Goal: Task Accomplishment & Management: Use online tool/utility

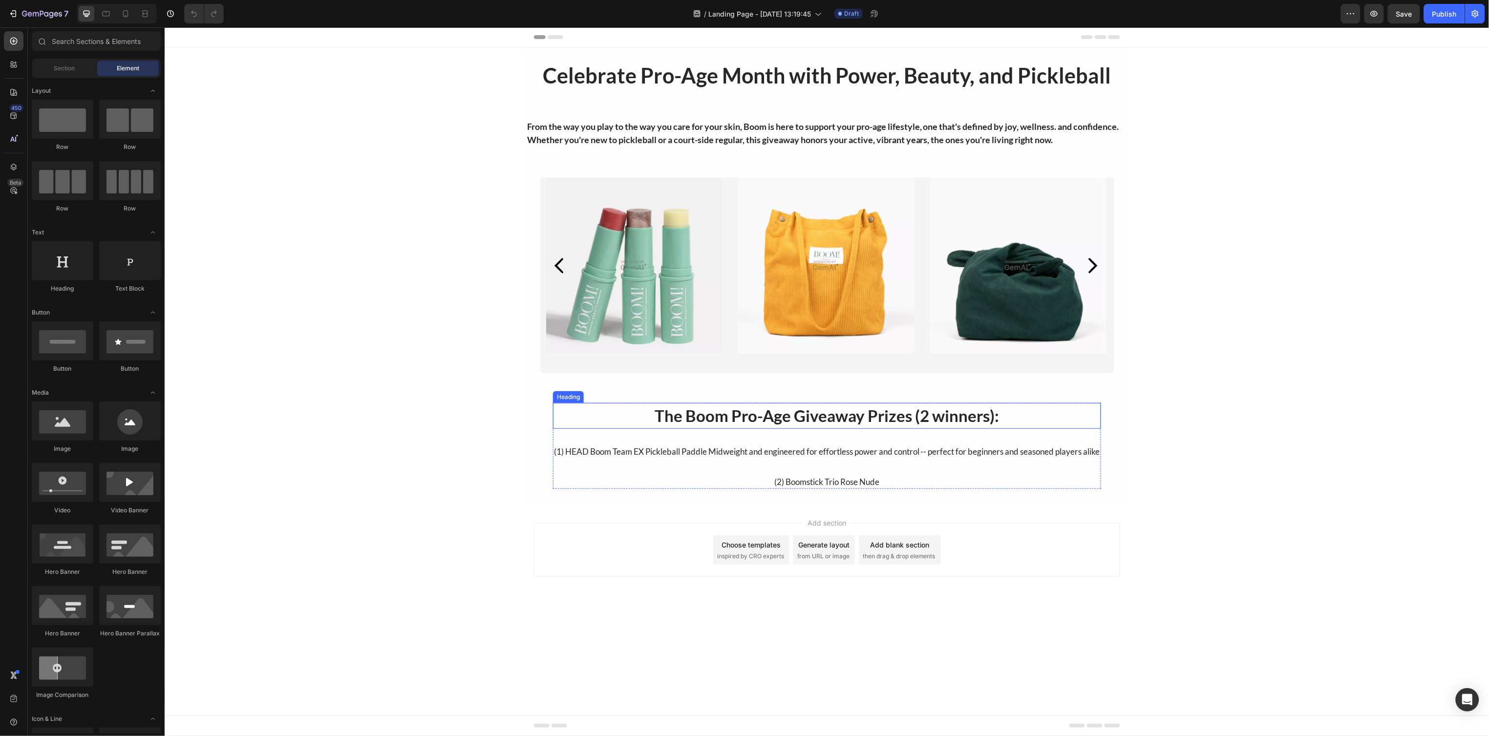
click at [684, 418] on h2 "The Boom Pro-Age Giveaway Prizes (2 winners):" at bounding box center [826, 415] width 548 height 26
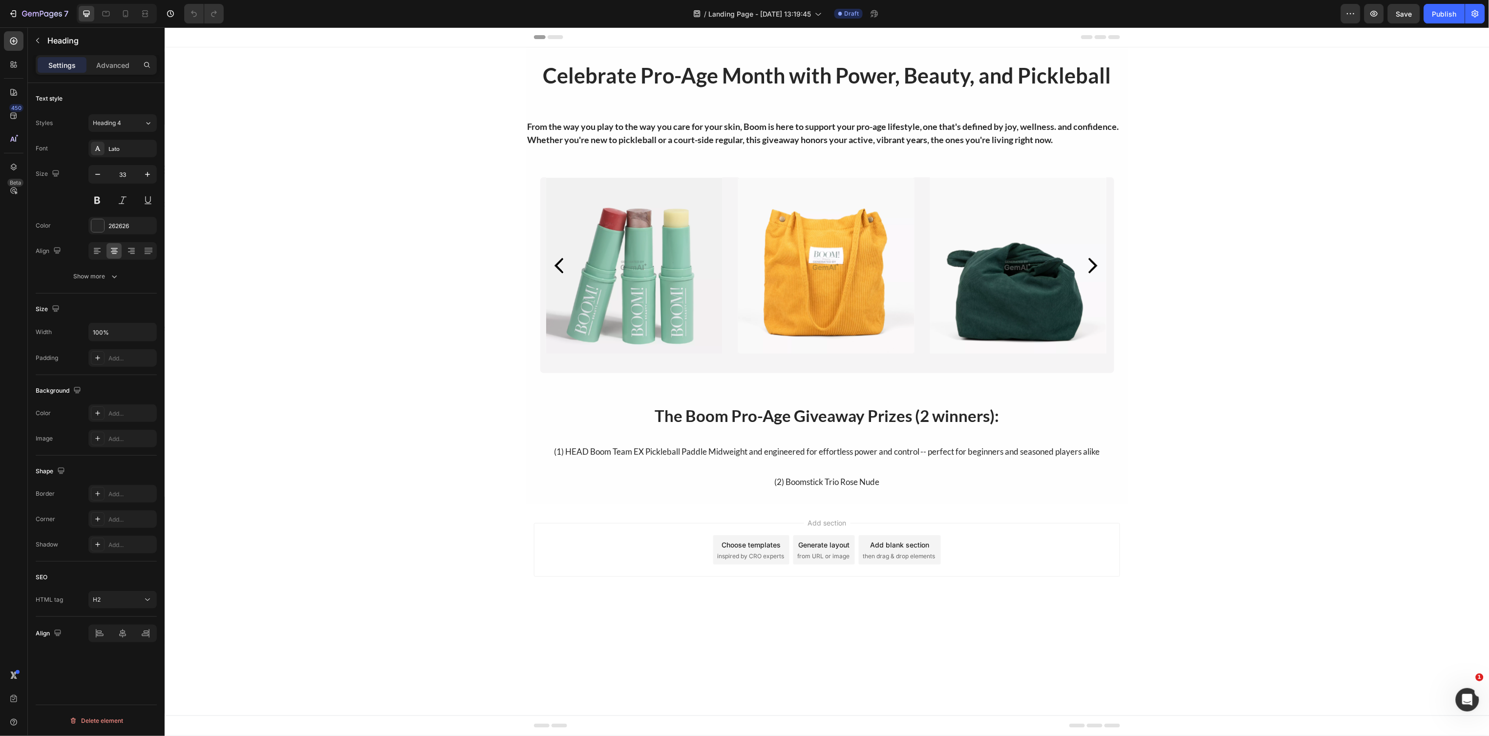
click at [268, 356] on div "Celebrate Pro-Age Month with Power, Beauty, and Pickleball Heading Row Section …" at bounding box center [826, 275] width 1325 height 456
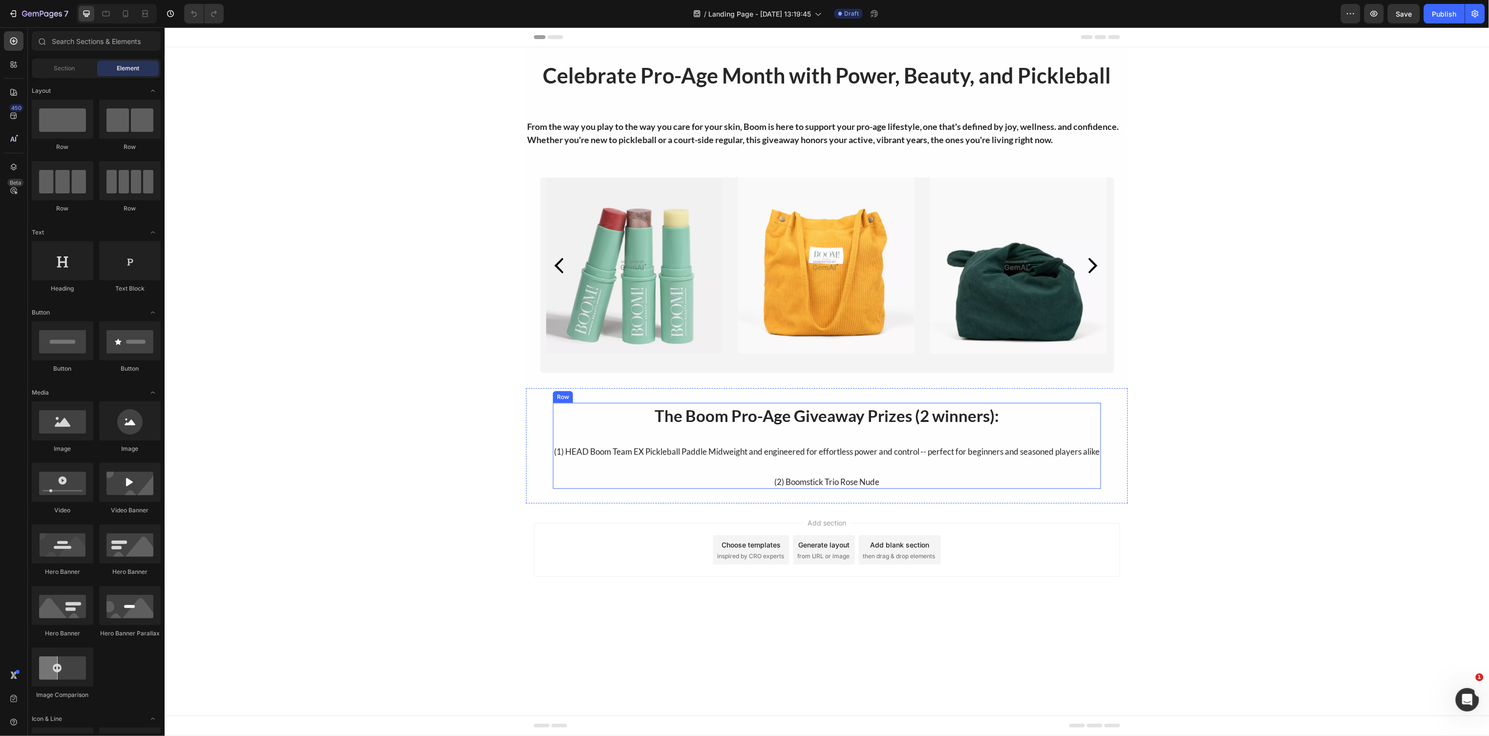
click at [798, 458] on div "(1) HEAD Boom Team EX Pickleball Paddle Midweight and engineered for effortless…" at bounding box center [826, 451] width 548 height 15
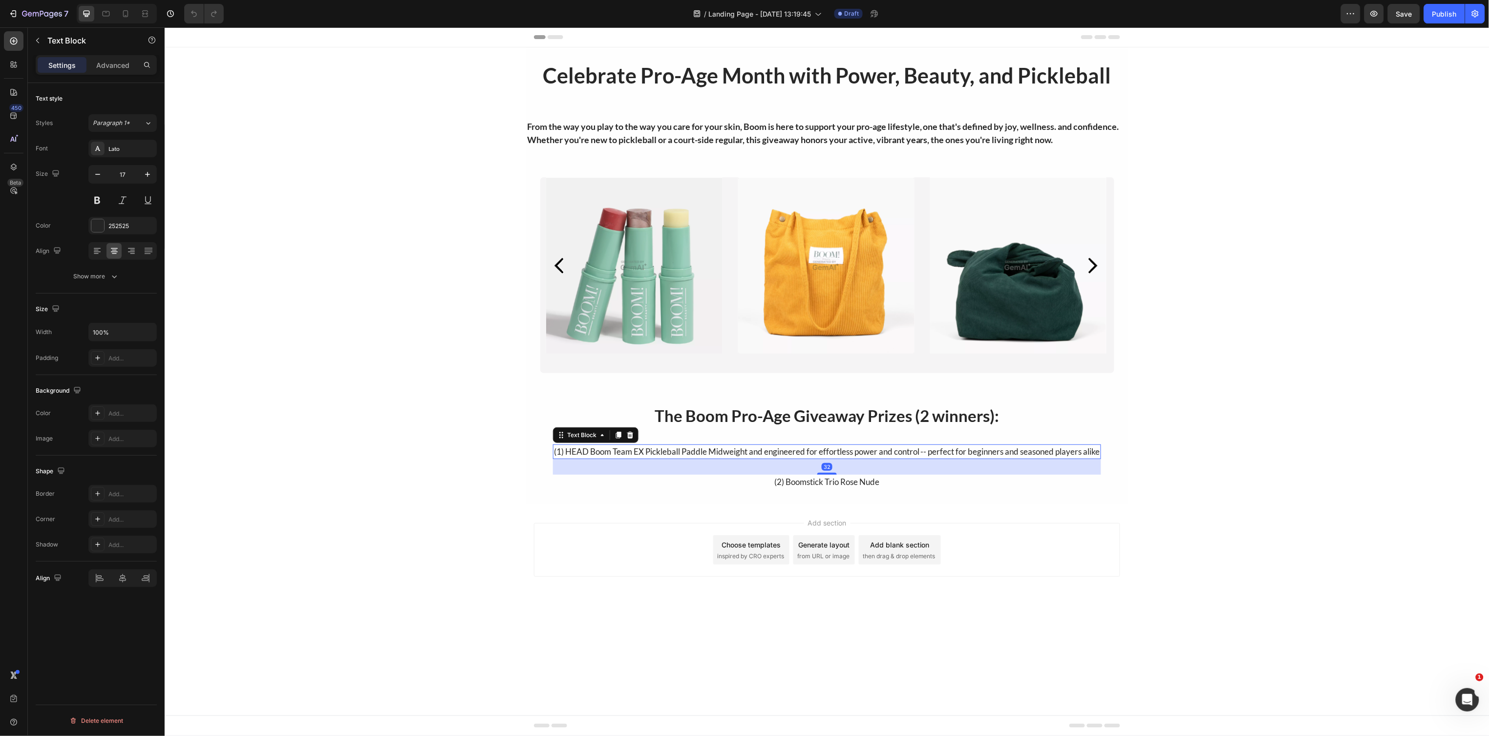
click at [793, 447] on div "(1) HEAD Boom Team EX Pickleball Paddle Midweight and engineered for effortless…" at bounding box center [826, 451] width 548 height 15
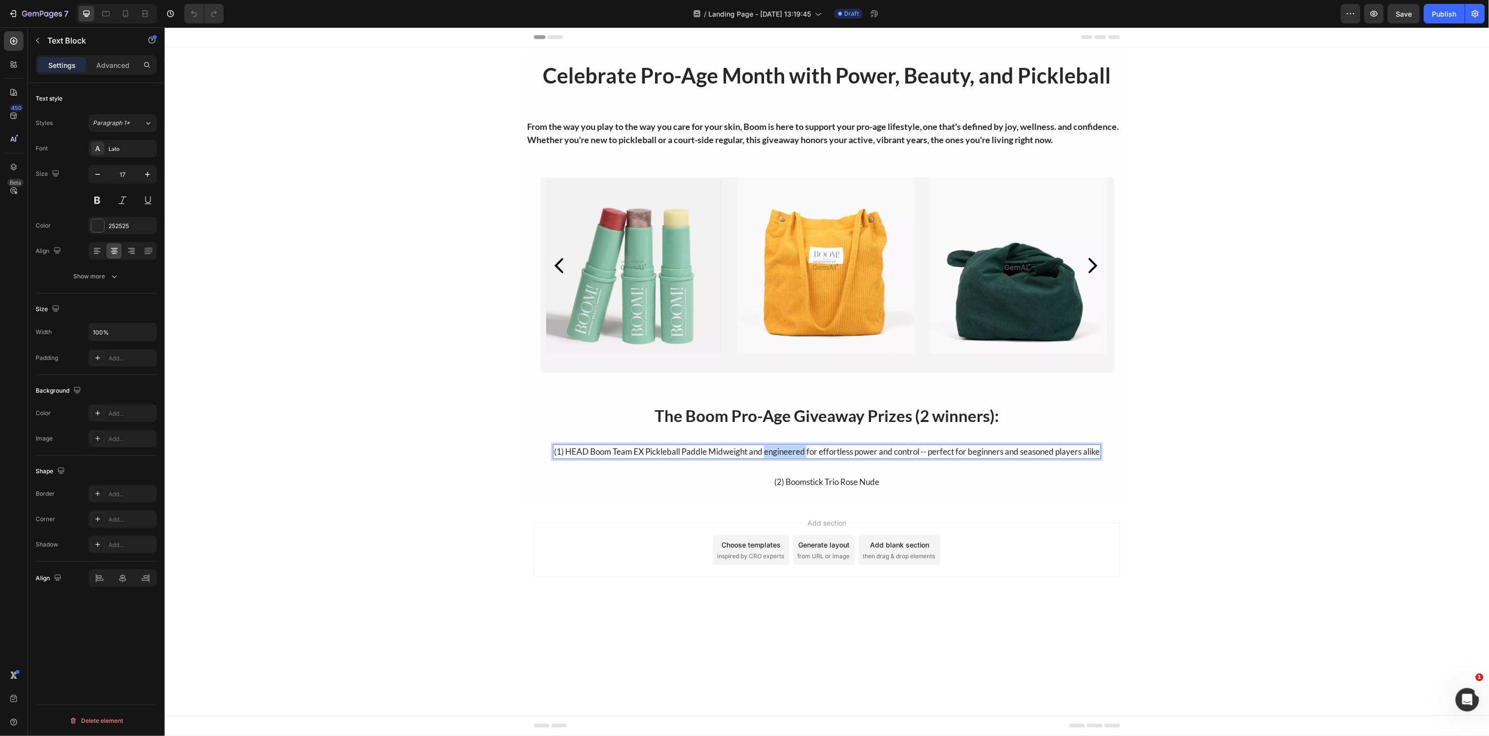
click at [793, 447] on p "(1) HEAD Boom Team EX Pickleball Paddle Midweight and engineered for effortless…" at bounding box center [826, 451] width 546 height 13
click at [807, 450] on p "(1) HEAD Boom Team EX Pickleball Paddle Midweight and engineered for effortless…" at bounding box center [826, 451] width 546 height 13
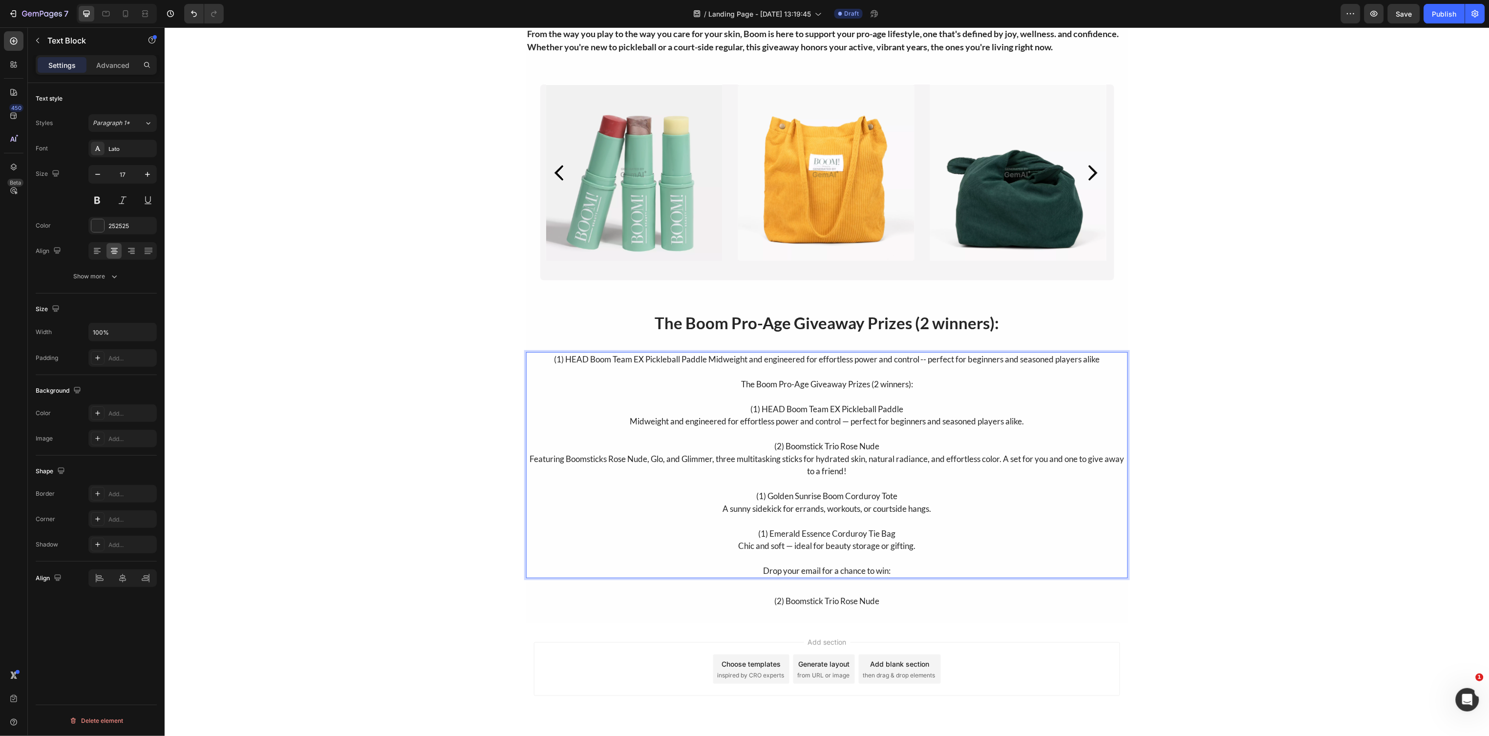
scroll to position [120, 0]
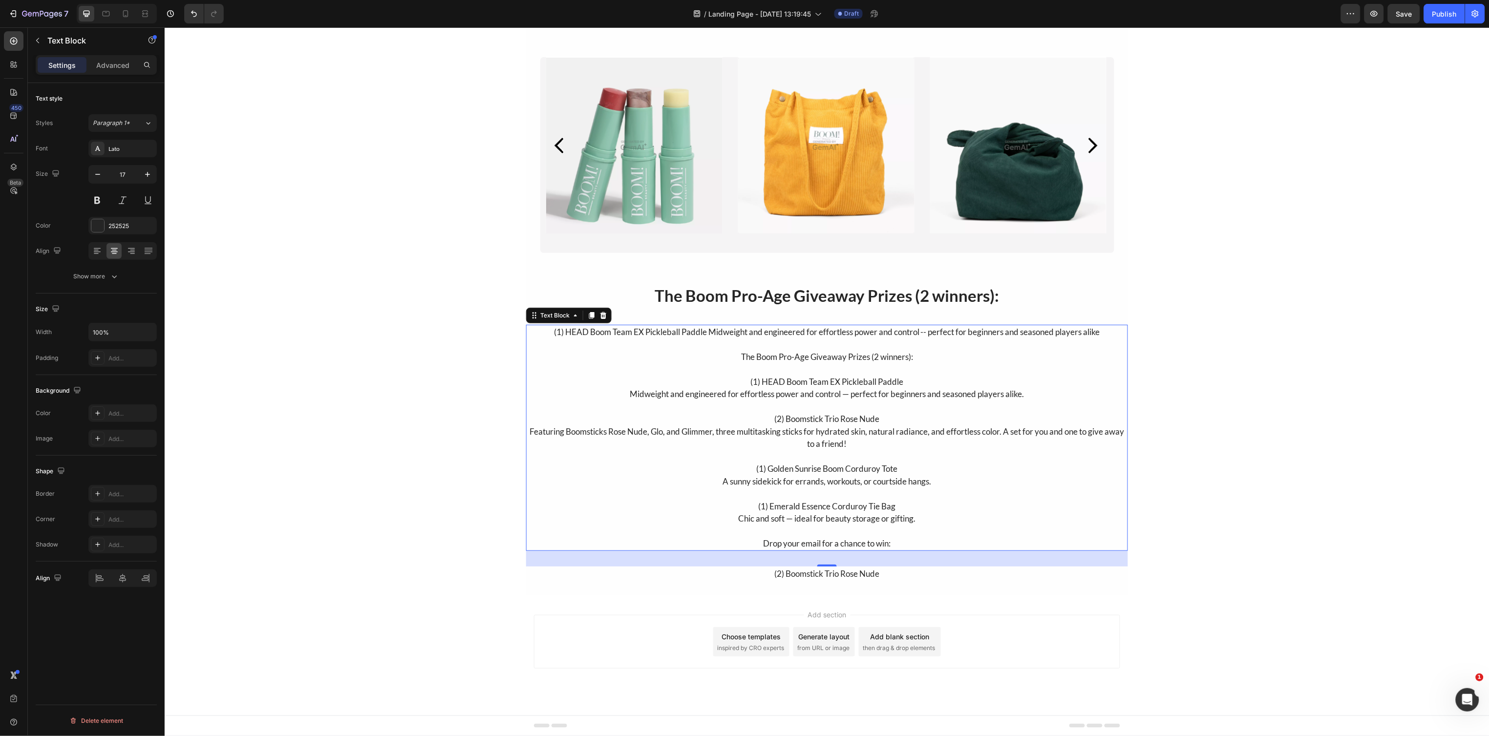
click at [462, 386] on div "From the way you play to the way you care for your skin, Boom is here to suppor…" at bounding box center [826, 261] width 1325 height 668
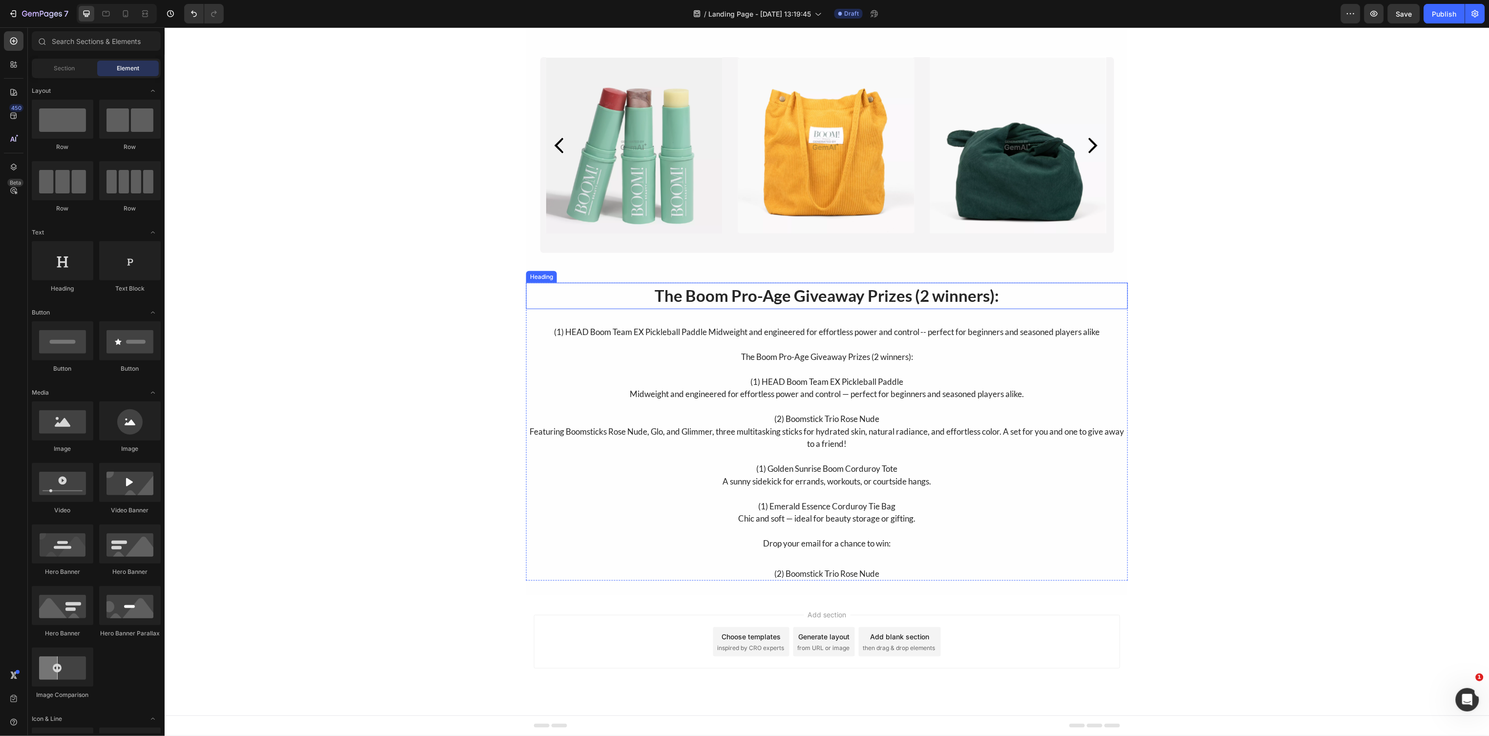
click at [566, 303] on h2 "The Boom Pro-Age Giveaway Prizes (2 winners):" at bounding box center [827, 295] width 602 height 26
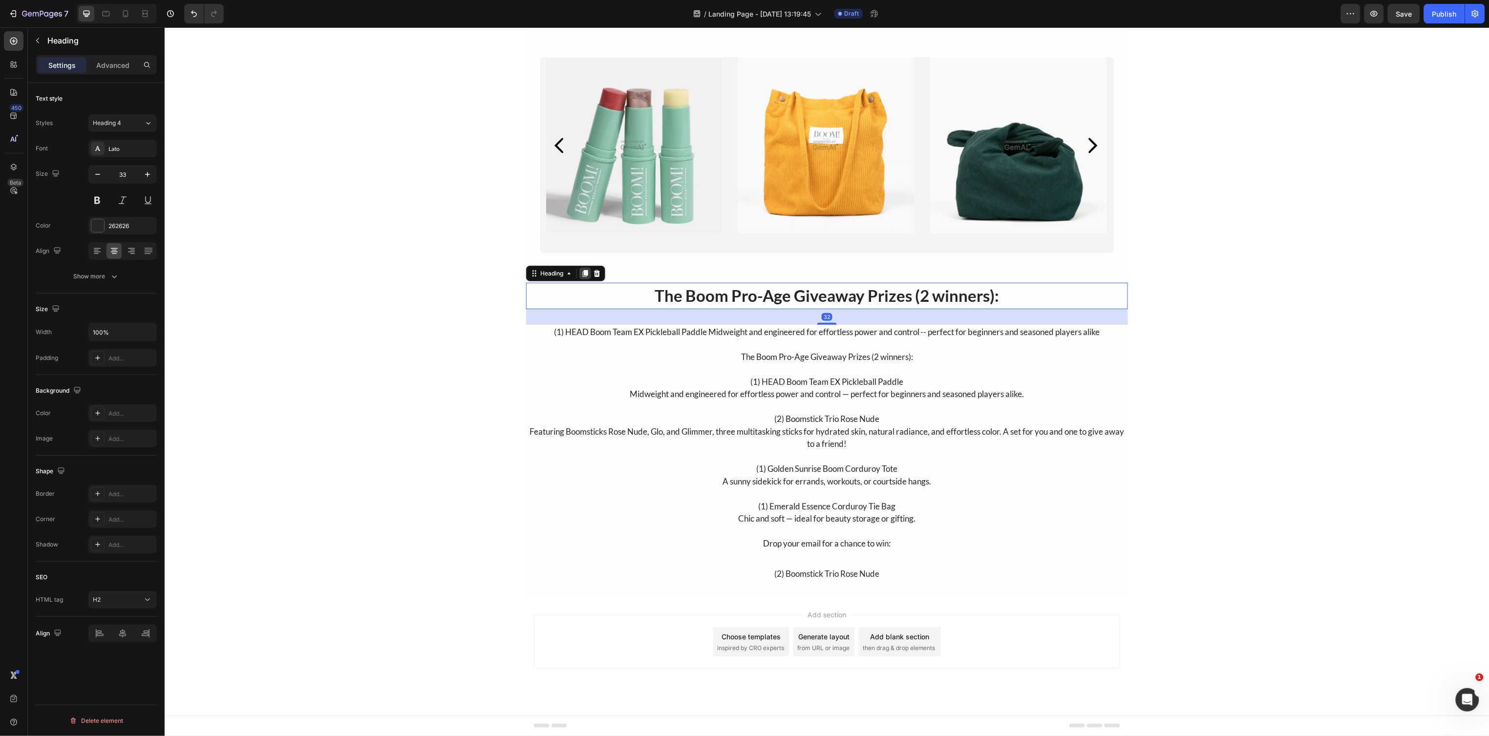
click at [581, 275] on icon at bounding box center [585, 273] width 8 height 8
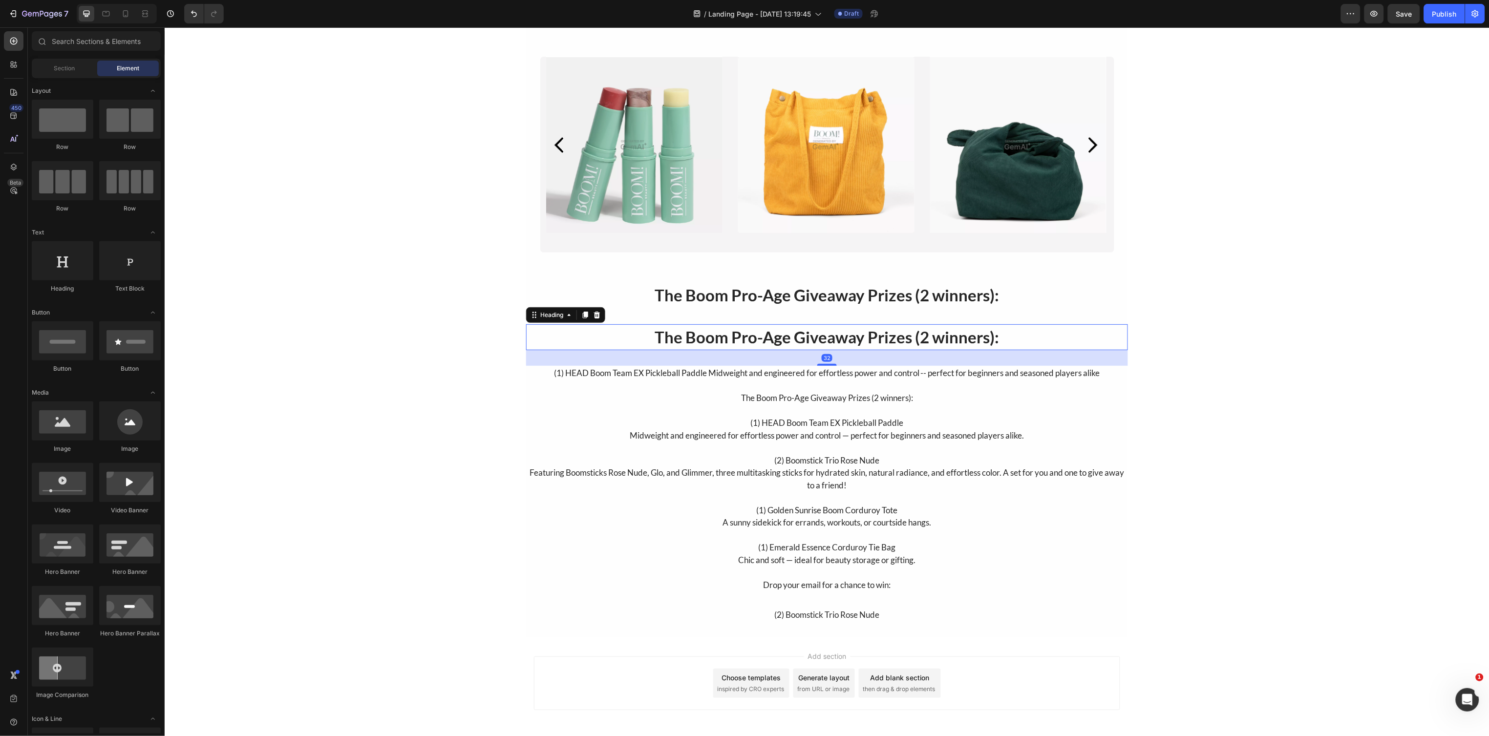
click at [391, 369] on div "From the way you play to the way you care for your skin, Boom is here to suppor…" at bounding box center [826, 282] width 1325 height 710
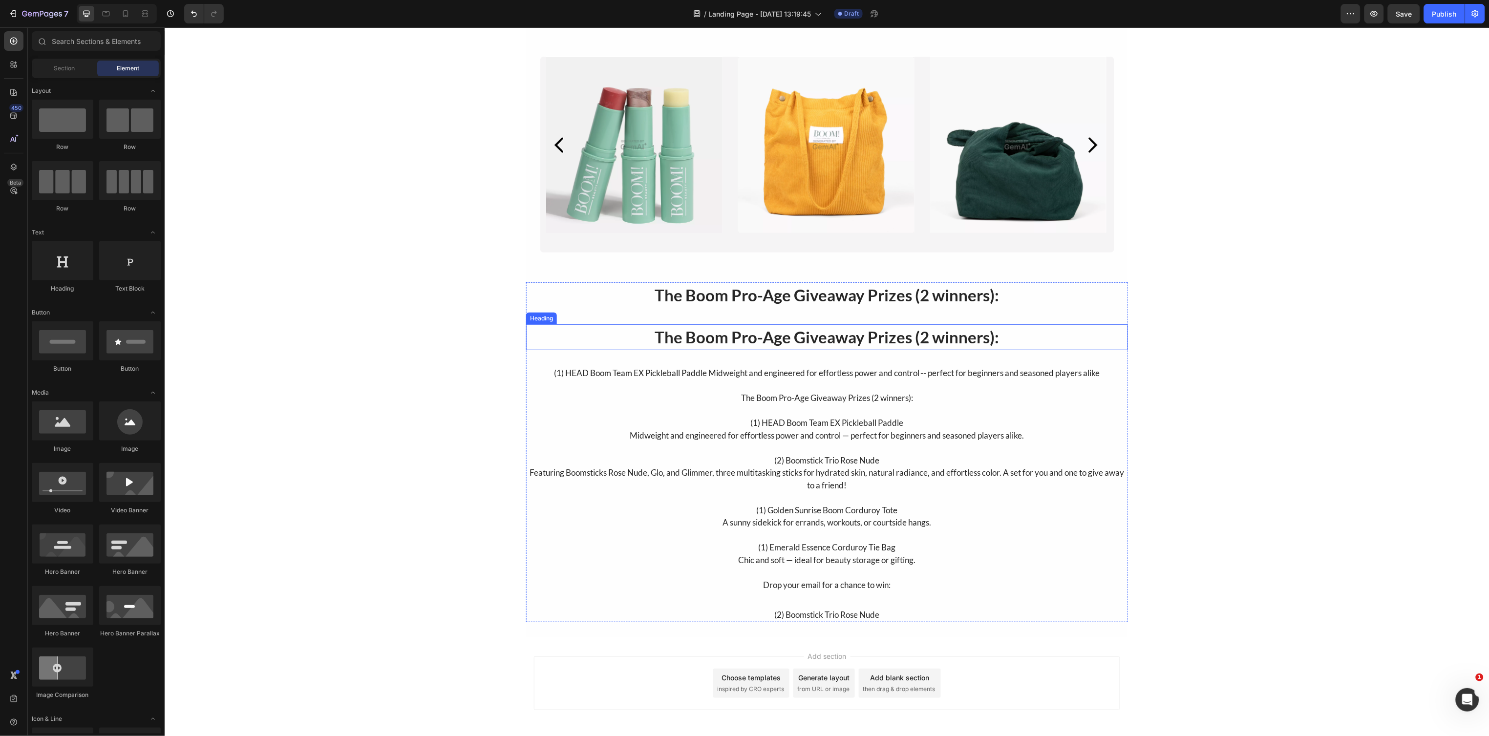
click at [608, 328] on h2 "The Boom Pro-Age Giveaway Prizes (2 winners):" at bounding box center [827, 337] width 602 height 26
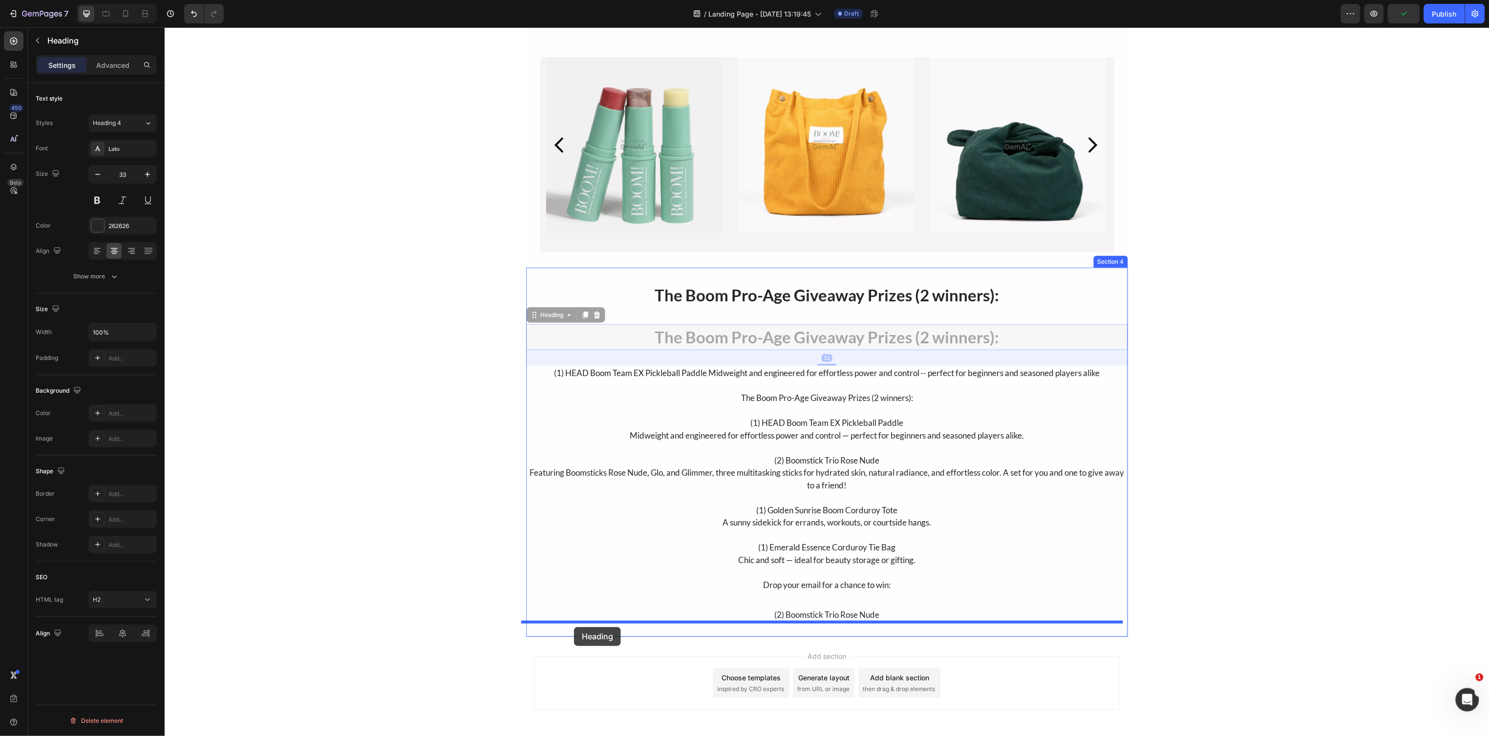
drag, startPoint x: 527, startPoint y: 316, endPoint x: 573, endPoint y: 627, distance: 313.5
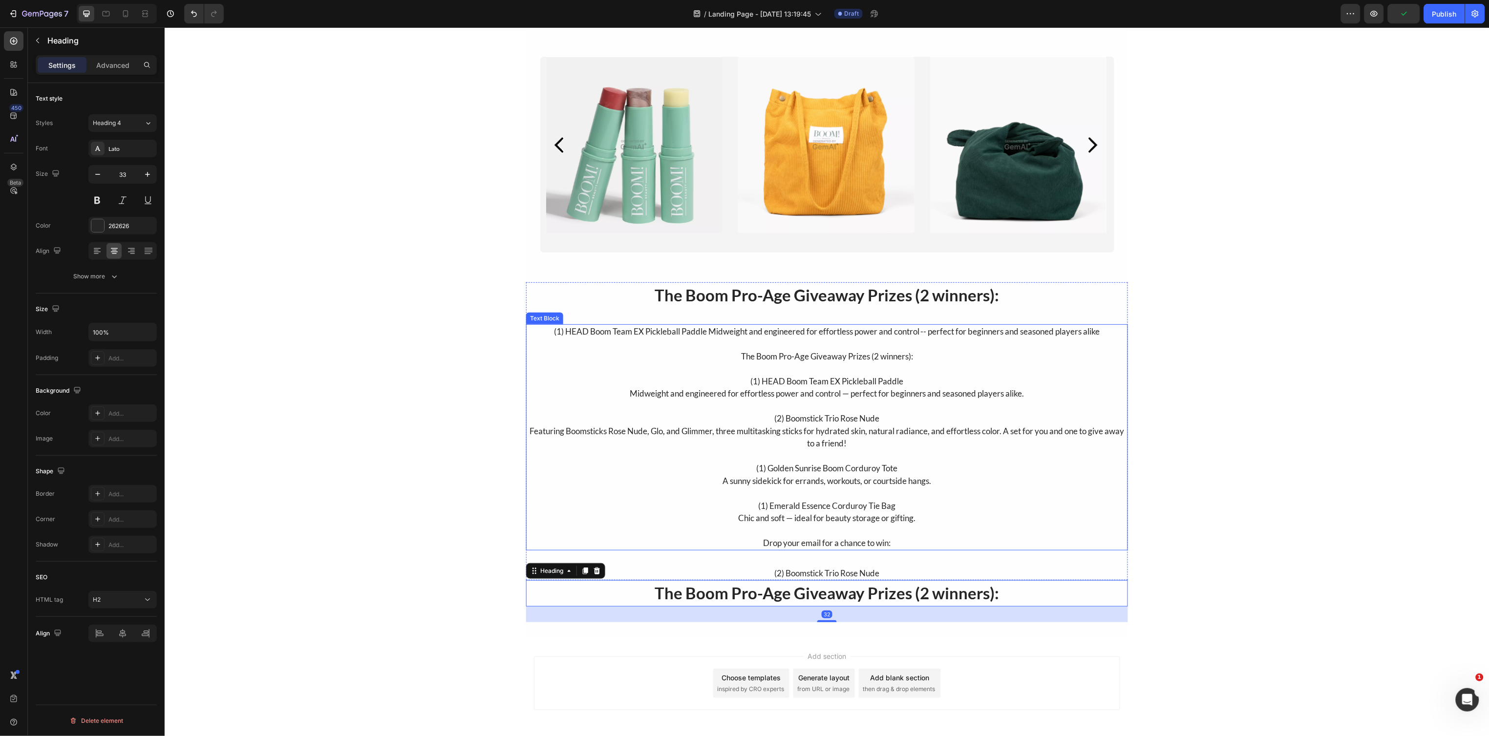
click at [630, 373] on p "Rich Text Editor. Editing area: main" at bounding box center [827, 368] width 600 height 13
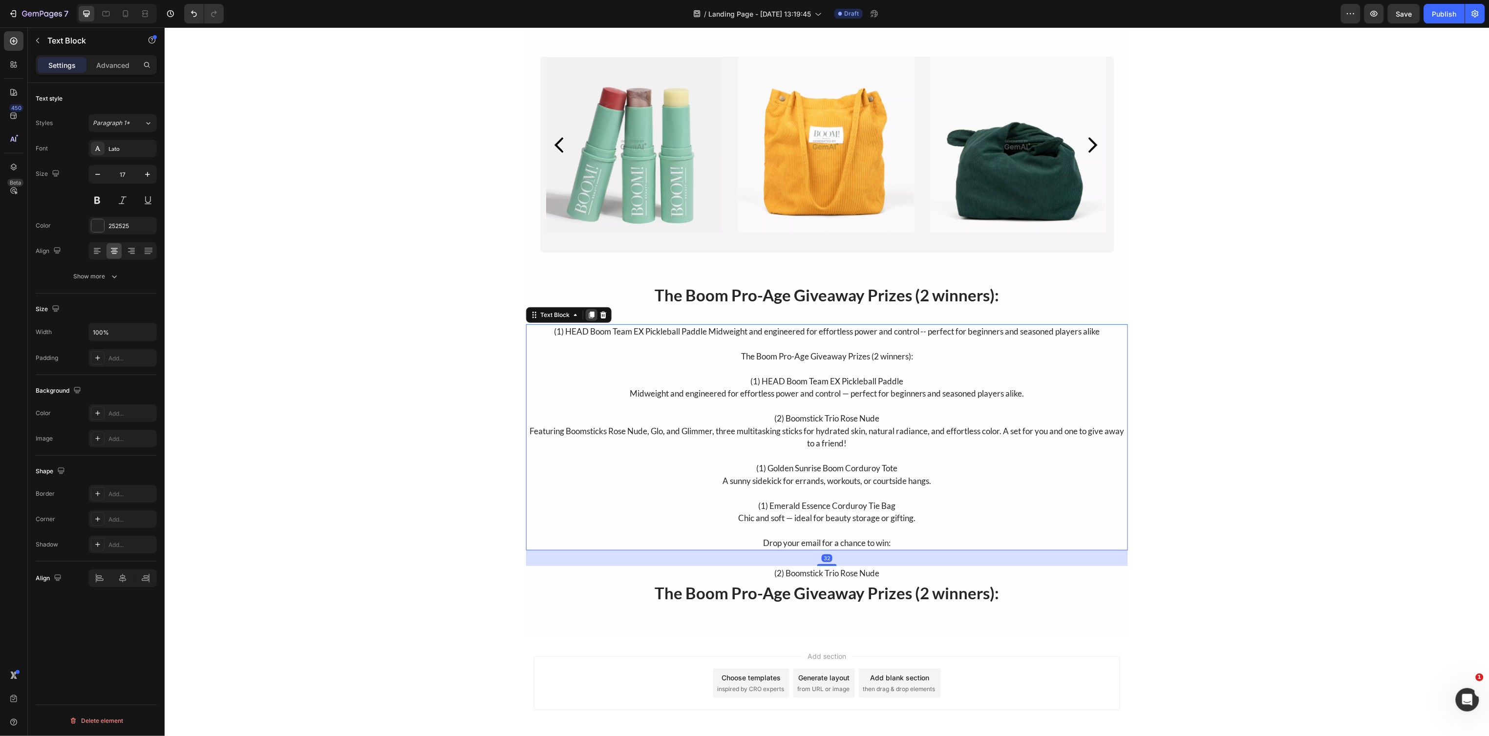
click at [591, 314] on div at bounding box center [591, 315] width 12 height 12
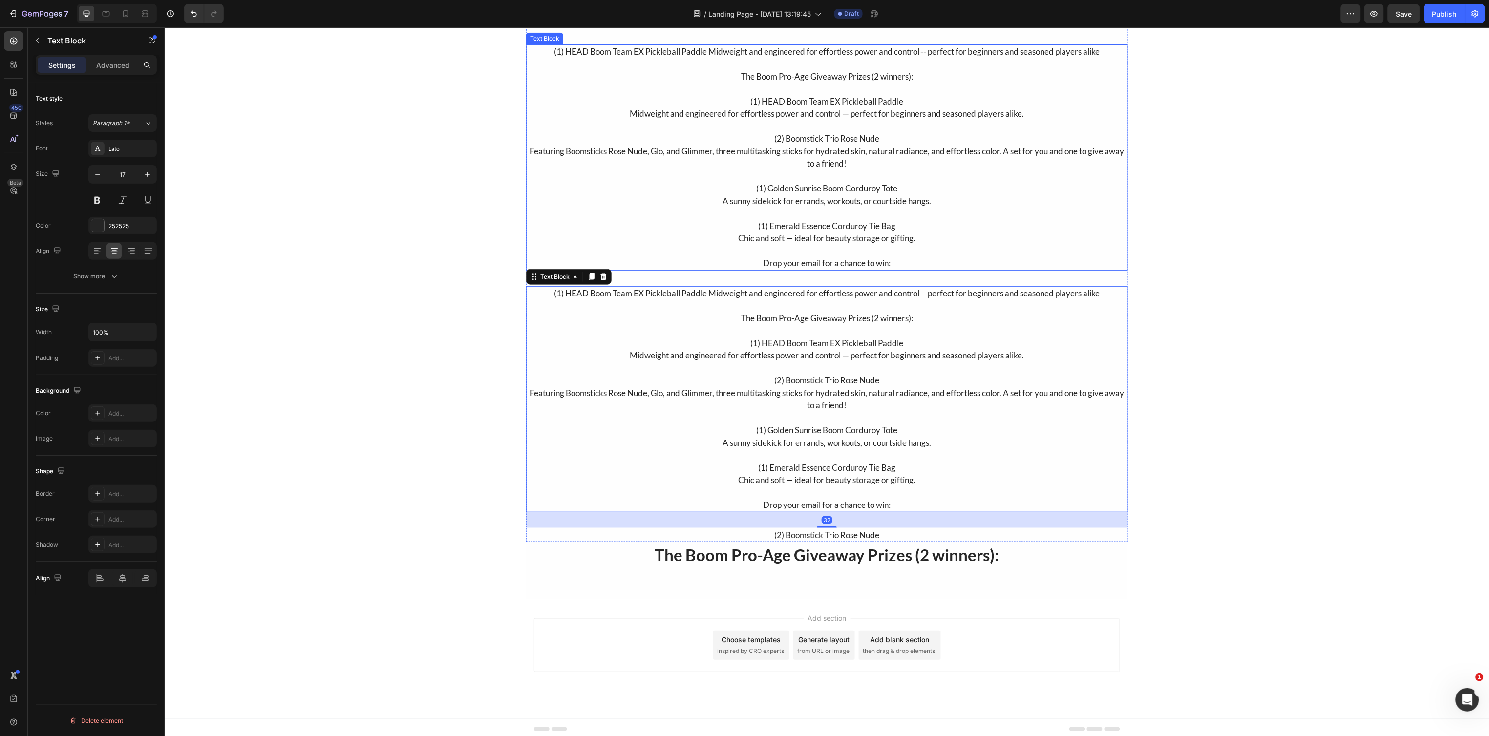
scroll to position [404, 0]
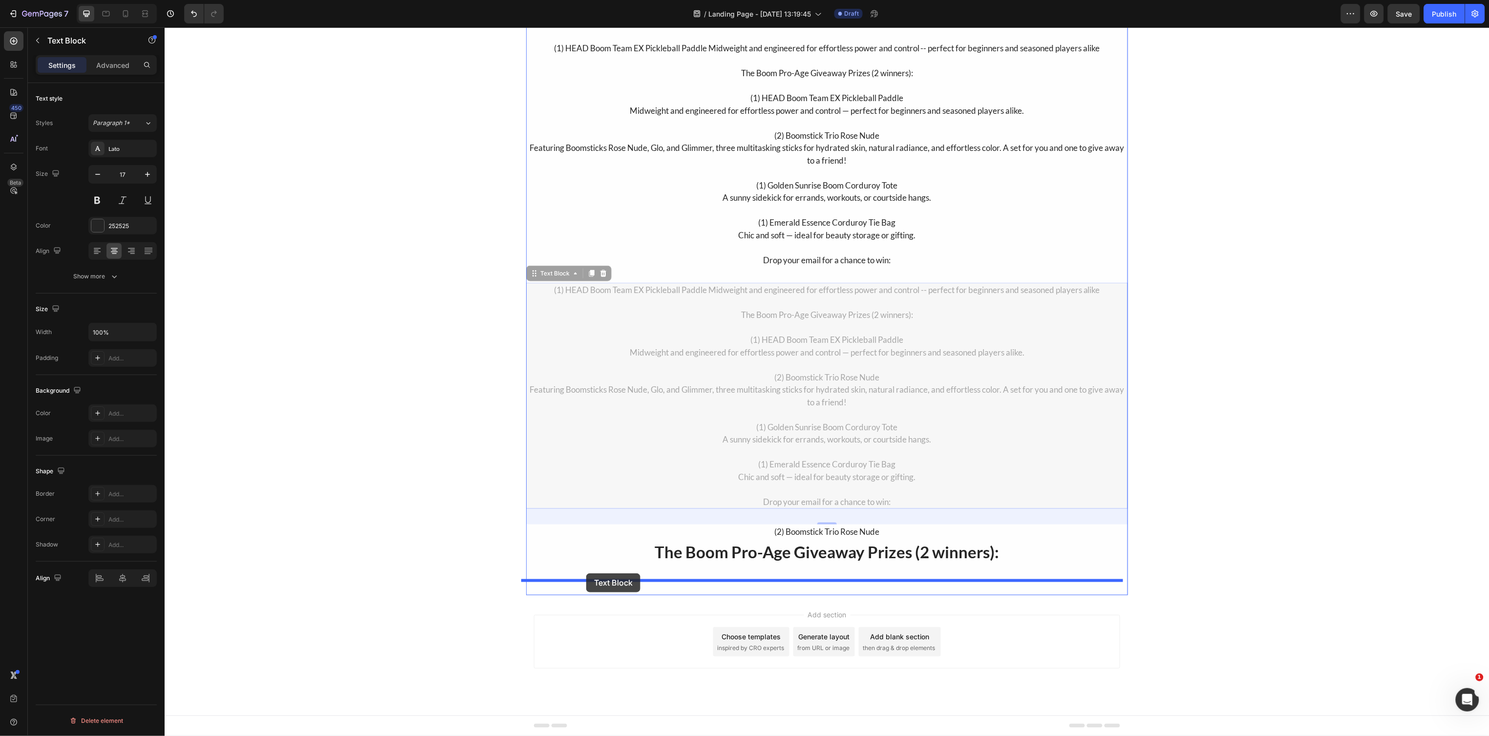
drag, startPoint x: 528, startPoint y: 278, endPoint x: 586, endPoint y: 573, distance: 300.6
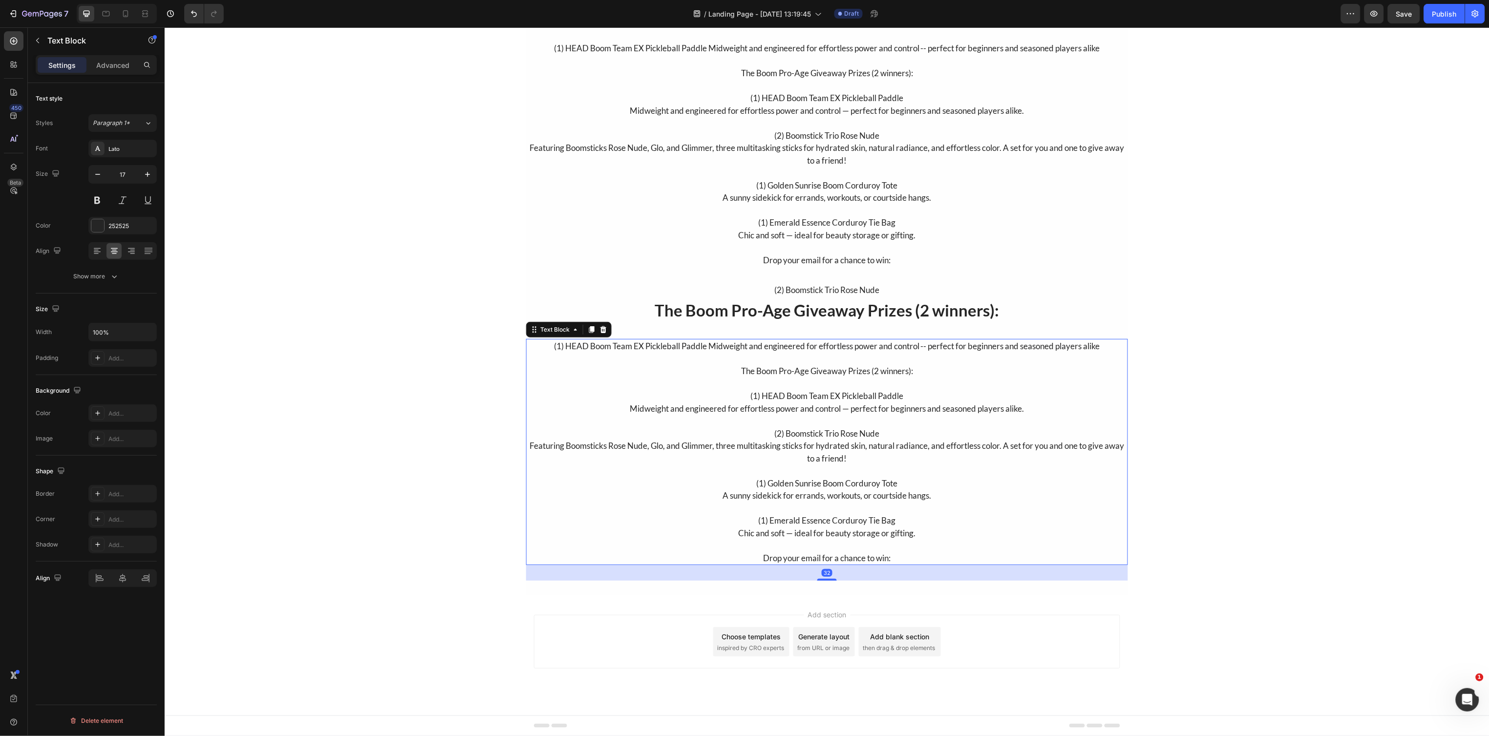
click at [654, 427] on p "(2) Boomstick Trio Rose Nude" at bounding box center [827, 433] width 600 height 13
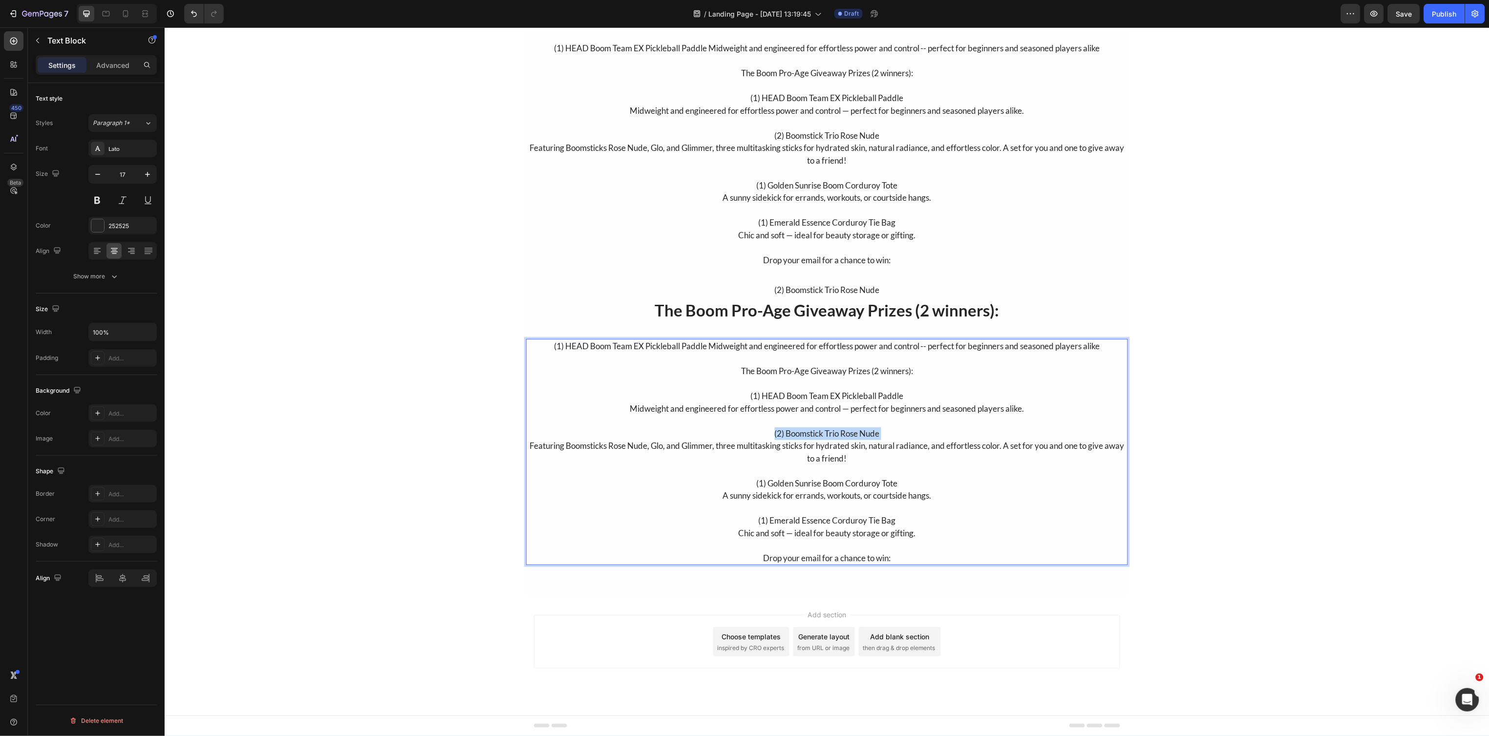
click at [654, 427] on p "(2) Boomstick Trio Rose Nude" at bounding box center [827, 433] width 600 height 13
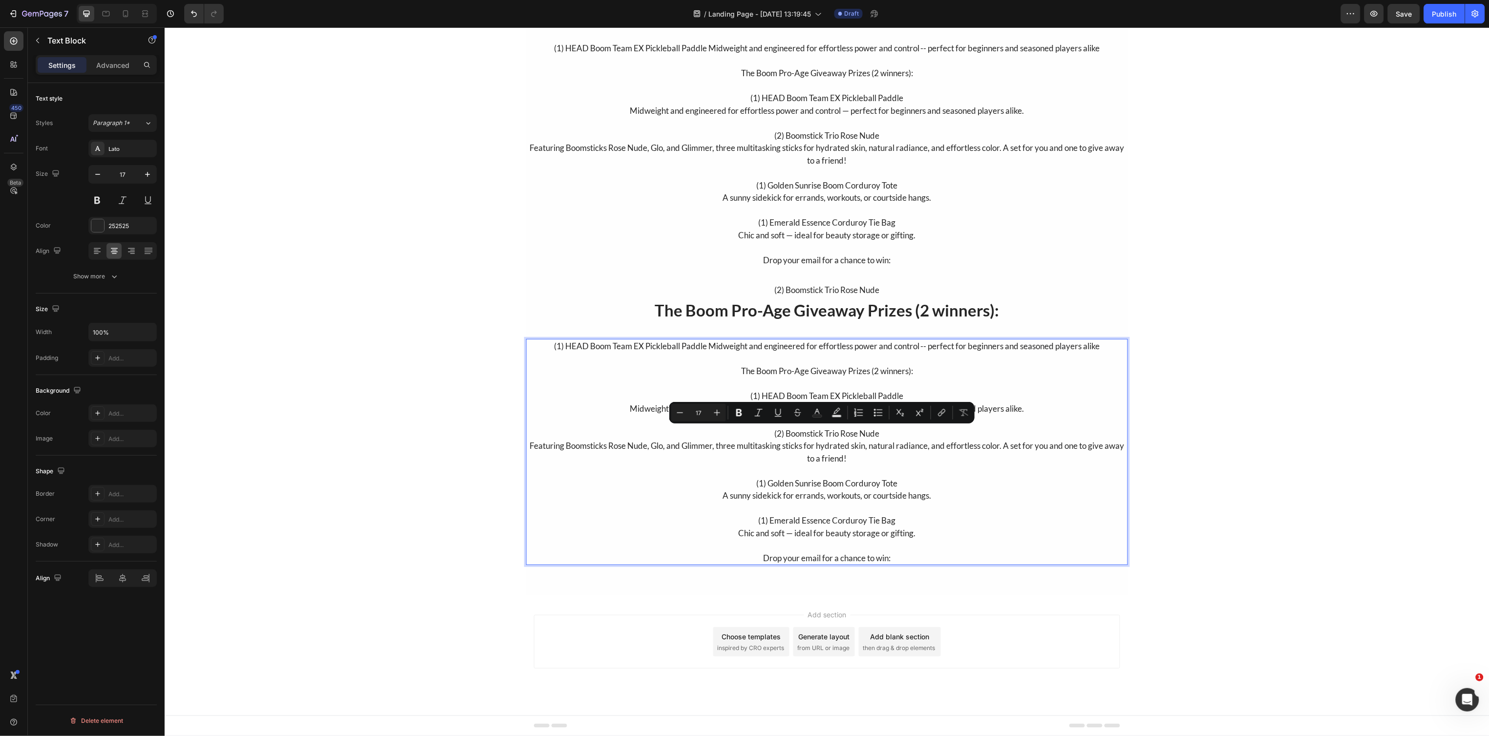
click at [543, 340] on p "(1) HEAD Boom Team EX Pickleball Paddle Midweight and engineered for effortless…" at bounding box center [827, 345] width 600 height 13
click at [550, 347] on p "(1) HEAD Boom Team EX Pickleball Paddle Midweight and engineered for effortless…" at bounding box center [827, 345] width 600 height 13
click at [541, 345] on p "(1) HEAD Boom Team EX Pickleball Paddle Midweight and engineered for effortless…" at bounding box center [827, 345] width 600 height 13
click at [749, 375] on p "The Boom Pro-Age Giveaway Prizes (2 winners):" at bounding box center [827, 370] width 600 height 13
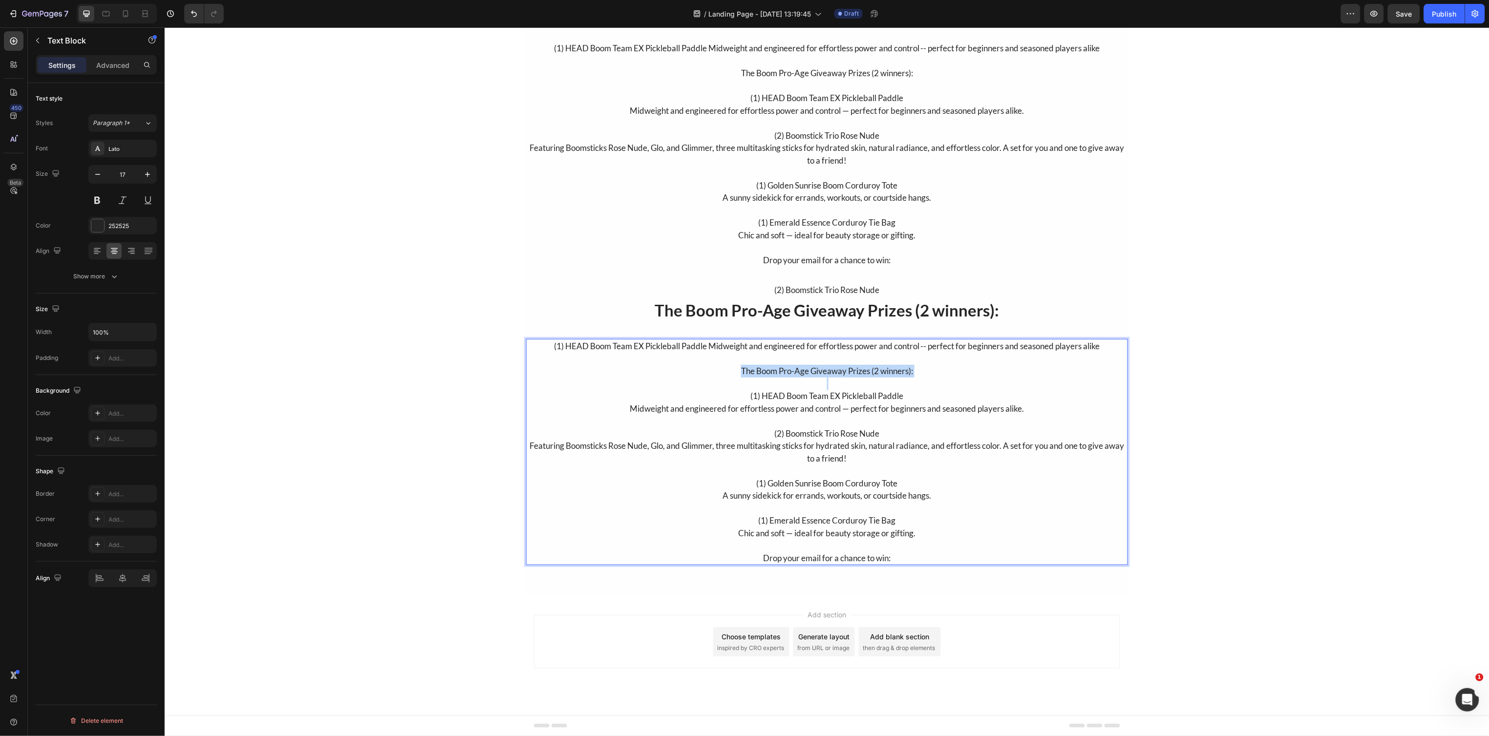
click at [749, 375] on p "The Boom Pro-Age Giveaway Prizes (2 winners):" at bounding box center [827, 370] width 600 height 13
click at [622, 367] on p "The Boom Pro-Age Giveaway Prizes (2 winners):" at bounding box center [827, 370] width 600 height 13
click at [563, 339] on p "(1) HEAD Boom Team EX Pickleball Paddle Midweight and engineered for effortless…" at bounding box center [827, 345] width 600 height 13
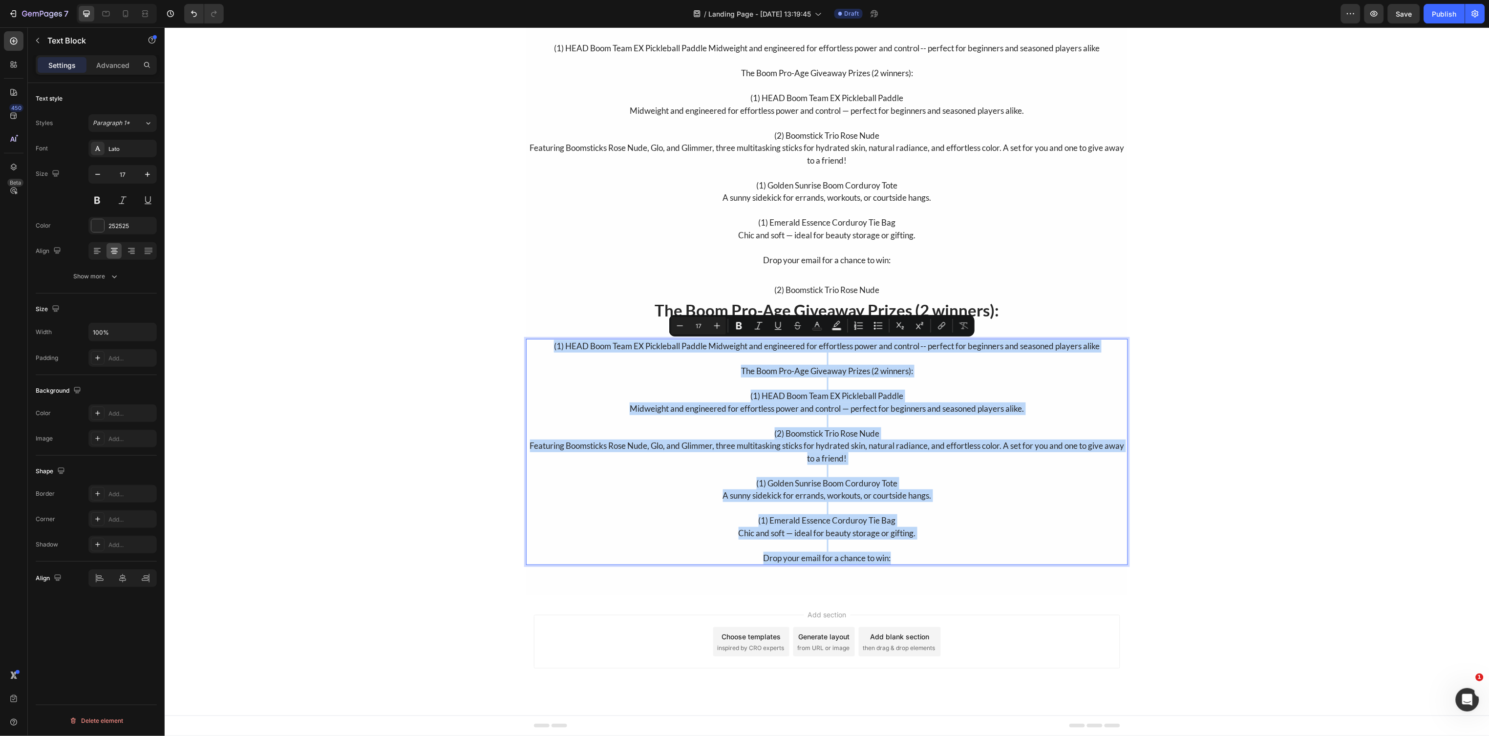
drag, startPoint x: 544, startPoint y: 349, endPoint x: 925, endPoint y: 554, distance: 432.7
click at [925, 554] on div "(1) HEAD Boom Team EX Pickleball Paddle Midweight and engineered for effortless…" at bounding box center [827, 451] width 602 height 226
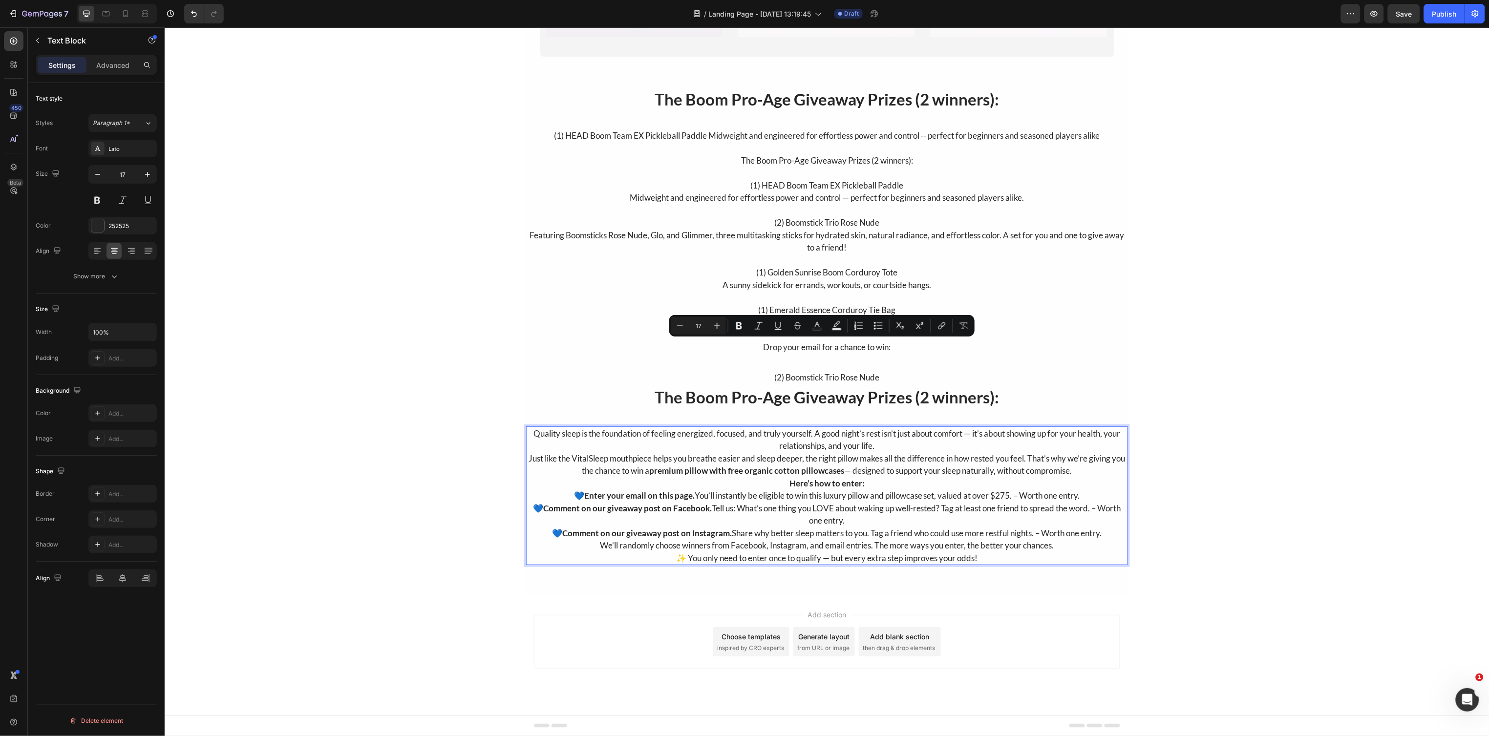
scroll to position [316, 0]
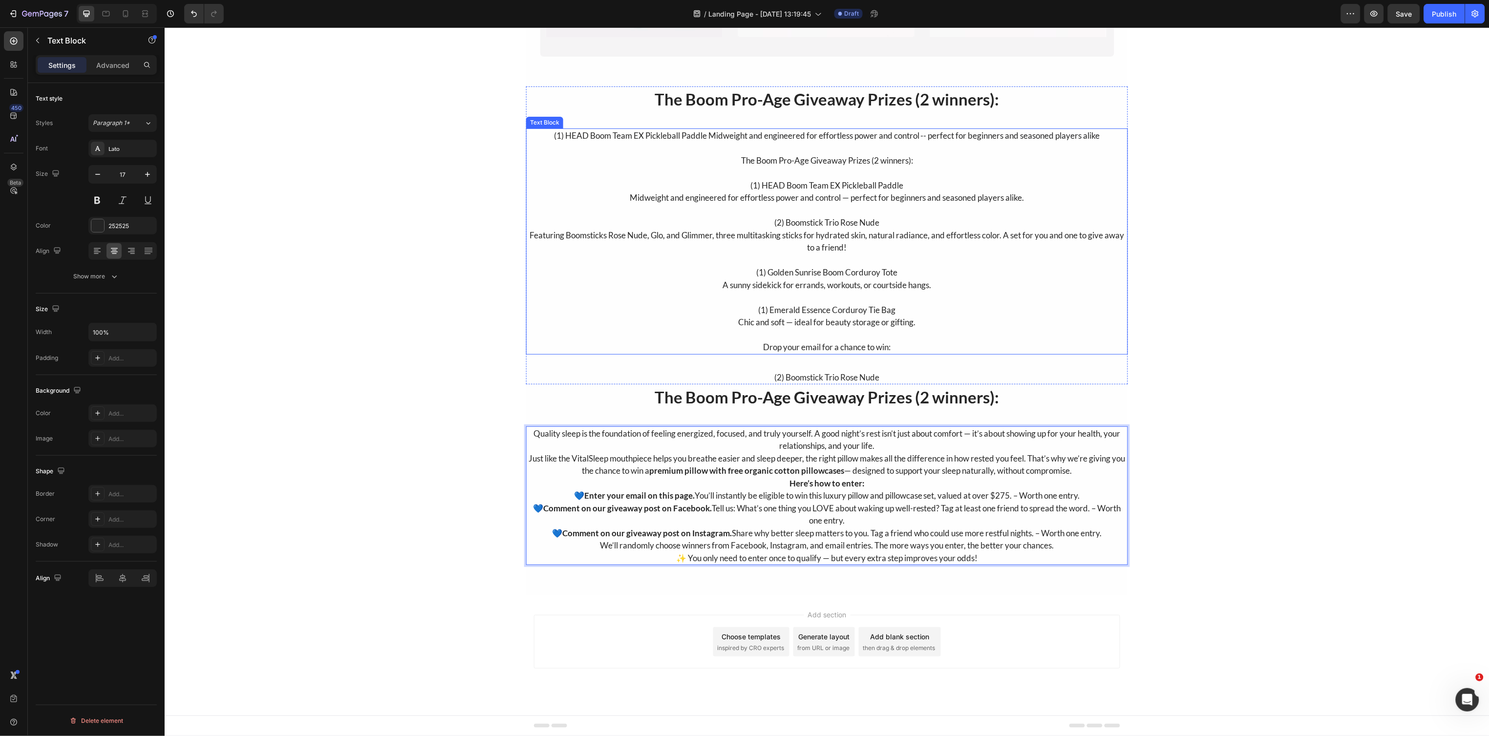
click at [624, 345] on p "Drop your email for a chance to win:" at bounding box center [827, 346] width 600 height 13
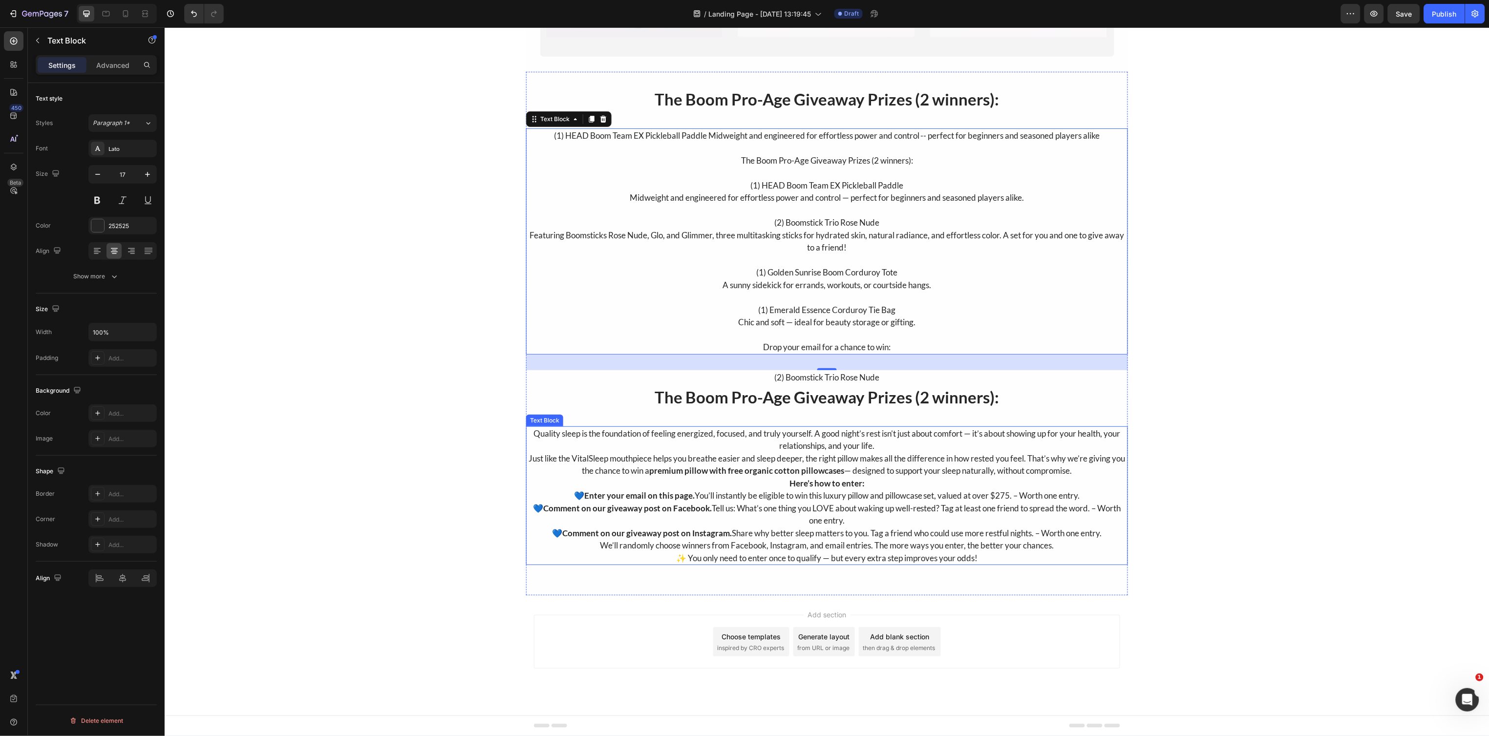
click at [623, 432] on p "Quality sleep is the foundation of feeling energized, focused, and truly yourse…" at bounding box center [827, 439] width 600 height 25
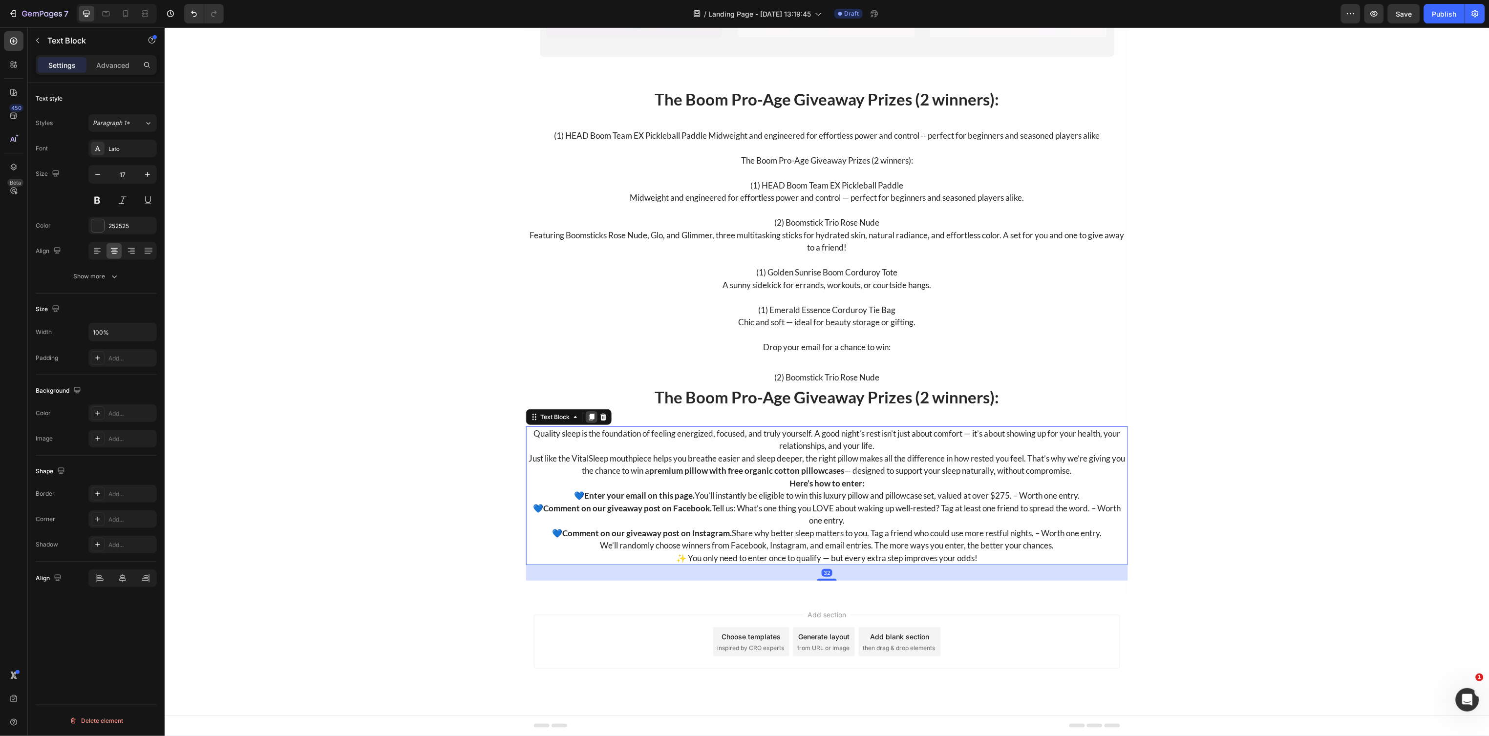
click at [587, 413] on icon at bounding box center [591, 417] width 8 height 8
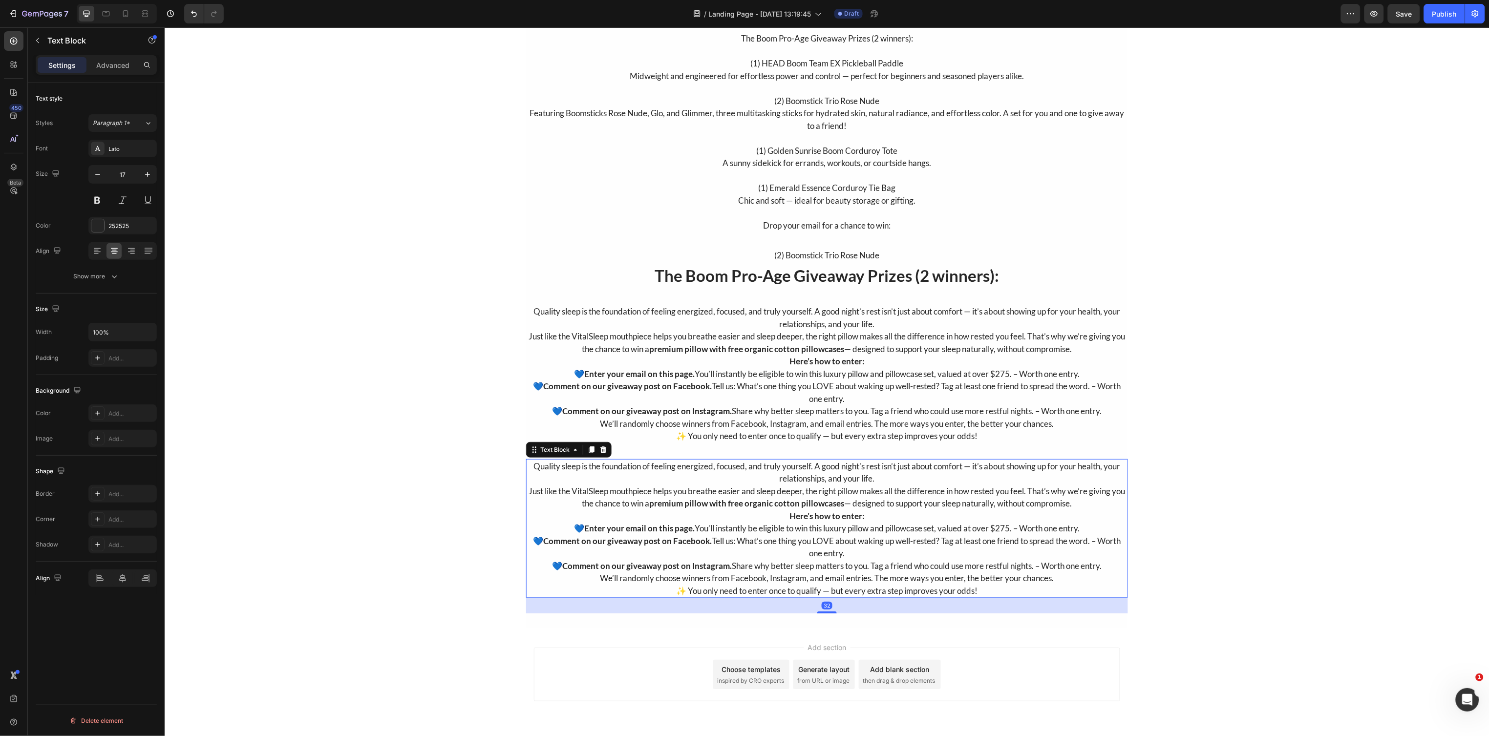
scroll to position [471, 0]
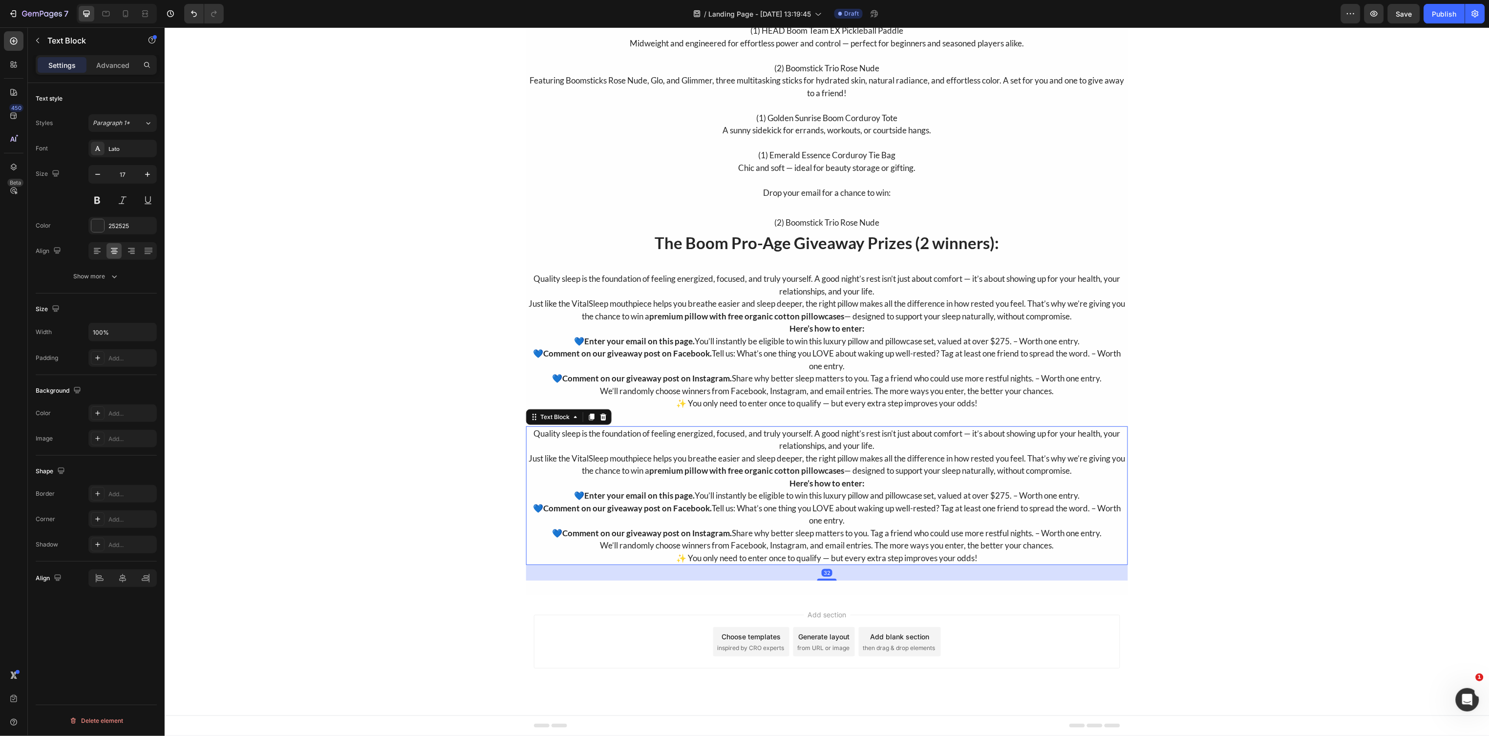
click at [657, 477] on p "Here’s how to enter:" at bounding box center [827, 483] width 600 height 13
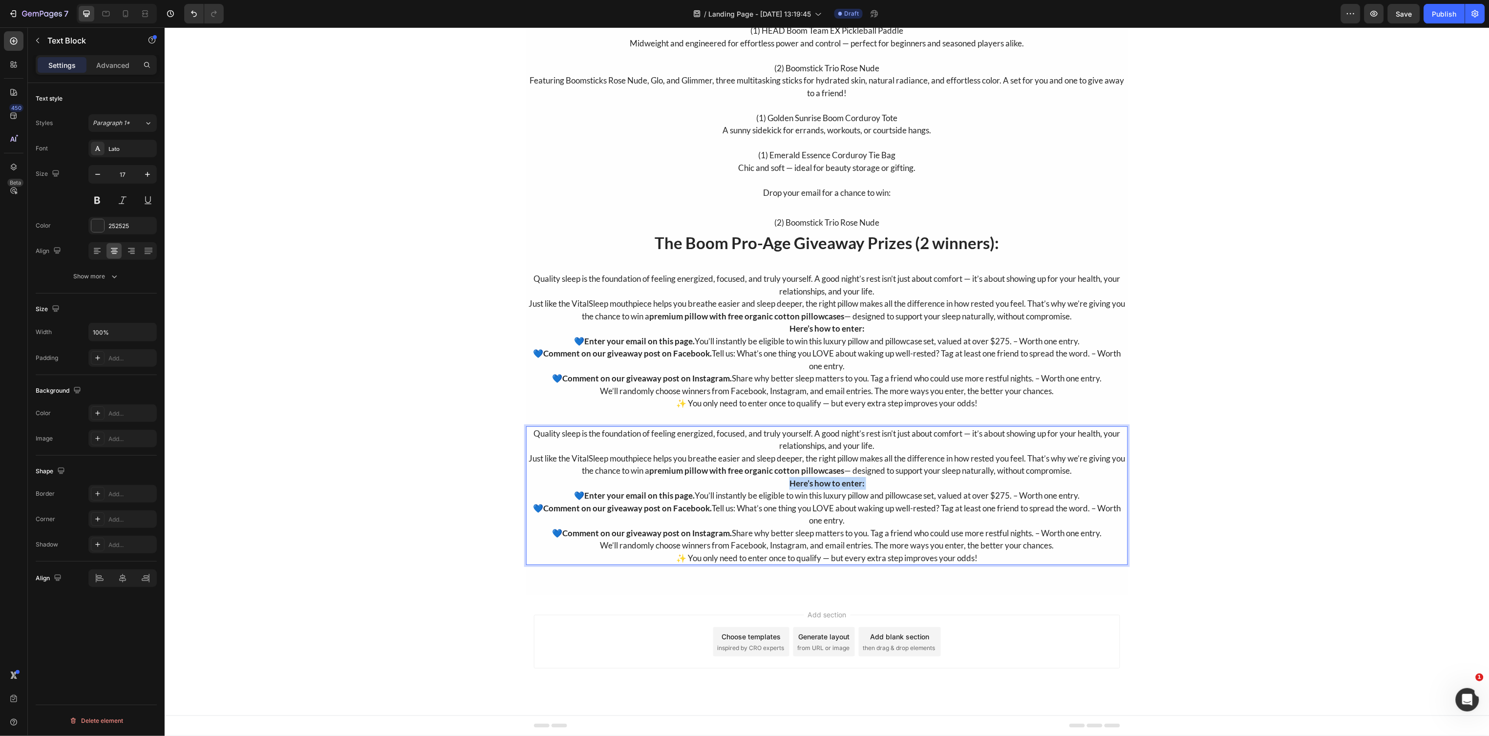
click at [657, 477] on p "Here’s how to enter:" at bounding box center [827, 483] width 600 height 13
click at [585, 449] on p "Quality sleep is the foundation of feeling energized, focused, and truly yourse…" at bounding box center [827, 439] width 600 height 25
click at [527, 433] on p "Quality sleep is the foundation of feeling energized, focused, and truly yourse…" at bounding box center [827, 439] width 600 height 25
click at [687, 337] on p "💙 Enter your email on this page. You’ll instantly be eligible to win this luxur…" at bounding box center [827, 341] width 600 height 13
click at [535, 285] on p "Quality sleep is the foundation of feeling energized, focused, and truly yourse…" at bounding box center [827, 284] width 600 height 25
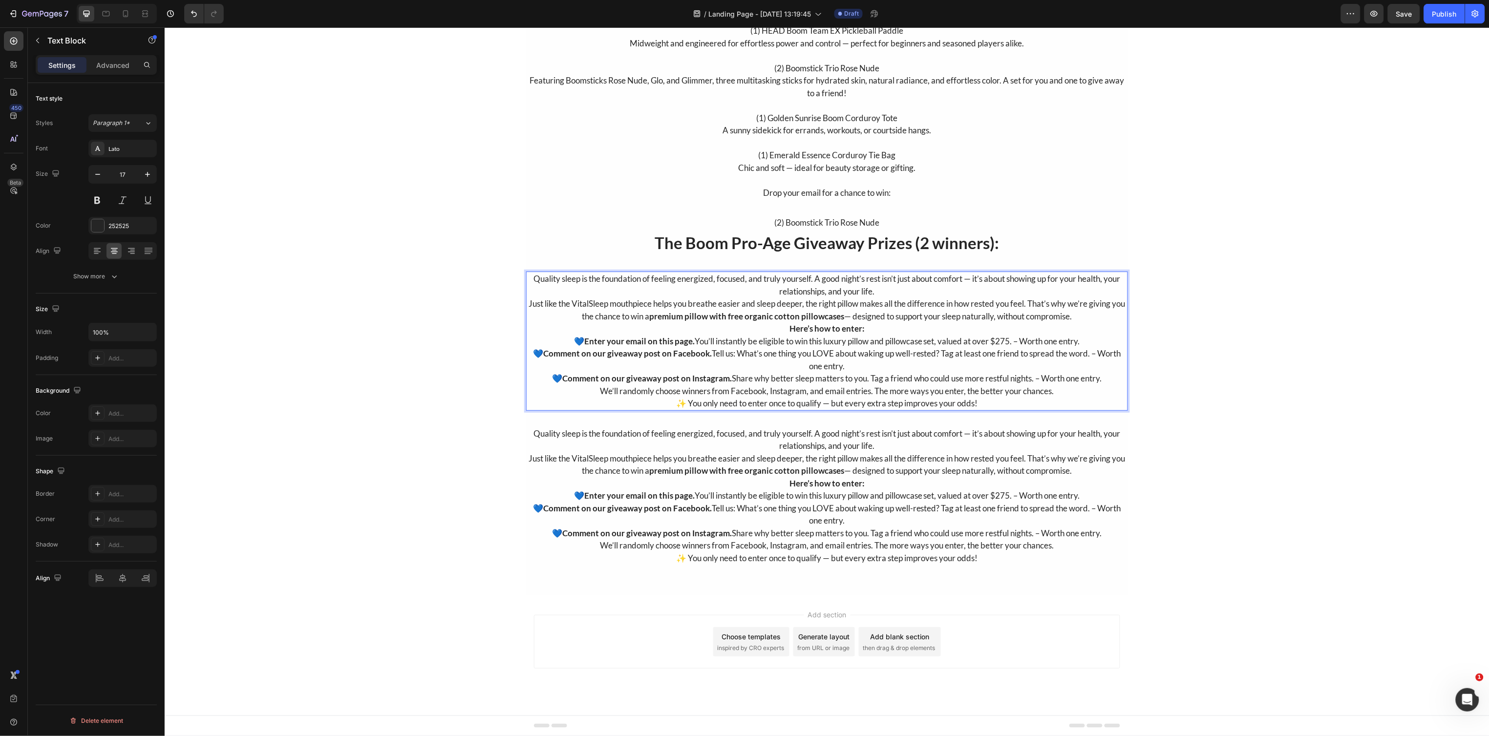
click at [542, 285] on p "Quality sleep is the foundation of feeling energized, focused, and truly yourse…" at bounding box center [827, 284] width 600 height 25
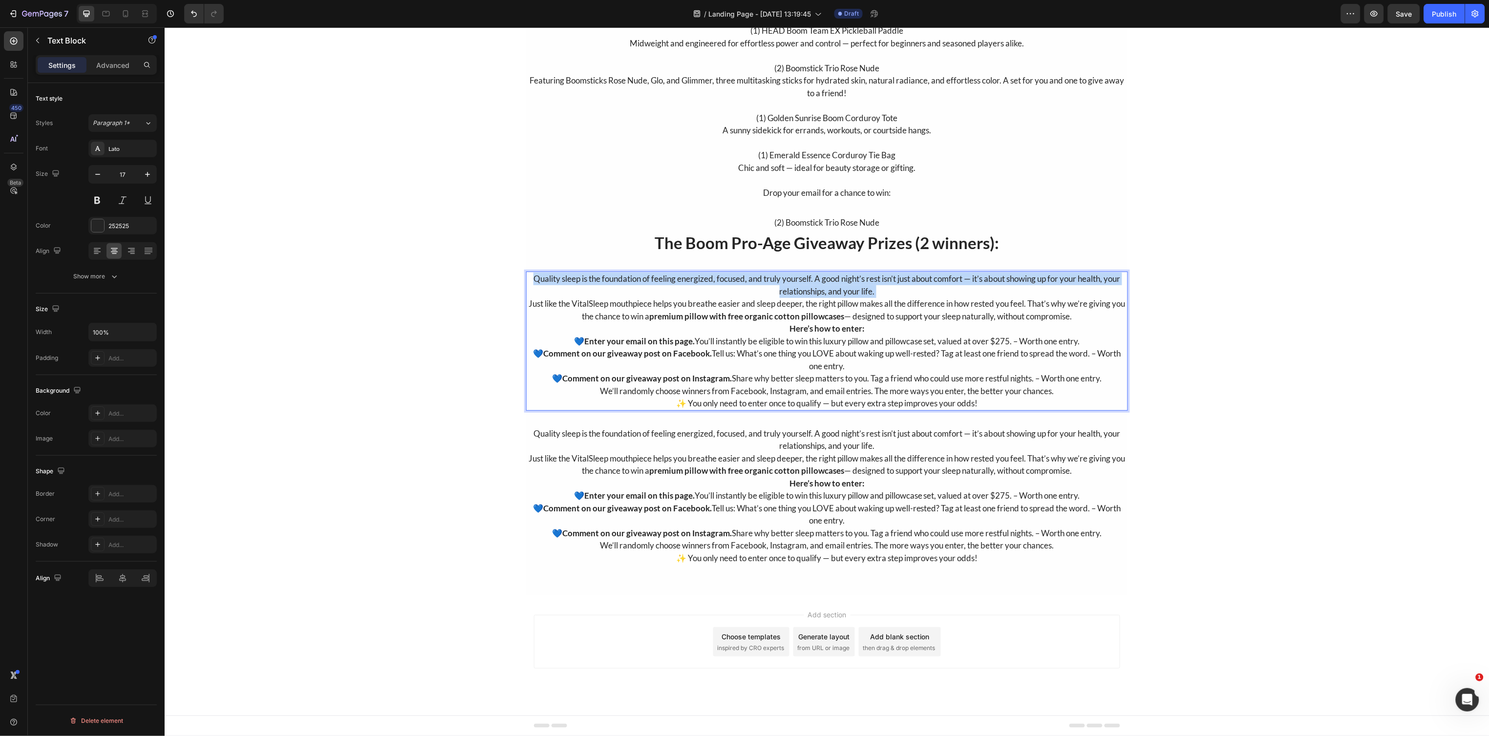
click at [542, 285] on p "Quality sleep is the foundation of feeling energized, focused, and truly yourse…" at bounding box center [827, 284] width 600 height 25
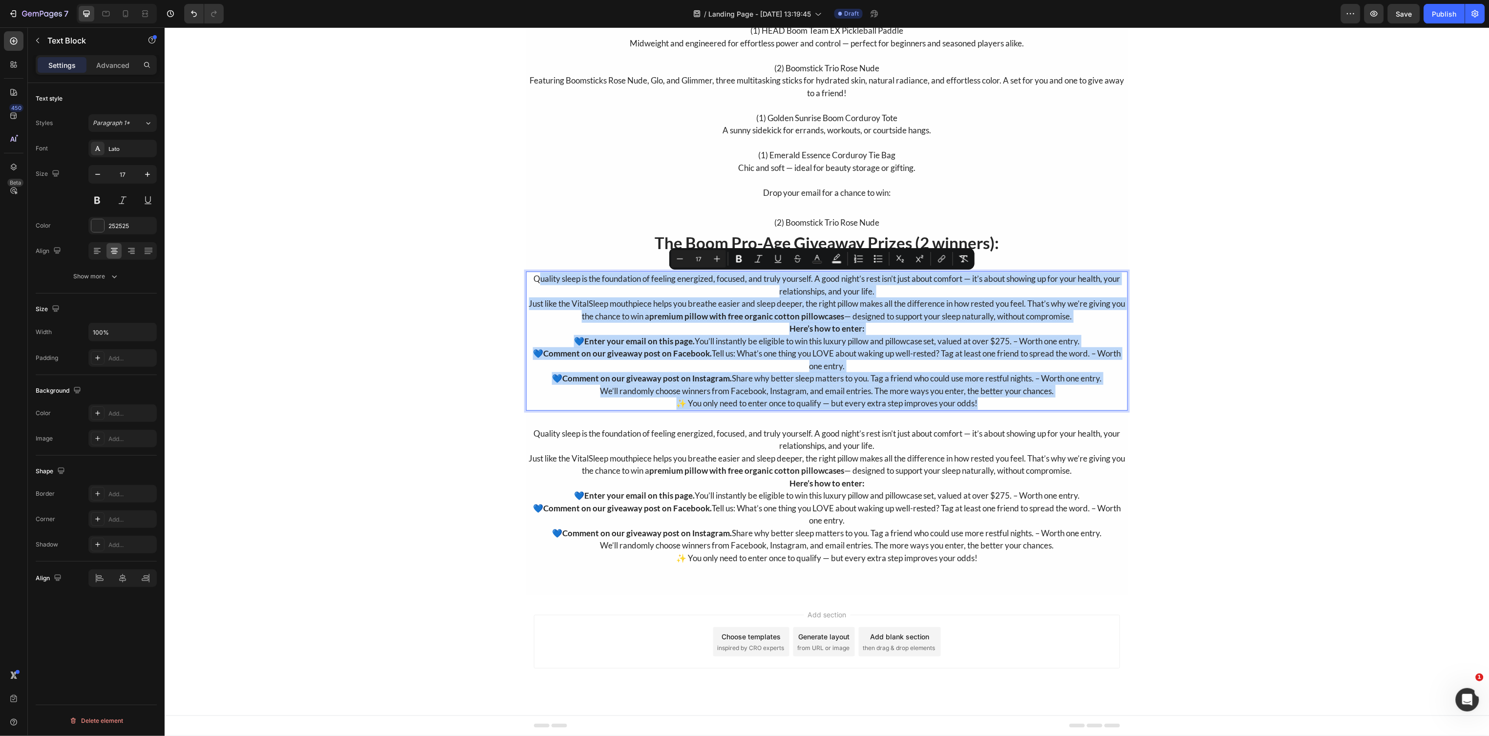
drag, startPoint x: 527, startPoint y: 279, endPoint x: 1050, endPoint y: 400, distance: 536.0
click at [1050, 400] on div "Quality sleep is the foundation of feeling energized, focused, and truly yourse…" at bounding box center [827, 340] width 602 height 139
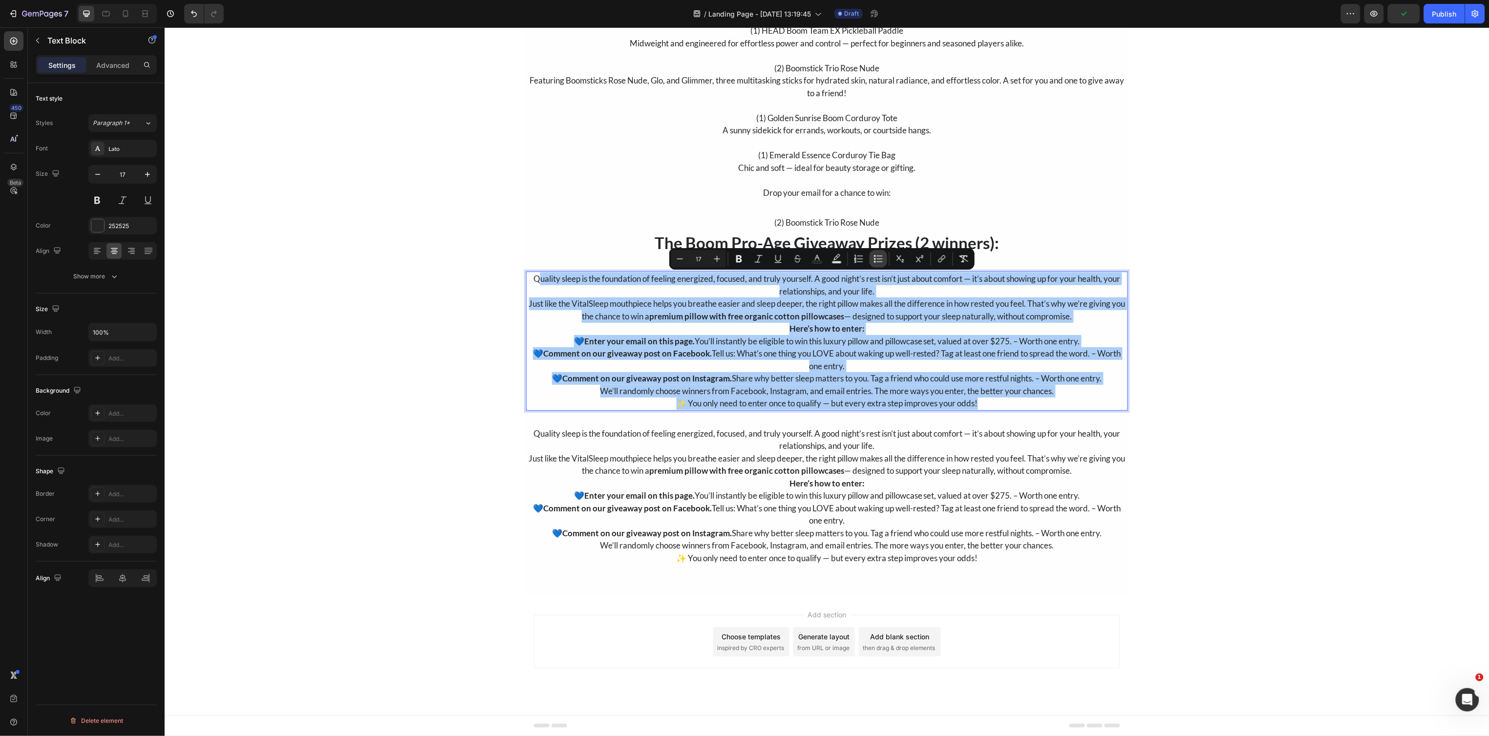
click at [877, 261] on icon "Editor contextual toolbar" at bounding box center [878, 259] width 10 height 10
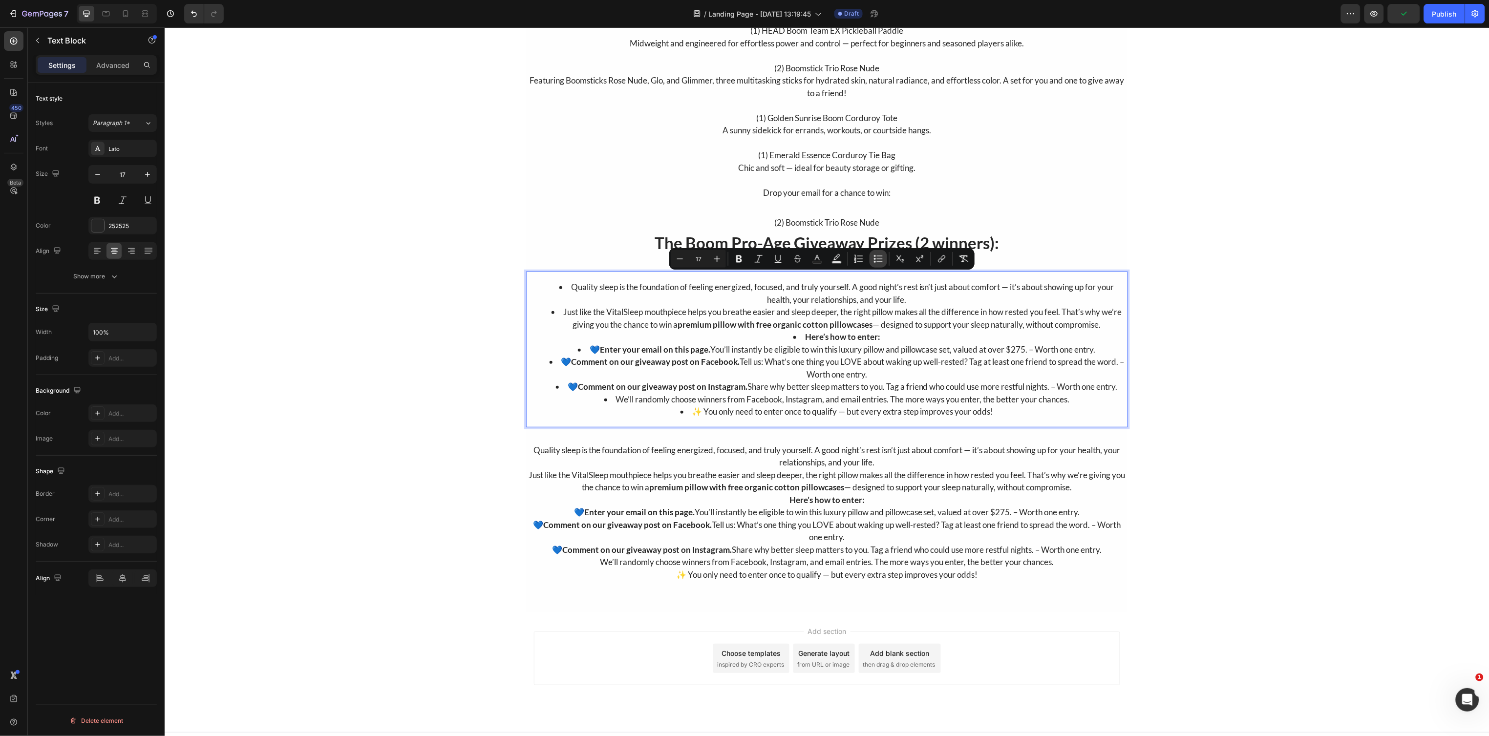
click at [877, 261] on icon "Editor contextual toolbar" at bounding box center [878, 259] width 10 height 10
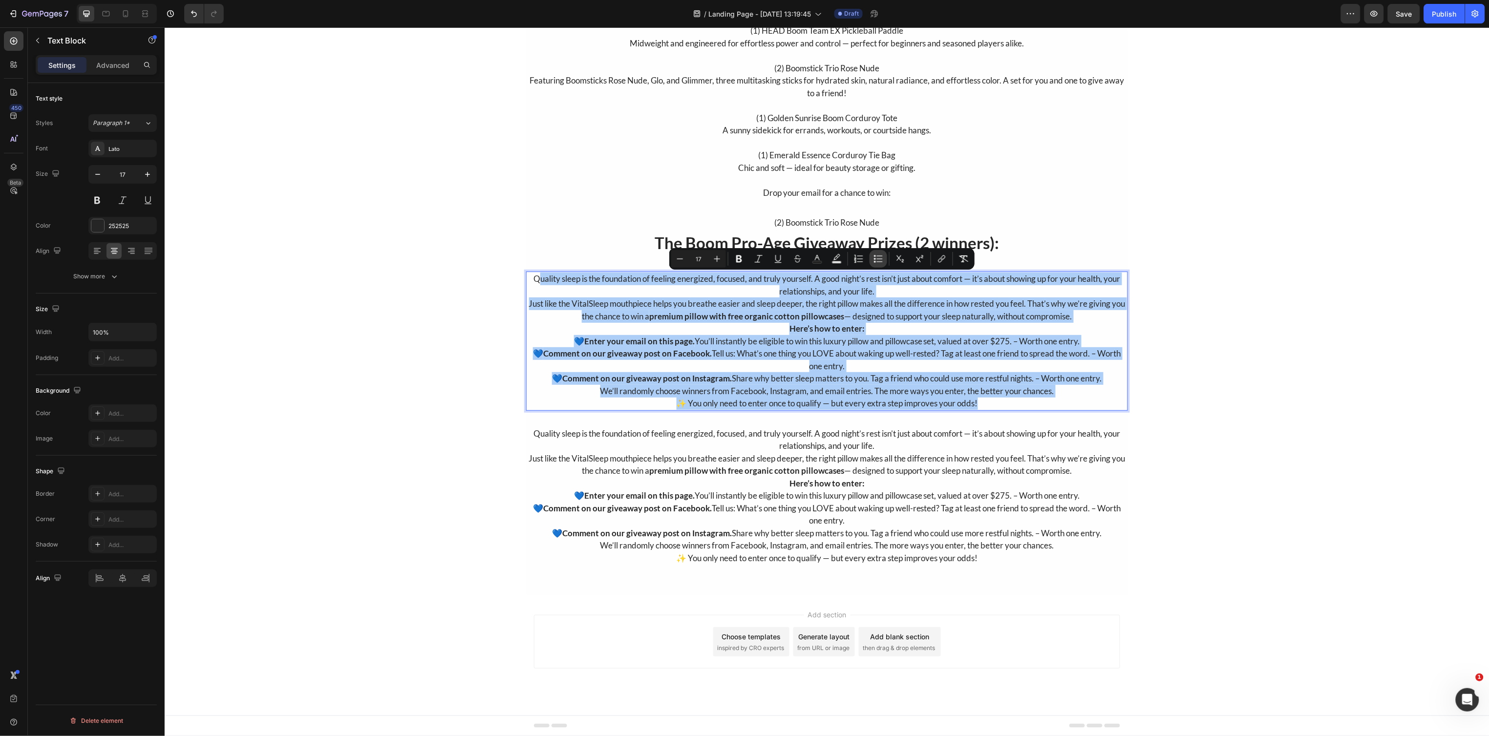
click at [881, 261] on icon "Editor contextual toolbar" at bounding box center [878, 259] width 10 height 10
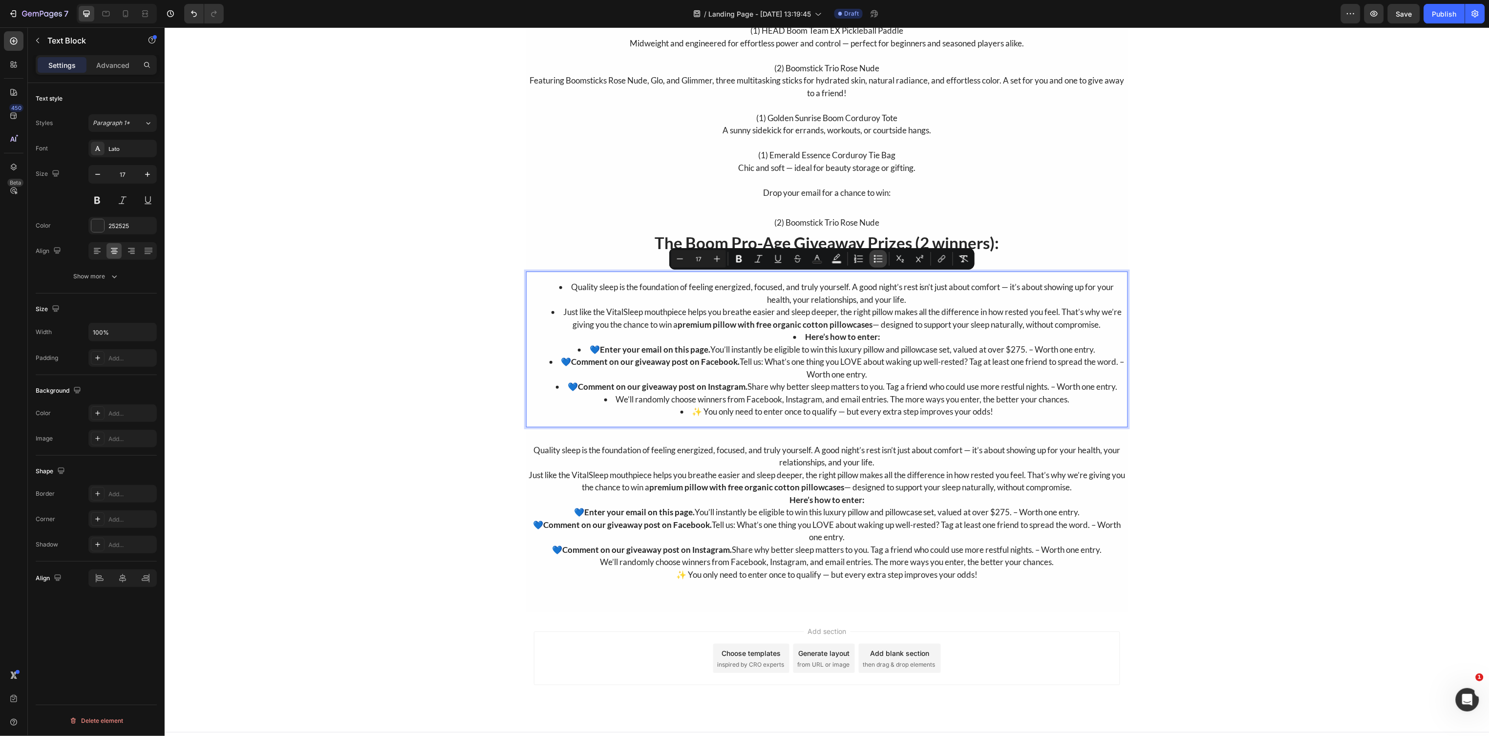
click at [881, 260] on icon "Editor contextual toolbar" at bounding box center [878, 259] width 10 height 10
type input "17"
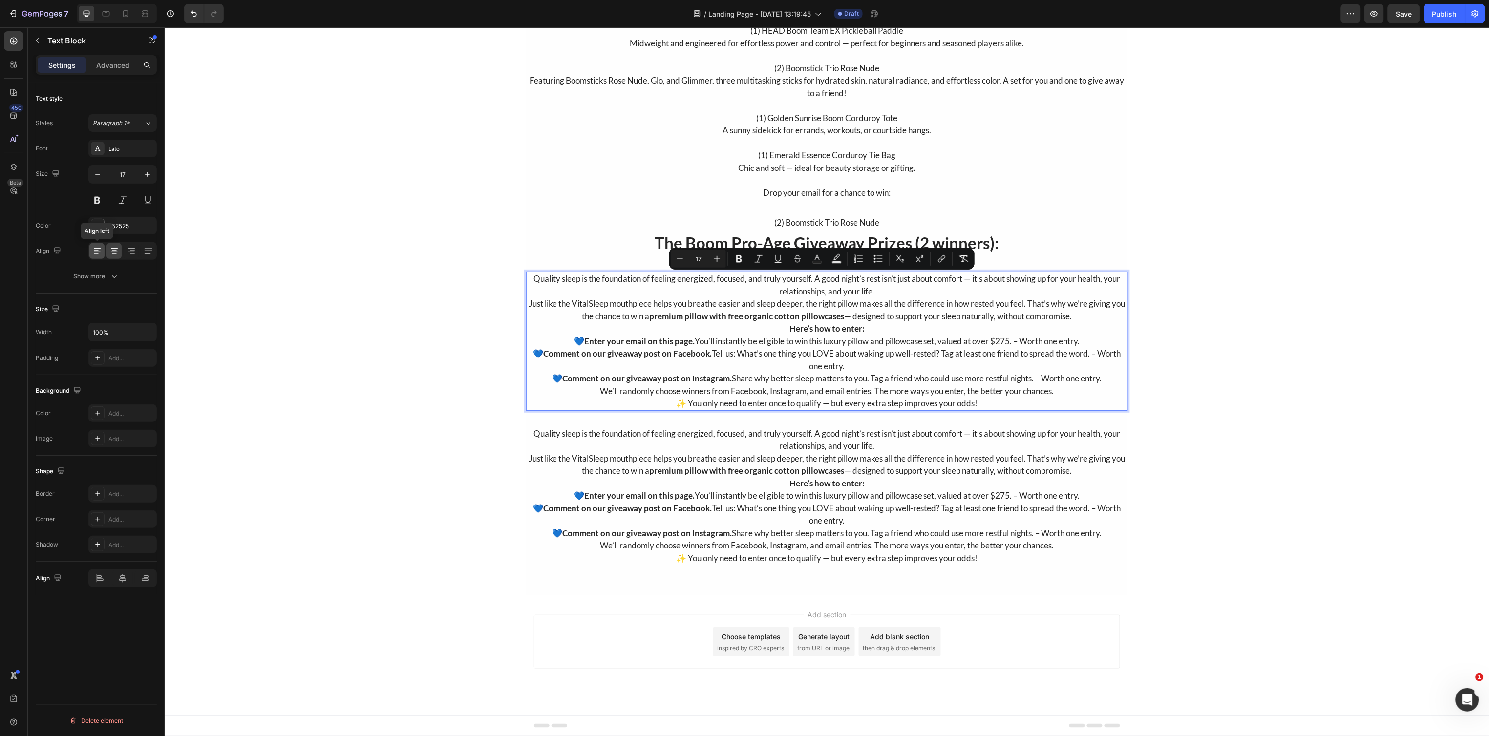
click at [94, 249] on icon at bounding box center [97, 248] width 7 height 1
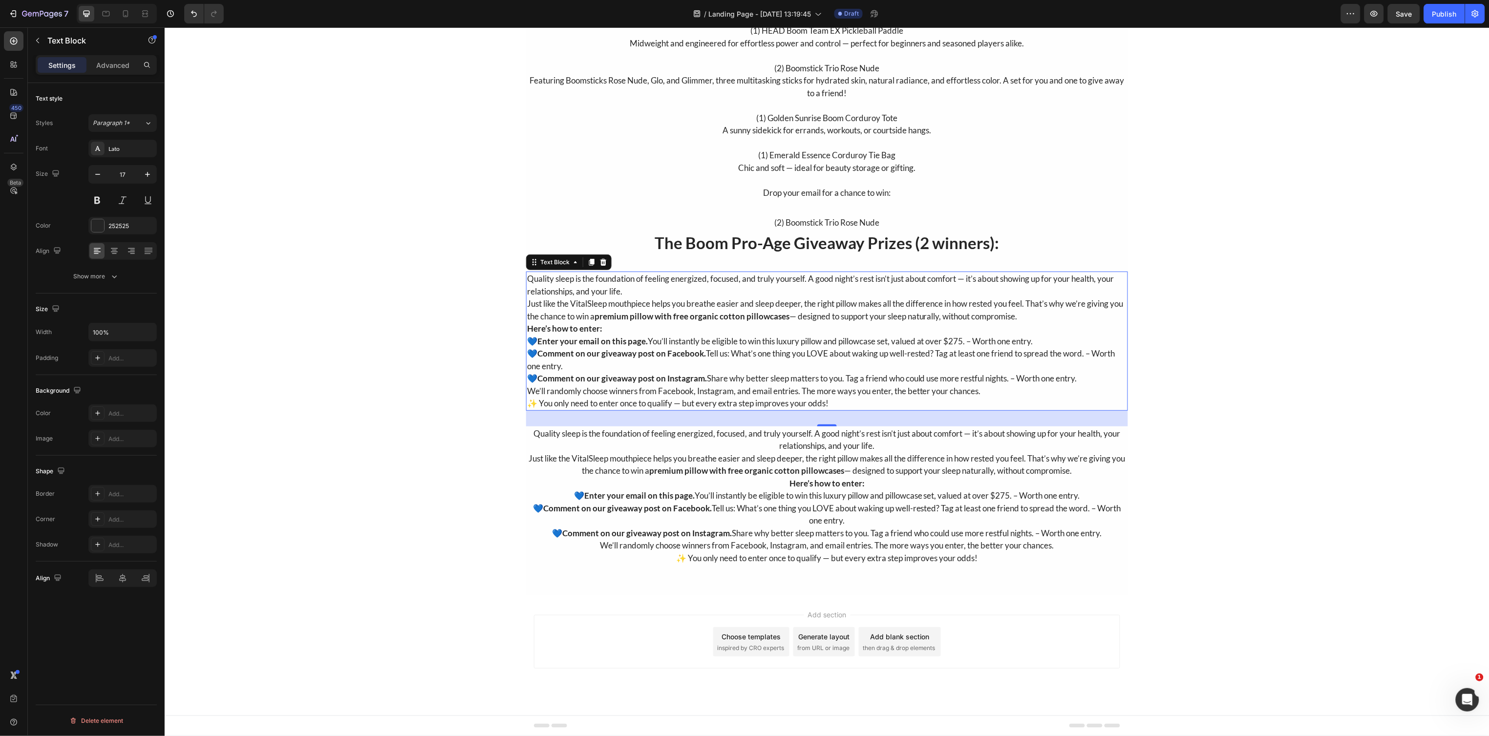
click at [474, 325] on div "The Boom Pro-Age Giveaway Prizes (2 winners): Heading (1) HEAD Boom Team EX Pic…" at bounding box center [826, 85] width 1325 height 1019
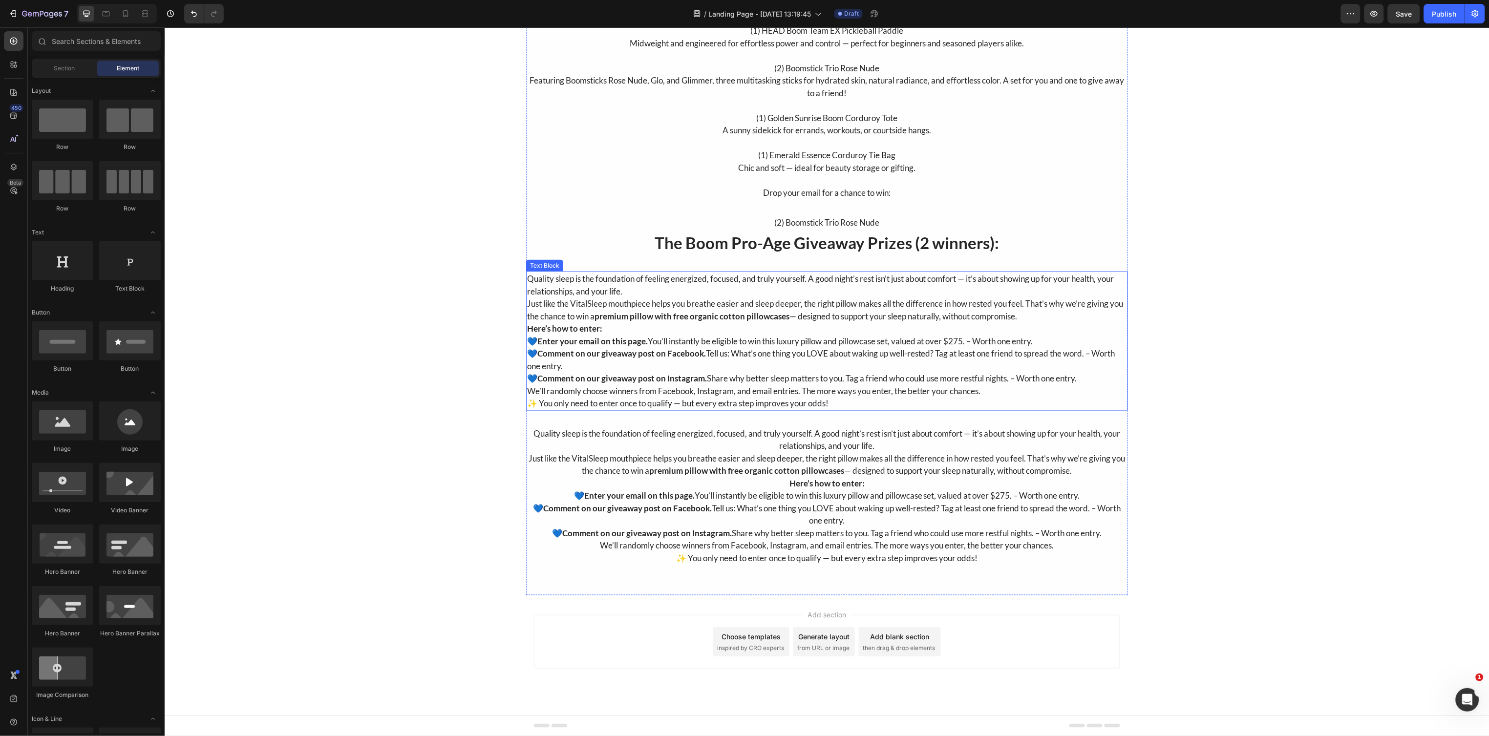
click at [626, 289] on p "Quality sleep is the foundation of feeling energized, focused, and truly yourse…" at bounding box center [827, 284] width 600 height 25
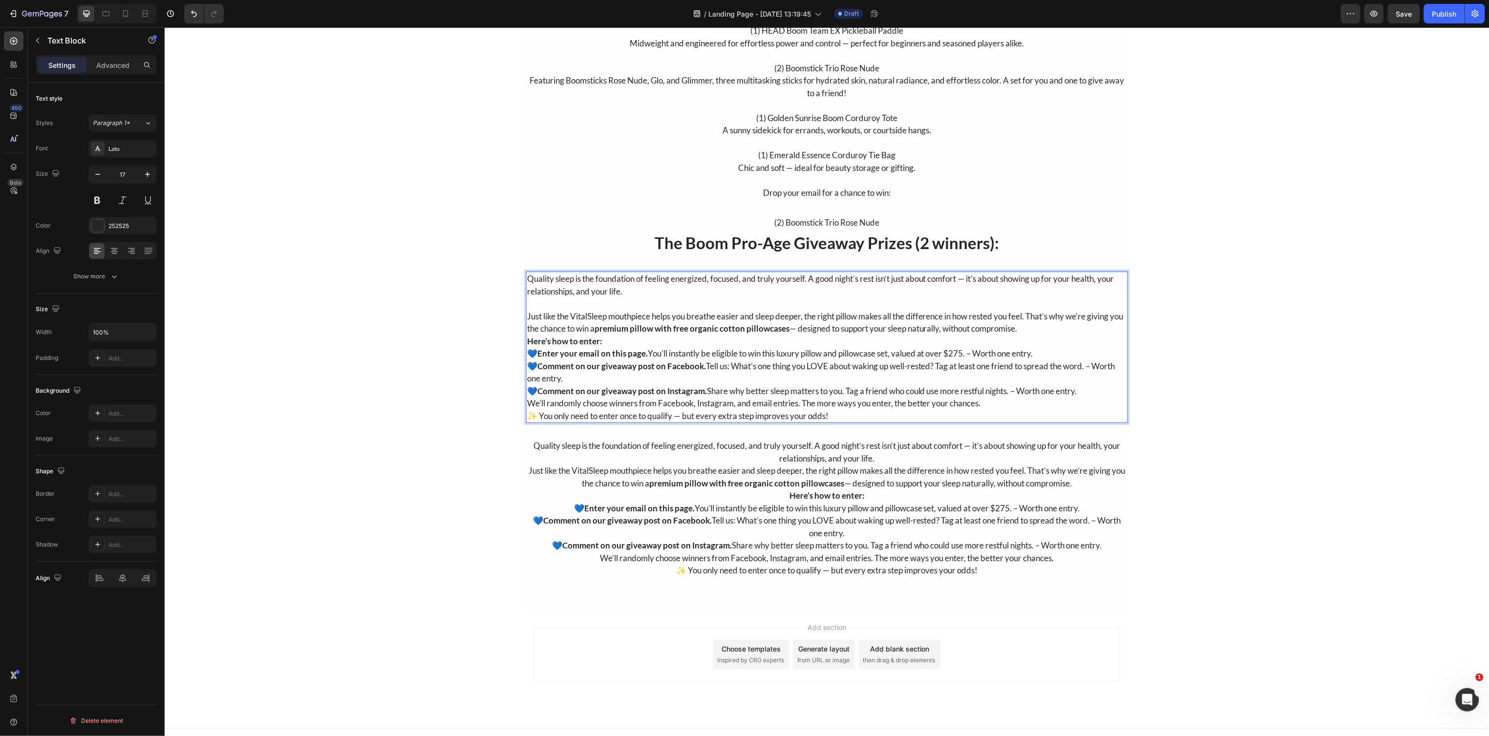
click at [1060, 328] on p "Just like the VitalSleep mouthpiece helps you breathe easier and sleep deeper, …" at bounding box center [827, 322] width 600 height 25
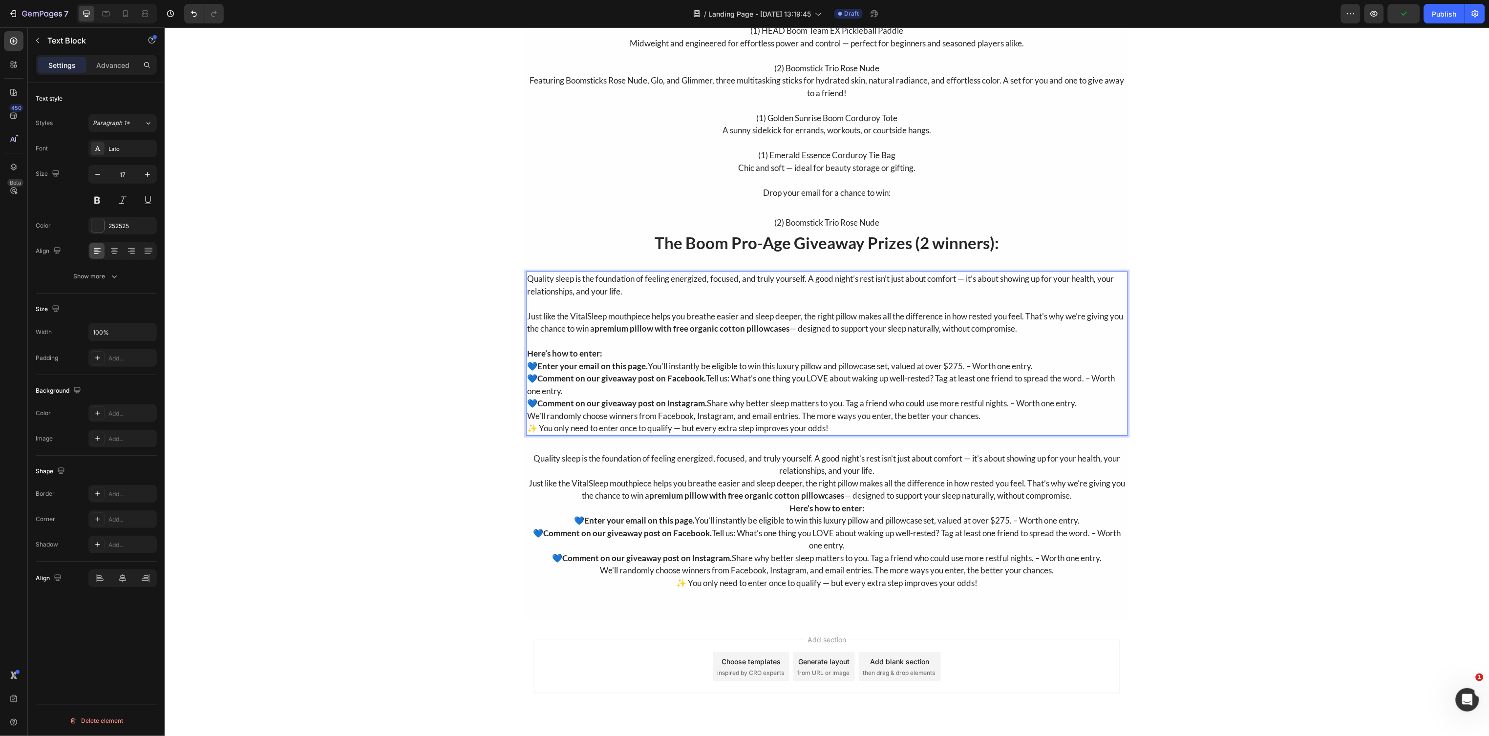
click at [1011, 422] on p "✨ You only need to enter once to qualify — but every extra step improves your o…" at bounding box center [827, 427] width 600 height 13
click at [1008, 419] on p "We’ll randomly choose winners from Facebook, Instagram, and email entries. The …" at bounding box center [827, 415] width 600 height 13
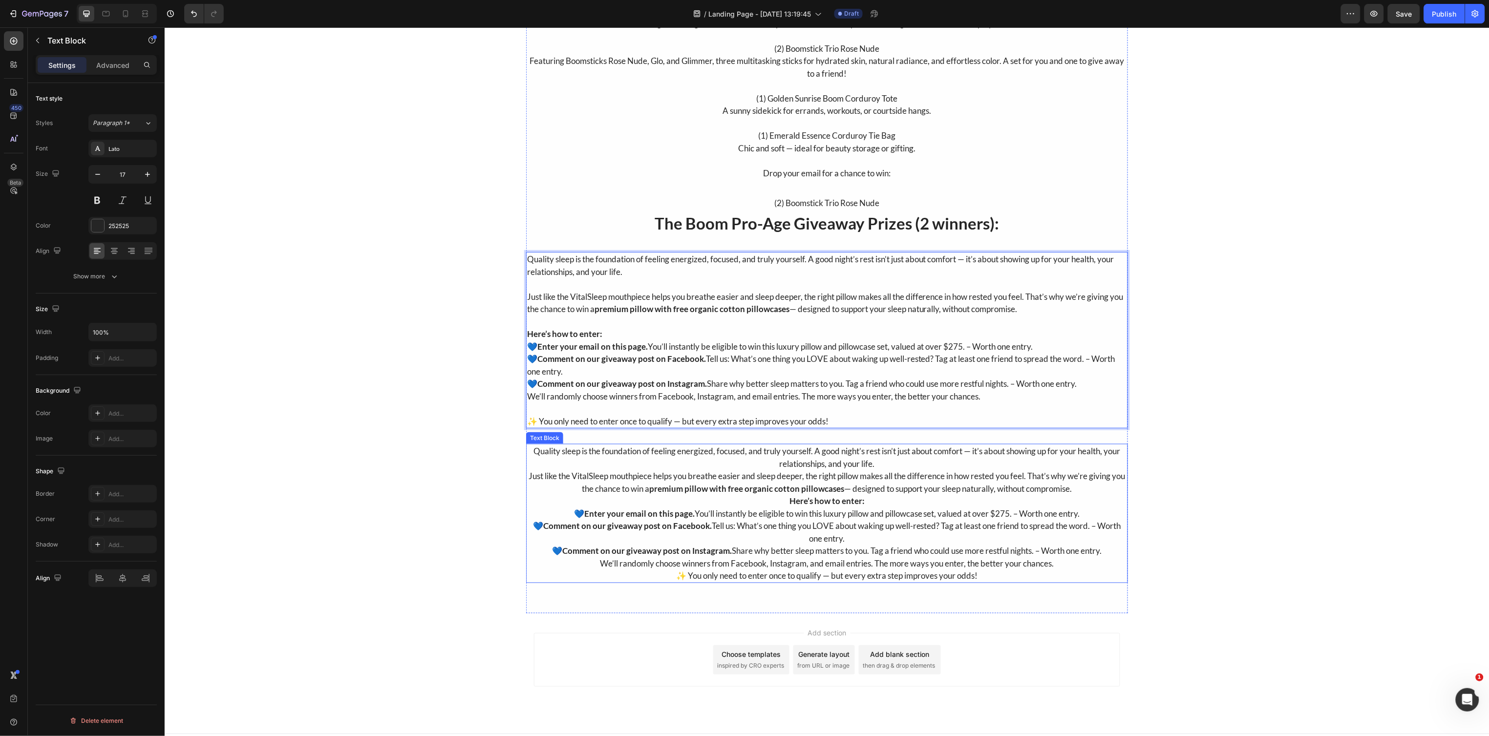
scroll to position [508, 0]
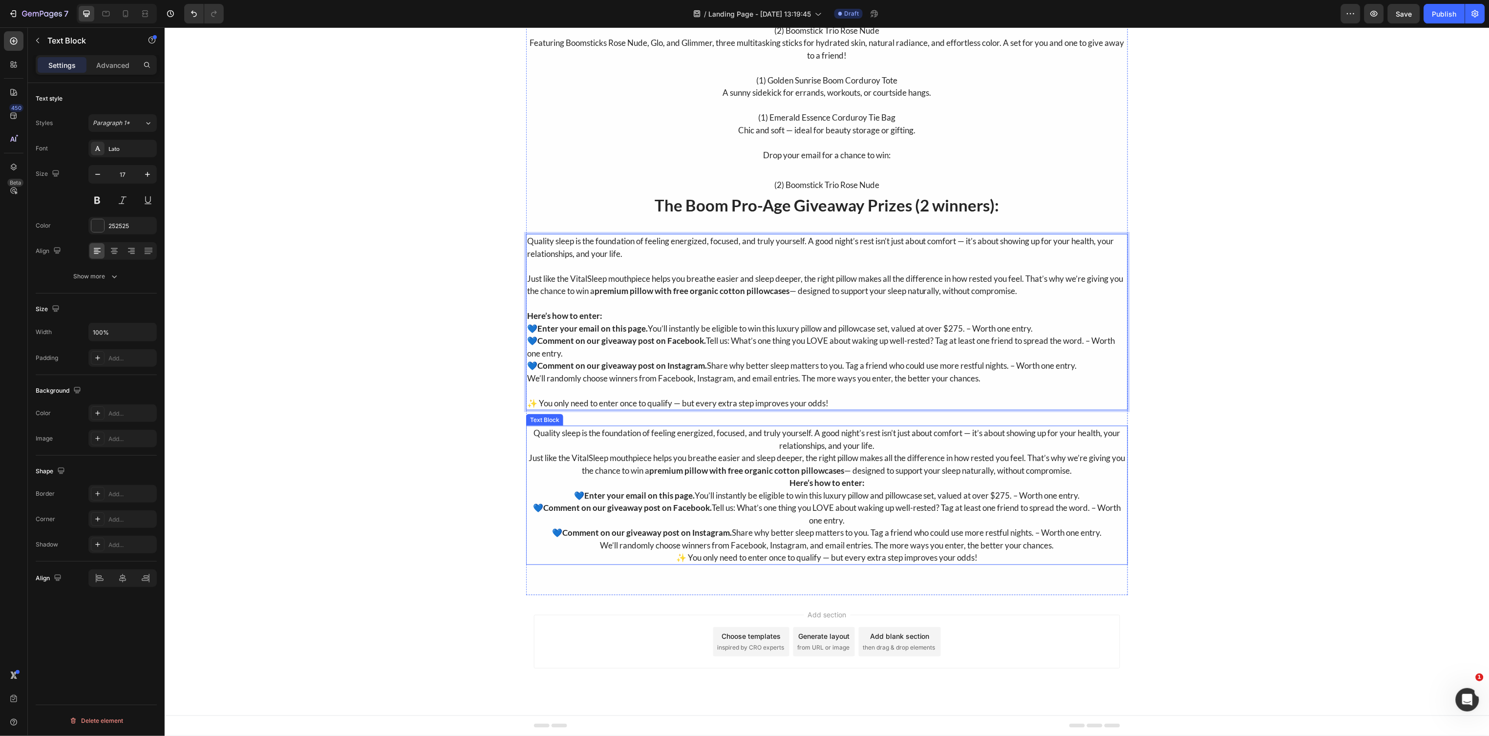
click at [768, 449] on p "Quality sleep is the foundation of feeling energized, focused, and truly yourse…" at bounding box center [827, 438] width 600 height 25
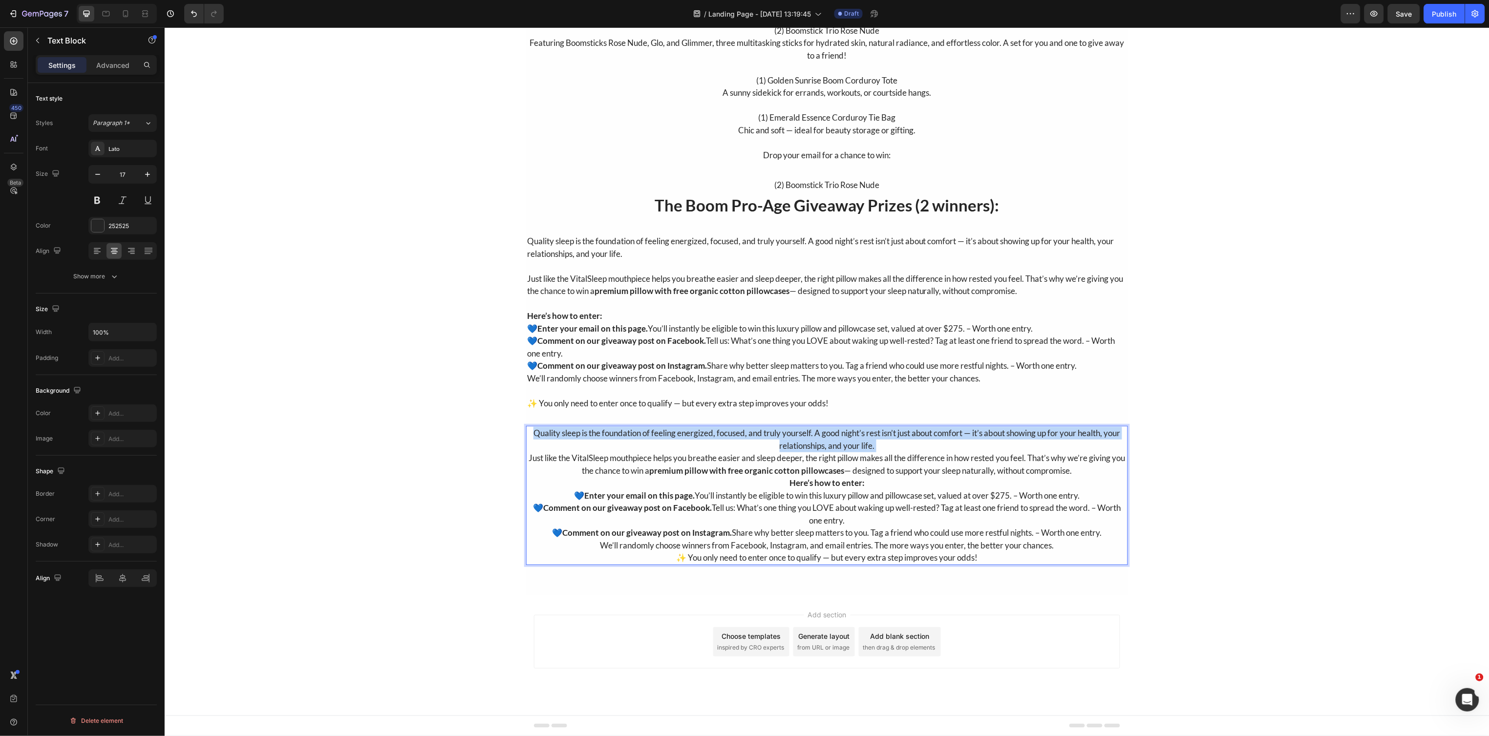
click at [768, 449] on p "Quality sleep is the foundation of feeling energized, focused, and truly yourse…" at bounding box center [827, 438] width 600 height 25
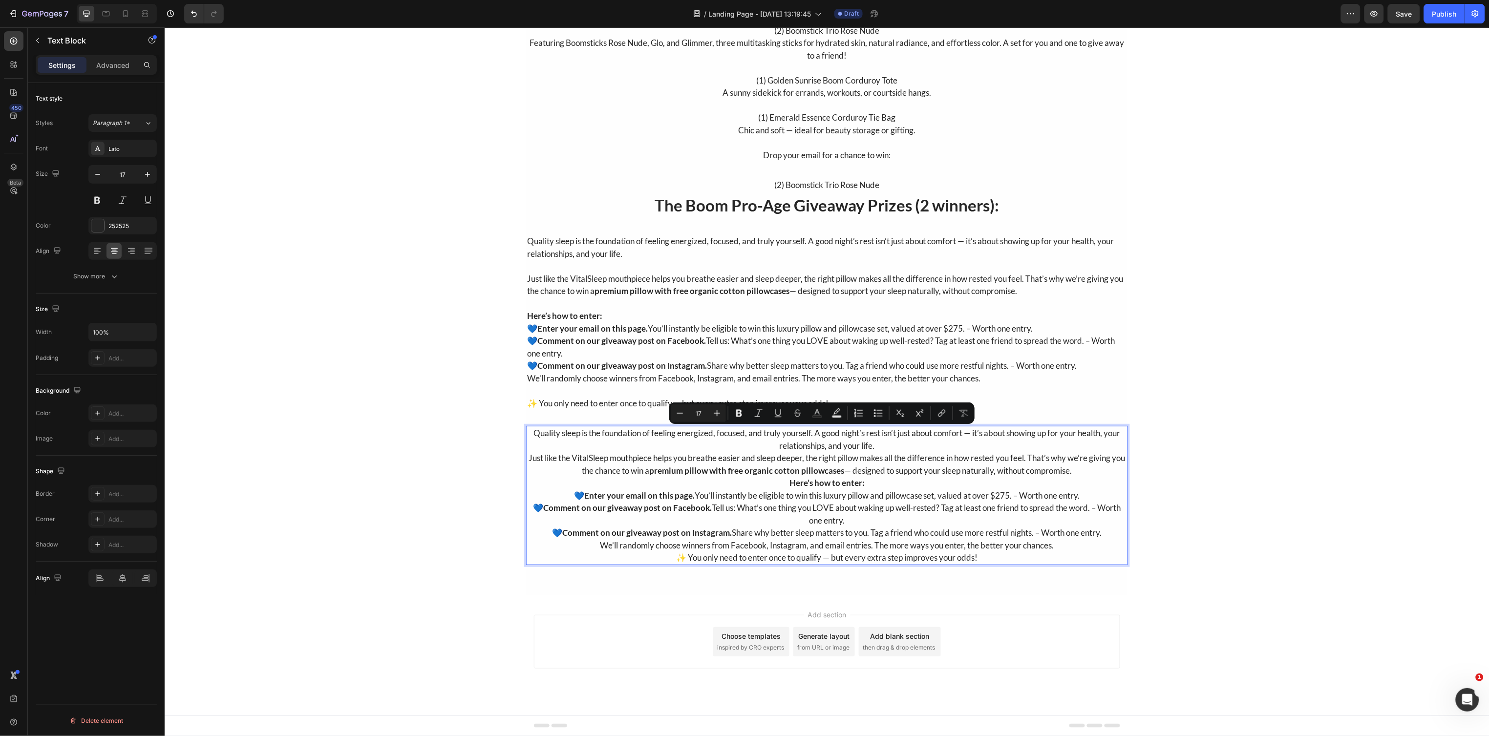
click at [718, 492] on p "💙 Enter your email on this page. You’ll instantly be eligible to win this luxur…" at bounding box center [827, 495] width 600 height 13
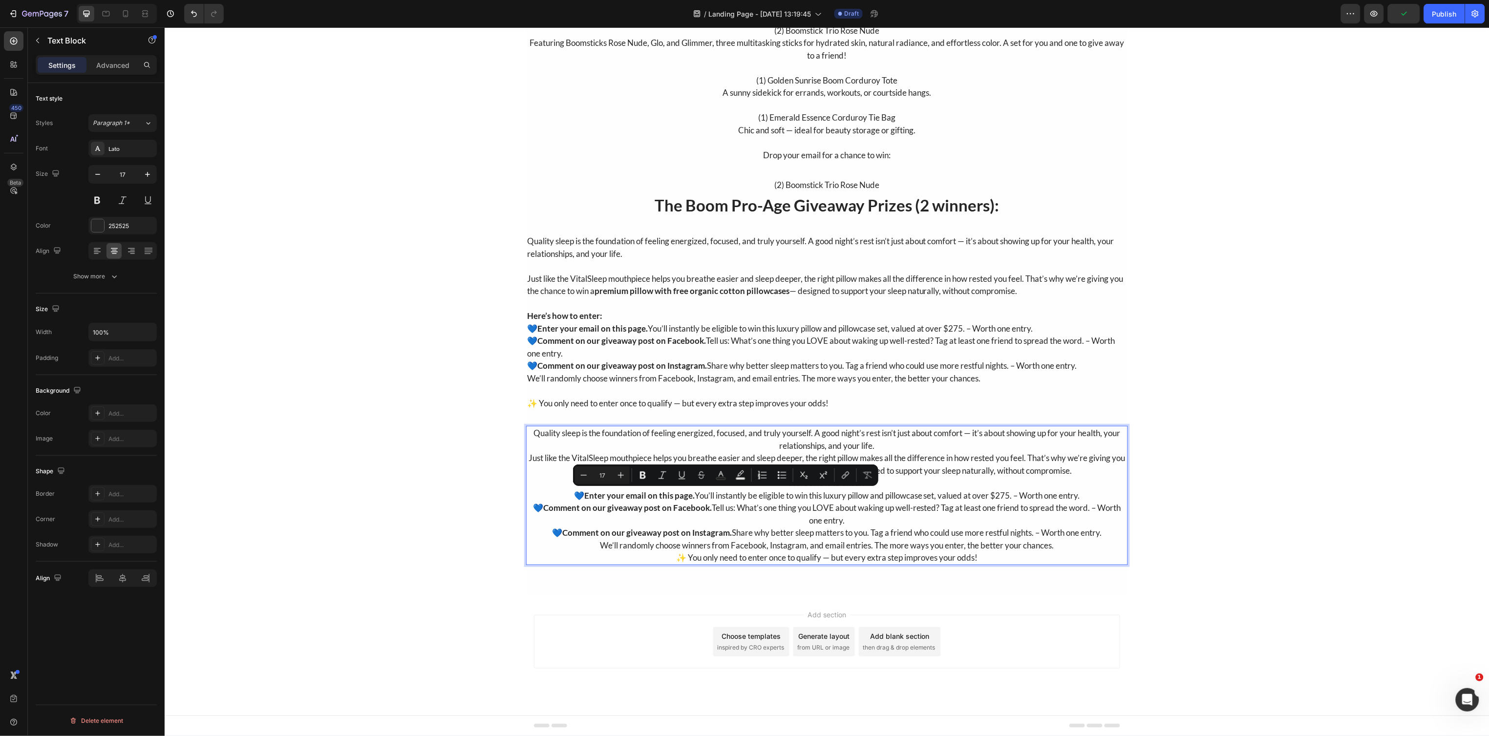
click at [538, 426] on p "Quality sleep is the foundation of feeling energized, focused, and truly yourse…" at bounding box center [827, 438] width 600 height 25
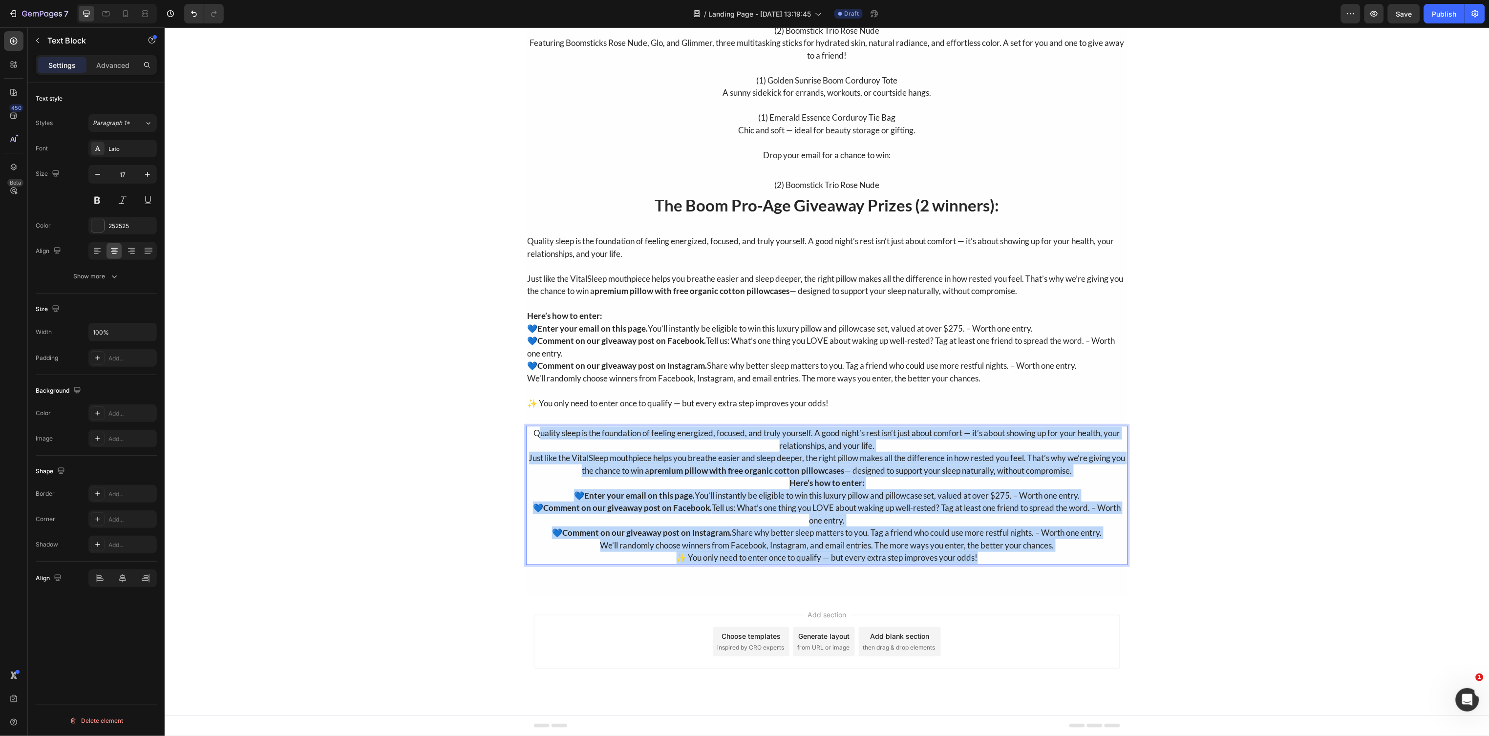
drag, startPoint x: 527, startPoint y: 432, endPoint x: 1039, endPoint y: 560, distance: 528.1
click at [1039, 560] on div "Quality sleep is the foundation of feeling energized, focused, and truly yourse…" at bounding box center [827, 494] width 602 height 139
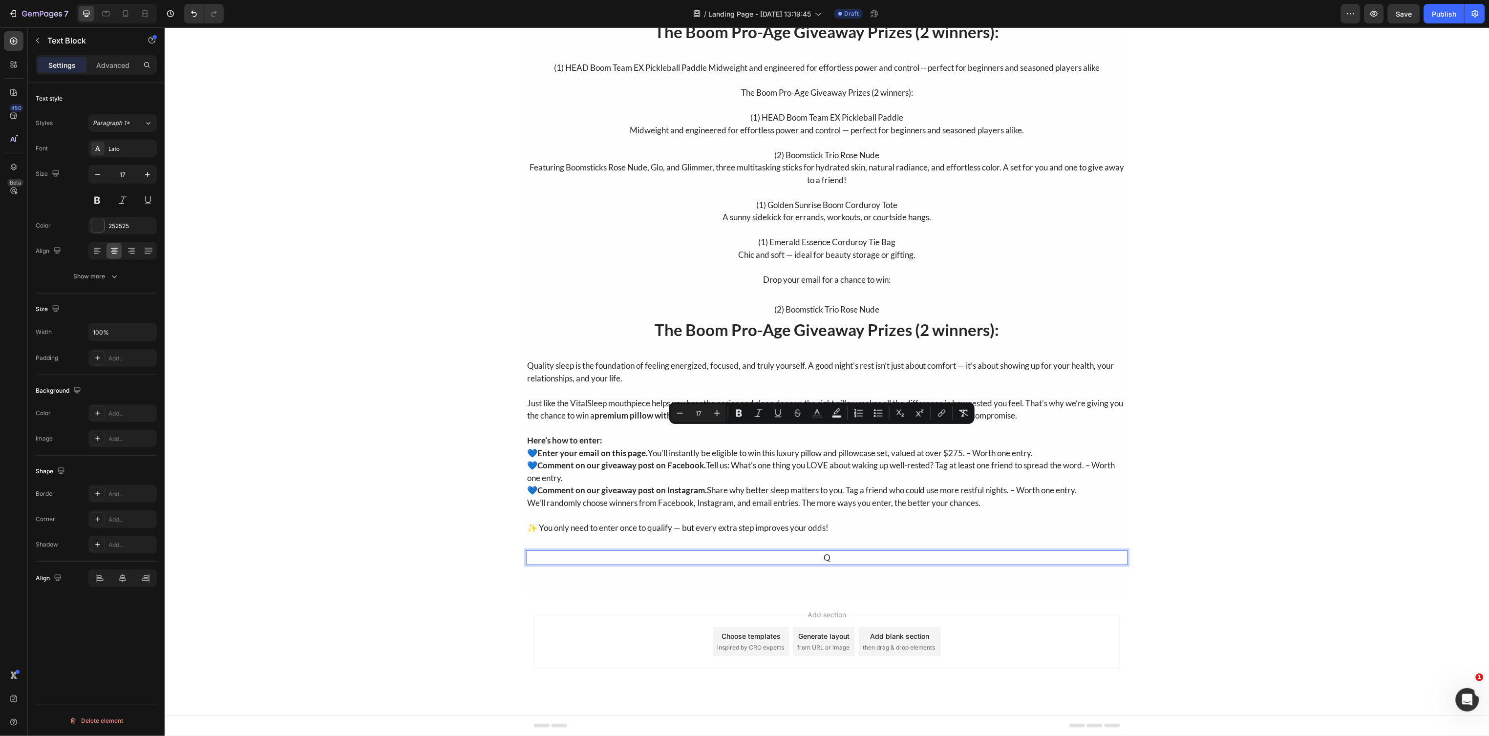
scroll to position [383, 0]
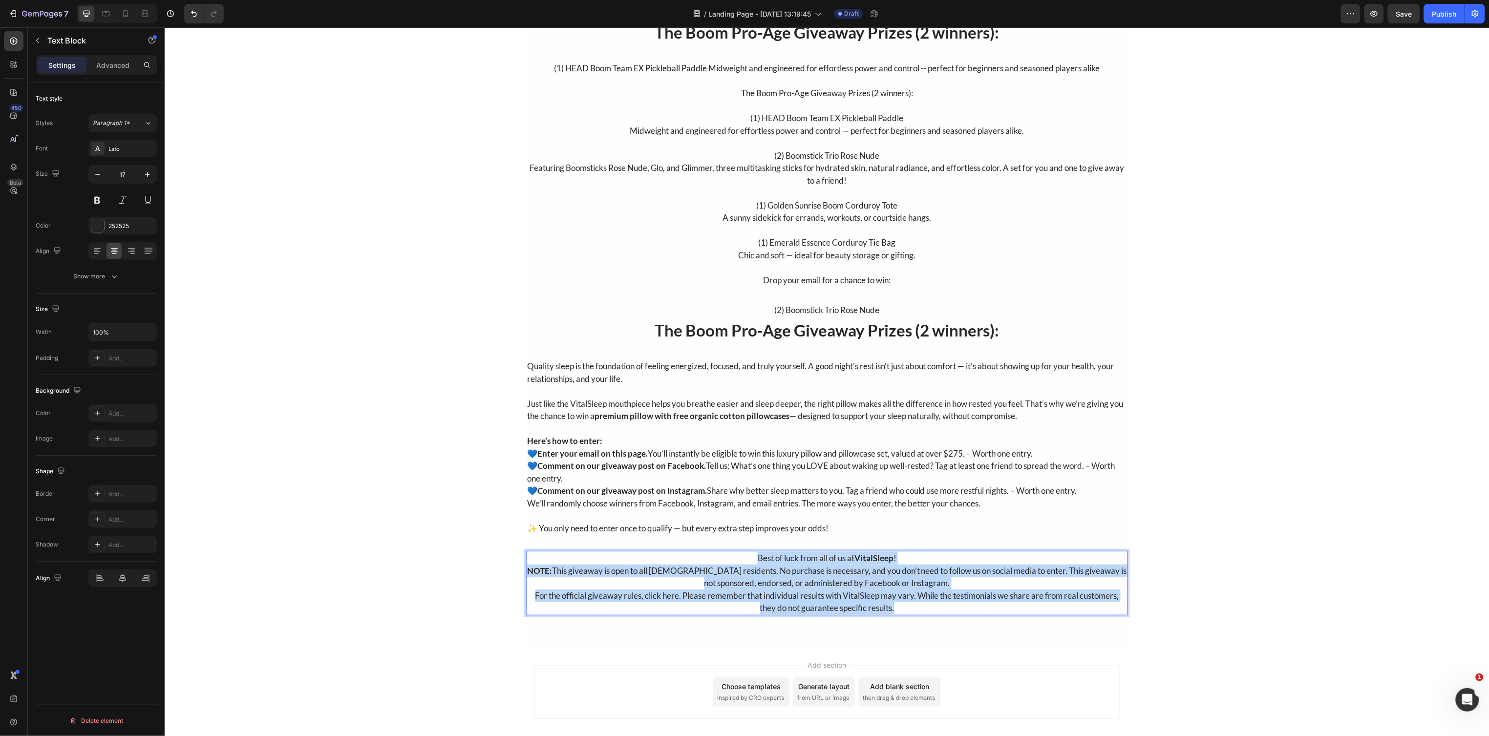
drag, startPoint x: 749, startPoint y: 559, endPoint x: 934, endPoint y: 610, distance: 192.4
click at [934, 610] on div "Best of luck from all of us at VitalSleep ! NOTE: This giveaway is open to all …" at bounding box center [827, 582] width 602 height 64
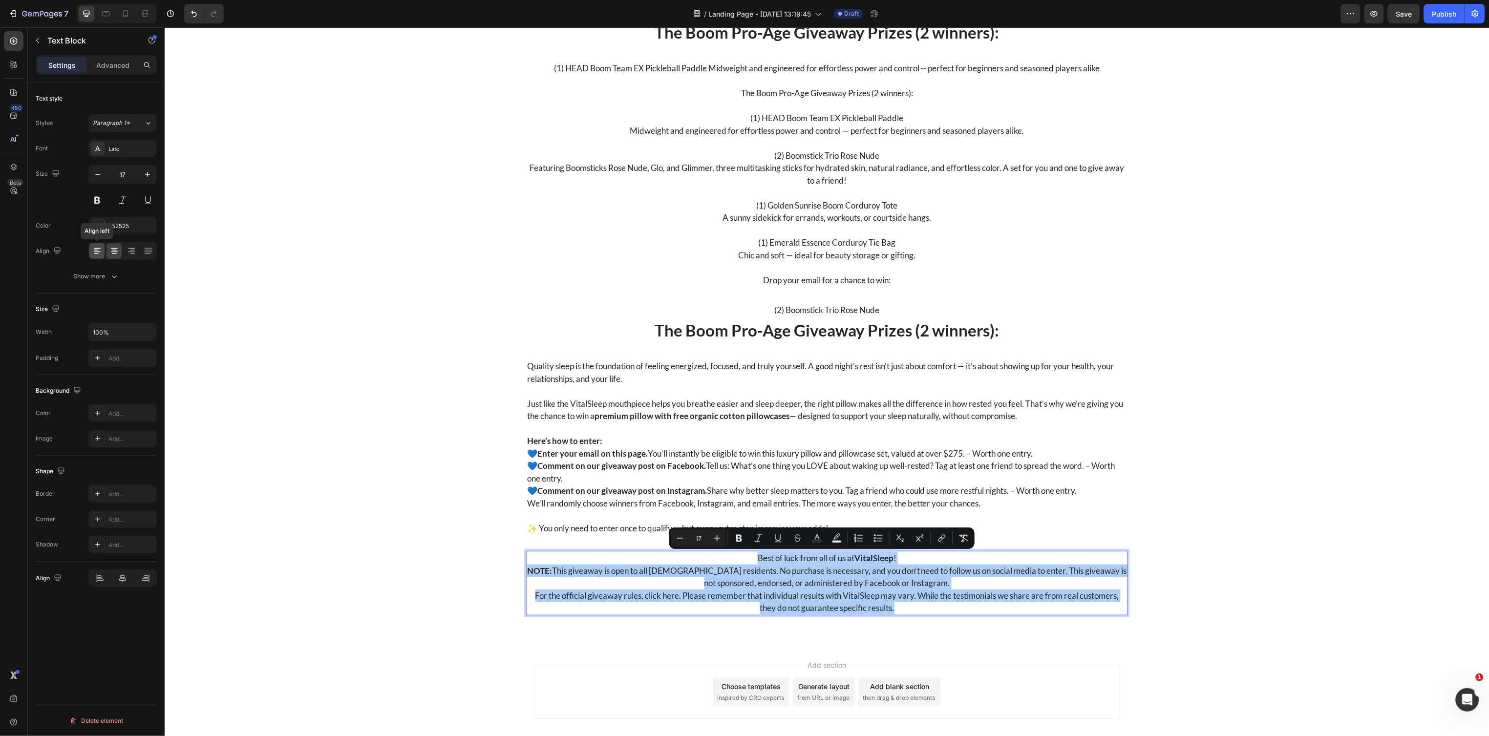
click at [96, 253] on icon at bounding box center [97, 251] width 10 height 10
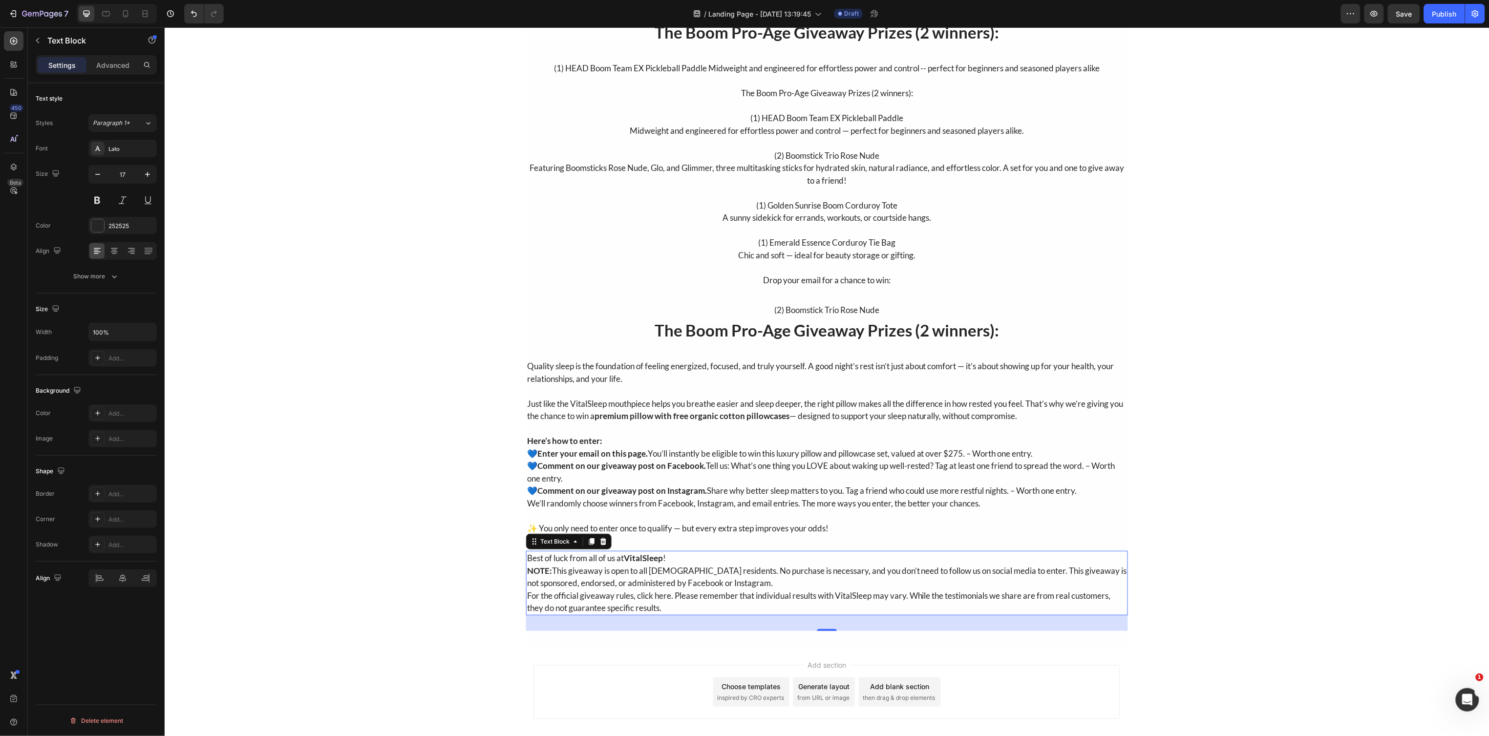
click at [235, 315] on div "The Boom Pro-Age Giveaway Prizes (2 winners): Heading (1) HEAD Boom Team EX Pic…" at bounding box center [826, 154] width 1325 height 982
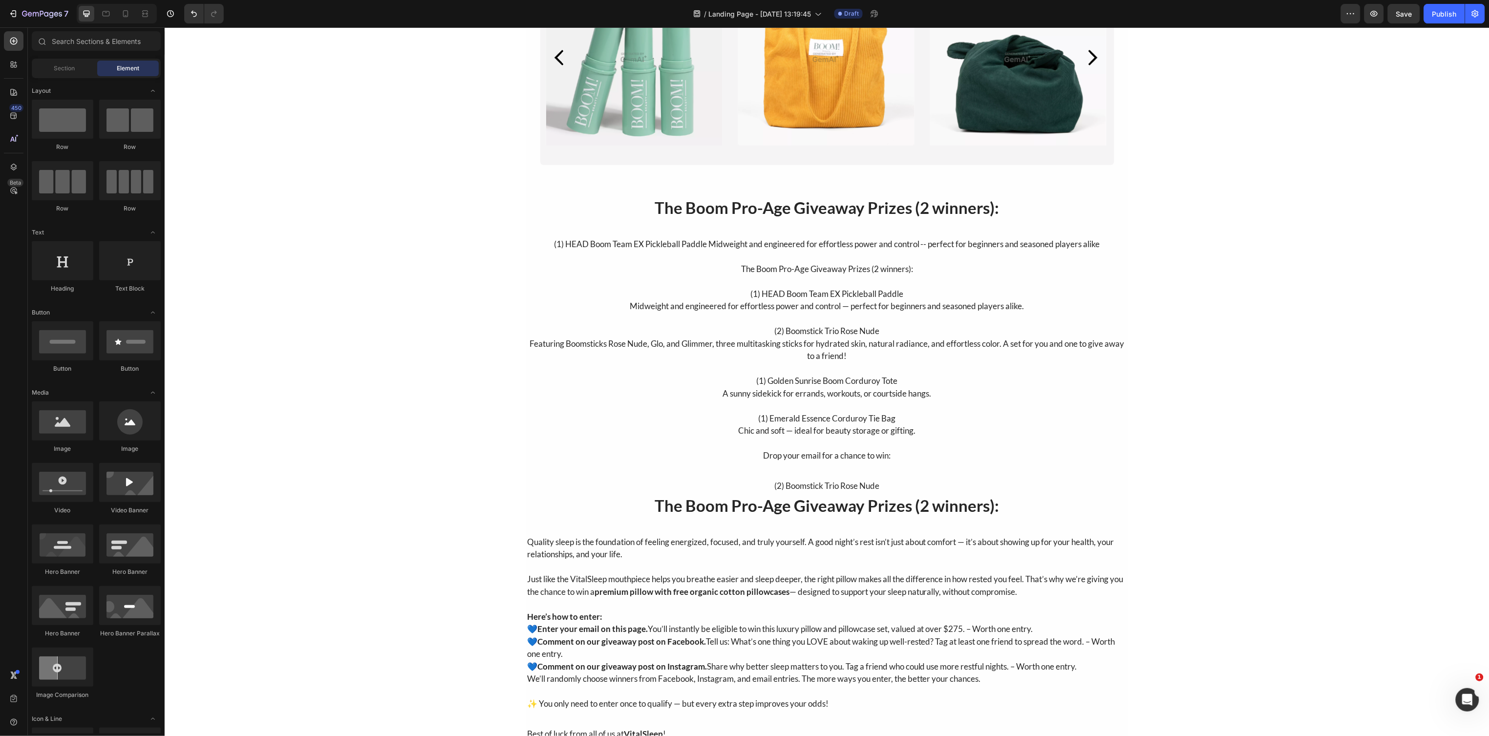
scroll to position [200, 0]
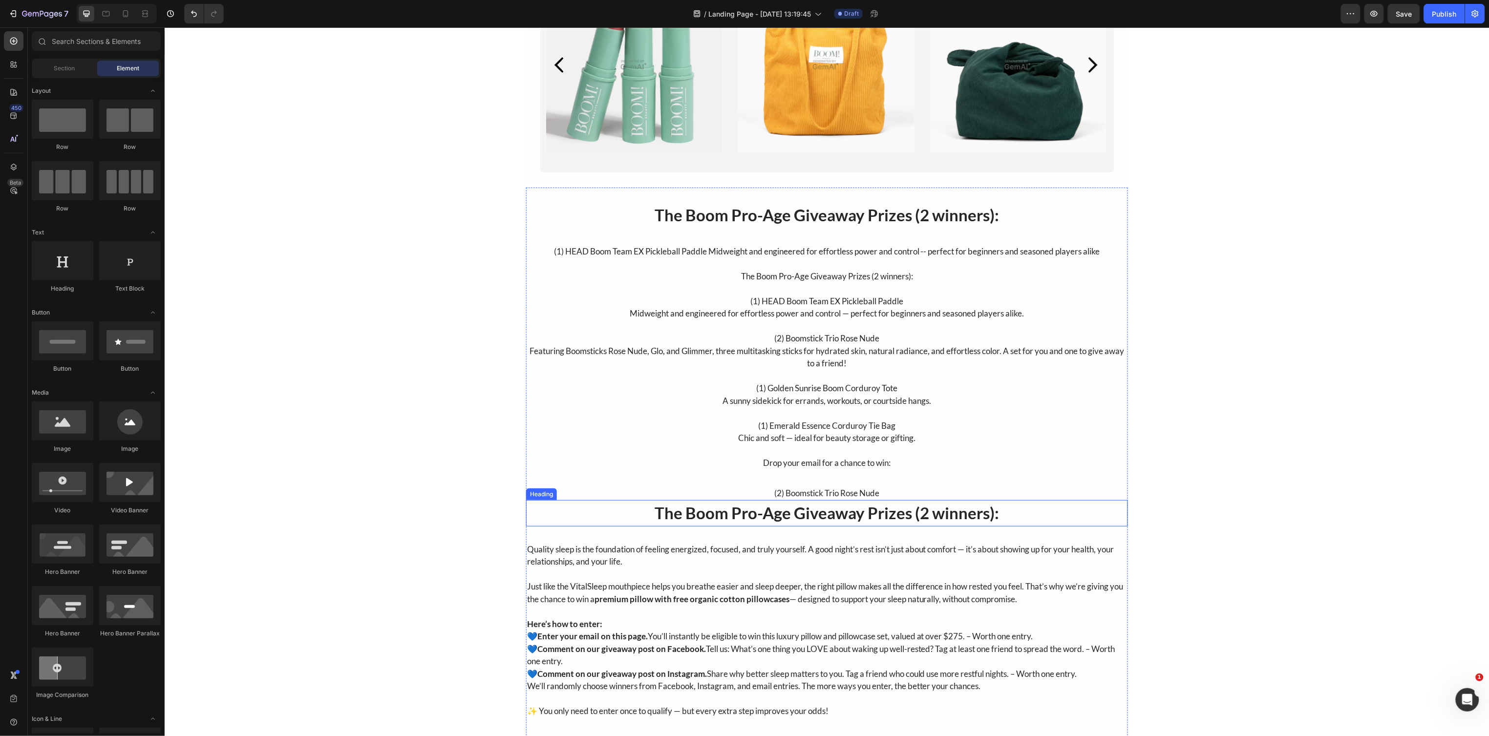
click at [720, 516] on h2 "The Boom Pro-Age Giveaway Prizes (2 winners):" at bounding box center [827, 513] width 602 height 26
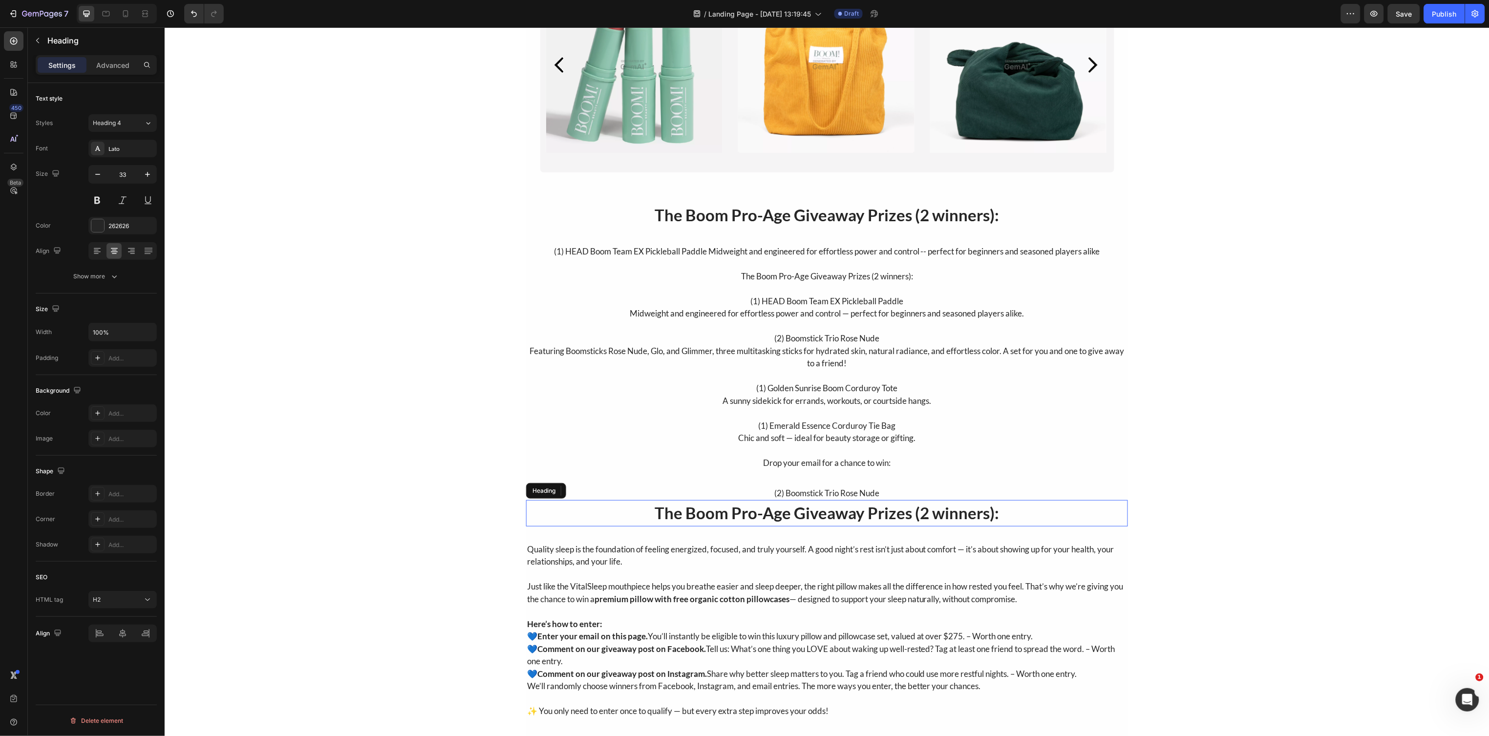
click at [720, 516] on h2 "The Boom Pro-Age Giveaway Prizes (2 winners):" at bounding box center [827, 513] width 602 height 26
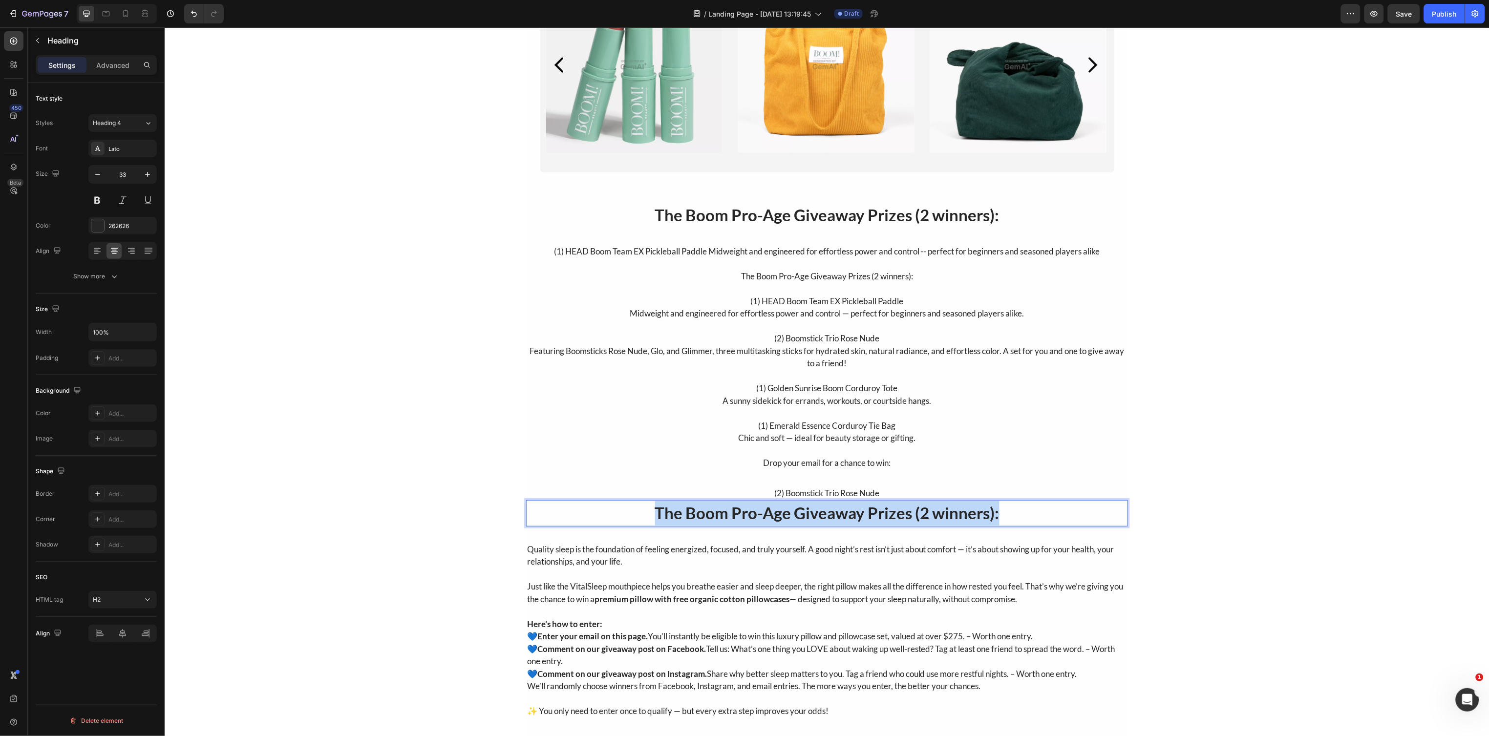
click at [720, 516] on p "The Boom Pro-Age Giveaway Prizes (2 winners):" at bounding box center [827, 513] width 600 height 24
click at [769, 511] on p "The Boom Pro-Age Giveaway Prizes (2 winners):" at bounding box center [827, 513] width 600 height 24
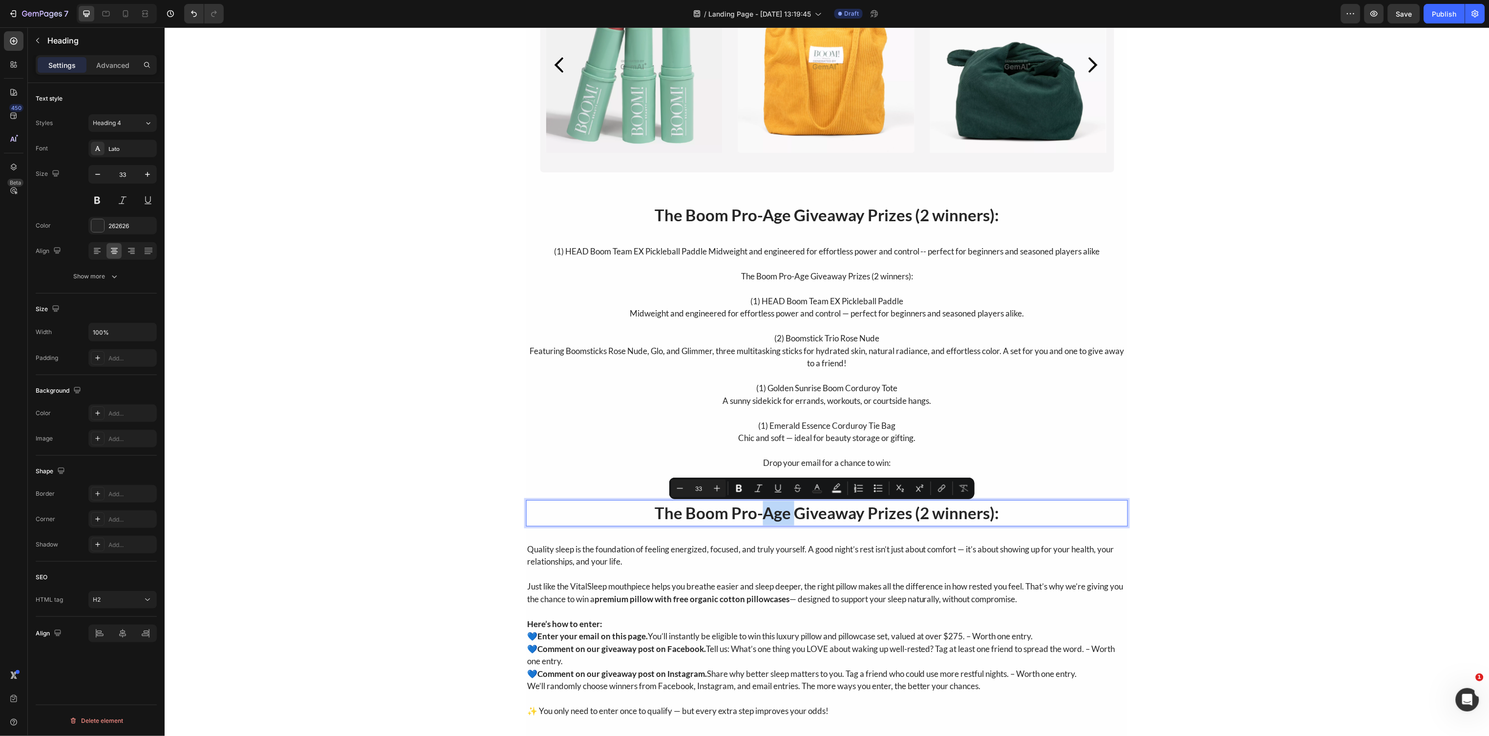
click at [769, 511] on p "The Boom Pro-Age Giveaway Prizes (2 winners):" at bounding box center [827, 513] width 600 height 24
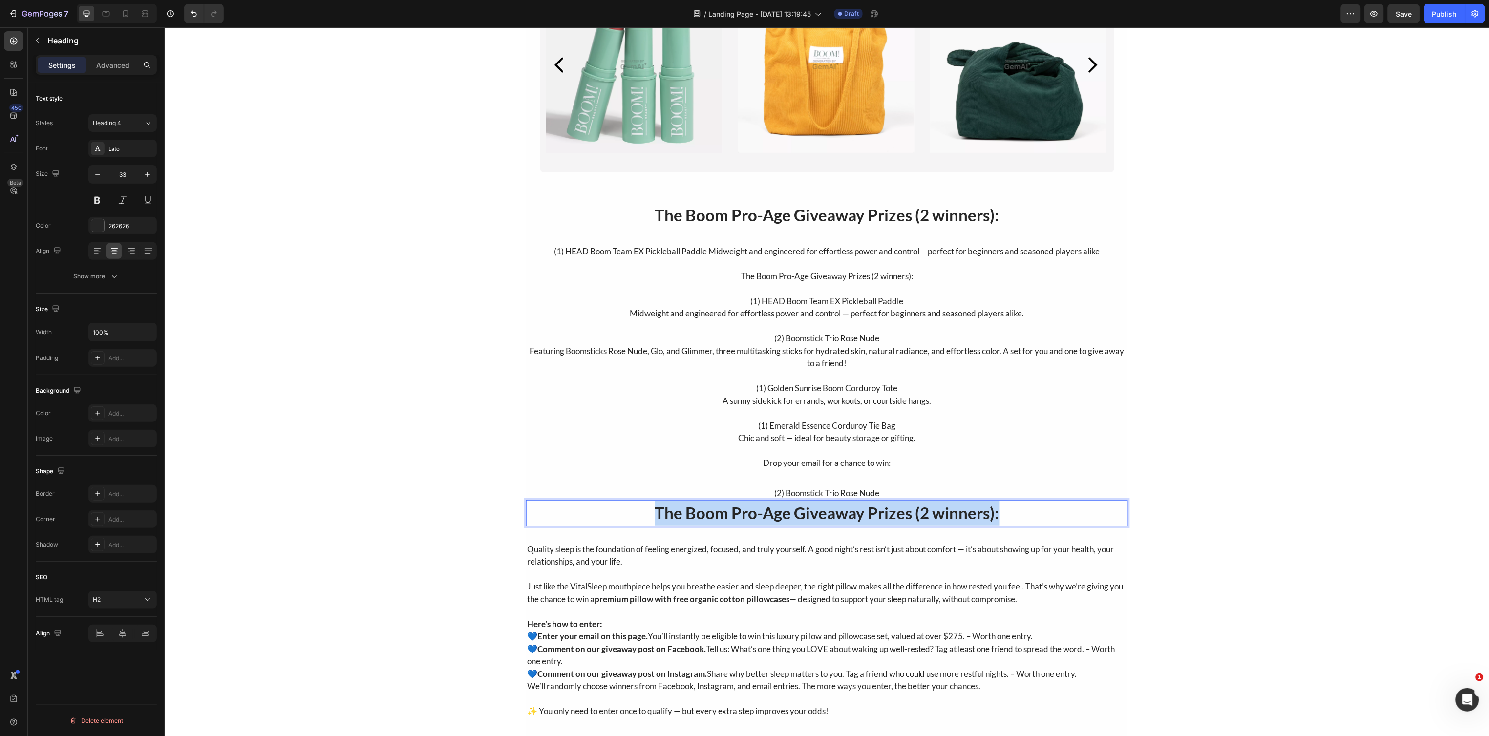
click at [769, 511] on p "The Boom Pro-Age Giveaway Prizes (2 winners):" at bounding box center [827, 513] width 600 height 24
click at [753, 215] on h2 "The Boom Pro-Age Giveaway Prizes (2 winners):" at bounding box center [827, 215] width 602 height 26
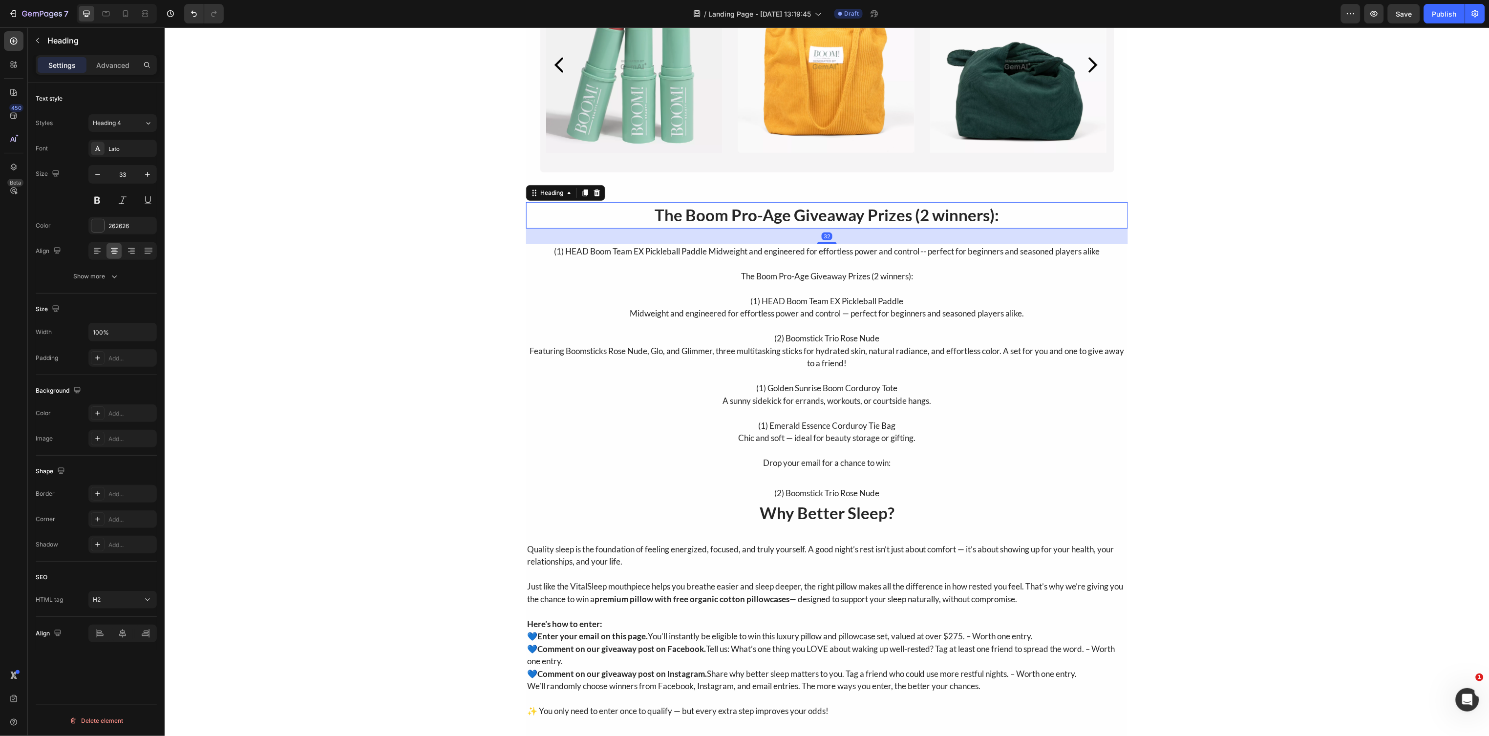
click at [753, 215] on h2 "The Boom Pro-Age Giveaway Prizes (2 winners):" at bounding box center [827, 215] width 602 height 26
click at [753, 215] on p "The Boom Pro-Age Giveaway Prizes (2 winners):" at bounding box center [827, 215] width 600 height 24
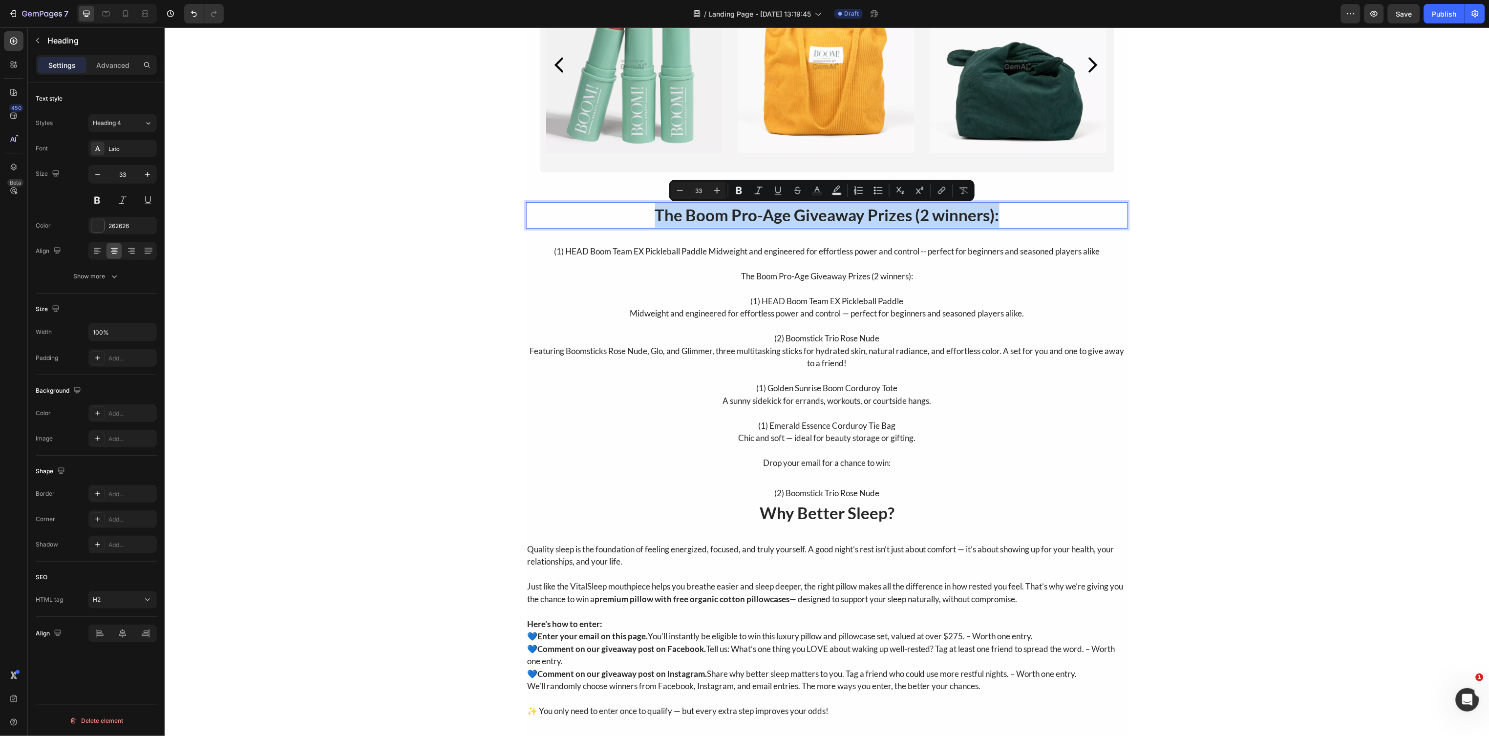
click at [733, 215] on p "The Boom Pro-Age Giveaway Prizes (2 winners):" at bounding box center [827, 215] width 600 height 24
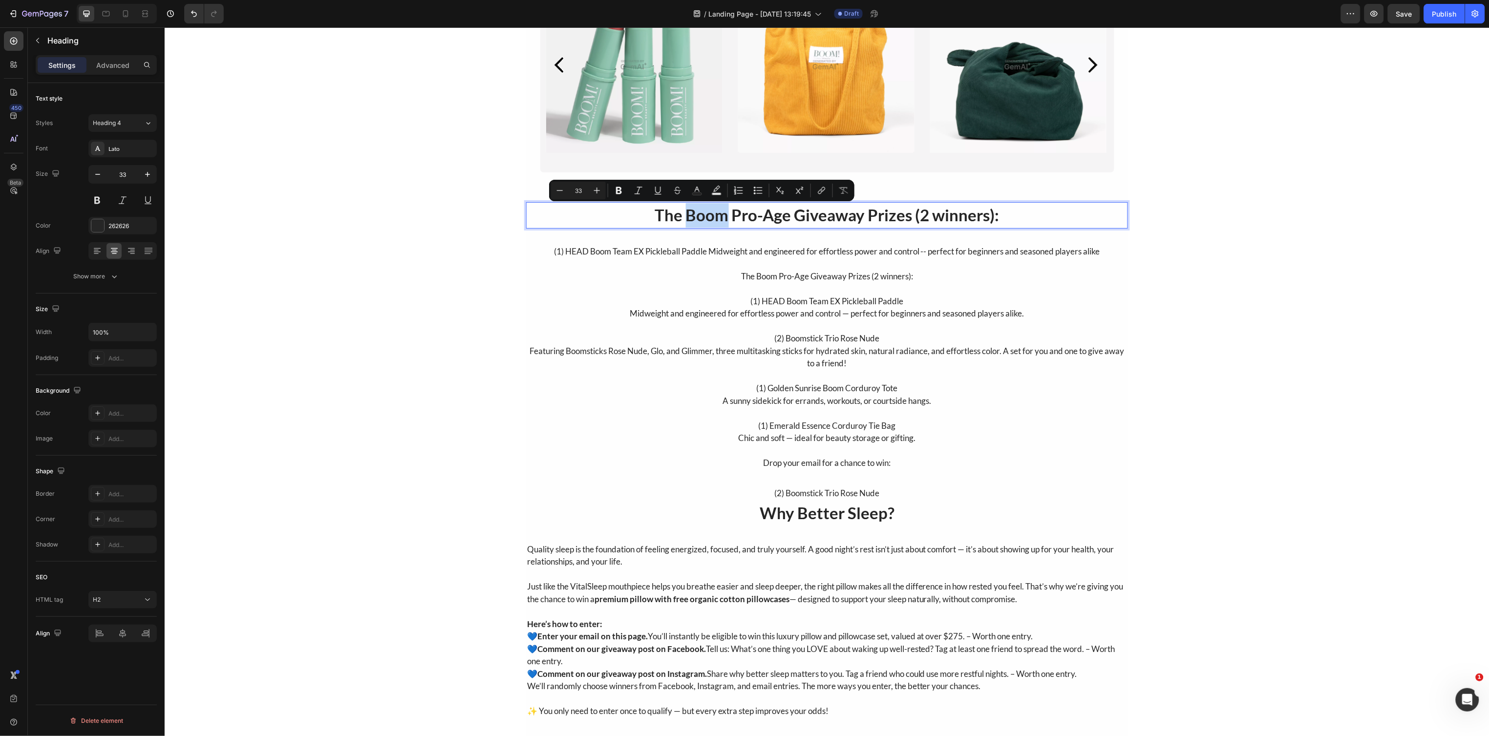
drag, startPoint x: 717, startPoint y: 214, endPoint x: 682, endPoint y: 211, distance: 35.3
click at [682, 211] on p "The Boom Pro-Age Giveaway Prizes (2 winners):" at bounding box center [827, 215] width 600 height 24
click at [739, 211] on p "The Boom Pro-Age Giveaway Prizes (2 winners):" at bounding box center [827, 215] width 600 height 24
drag, startPoint x: 742, startPoint y: 217, endPoint x: 682, endPoint y: 218, distance: 60.1
click at [682, 218] on p "The Boom Pro-Age Giveaway Prizes (2 winners):" at bounding box center [827, 215] width 600 height 24
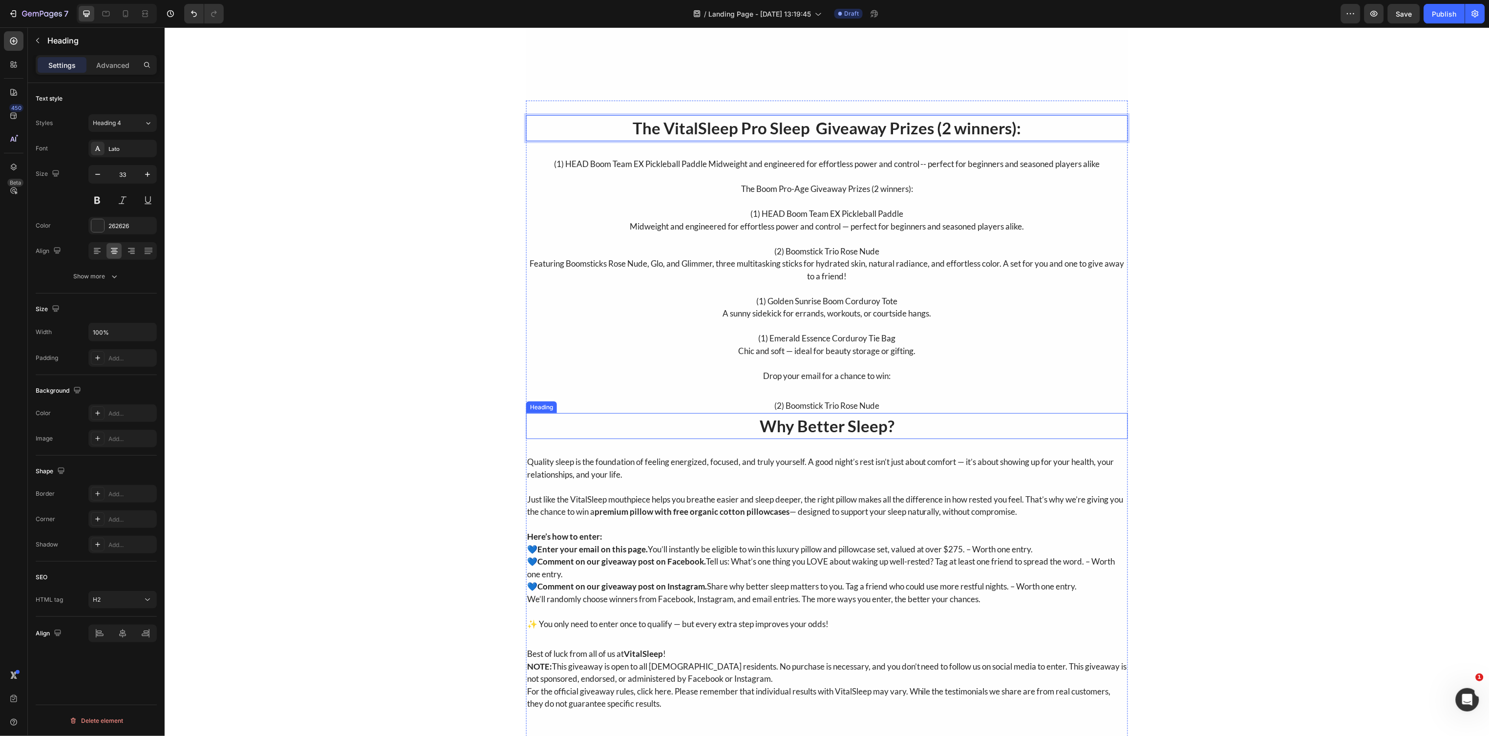
scroll to position [251, 0]
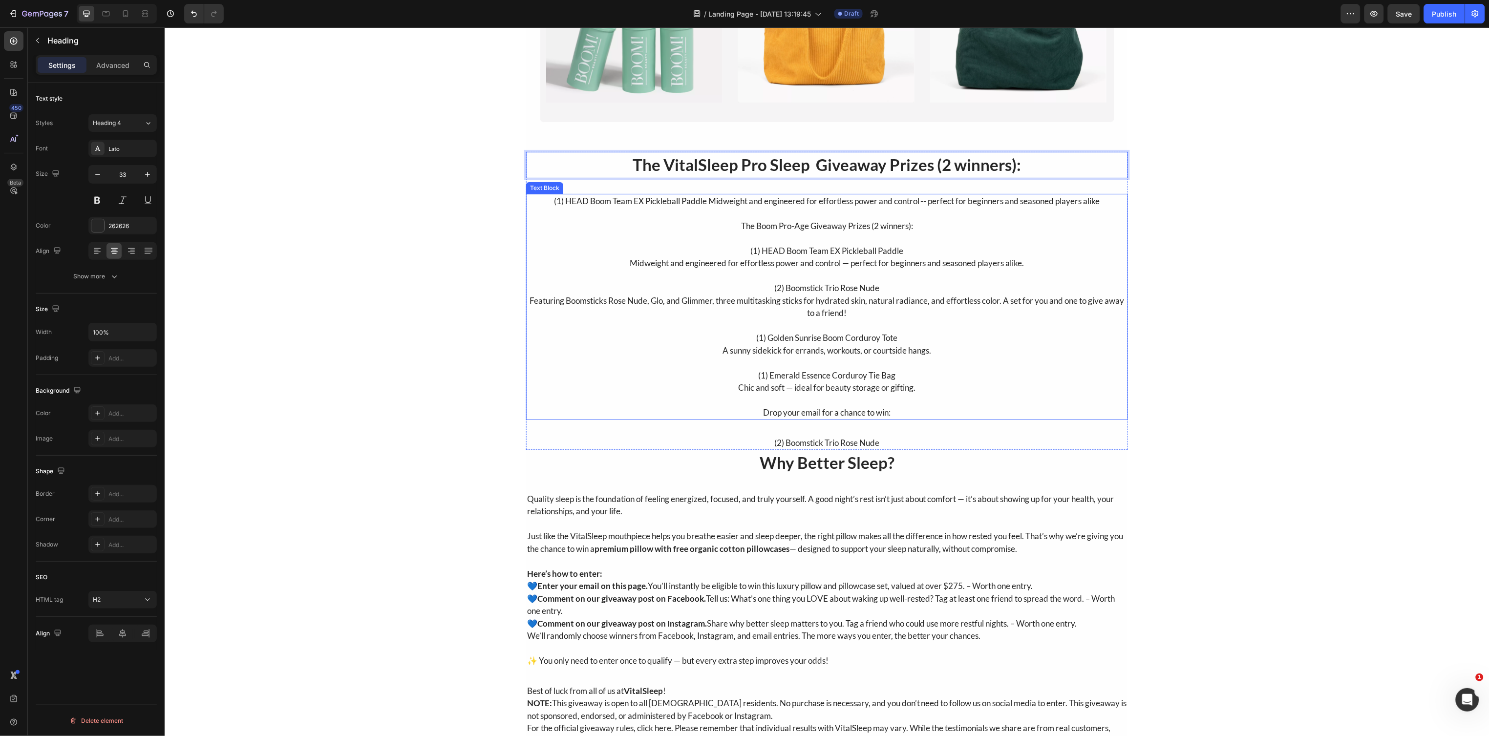
click at [583, 208] on p "Rich Text Editor. Editing area: main" at bounding box center [827, 213] width 600 height 13
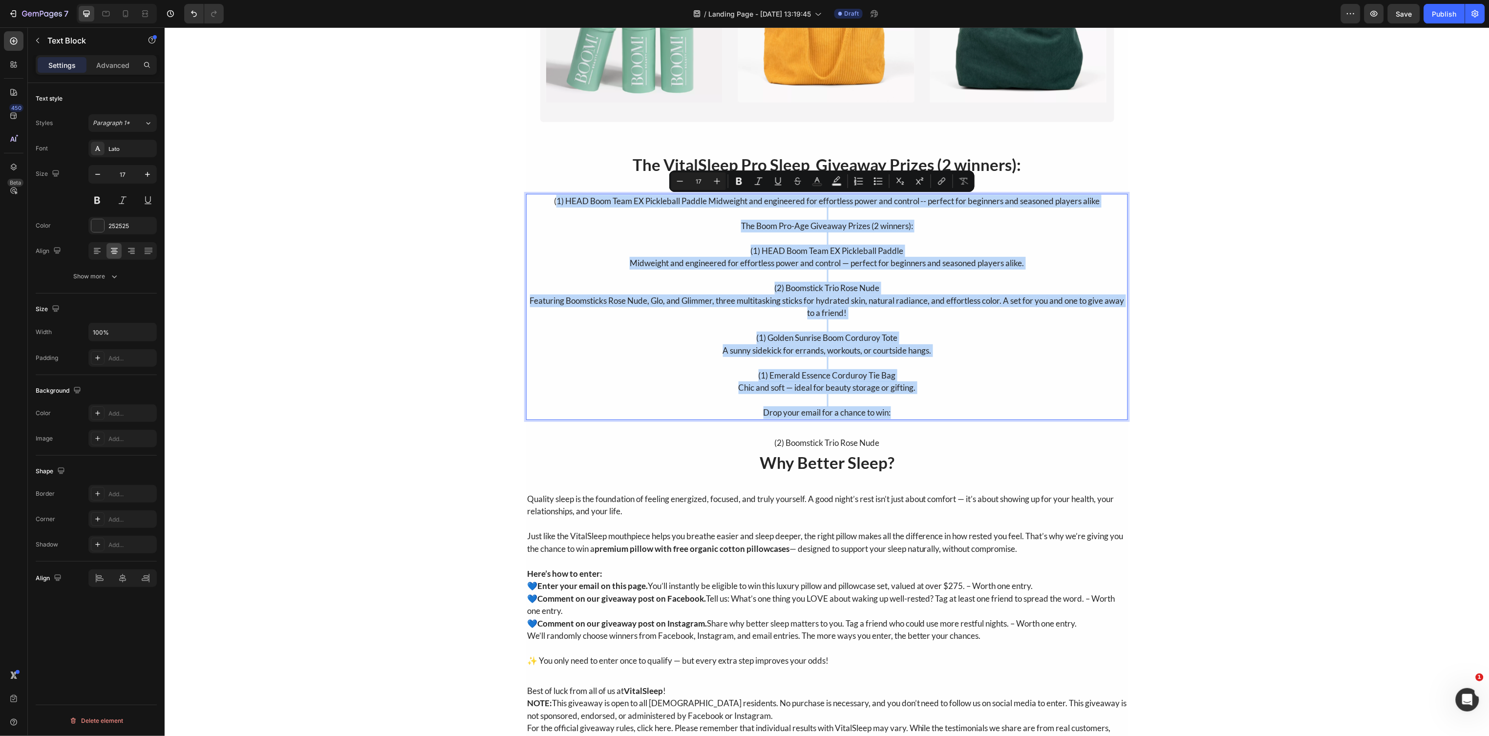
drag, startPoint x: 548, startPoint y: 200, endPoint x: 919, endPoint y: 413, distance: 427.7
drag, startPoint x: 883, startPoint y: 356, endPoint x: 873, endPoint y: 355, distance: 9.8
click at [873, 355] on p "A sunny sidekick for errands, workouts, or courtside hangs." at bounding box center [827, 350] width 600 height 13
click at [805, 444] on div "(2) Boomstick Trio Rose Nude" at bounding box center [827, 442] width 602 height 15
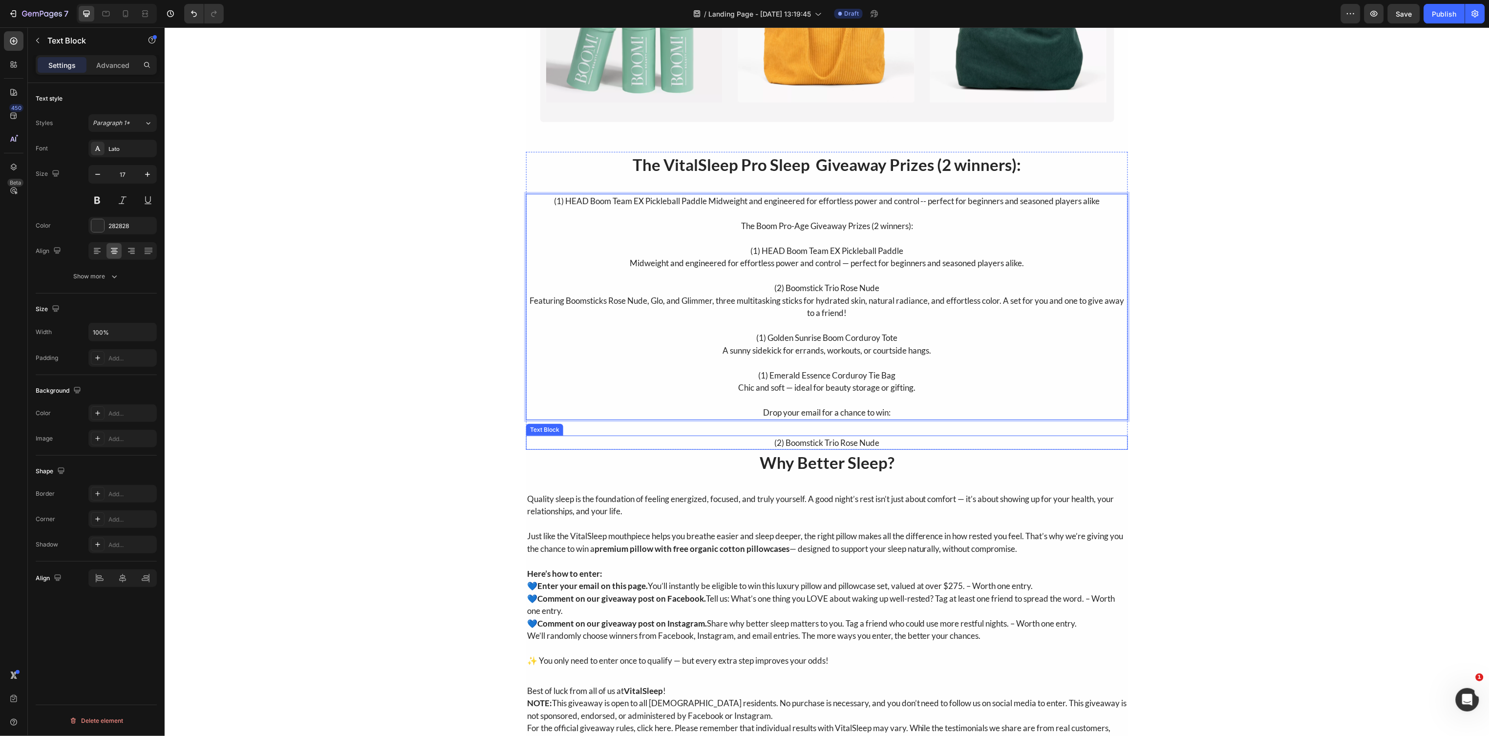
click at [805, 444] on div "(2) Boomstick Trio Rose Nude" at bounding box center [827, 442] width 602 height 15
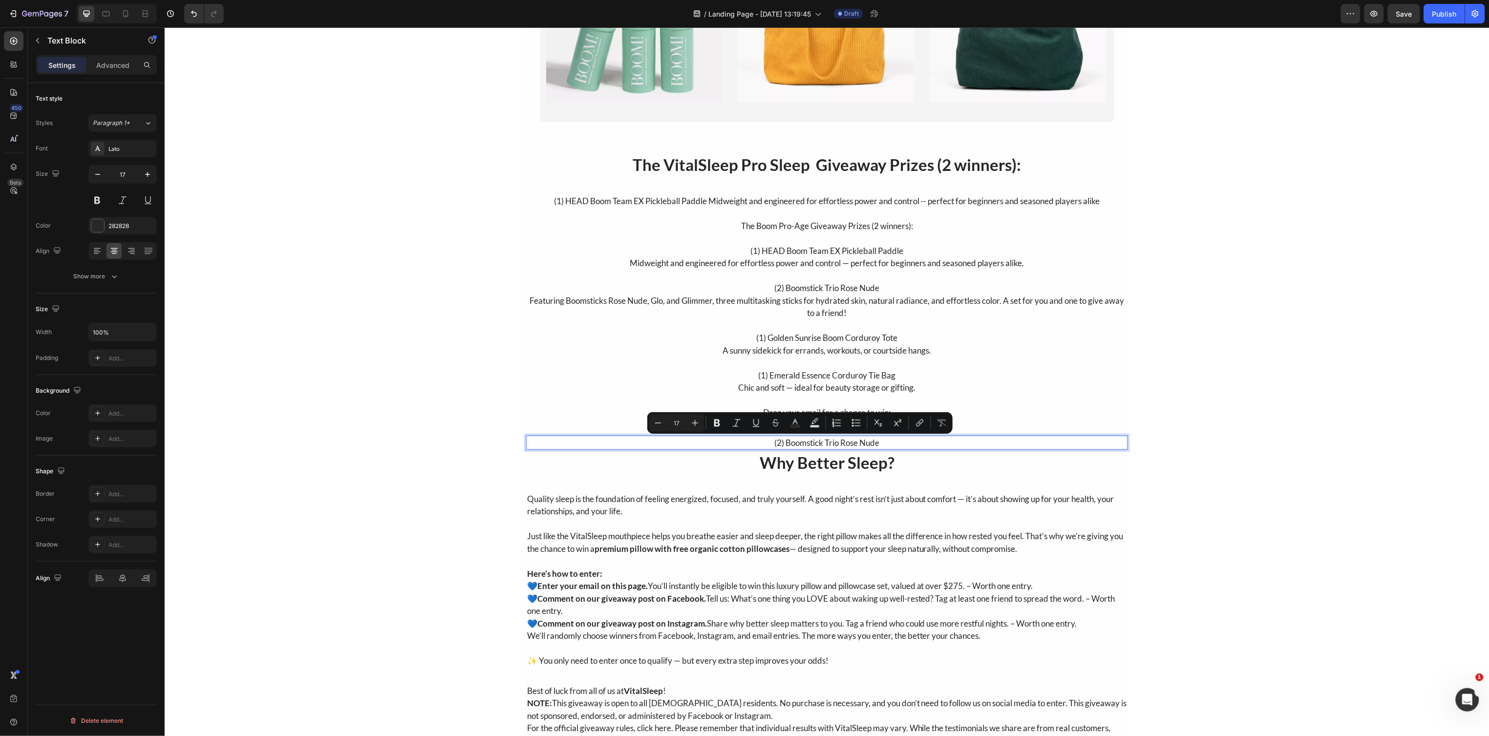
click at [805, 444] on p "(2) Boomstick Trio Rose Nude" at bounding box center [827, 442] width 600 height 13
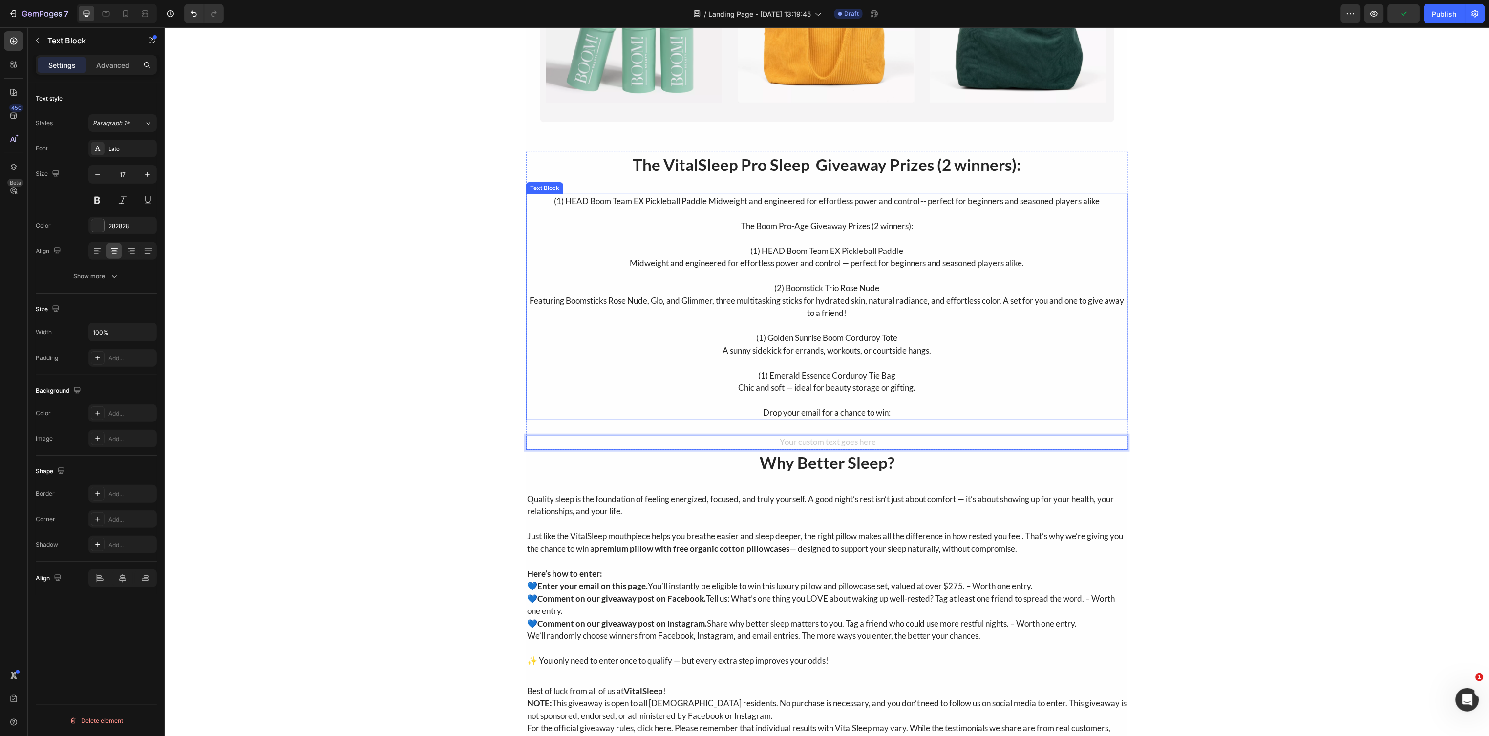
click at [585, 242] on p "Rich Text Editor. Editing area: main" at bounding box center [827, 238] width 600 height 13
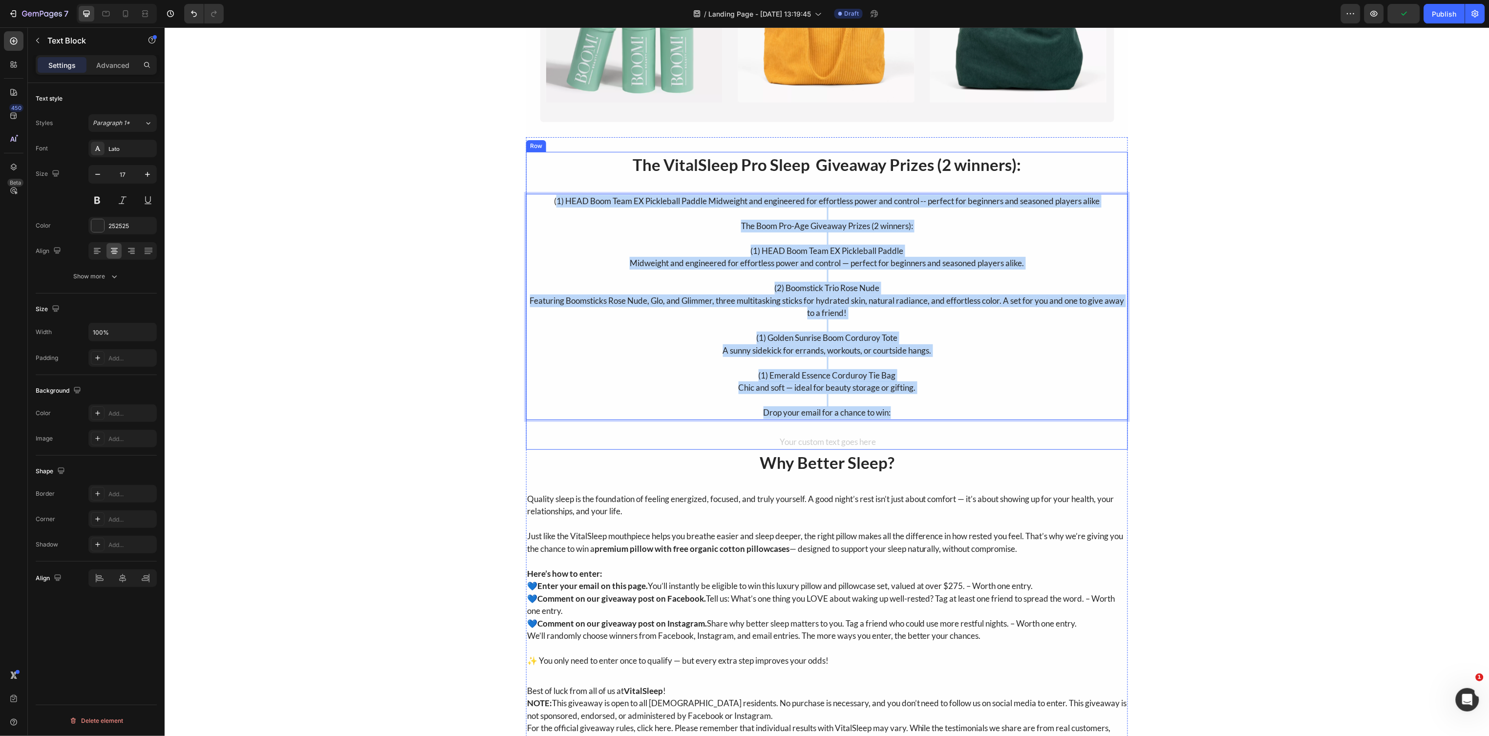
drag, startPoint x: 548, startPoint y: 203, endPoint x: 958, endPoint y: 424, distance: 465.9
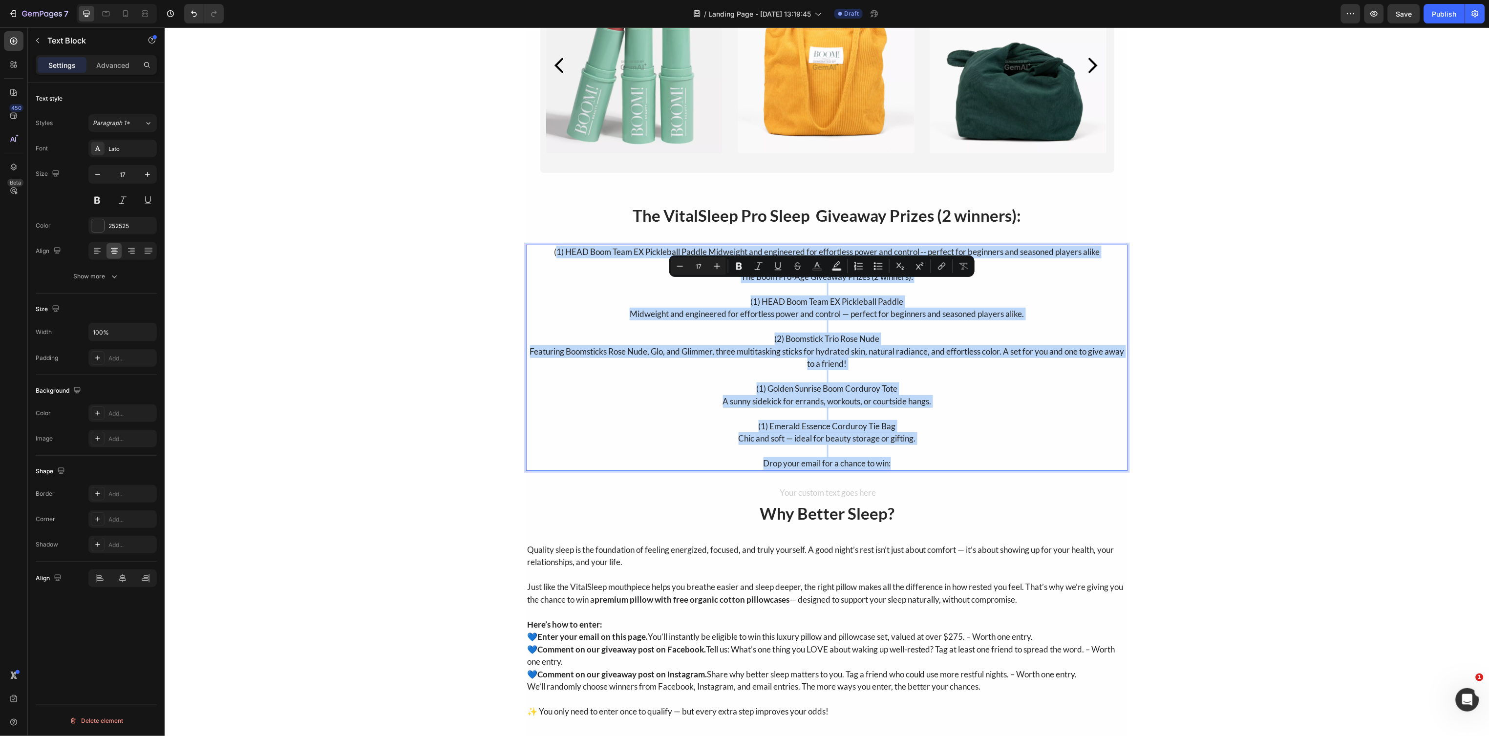
scroll to position [0, 0]
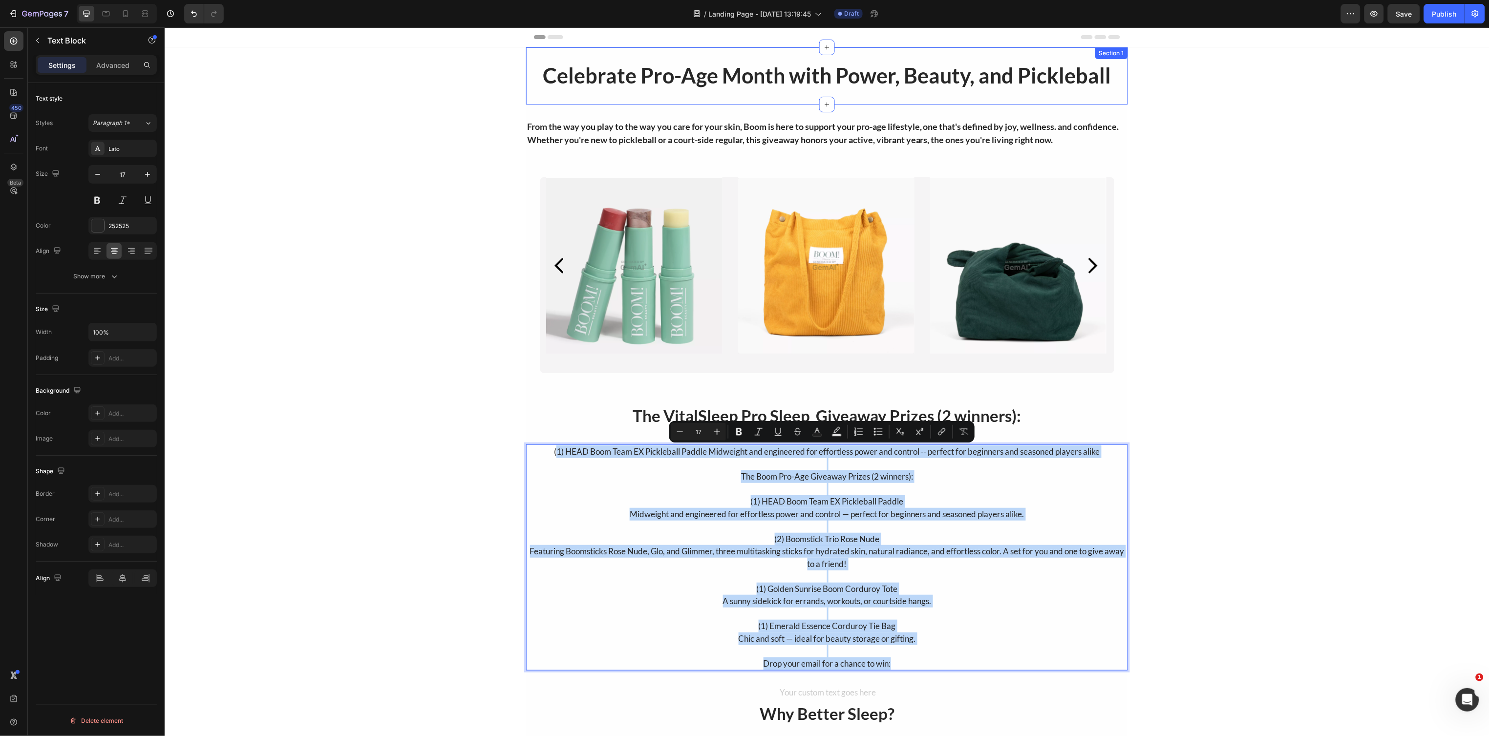
click at [859, 107] on div "From the way you play to the way you care for your skin, Boom is here to suppor…" at bounding box center [827, 133] width 602 height 58
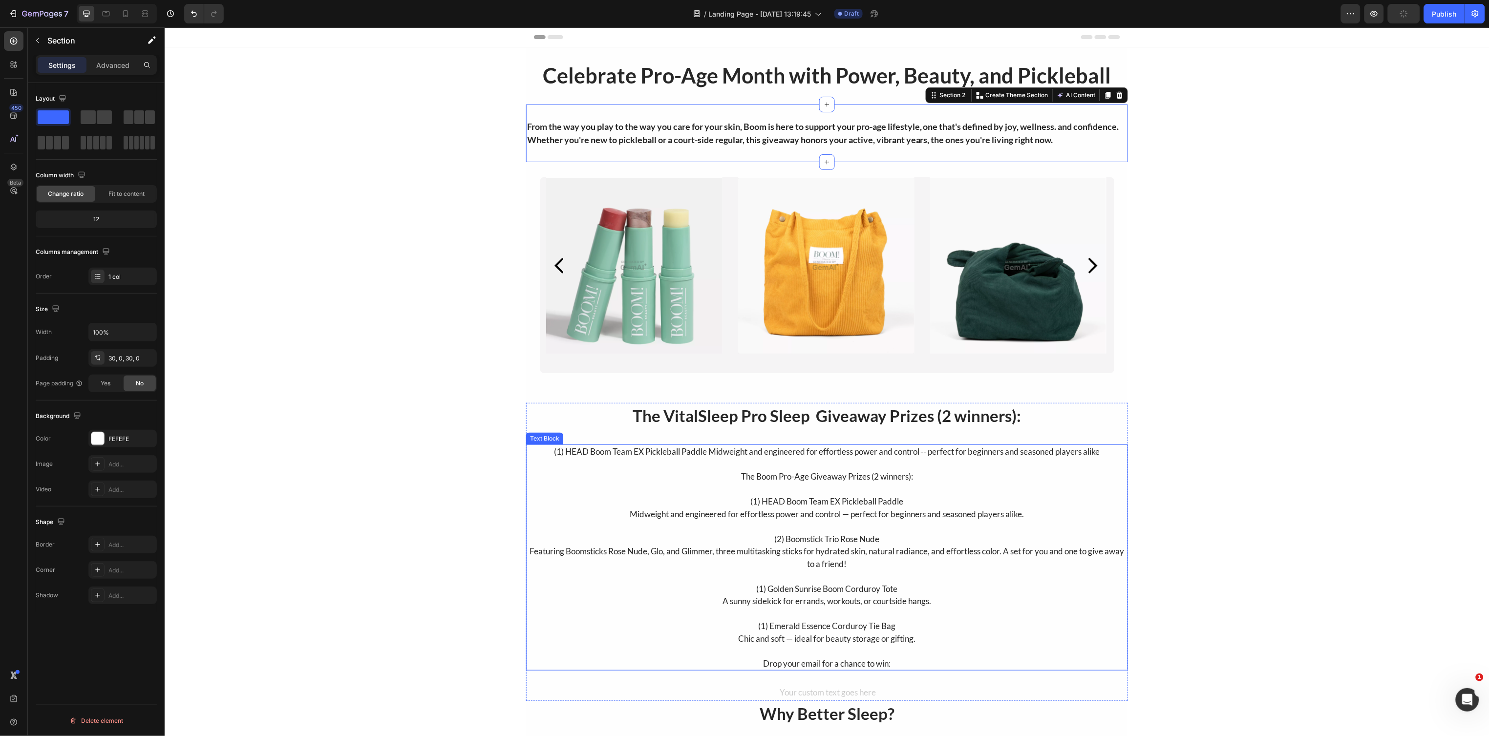
click at [584, 454] on p "(1) HEAD Boom Team EX Pickleball Paddle Midweight and engineered for effortless…" at bounding box center [827, 451] width 600 height 13
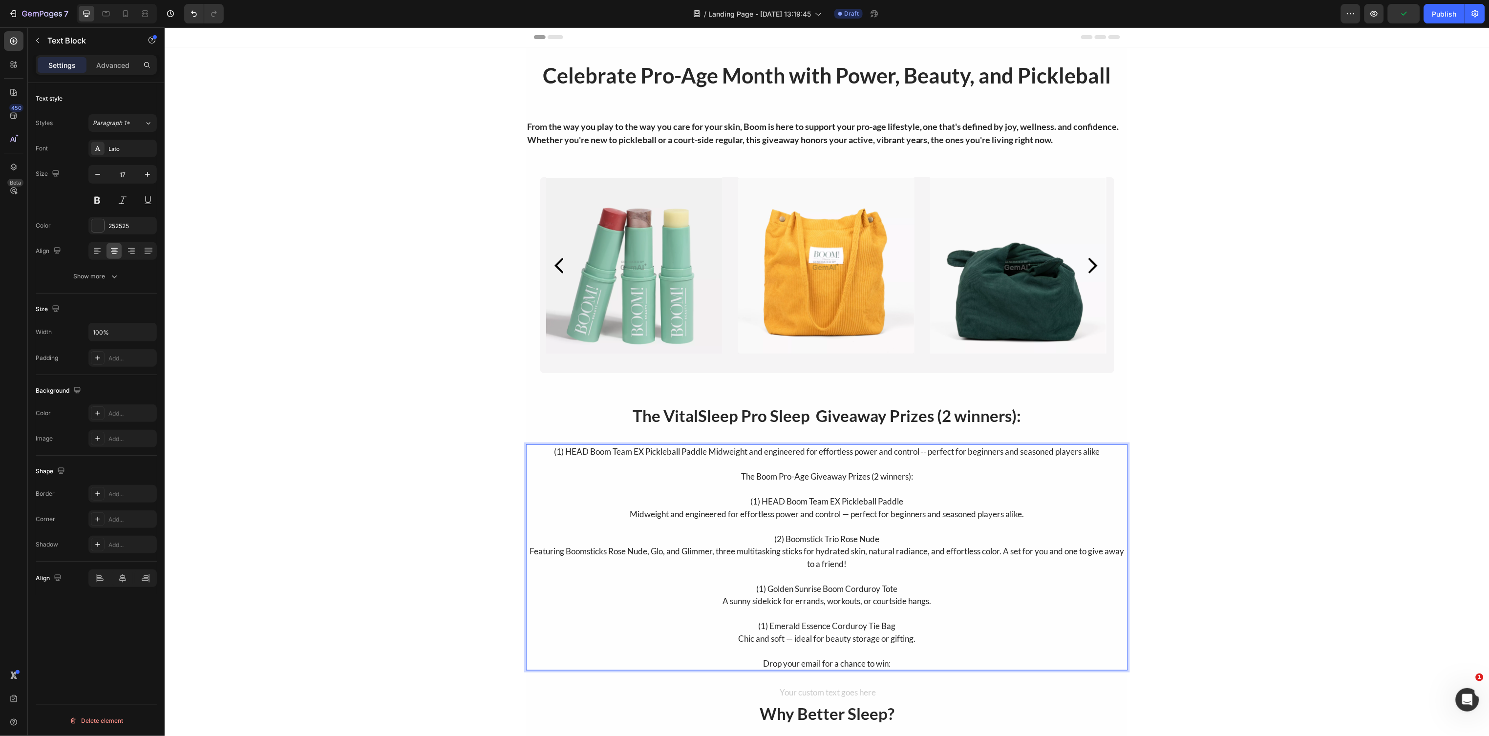
click at [547, 455] on p "(1) HEAD Boom Team EX Pickleball Paddle Midweight and engineered for effortless…" at bounding box center [827, 451] width 600 height 13
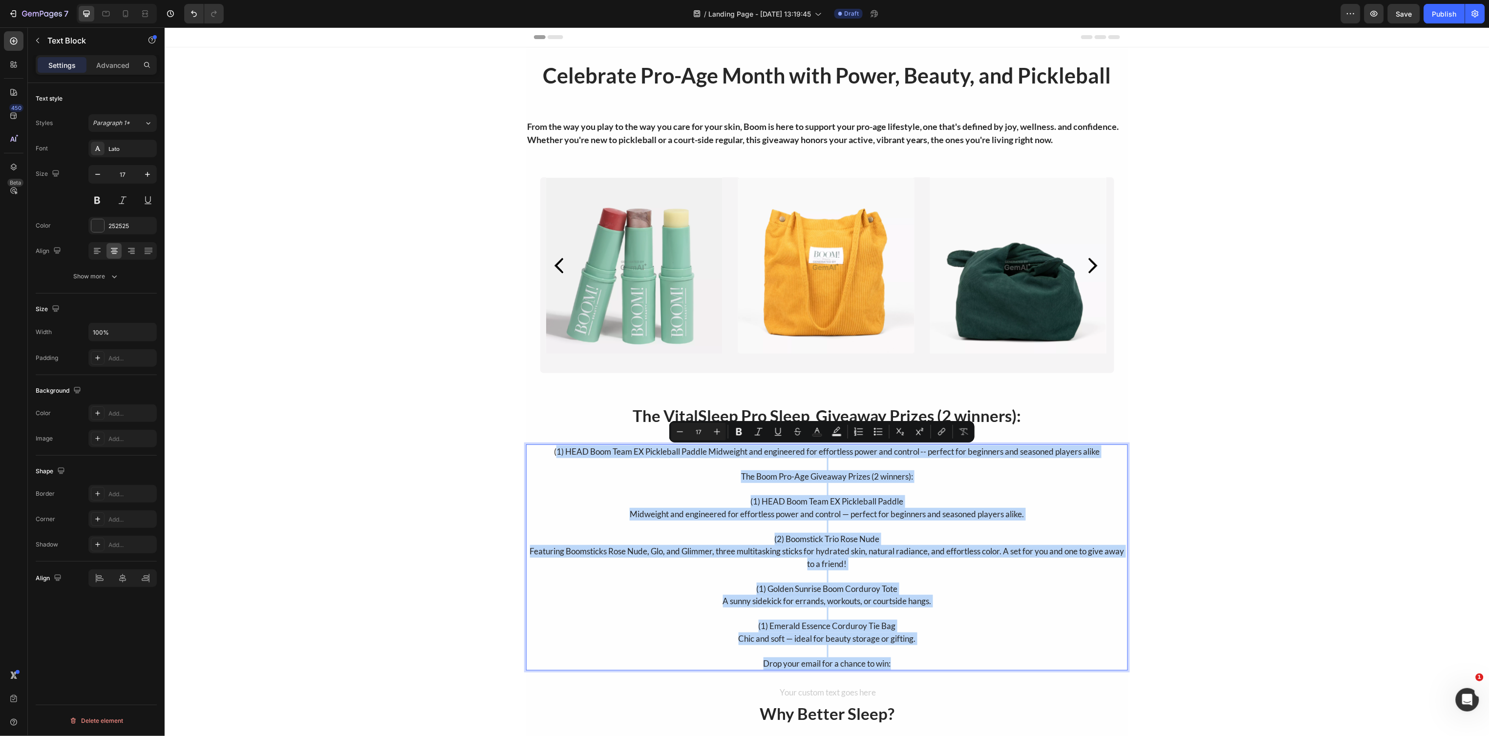
drag, startPoint x: 549, startPoint y: 455, endPoint x: 949, endPoint y: 635, distance: 438.9
click at [972, 668] on div "(1) HEAD Boom Team EX Pickleball Paddle Midweight and engineered for effortless…" at bounding box center [827, 557] width 602 height 226
copy div "1) HEAD Boom Team EX Pickleball Paddle Midweight and engineered for effortless …"
click at [712, 496] on p "(1) HEAD Boom Team EX Pickleball Paddle" at bounding box center [827, 501] width 600 height 13
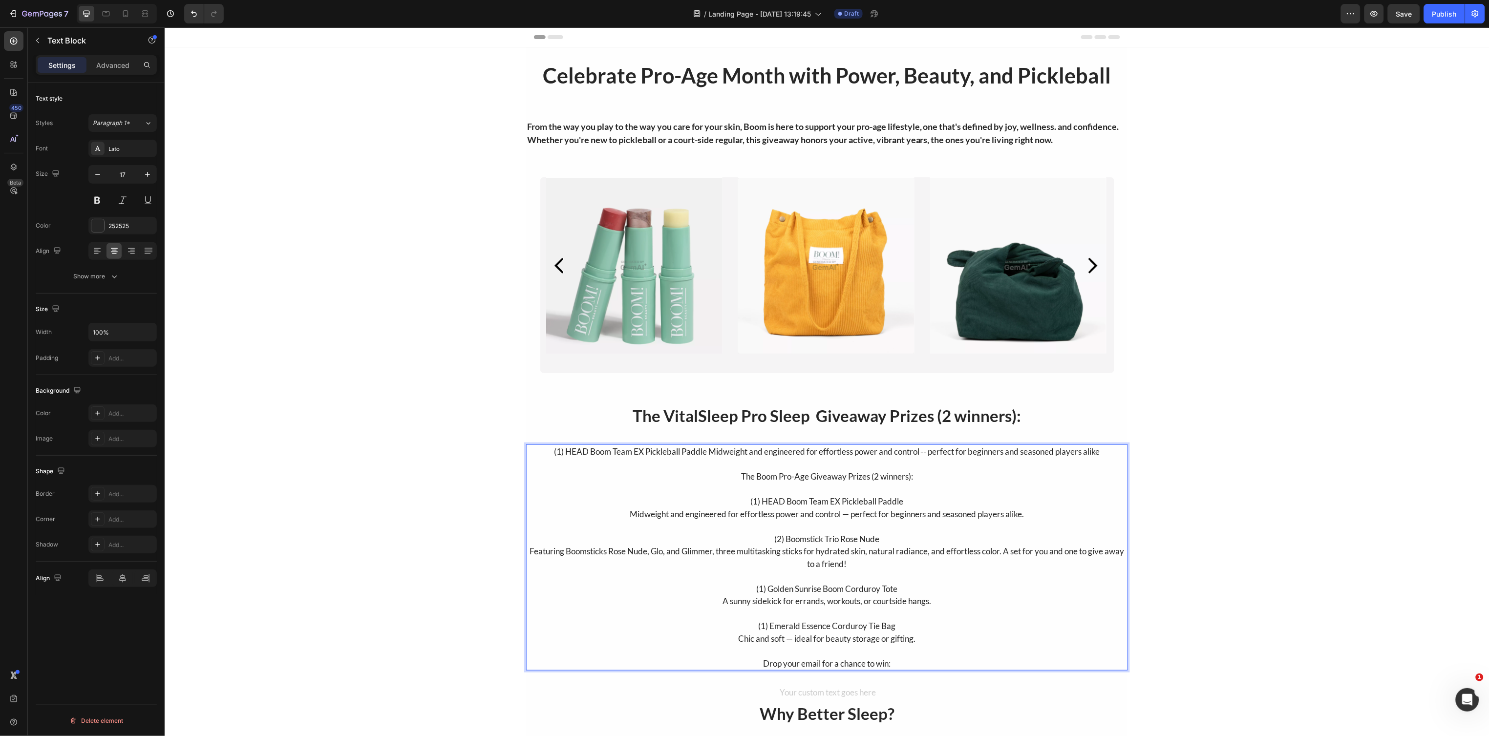
click at [544, 459] on p "Rich Text Editor. Editing area: main" at bounding box center [827, 464] width 600 height 13
click at [545, 454] on p "(1) HEAD Boom Team EX Pickleball Paddle Midweight and engineered for effortless…" at bounding box center [827, 451] width 600 height 13
click at [550, 453] on p "(1) HEAD Boom Team EX Pickleball Paddle Midweight and engineered for effortless…" at bounding box center [827, 451] width 600 height 13
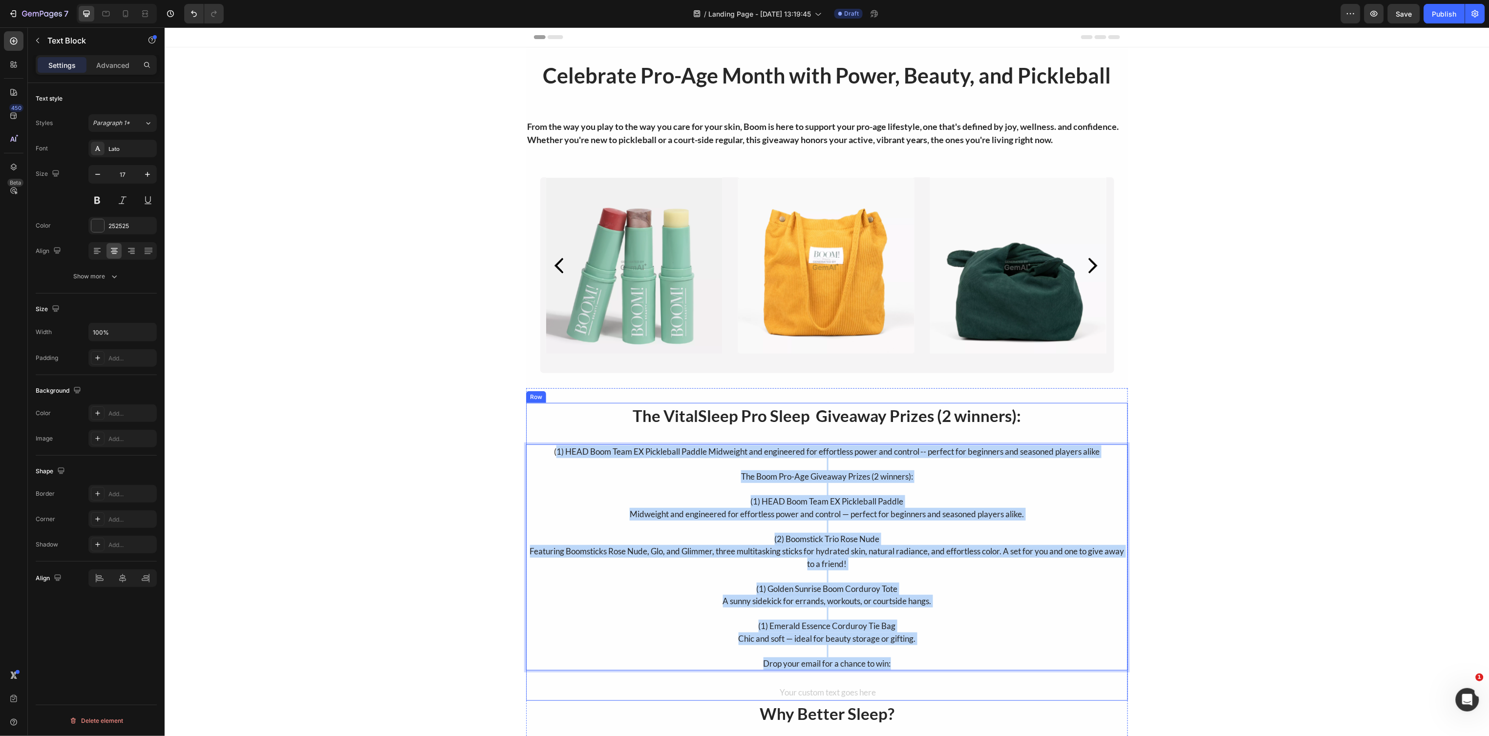
drag, startPoint x: 548, startPoint y: 453, endPoint x: 951, endPoint y: 674, distance: 460.1
click at [951, 674] on div "The VitalSleep Pro Sleep Giveaway Prizes (2 winners): Heading (1) HEAD Boom Tea…" at bounding box center [827, 551] width 602 height 298
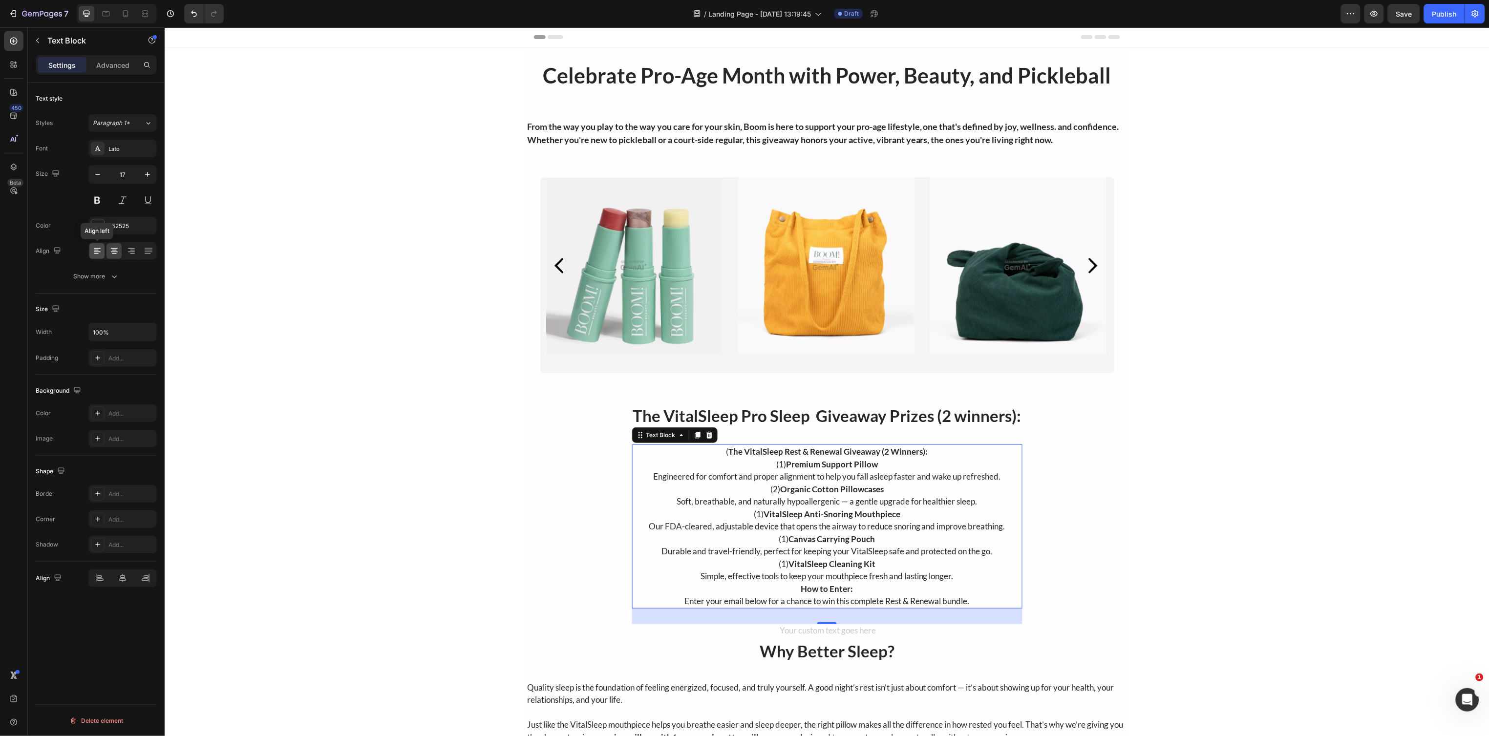
click at [98, 249] on icon at bounding box center [97, 248] width 7 height 1
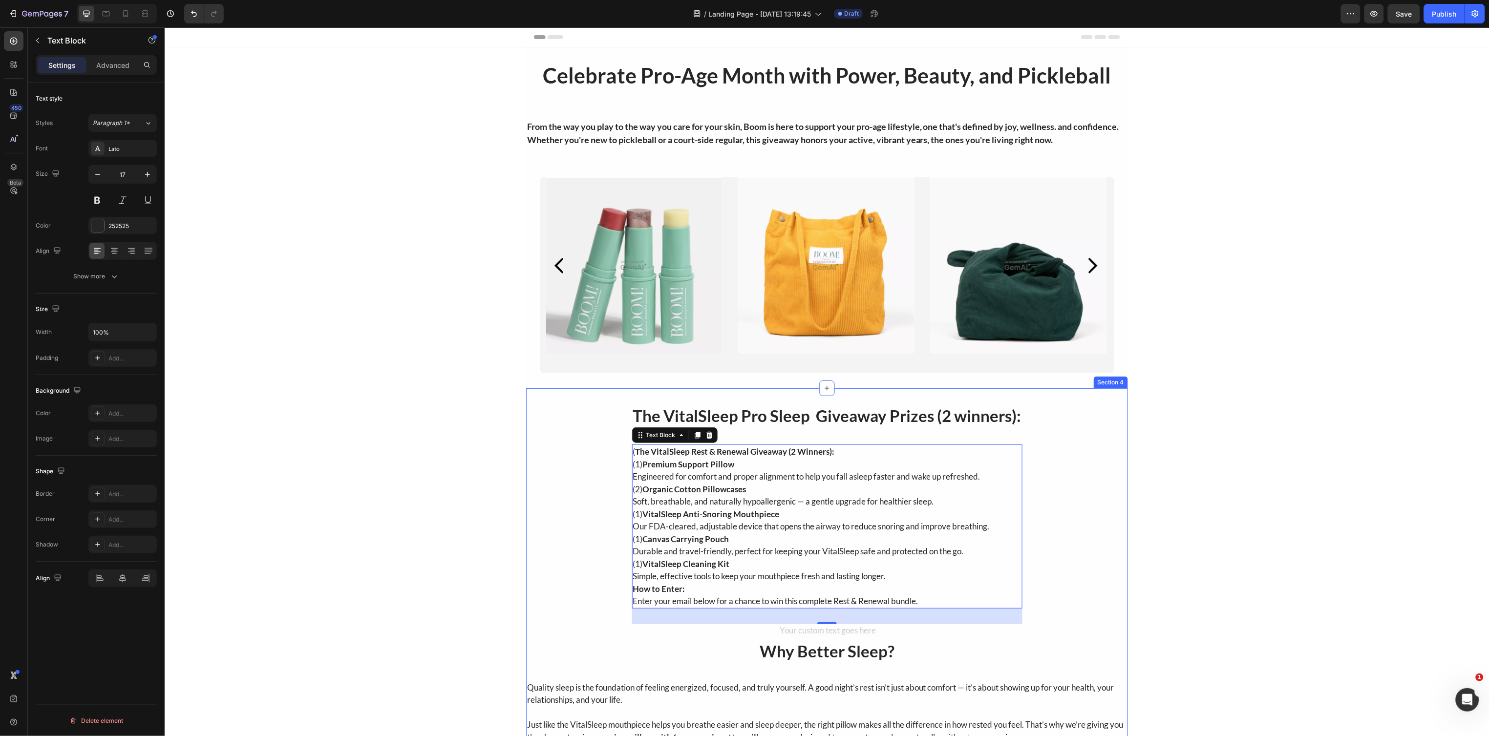
click at [598, 461] on div "The VitalSleep Pro Sleep Giveaway Prizes (2 winners): Heading ( The VitalSleep …" at bounding box center [827, 676] width 602 height 549
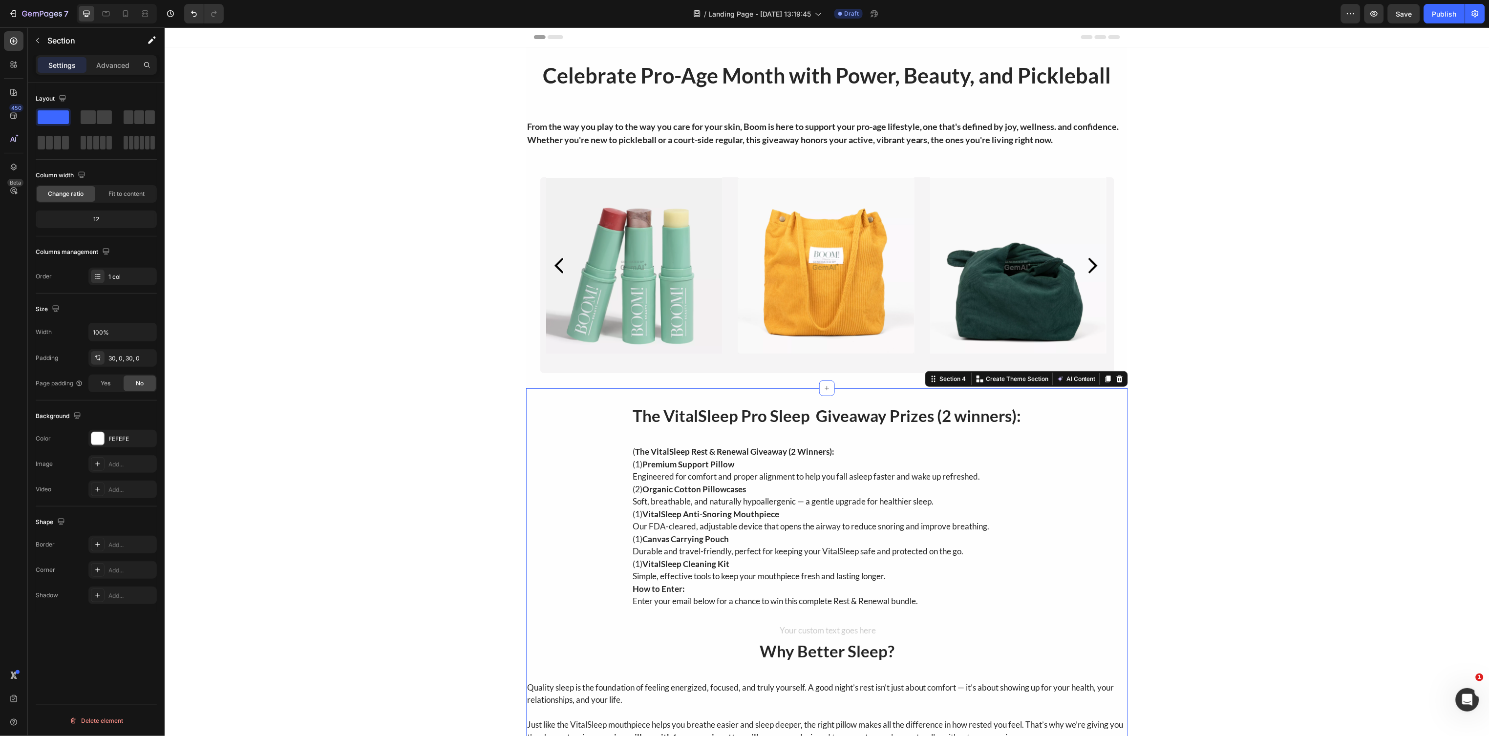
click at [584, 460] on div "The VitalSleep Pro Sleep Giveaway Prizes (2 winners): Heading ( The VitalSleep …" at bounding box center [827, 676] width 602 height 549
click at [613, 462] on div "The VitalSleep Pro Sleep Giveaway Prizes (2 winners): Heading ( The VitalSleep …" at bounding box center [827, 676] width 602 height 549
click at [618, 462] on div "The VitalSleep Pro Sleep Giveaway Prizes (2 winners): Heading ( The VitalSleep …" at bounding box center [827, 676] width 602 height 549
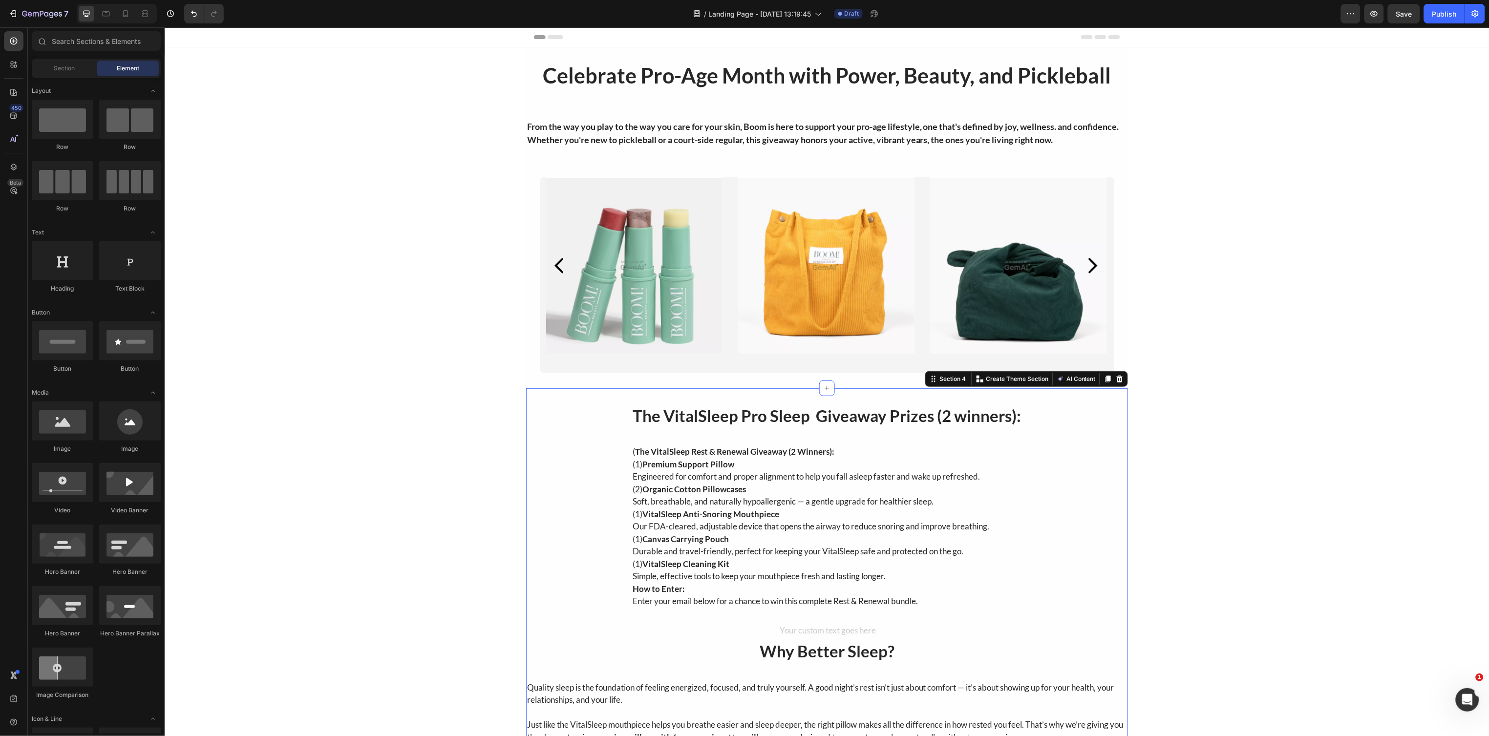
click at [247, 362] on div "Celebrate Pro-Age Month with Power, Beauty, and Pickleball Heading Row Section …" at bounding box center [826, 506] width 1325 height 919
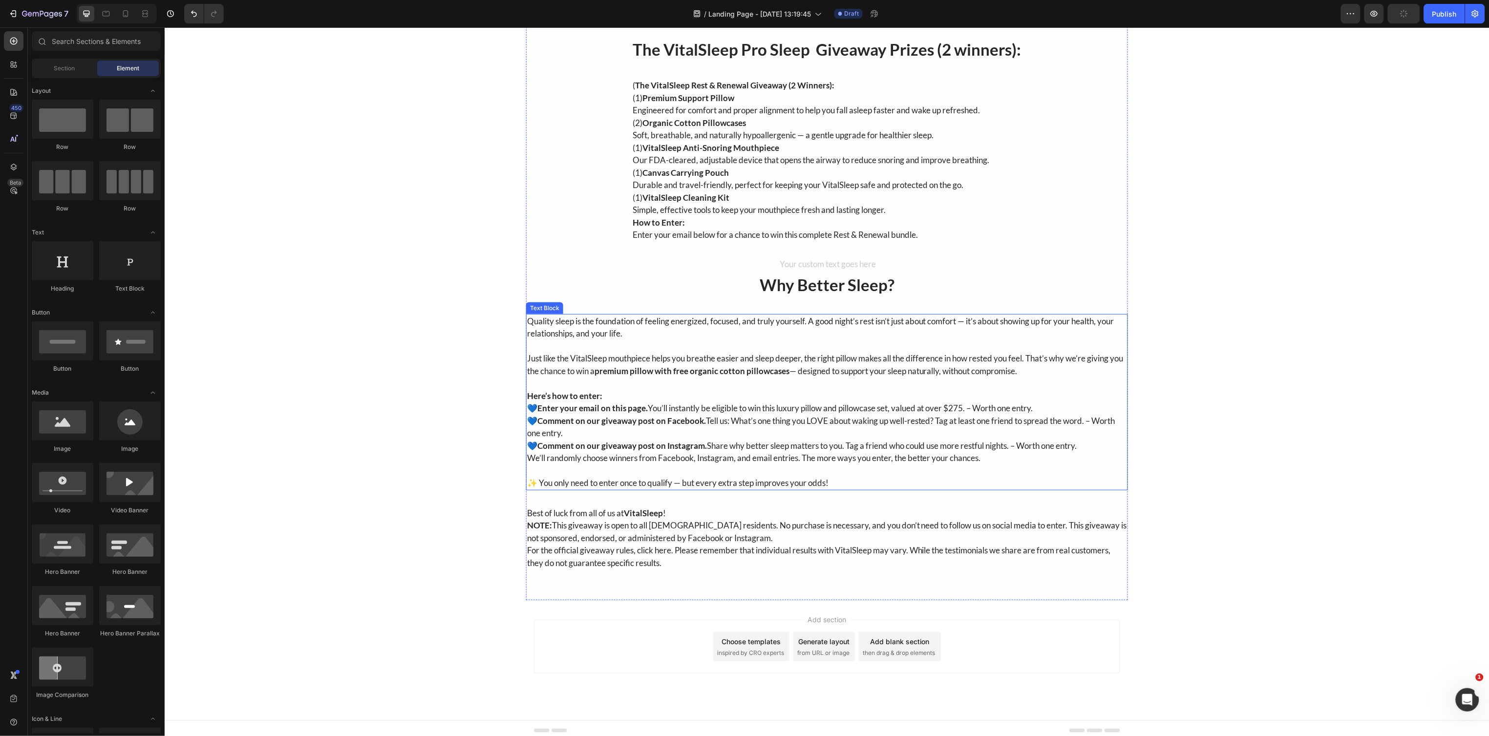
click at [589, 376] on p "Just like the VitalSleep mouthpiece helps you breathe easier and sleep deeper, …" at bounding box center [827, 364] width 600 height 25
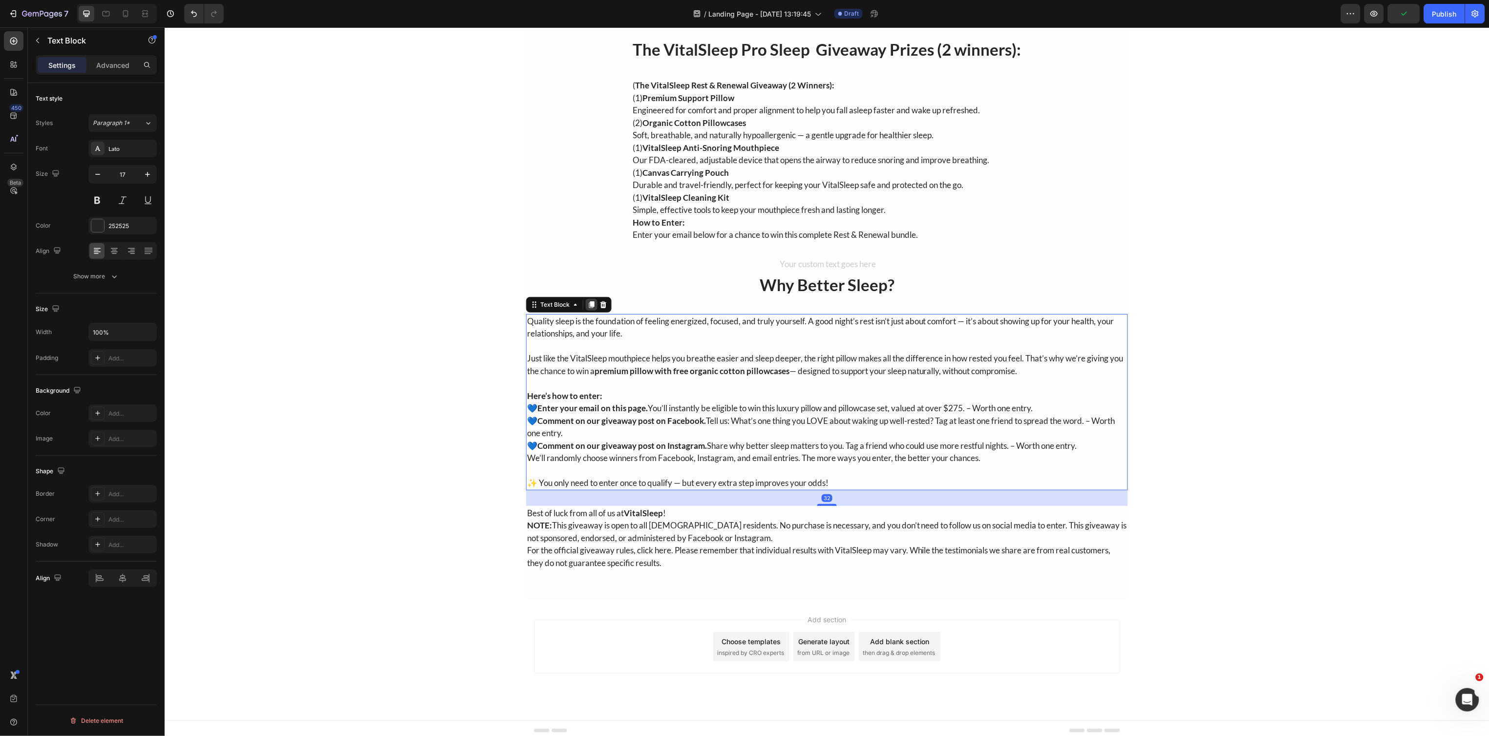
click at [589, 307] on icon at bounding box center [591, 304] width 5 height 7
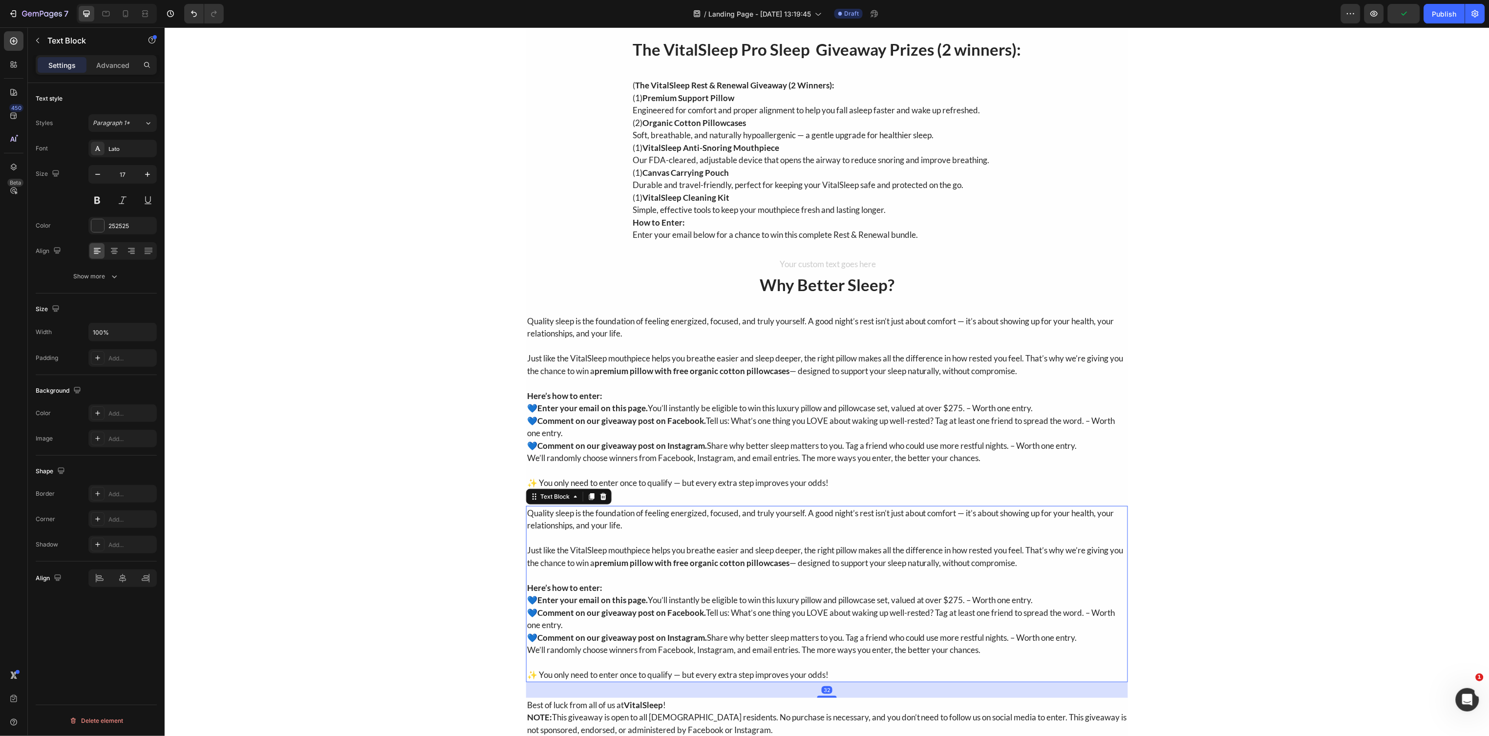
click at [616, 529] on p "Quality sleep is the foundation of feeling energized, focused, and truly yourse…" at bounding box center [827, 518] width 600 height 25
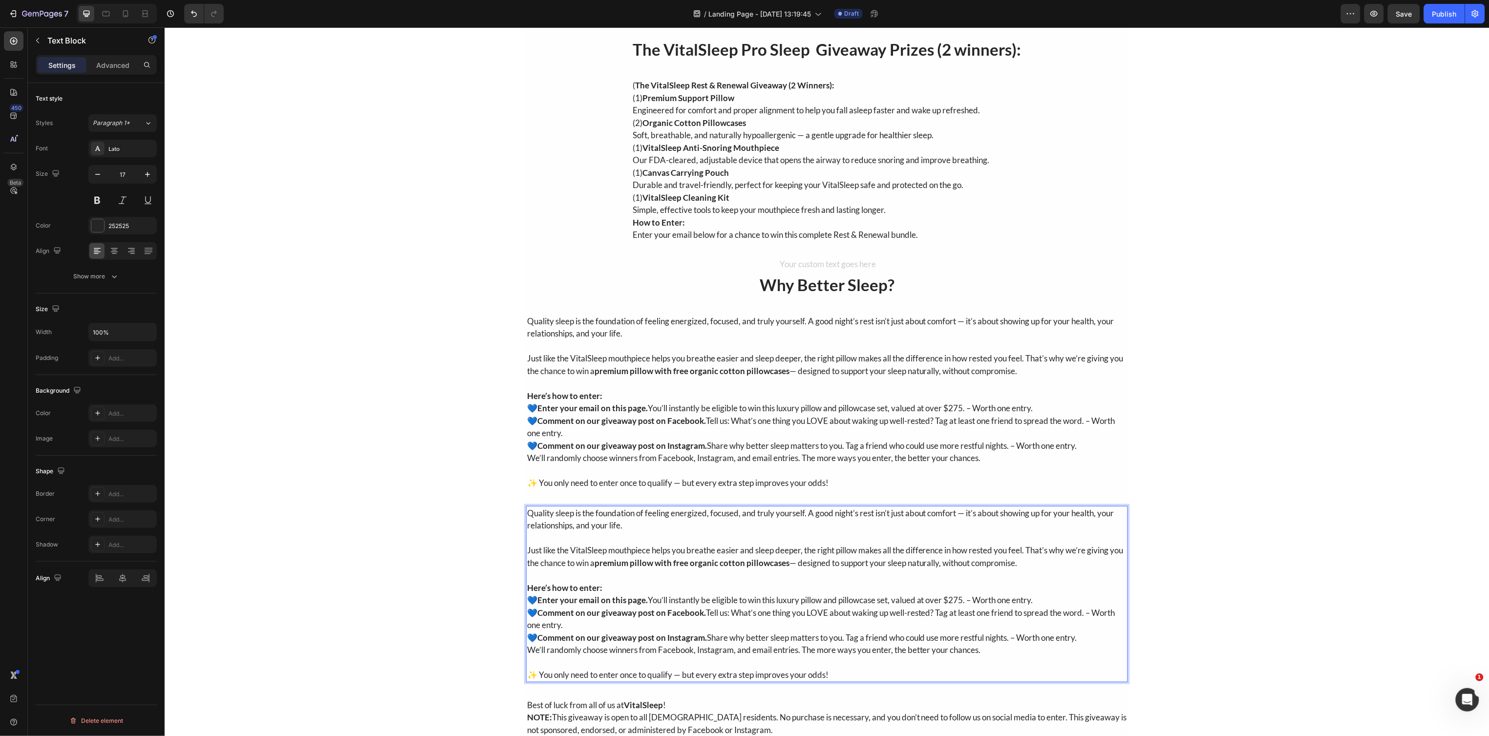
click at [544, 511] on p "Quality sleep is the foundation of feeling energized, focused, and truly yourse…" at bounding box center [827, 518] width 600 height 25
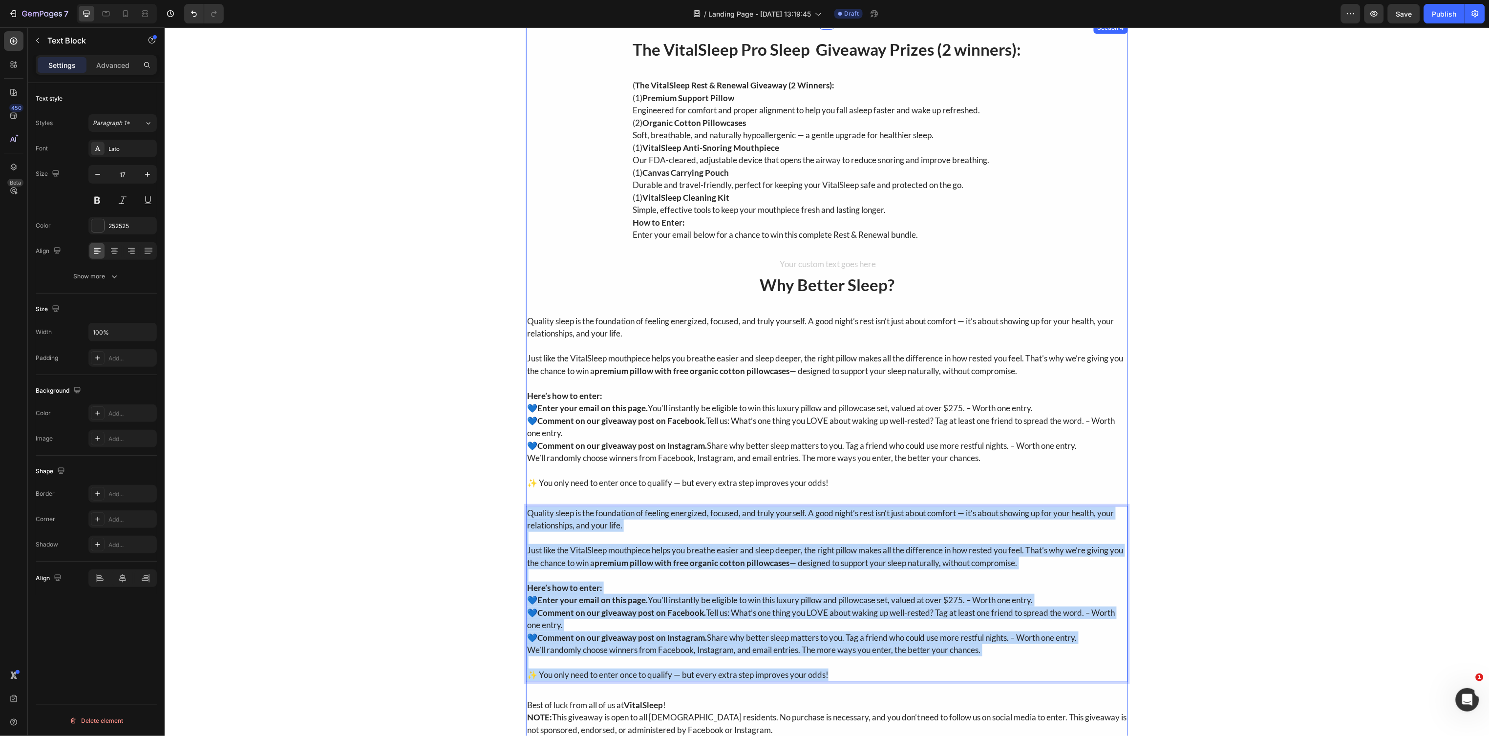
drag, startPoint x: 525, startPoint y: 513, endPoint x: 880, endPoint y: 693, distance: 398.0
click at [880, 693] on div "The VitalSleep Pro Sleep Giveaway Prizes (2 winners): Heading ( The VitalSleep …" at bounding box center [827, 406] width 602 height 741
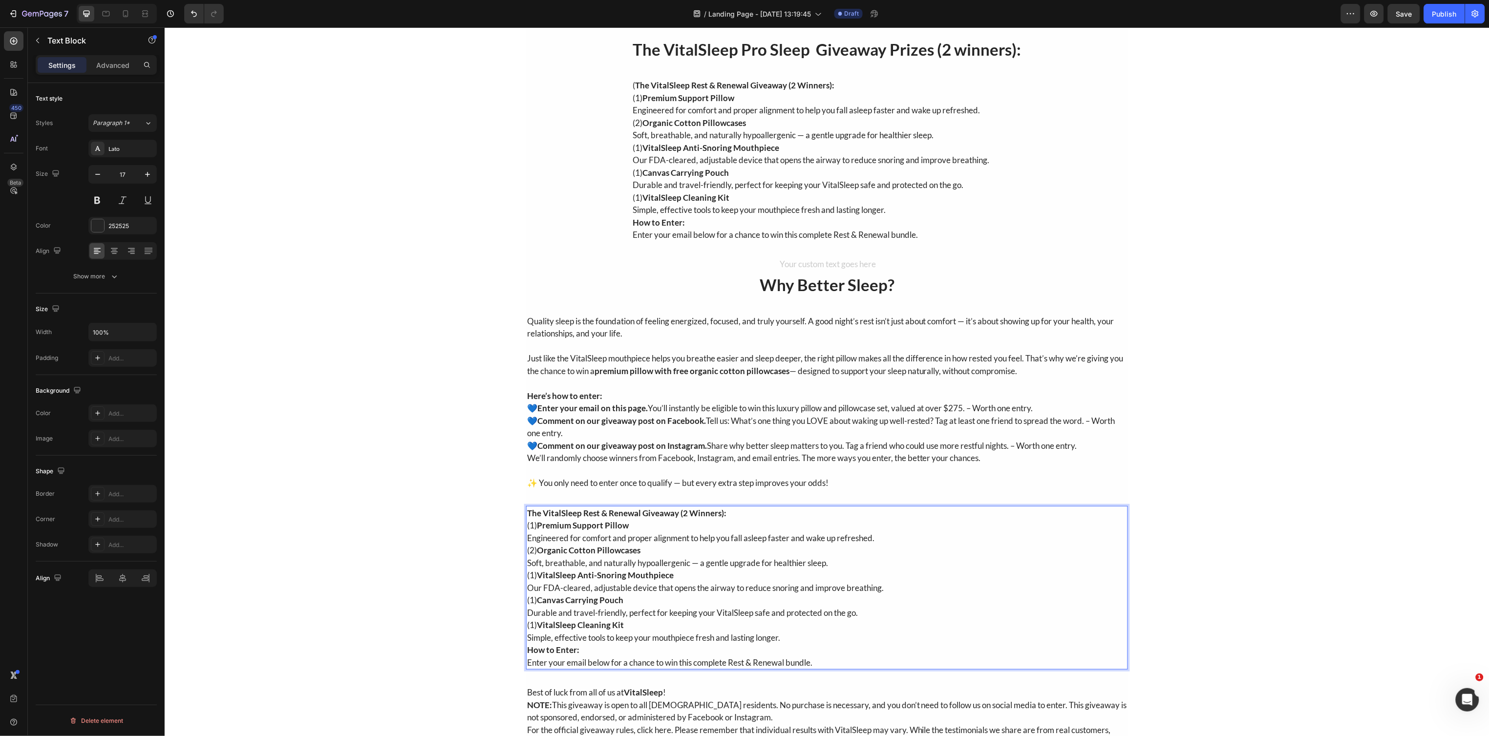
click at [659, 521] on p "(1) Premium Support Pillow Engineered for comfort and proper alignment to help …" at bounding box center [827, 531] width 600 height 25
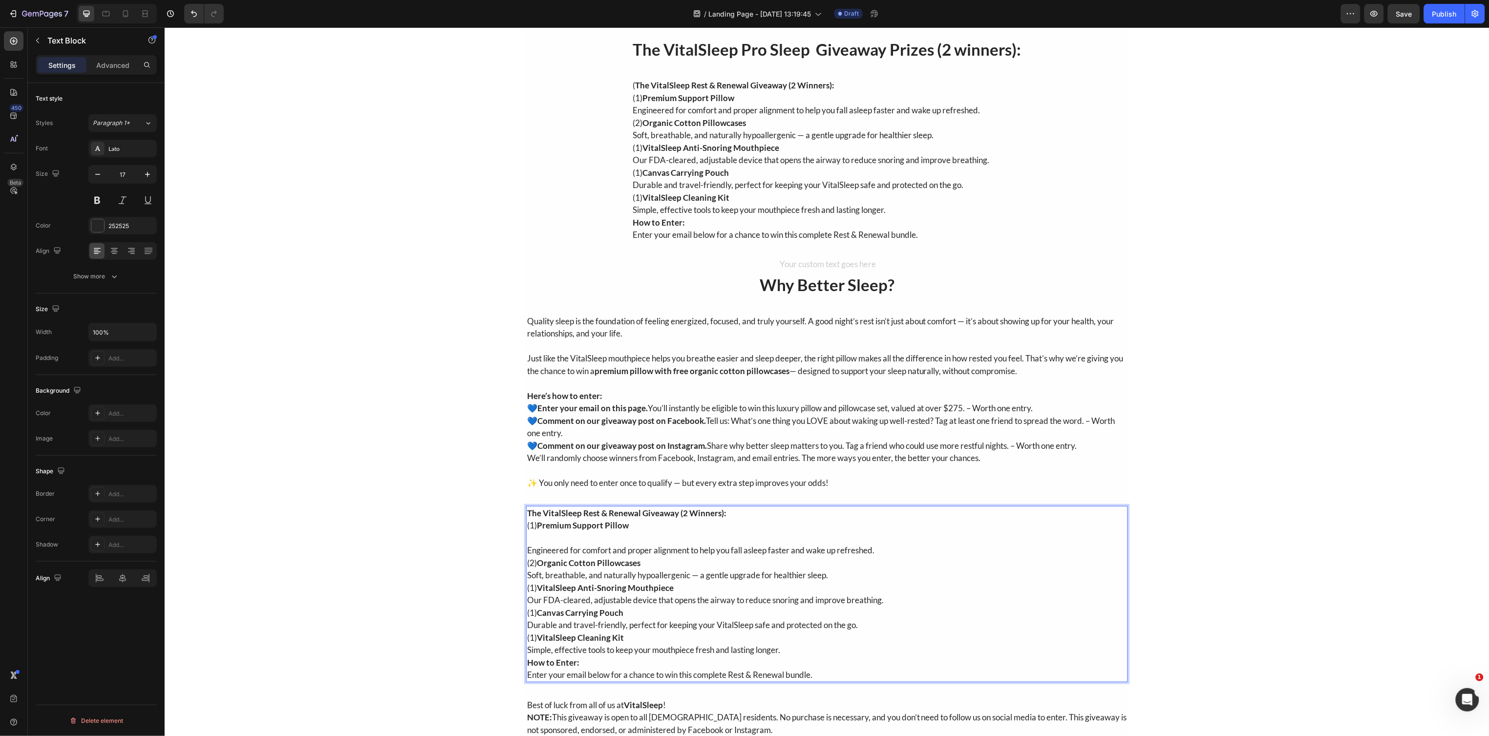
click at [648, 524] on p "(1) Premium Support Pillow" at bounding box center [827, 525] width 600 height 13
click at [744, 510] on p "The VitalSleep Rest & Renewal Giveaway (2 Winners):" at bounding box center [827, 512] width 600 height 13
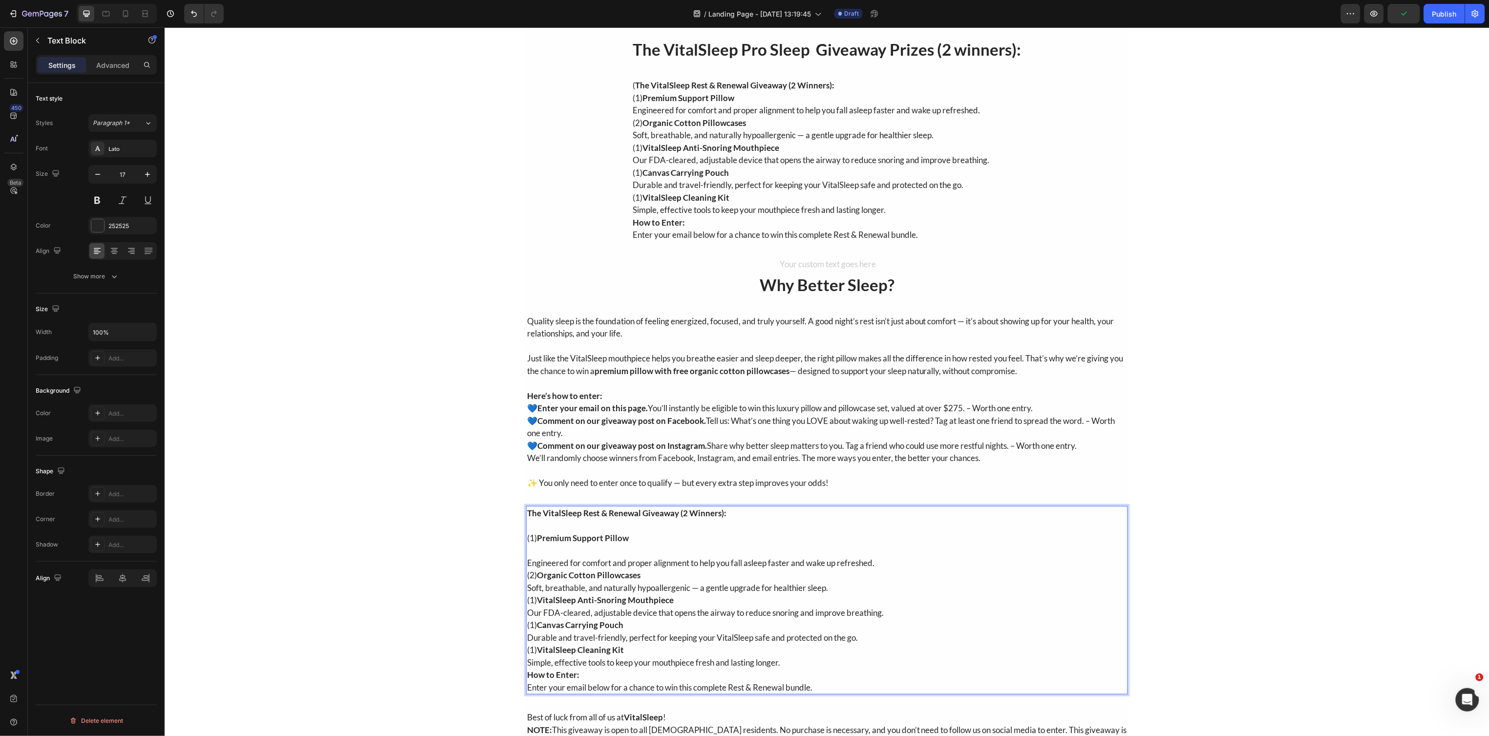
click at [632, 542] on p "(1) Premium Support Pillow" at bounding box center [827, 537] width 600 height 13
click at [631, 548] on p "Engineered for comfort and proper alignment to help you fall asleep faster and …" at bounding box center [827, 556] width 600 height 25
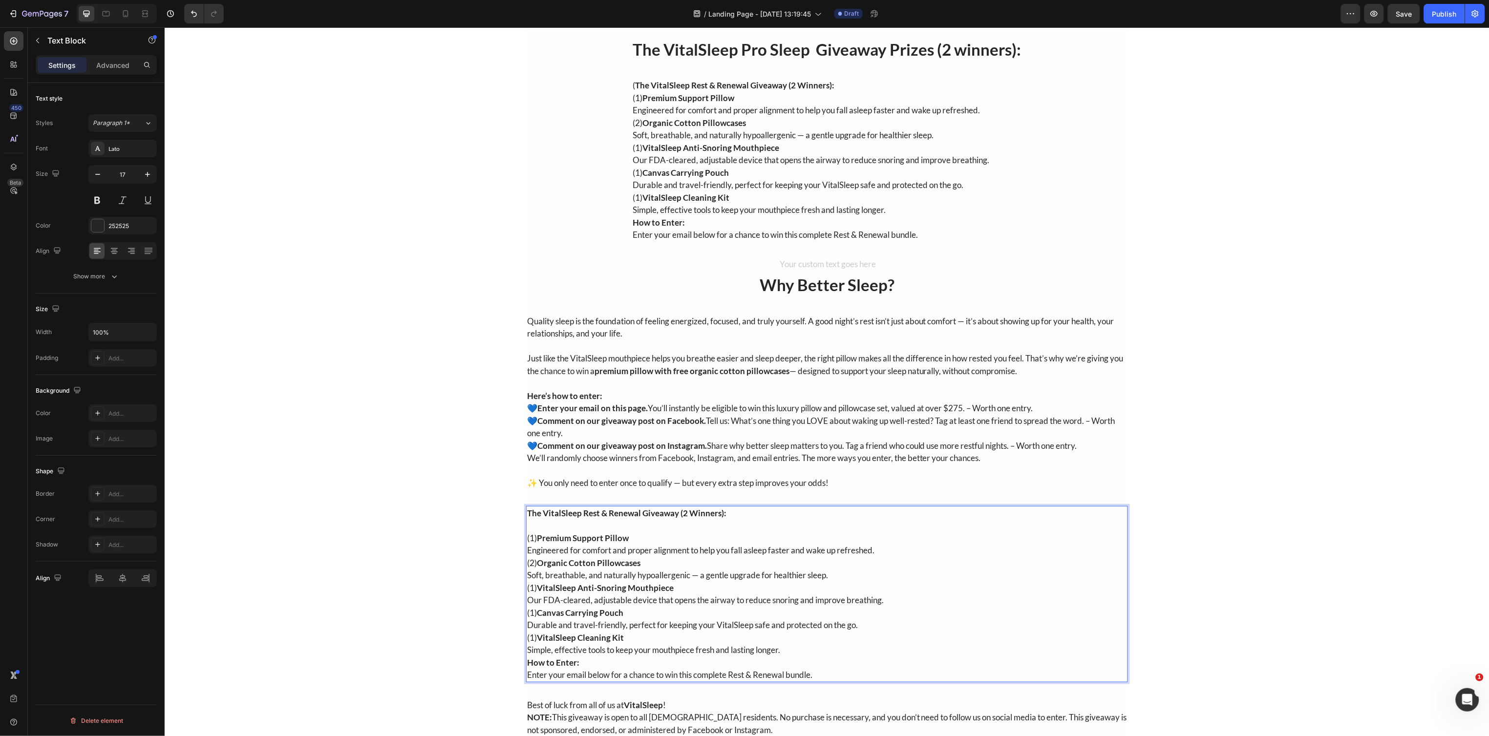
click at [894, 551] on p "(1) Premium Support Pillow Engineered for comfort and proper alignment to help …" at bounding box center [827, 543] width 600 height 25
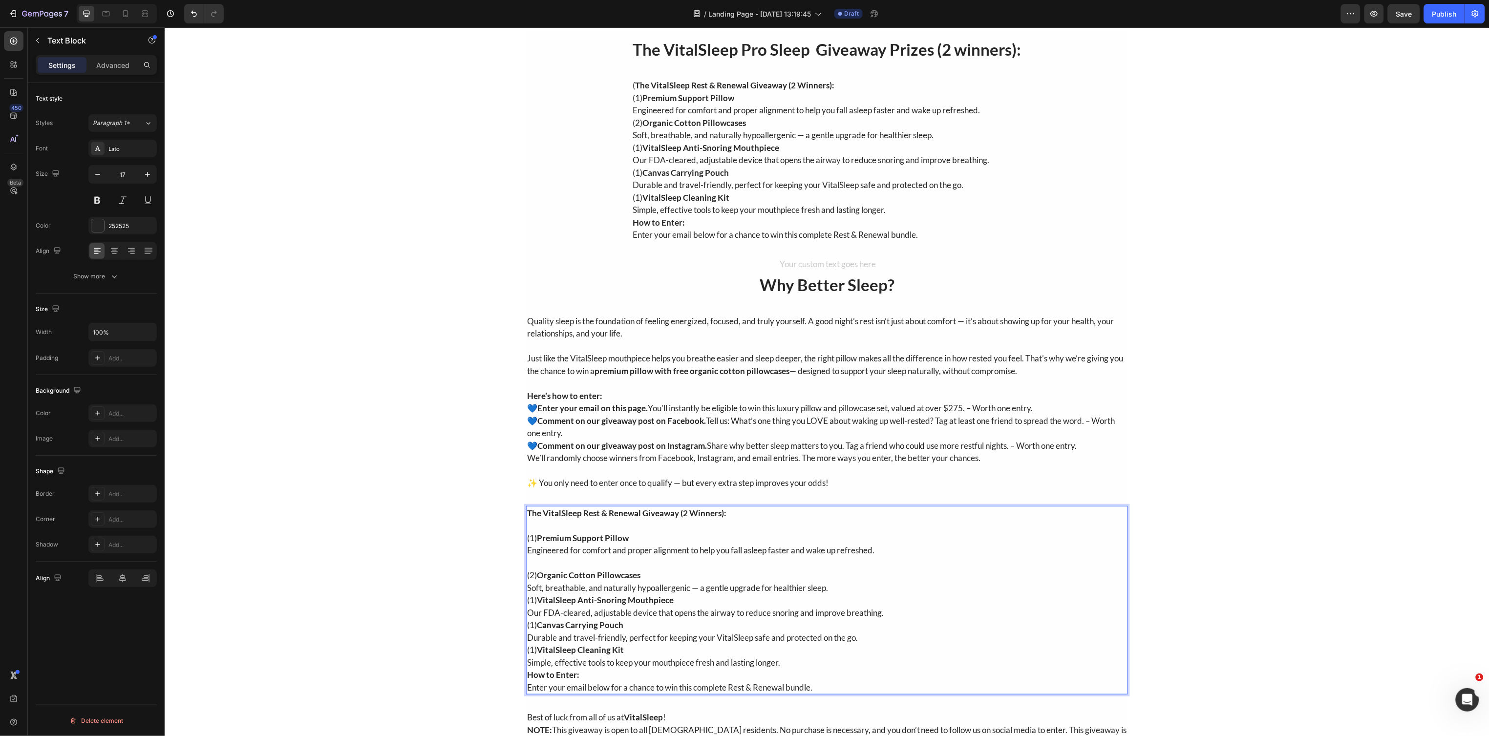
click at [849, 590] on p "(2) Organic Cotton Pillowcases Soft, breathable, and naturally hypoallergenic —…" at bounding box center [827, 581] width 600 height 25
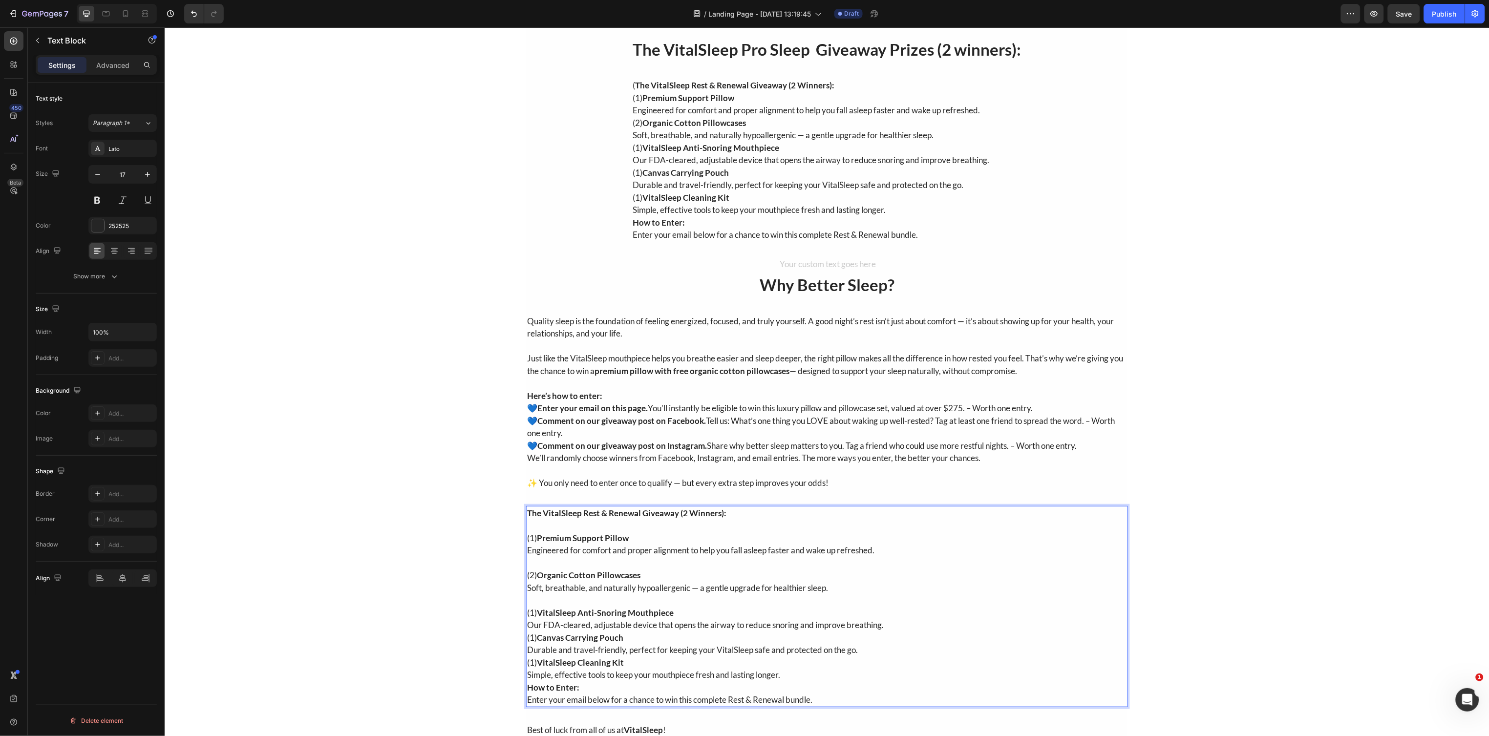
click at [885, 628] on p "(1) VitalSleep Anti-Snoring Mouthpiece Our FDA-cleared, adjustable device that …" at bounding box center [827, 618] width 600 height 25
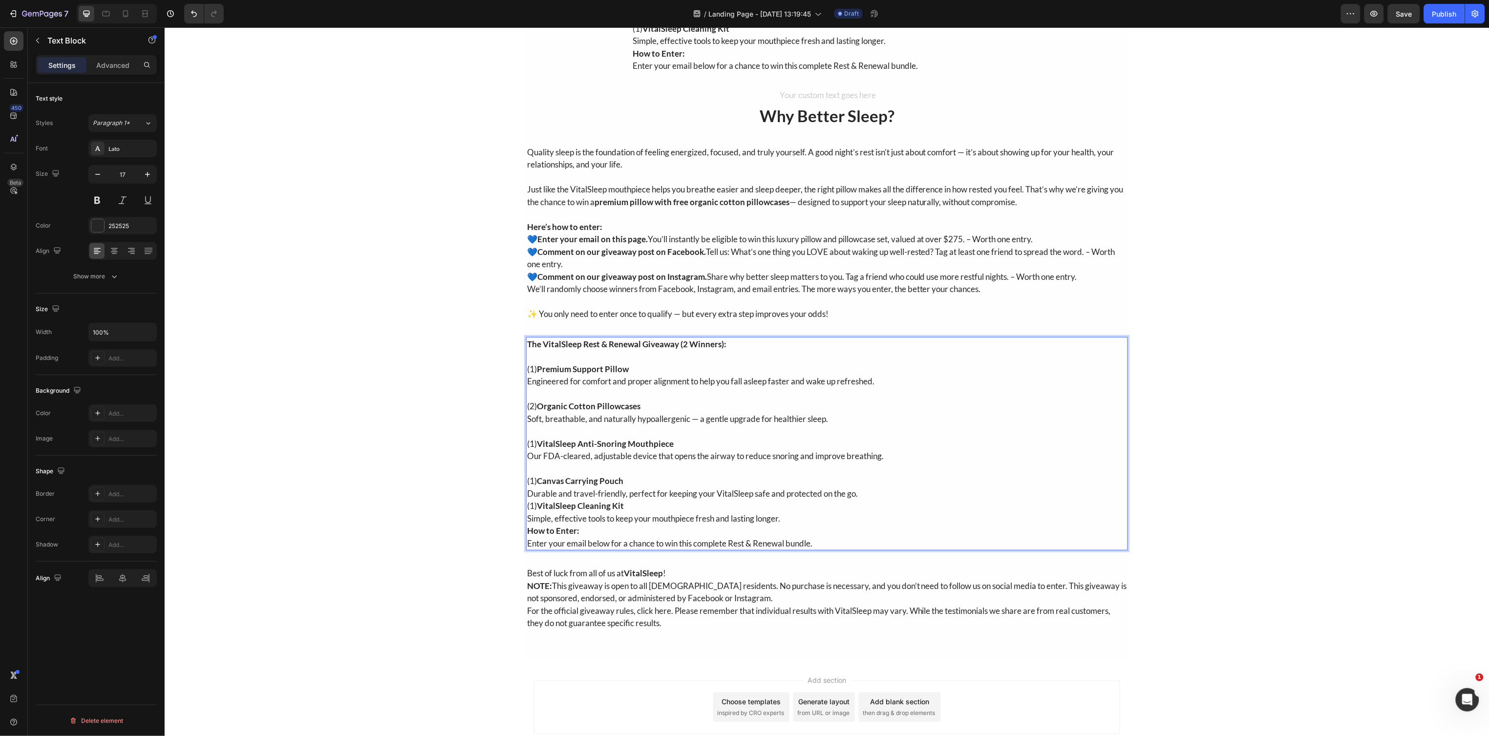
scroll to position [549, 0]
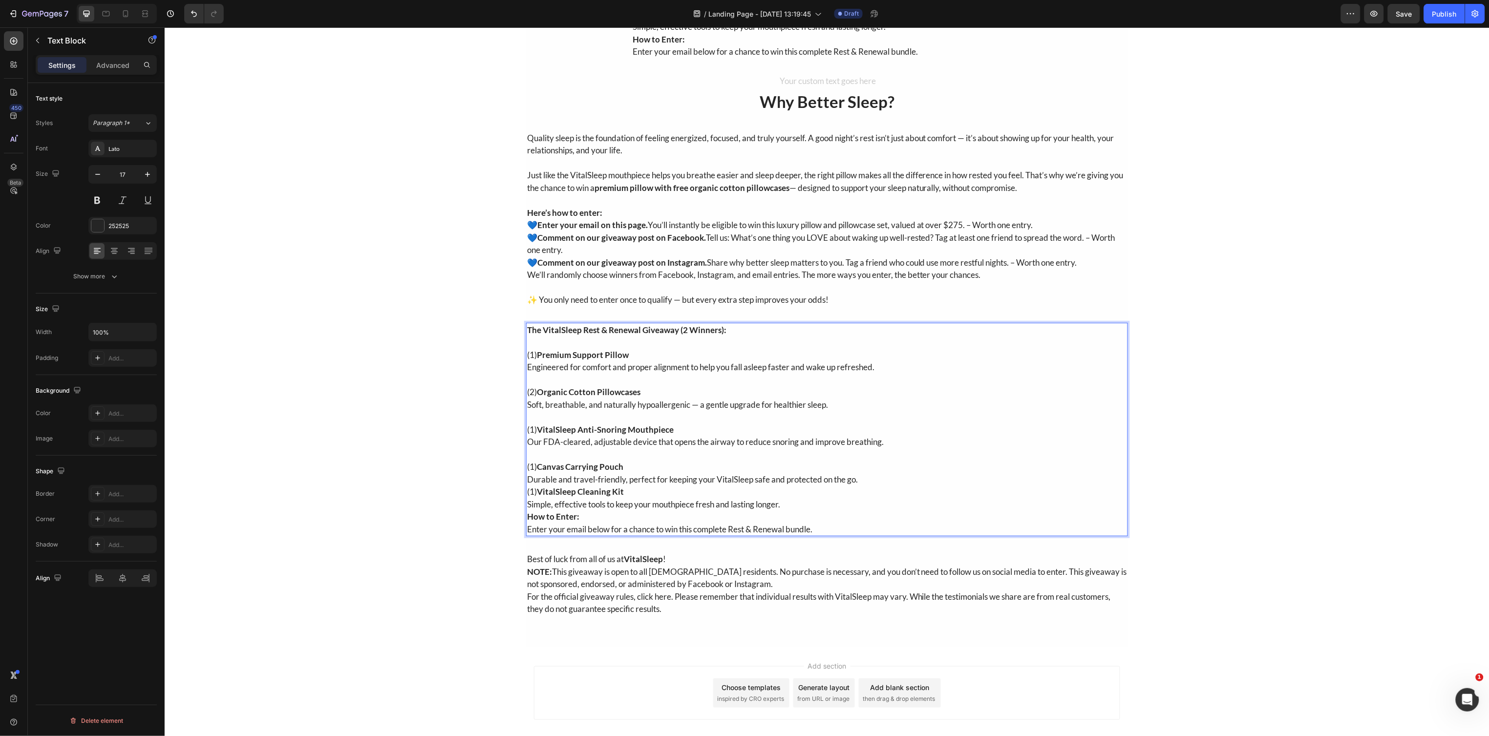
click at [867, 482] on p "(1) Canvas Carrying Pouch Durable and travel-friendly, perfect for keeping your…" at bounding box center [827, 472] width 600 height 25
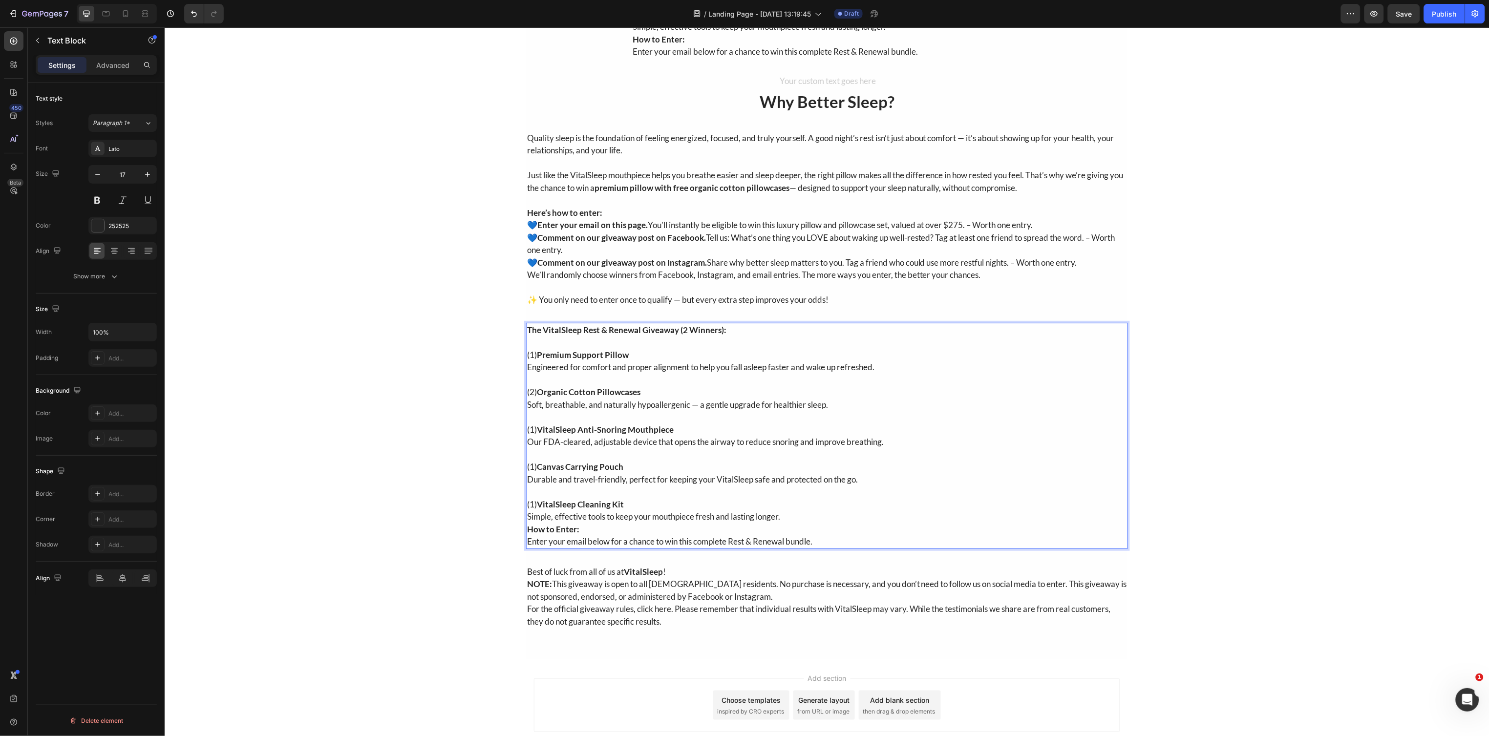
click at [827, 517] on p "(1) VitalSleep Cleaning Kit Simple, effective tools to keep your mouthpiece fre…" at bounding box center [827, 510] width 600 height 25
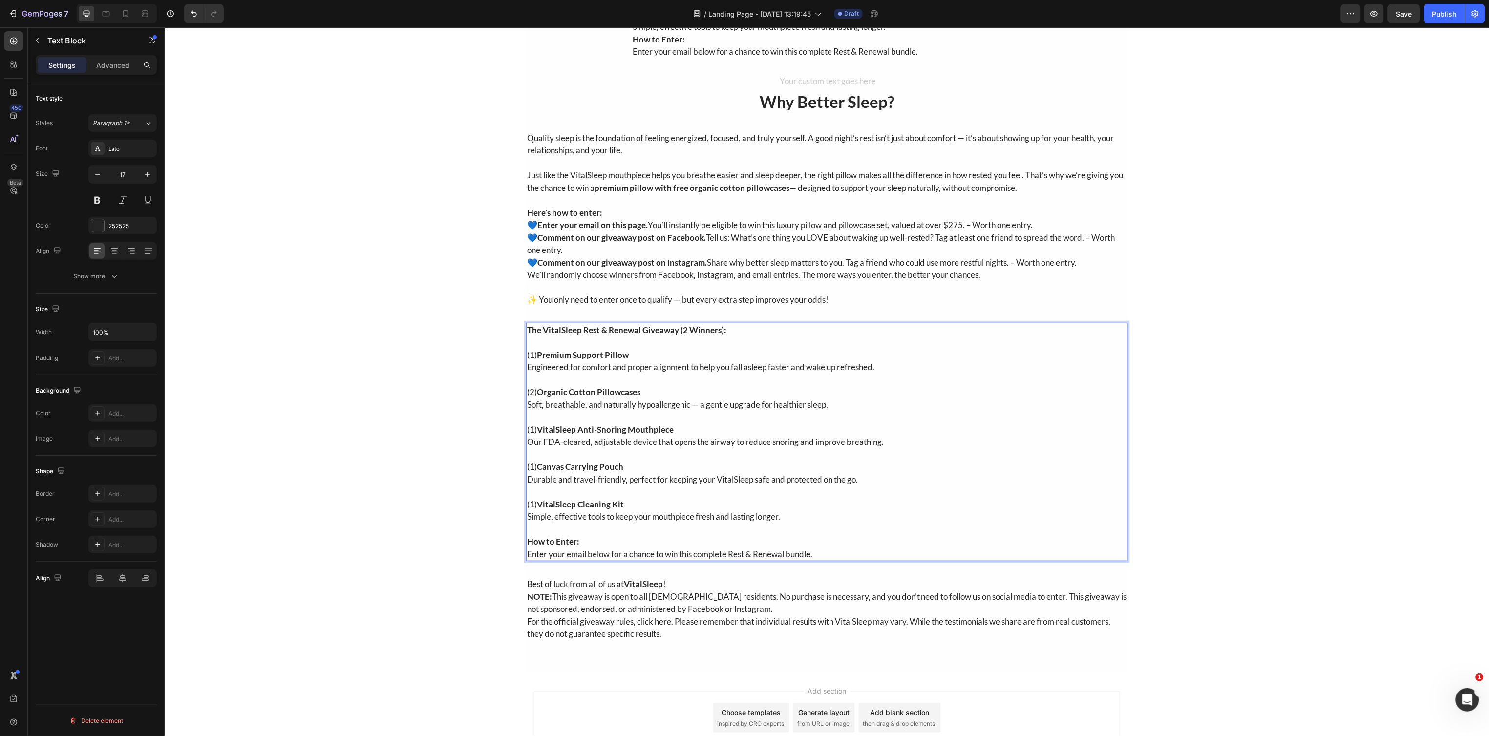
click at [472, 364] on div "The VitalSleep Pro Sleep Giveaway Prizes (2 winners): Heading ( The VitalSleep …" at bounding box center [826, 84] width 1325 height 1174
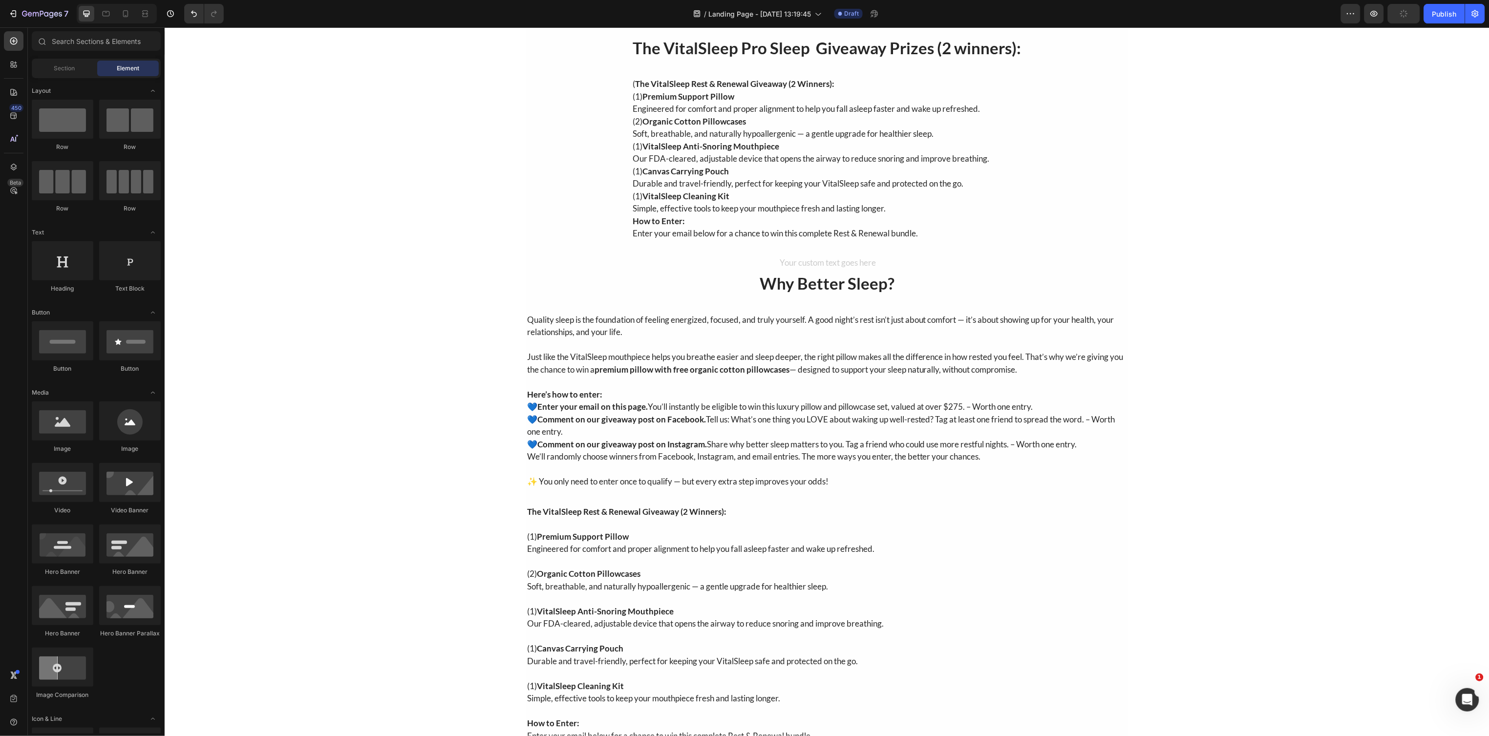
scroll to position [366, 0]
click at [526, 593] on div "The VitalSleep Rest & Renewal Giveaway (2 Winners): (1) Premium Support Pillow …" at bounding box center [827, 625] width 602 height 239
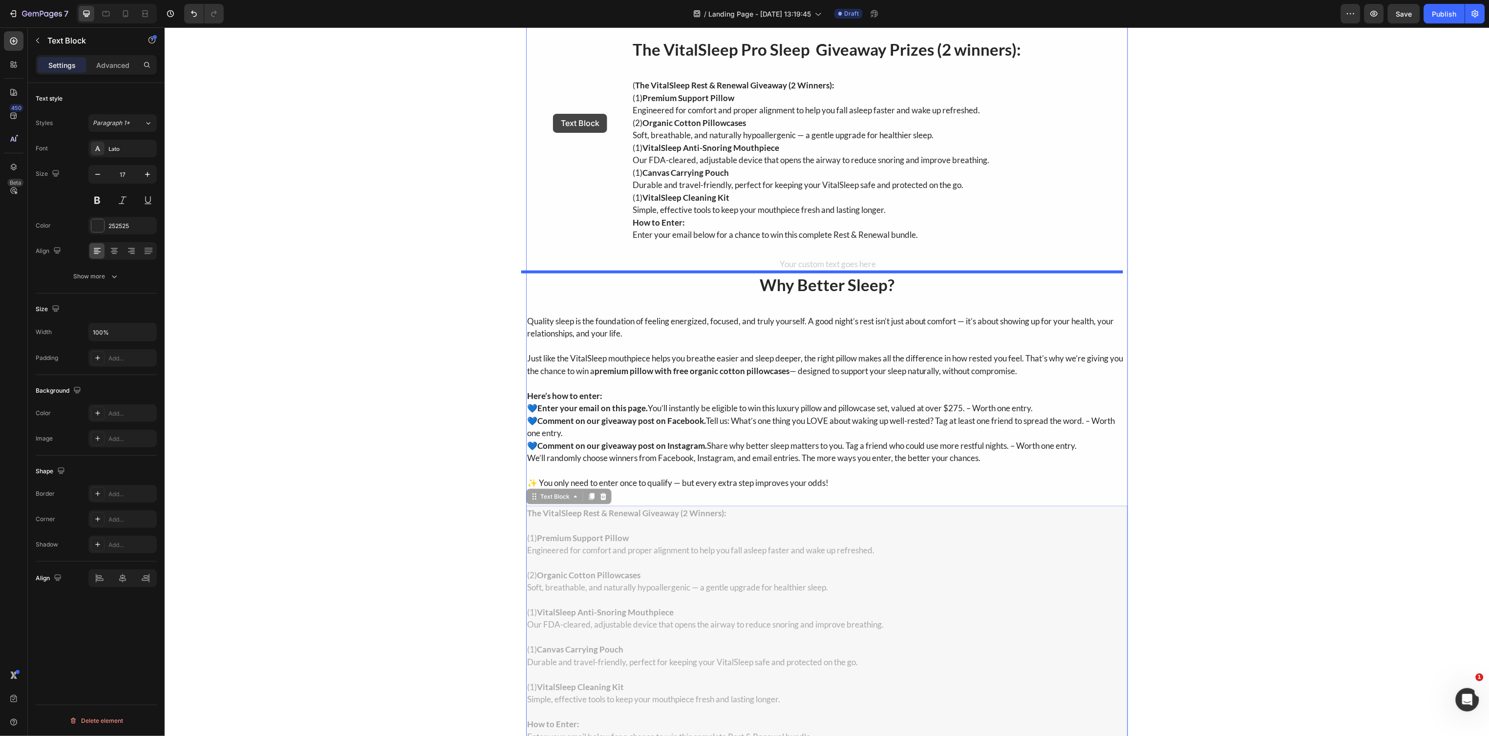
drag, startPoint x: 531, startPoint y: 495, endPoint x: 552, endPoint y: 113, distance: 382.5
click at [552, 113] on div "Header The VitalSleep Pro Sleep Giveaway Prizes (2 winners): Heading ( The Vita…" at bounding box center [826, 328] width 1325 height 1334
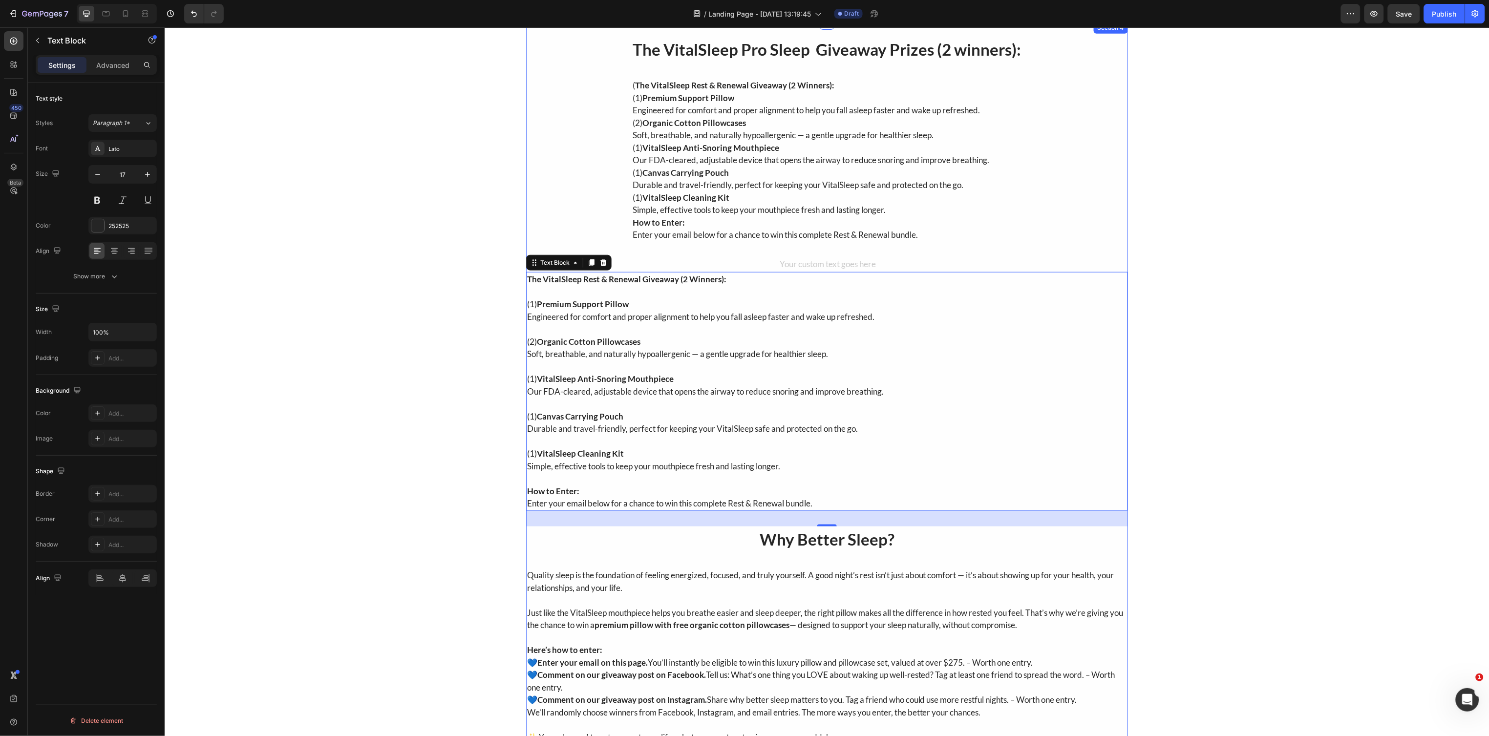
click at [611, 157] on div "The VitalSleep Pro Sleep Giveaway Prizes (2 winners): Heading ( The VitalSleep …" at bounding box center [827, 437] width 602 height 803
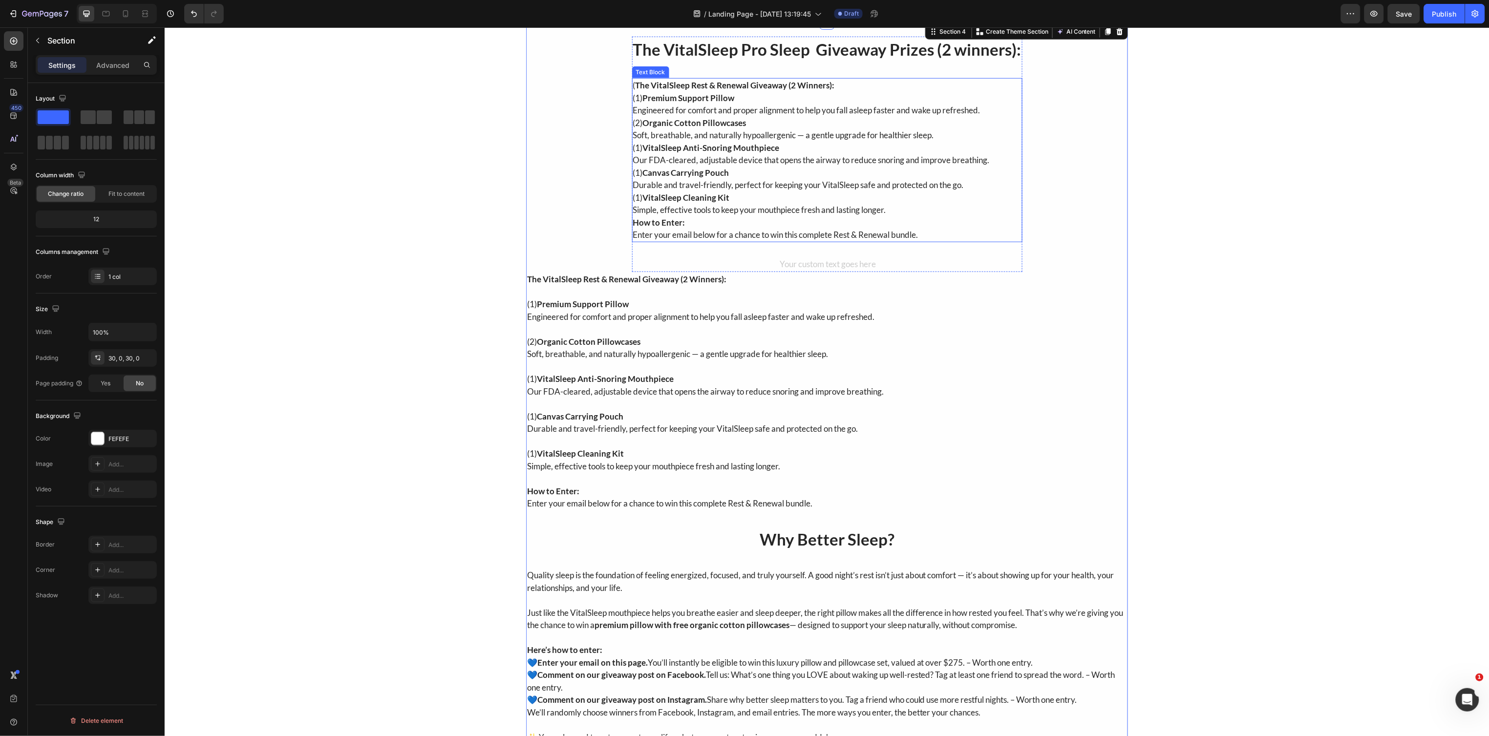
click at [637, 138] on p "(2) Organic Cotton Pillowcases Soft, breathable, and naturally hypoallergenic —…" at bounding box center [826, 128] width 388 height 25
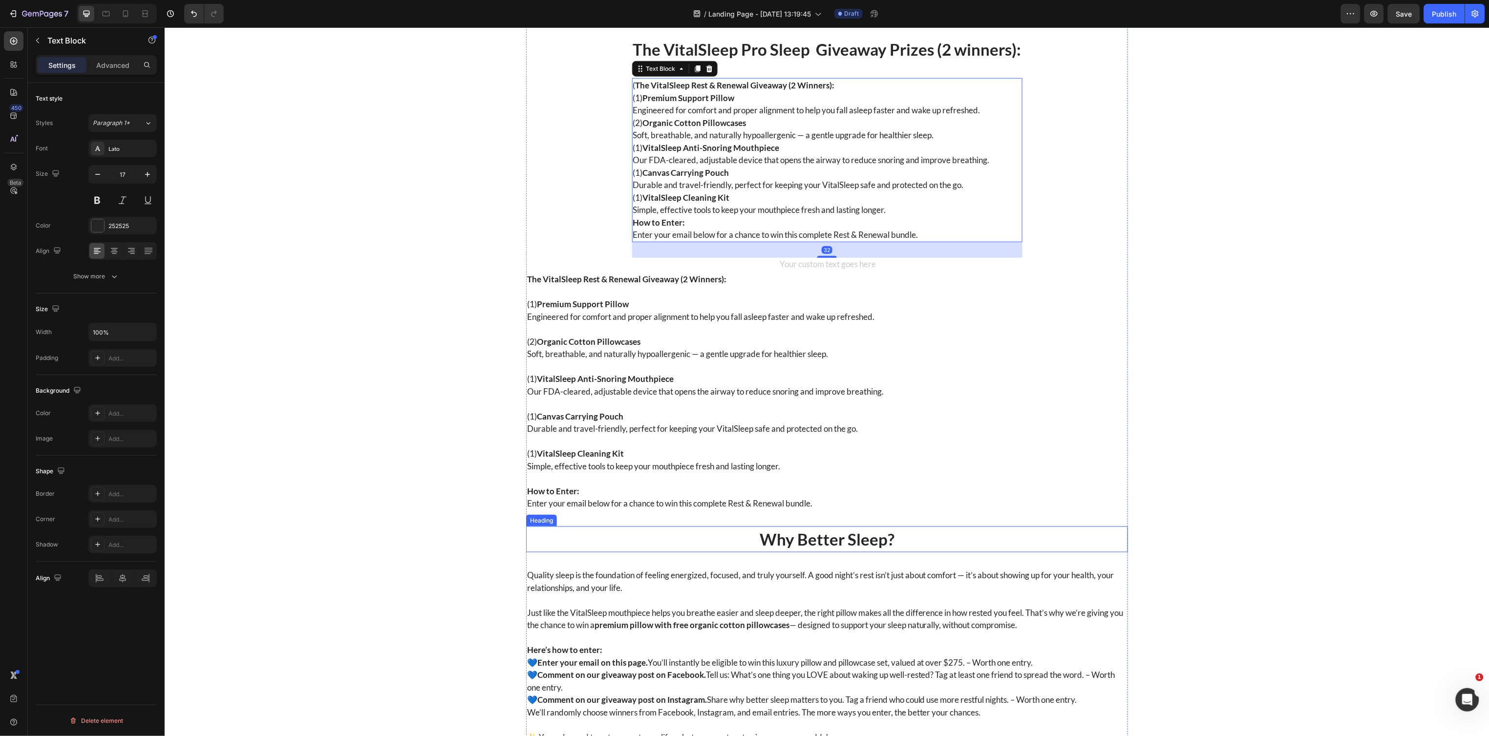
click at [763, 541] on p "Why Better Sleep?" at bounding box center [827, 539] width 600 height 24
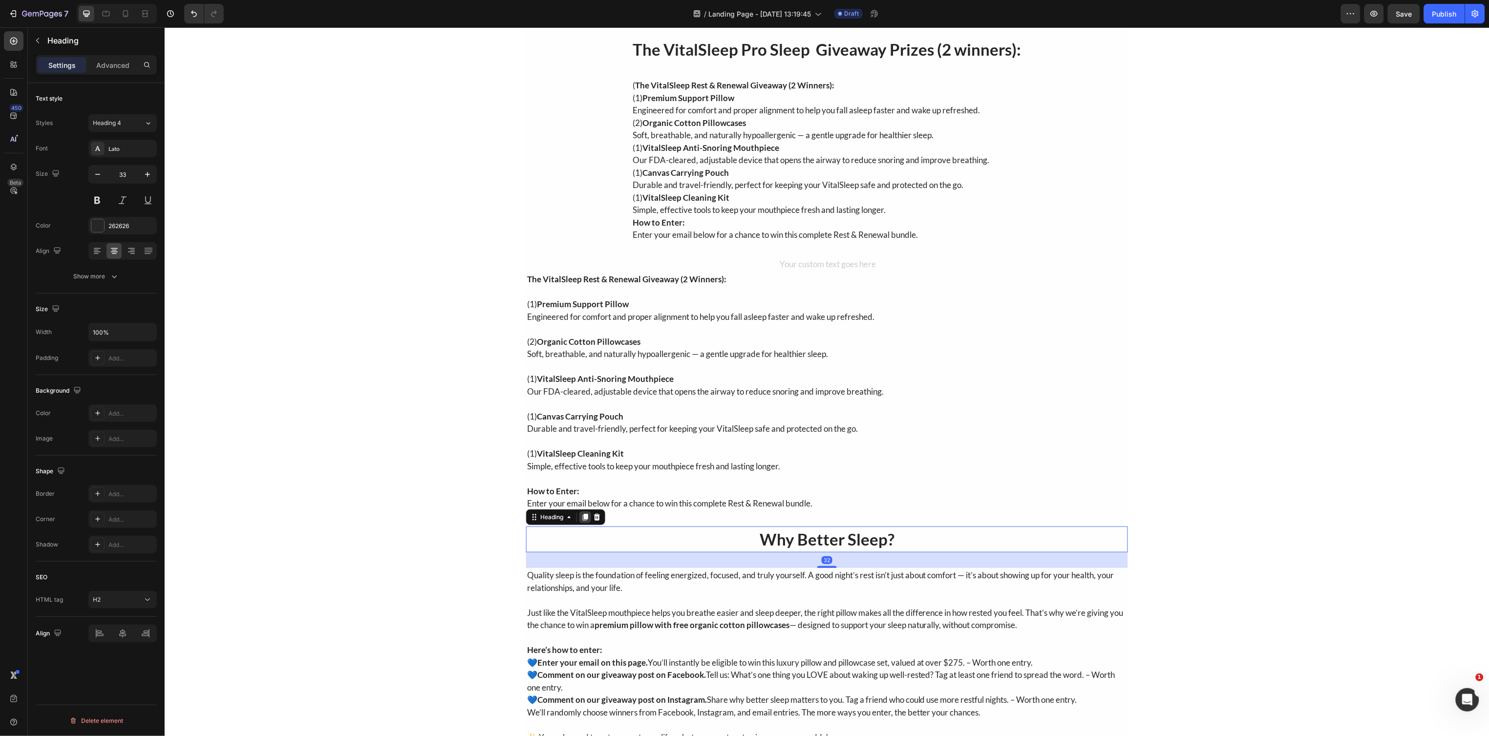
click at [581, 519] on icon at bounding box center [585, 517] width 8 height 8
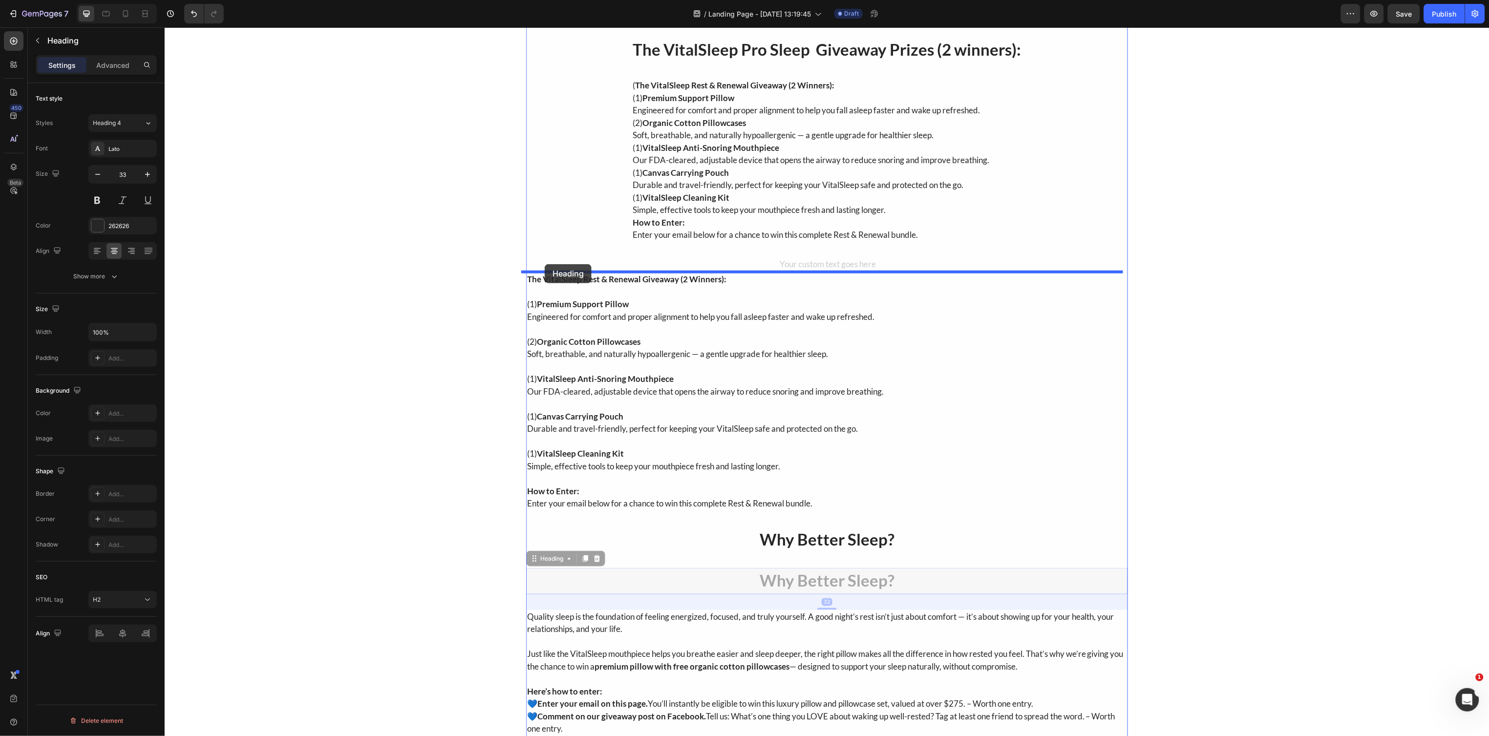
drag, startPoint x: 531, startPoint y: 563, endPoint x: 544, endPoint y: 264, distance: 299.2
click at [544, 264] on div "Header The VitalSleep Pro Sleep Giveaway Prizes (2 winners): Heading ( The Vita…" at bounding box center [826, 349] width 1325 height 1376
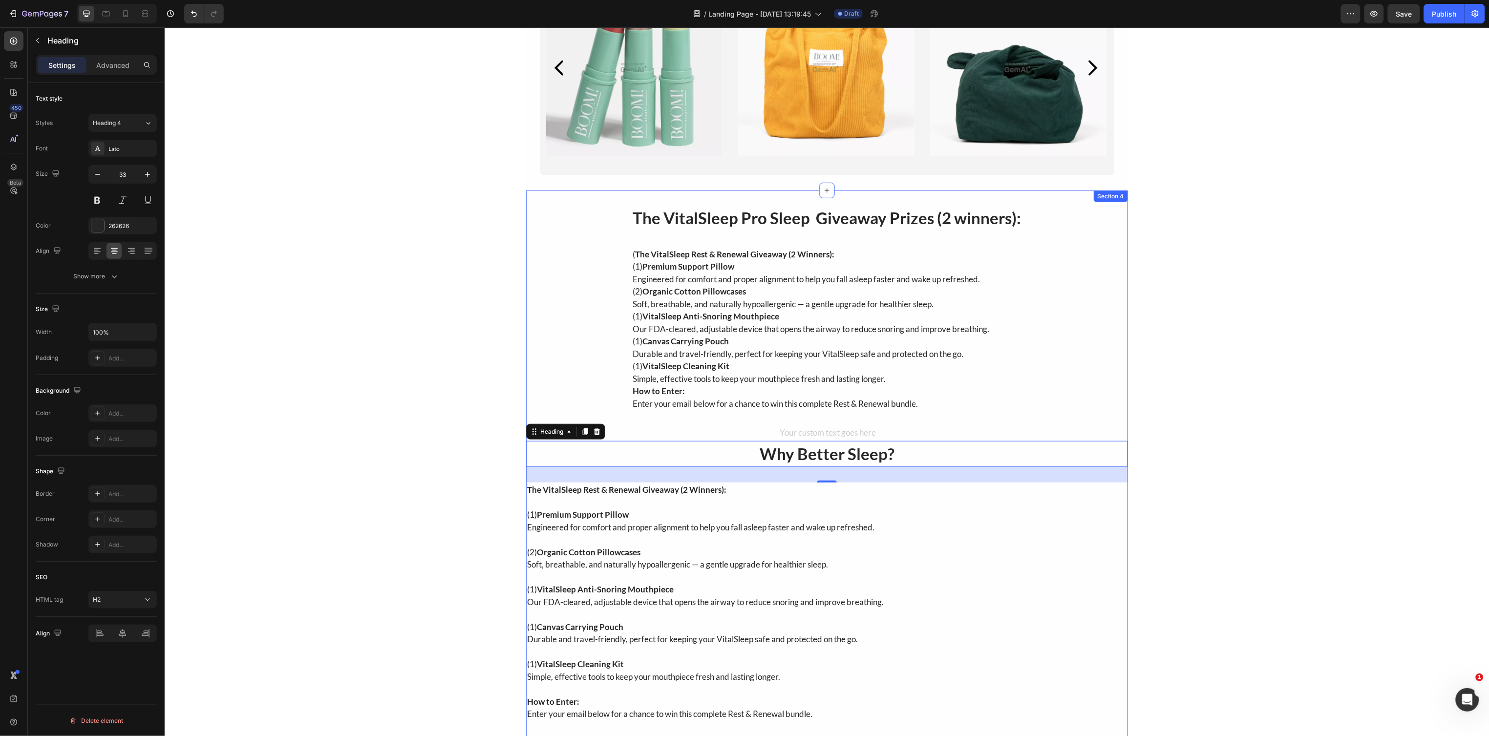
scroll to position [183, 0]
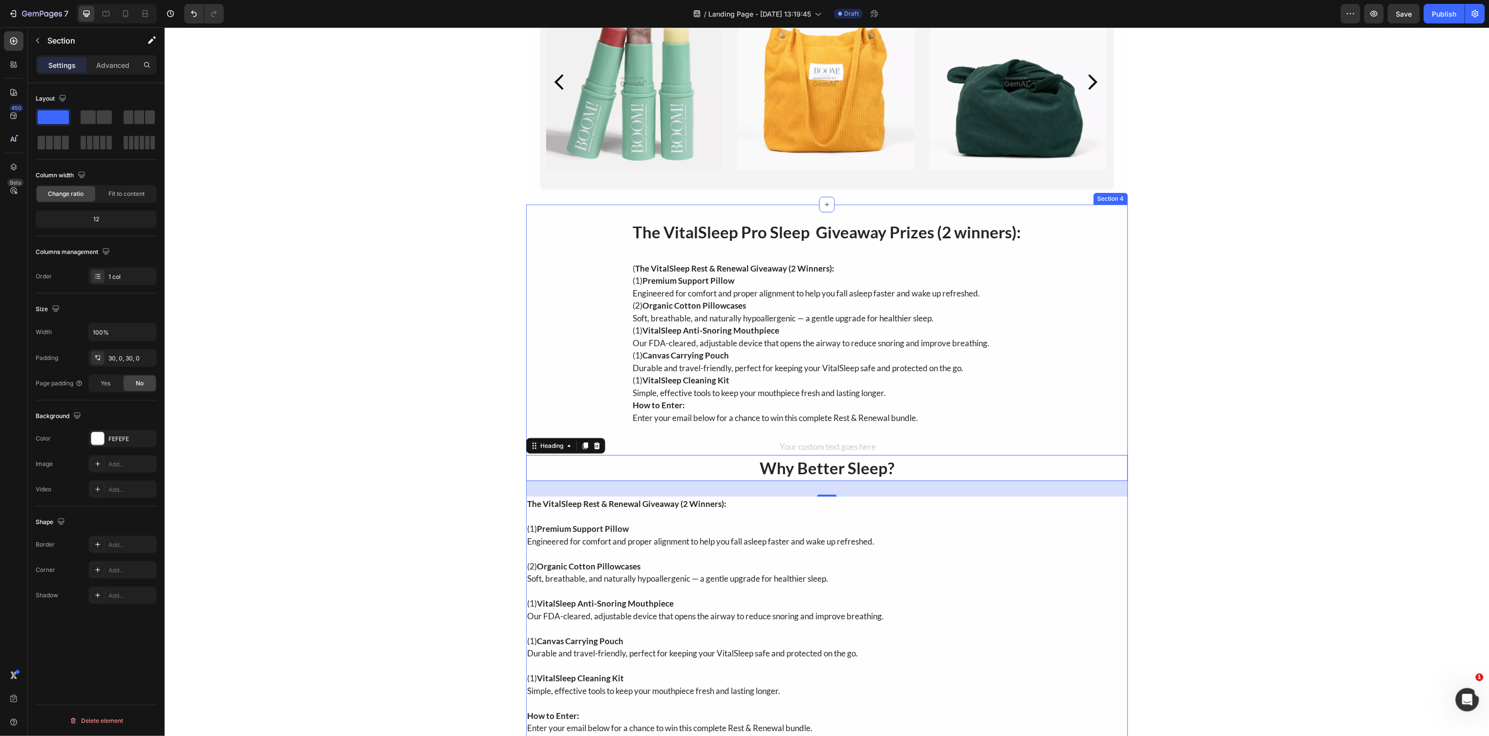
click at [552, 267] on div "The VitalSleep Pro Sleep Giveaway Prizes (2 winners): Heading ( The VitalSleep …" at bounding box center [827, 641] width 602 height 845
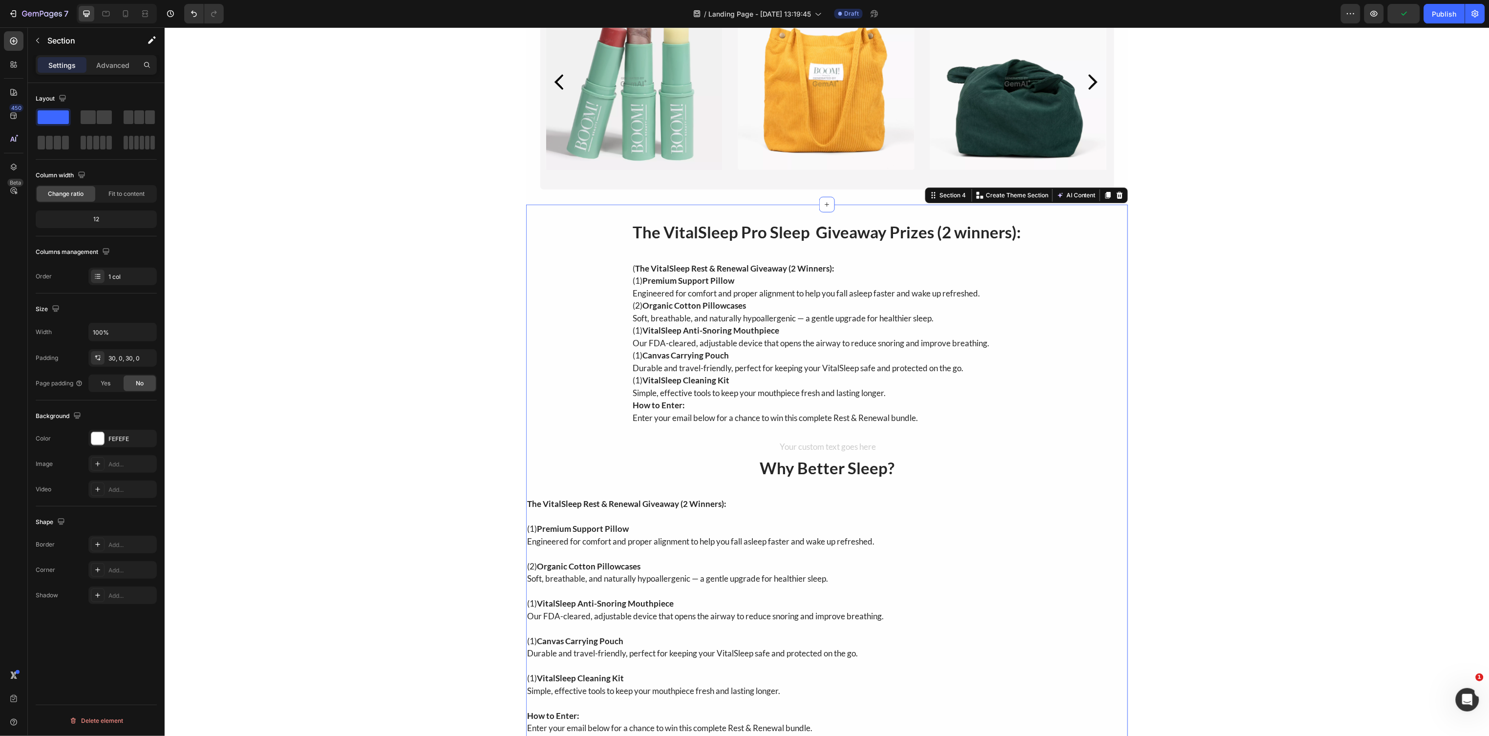
click at [613, 273] on div "The VitalSleep Pro Sleep Giveaway Prizes (2 winners): Heading ( The VitalSleep …" at bounding box center [827, 641] width 602 height 845
click at [670, 232] on p "The VitalSleep Pro Sleep Giveaway Prizes (2 winners):" at bounding box center [826, 232] width 388 height 24
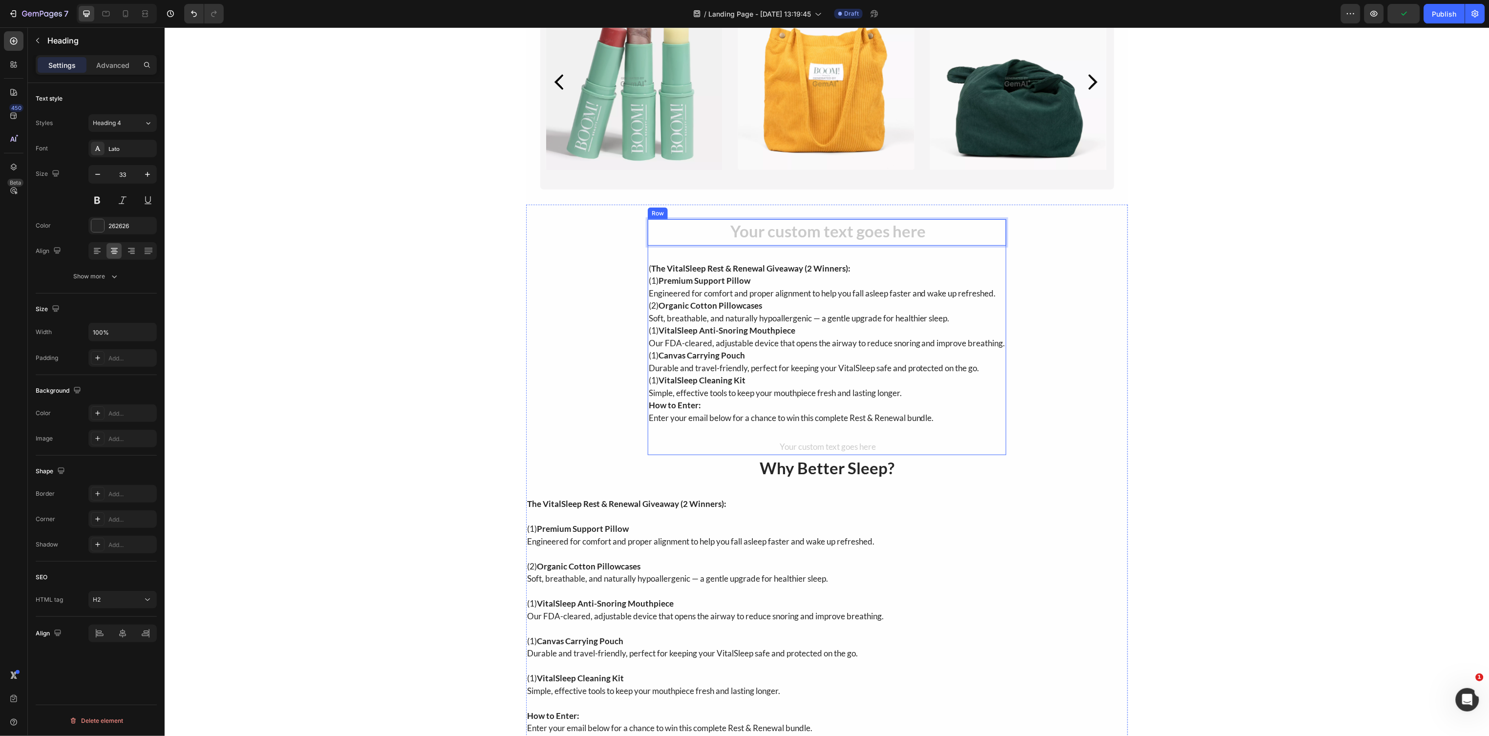
click at [659, 283] on strong "Premium Support Pillow" at bounding box center [704, 280] width 92 height 10
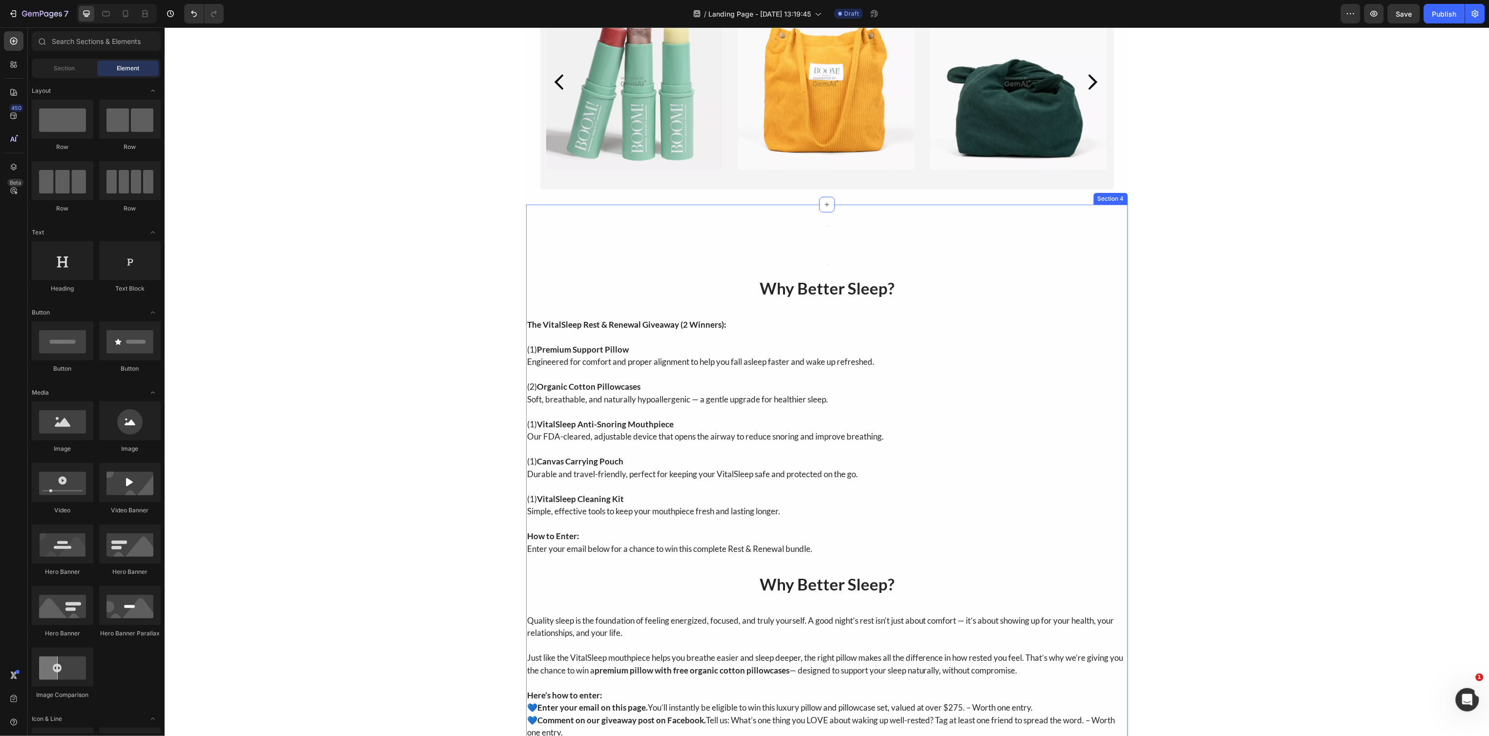
click at [673, 265] on div "Heading Text Block Row Why Better Sleep? Heading The VitalSleep Rest & Renewal …" at bounding box center [827, 552] width 602 height 666
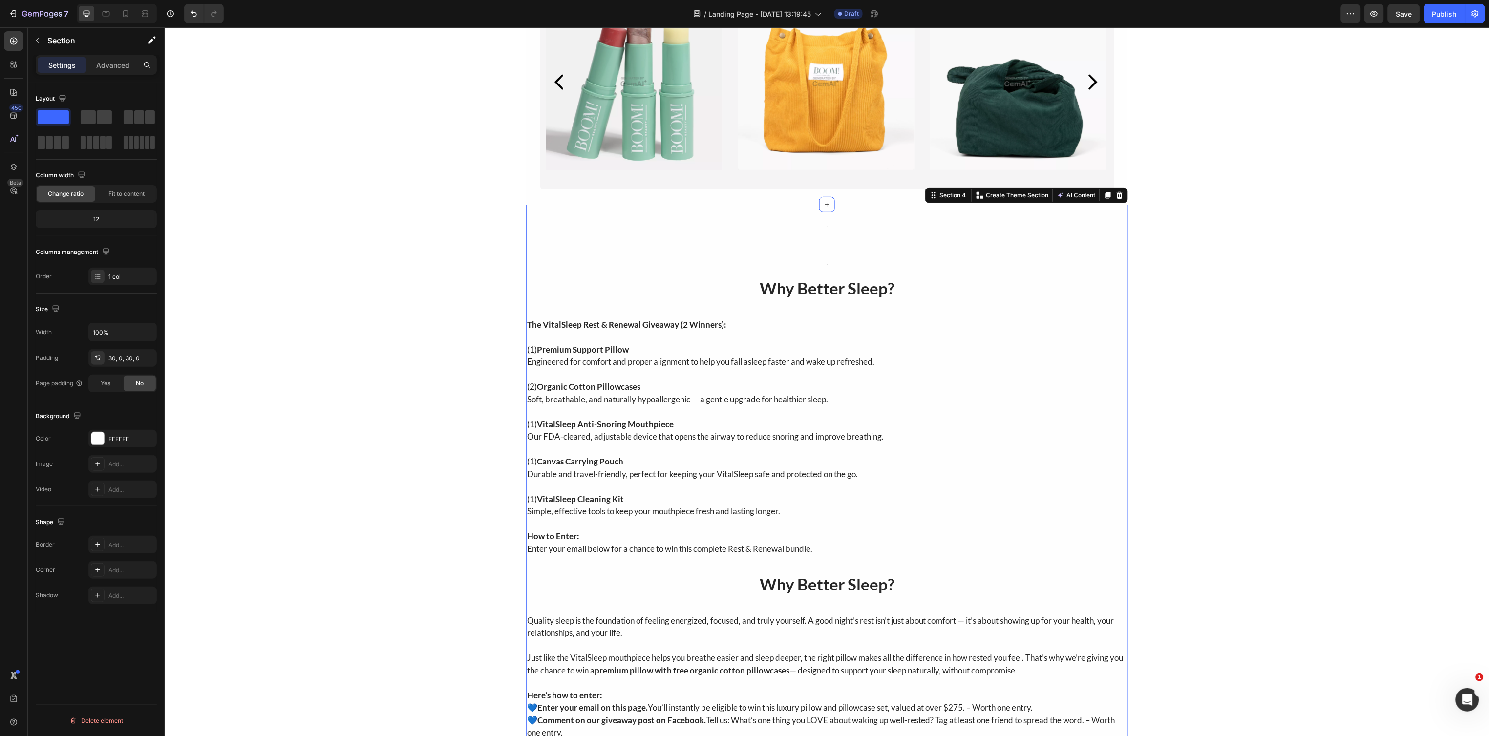
click at [695, 232] on div "Heading Text Block Row Why Better Sleep? Heading The VitalSleep Rest & Renewal …" at bounding box center [827, 552] width 602 height 666
drag, startPoint x: 726, startPoint y: 249, endPoint x: 742, endPoint y: 260, distance: 19.5
click at [727, 249] on div "Heading Text Block Row Why Better Sleep? Heading The VitalSleep Rest & Renewal …" at bounding box center [827, 552] width 602 height 666
click at [755, 275] on div "Heading Text Block Row Why Better Sleep? Heading The VitalSleep Rest & Renewal …" at bounding box center [827, 552] width 602 height 666
click at [760, 289] on h2 "Why Better Sleep?" at bounding box center [827, 288] width 602 height 26
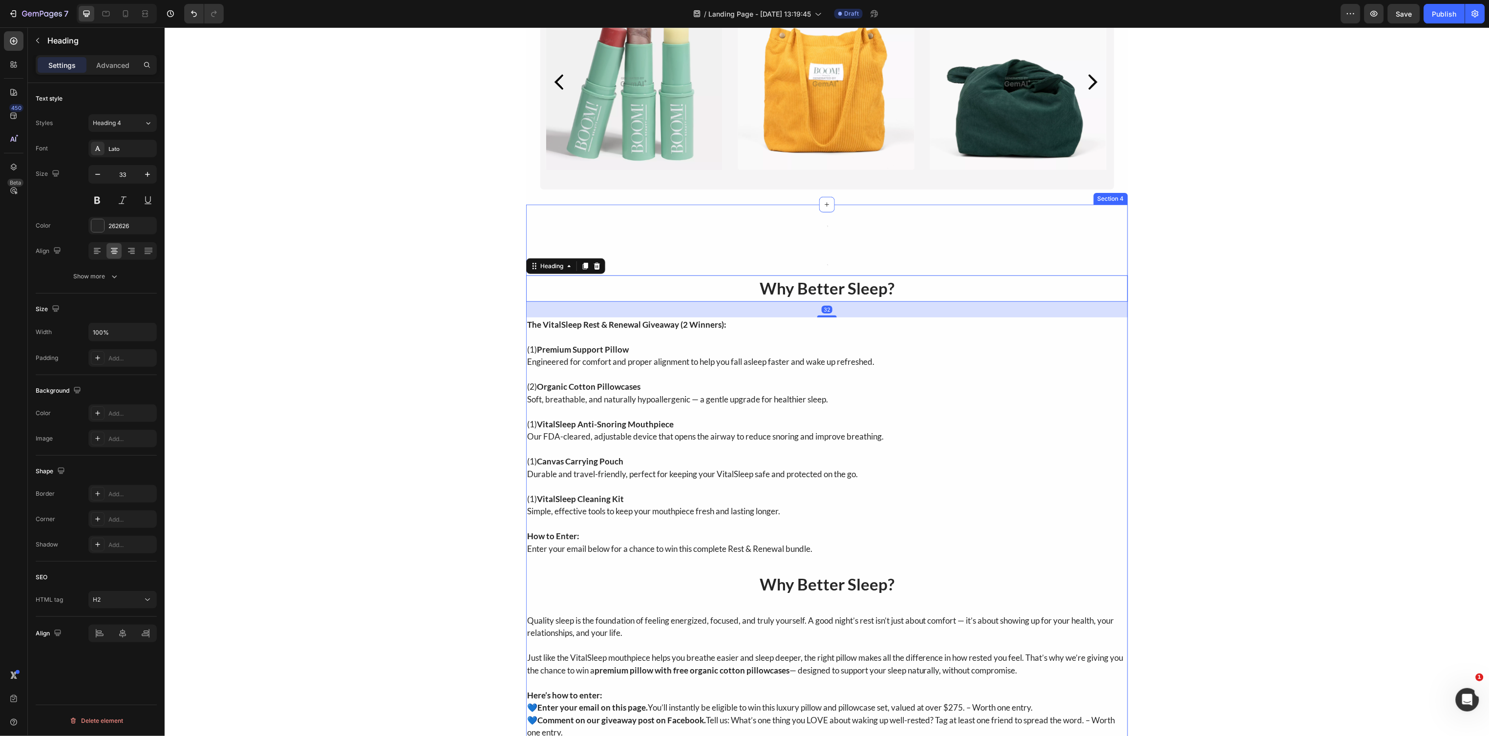
drag, startPoint x: 749, startPoint y: 260, endPoint x: 739, endPoint y: 251, distance: 13.5
click at [745, 257] on div "Heading Text Block Row Why Better Sleep? Heading 32 The VitalSleep Rest & Renew…" at bounding box center [827, 552] width 602 height 666
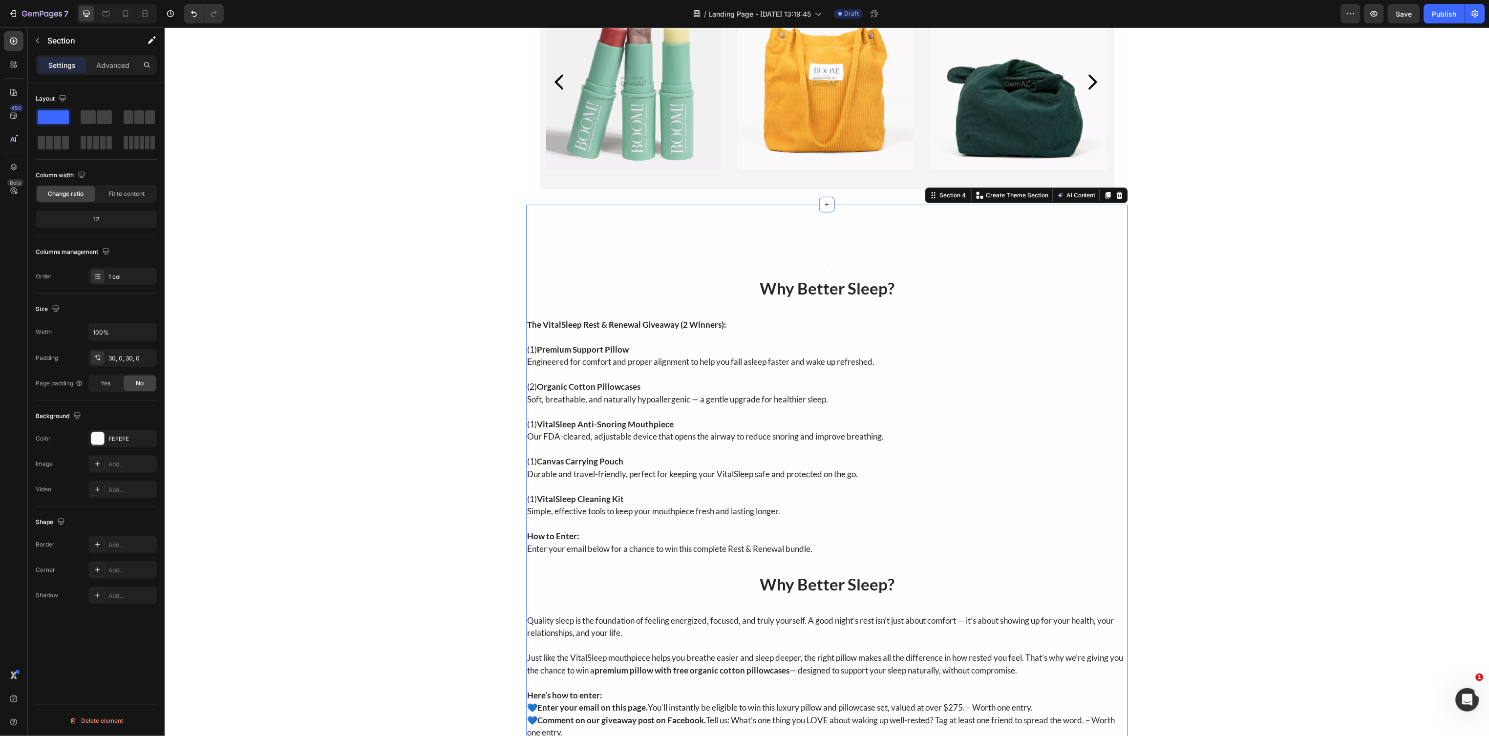
click at [735, 238] on div "Heading Text Block Row Why Better Sleep? Heading The VitalSleep Rest & Renewal …" at bounding box center [827, 552] width 602 height 666
click at [437, 279] on div "Image Image Image Row Section 3 Heading Text Block Row Why Better Sleep? Headin…" at bounding box center [826, 381] width 1325 height 1035
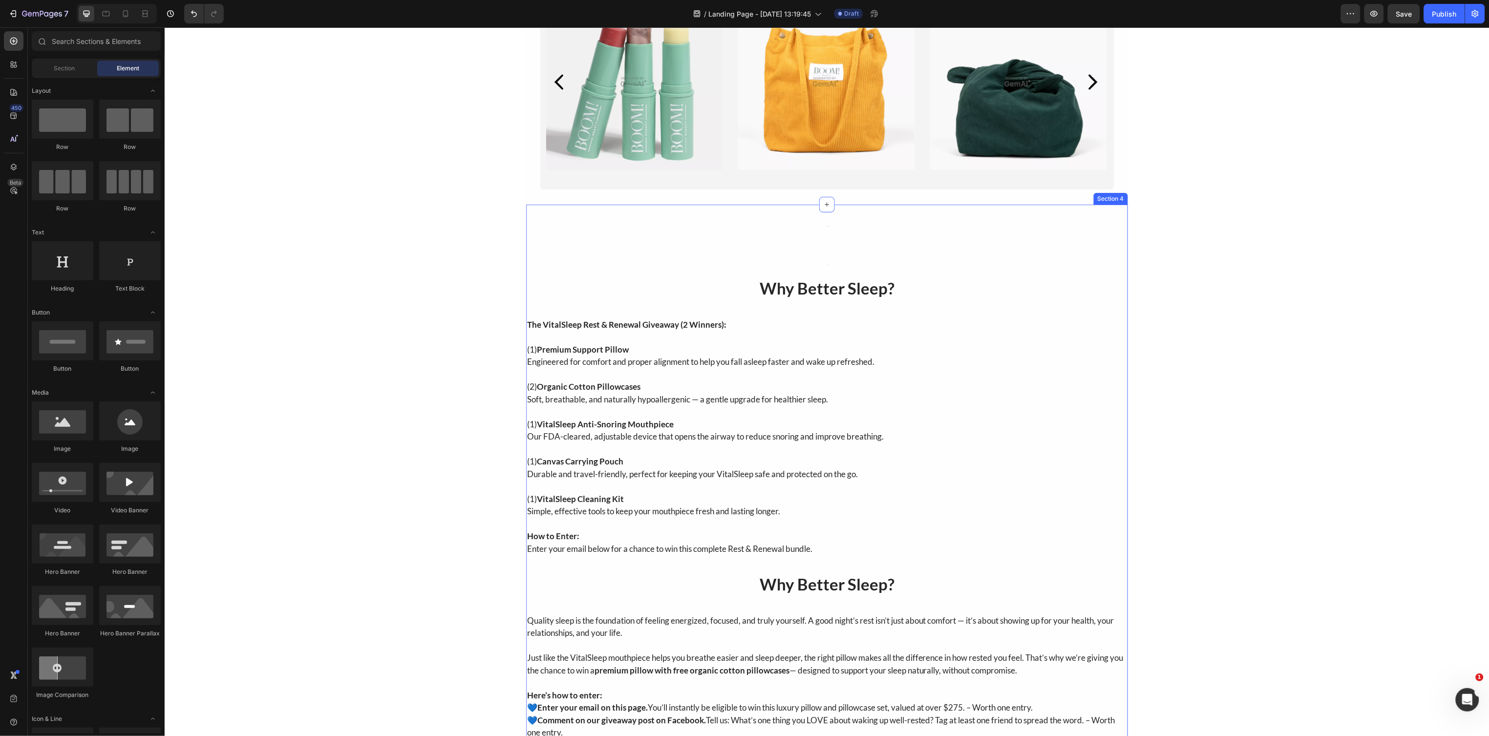
click at [685, 262] on div "Heading Text Block Row Why Better Sleep? Heading The VitalSleep Rest & Renewal …" at bounding box center [827, 552] width 602 height 666
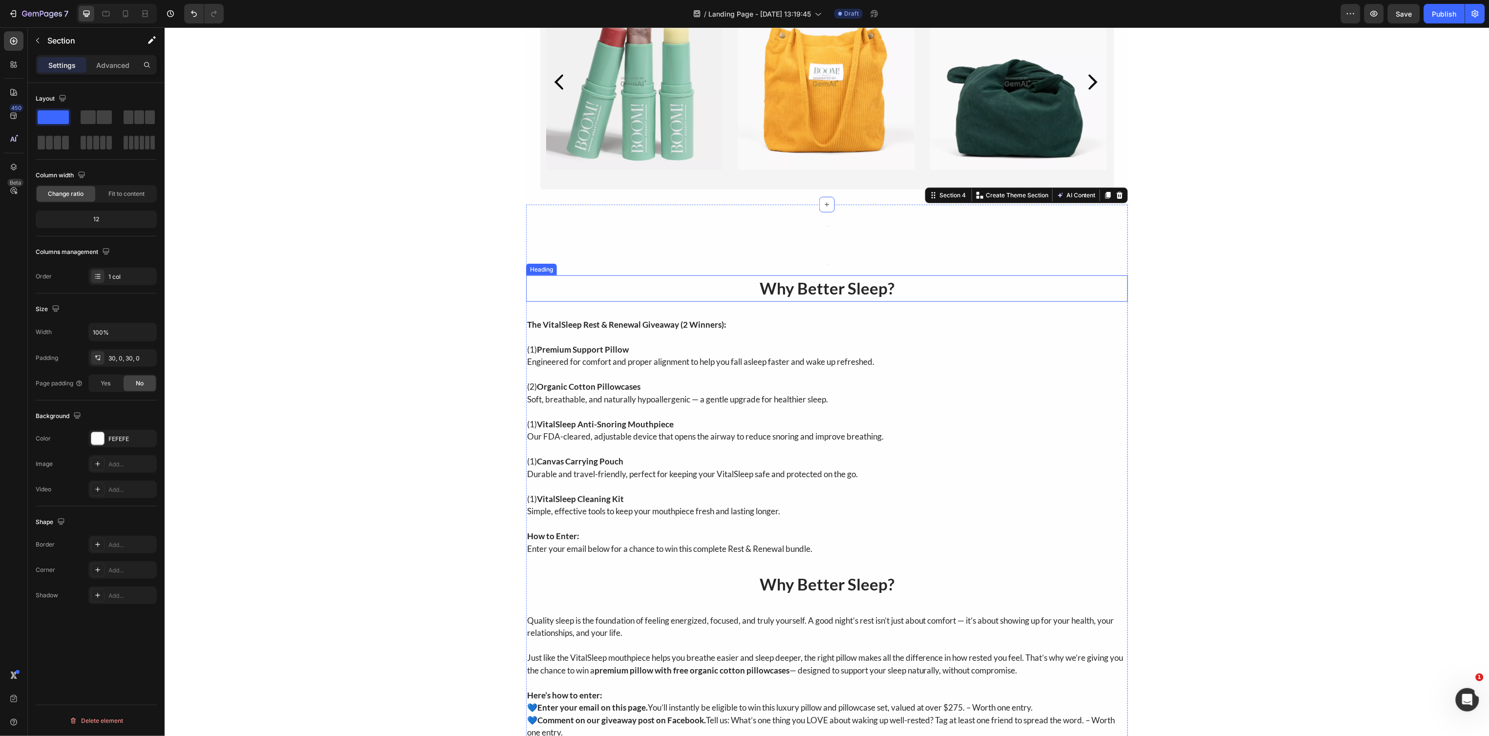
click at [731, 284] on h2 "Why Better Sleep?" at bounding box center [827, 288] width 602 height 26
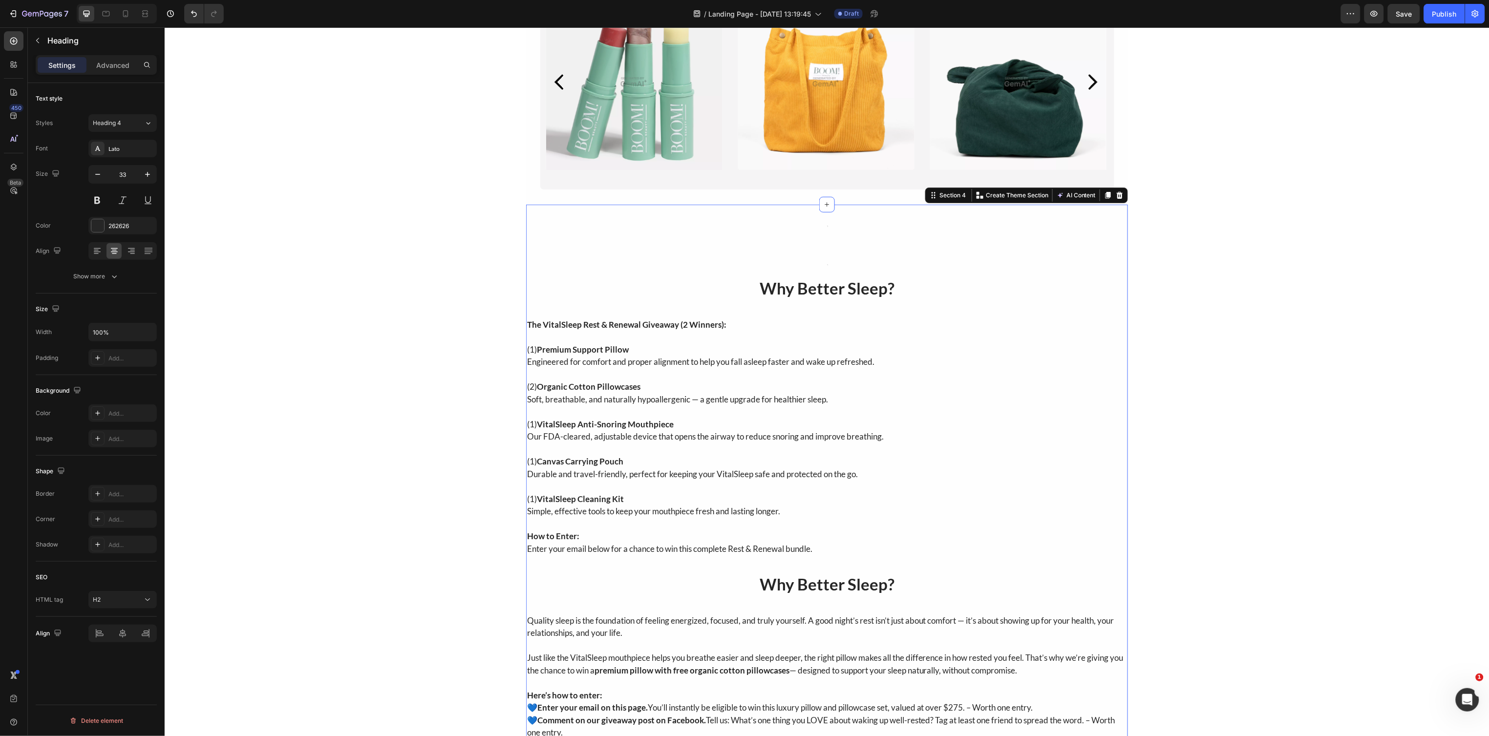
click at [702, 257] on div "Heading Text Block Row Why Better Sleep? Heading The VitalSleep Rest & Renewal …" at bounding box center [827, 552] width 602 height 666
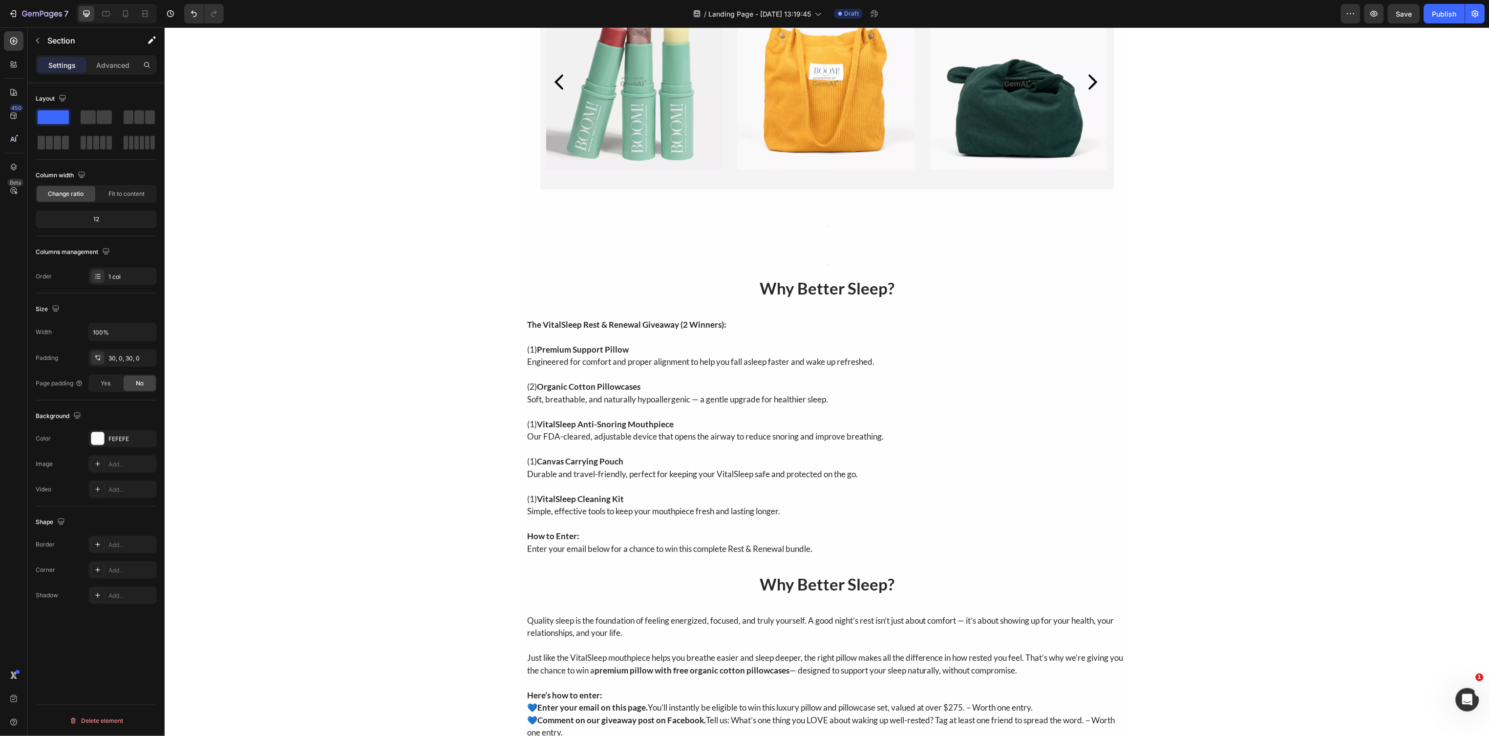
click at [430, 240] on div "Image Image Image Row Section 3 Heading Text Block Row Why Better Sleep? Headin…" at bounding box center [826, 381] width 1325 height 1035
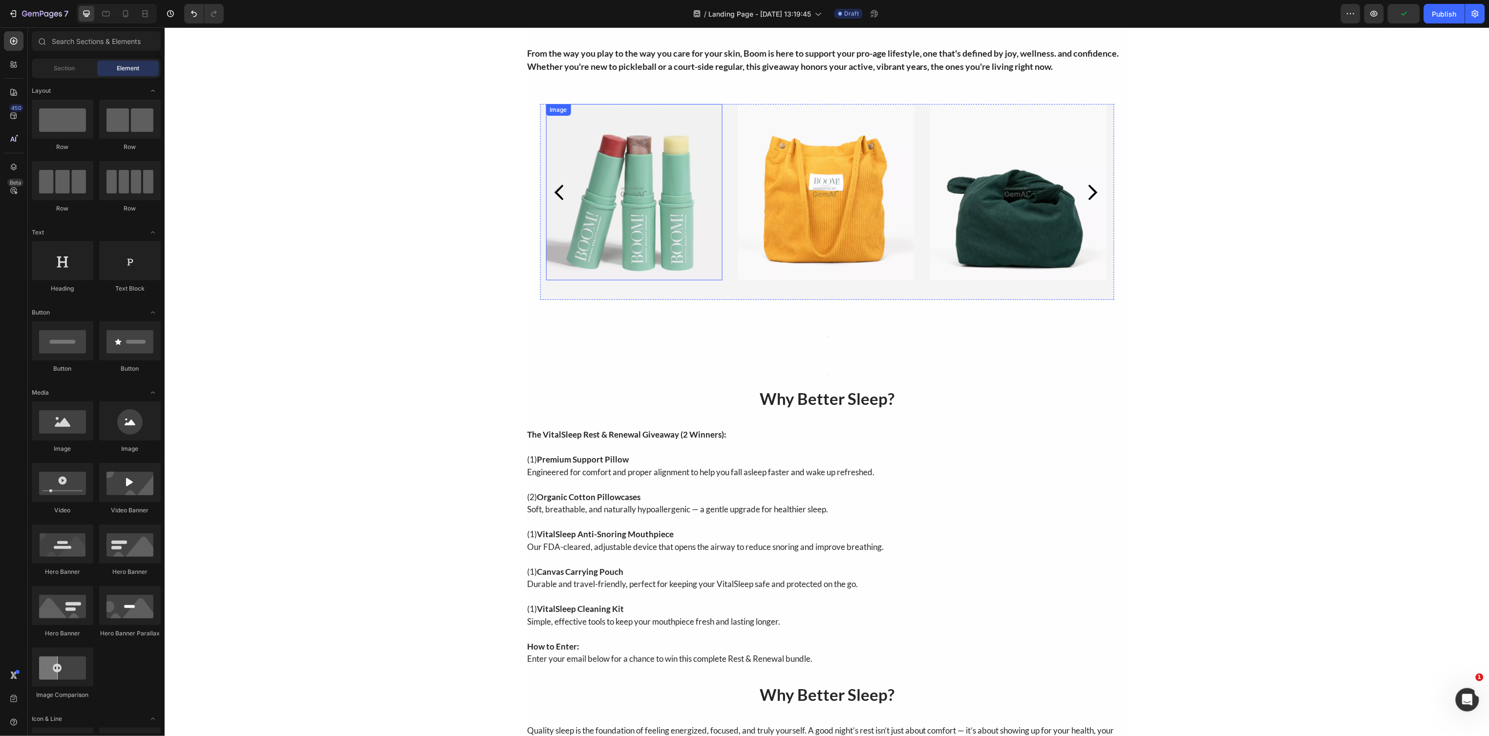
scroll to position [0, 0]
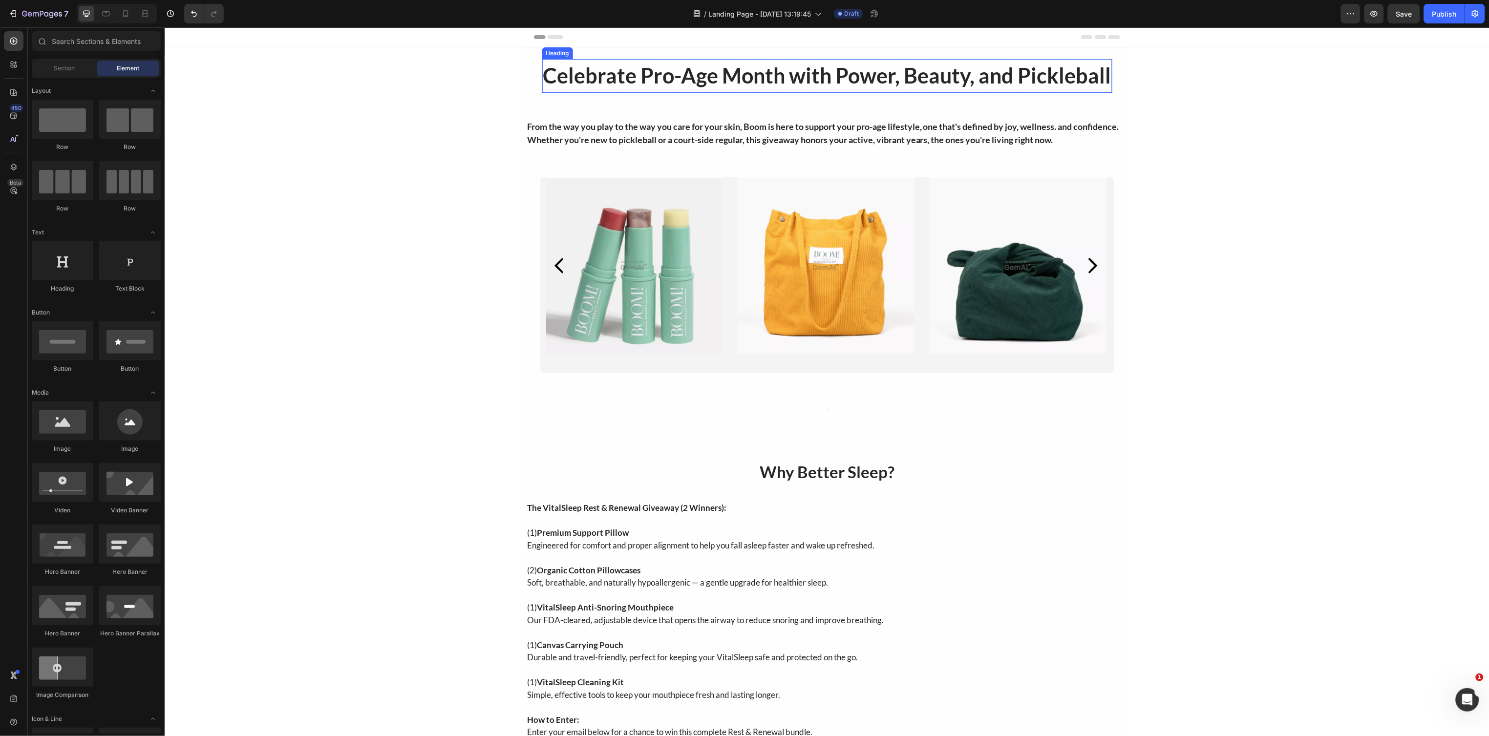
click at [998, 65] on h2 "Celebrate Pro-Age Month with Power, Beauty, and Pickleball" at bounding box center [827, 76] width 570 height 34
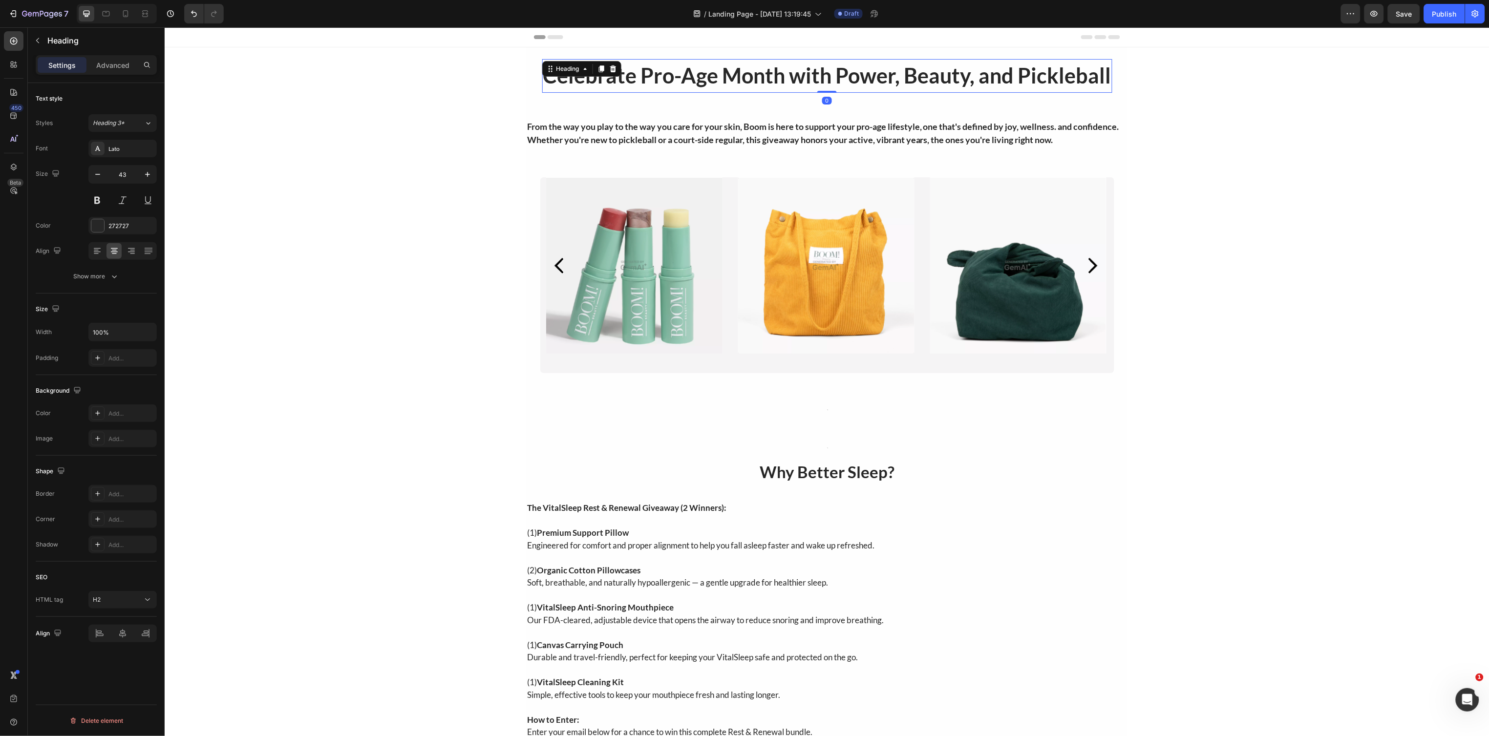
click at [975, 72] on h2 "Celebrate Pro-Age Month with Power, Beauty, and Pickleball" at bounding box center [827, 76] width 570 height 34
drag, startPoint x: 892, startPoint y: 75, endPoint x: 837, endPoint y: 83, distance: 55.7
click at [891, 75] on p "Celebrate Pro-Age Month with Power, Beauty, and Pickleball" at bounding box center [827, 76] width 568 height 32
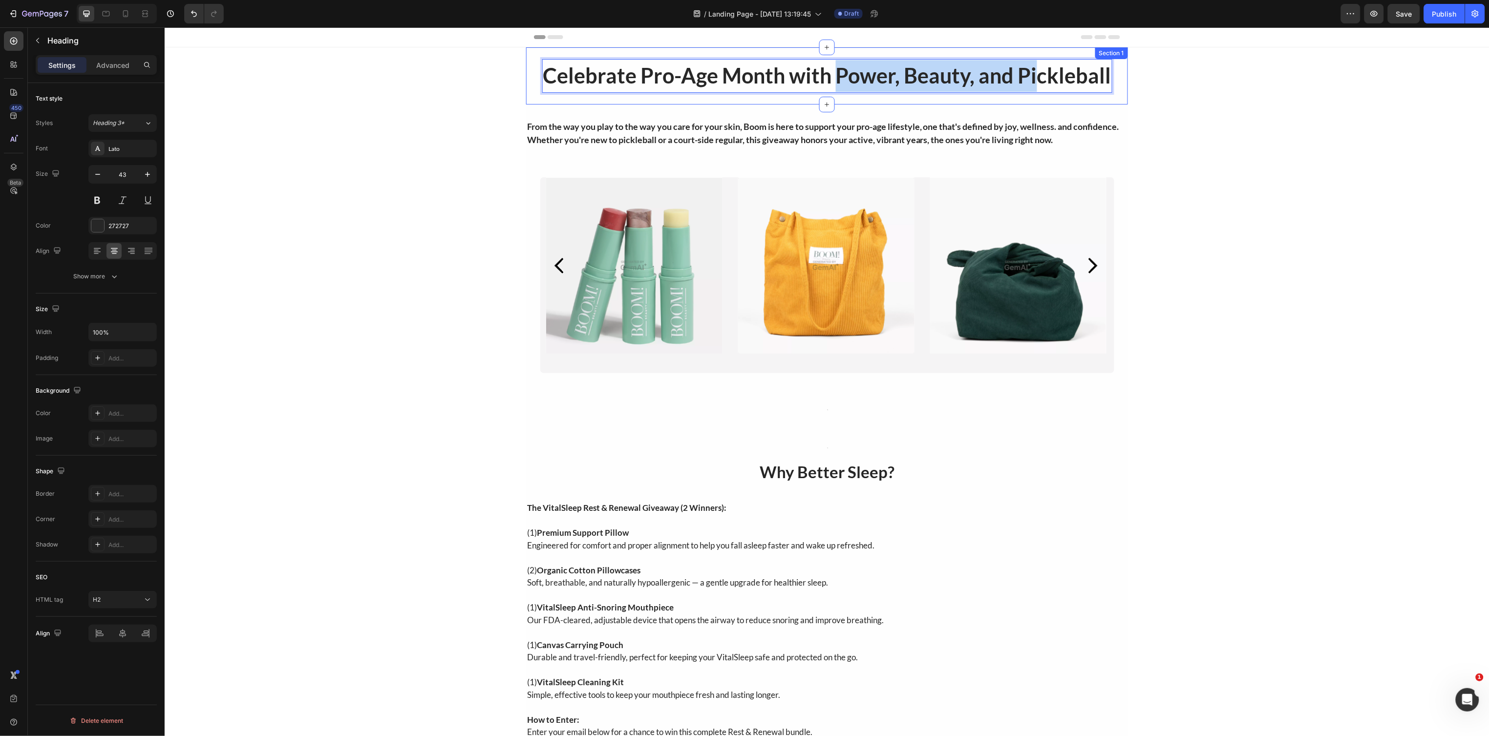
drag, startPoint x: 837, startPoint y: 83, endPoint x: 856, endPoint y: 94, distance: 22.3
click at [1010, 97] on div "Celebrate Pro-Age Month with Power, Beauty, and Pickleball Heading 0 Row Sectio…" at bounding box center [827, 75] width 602 height 57
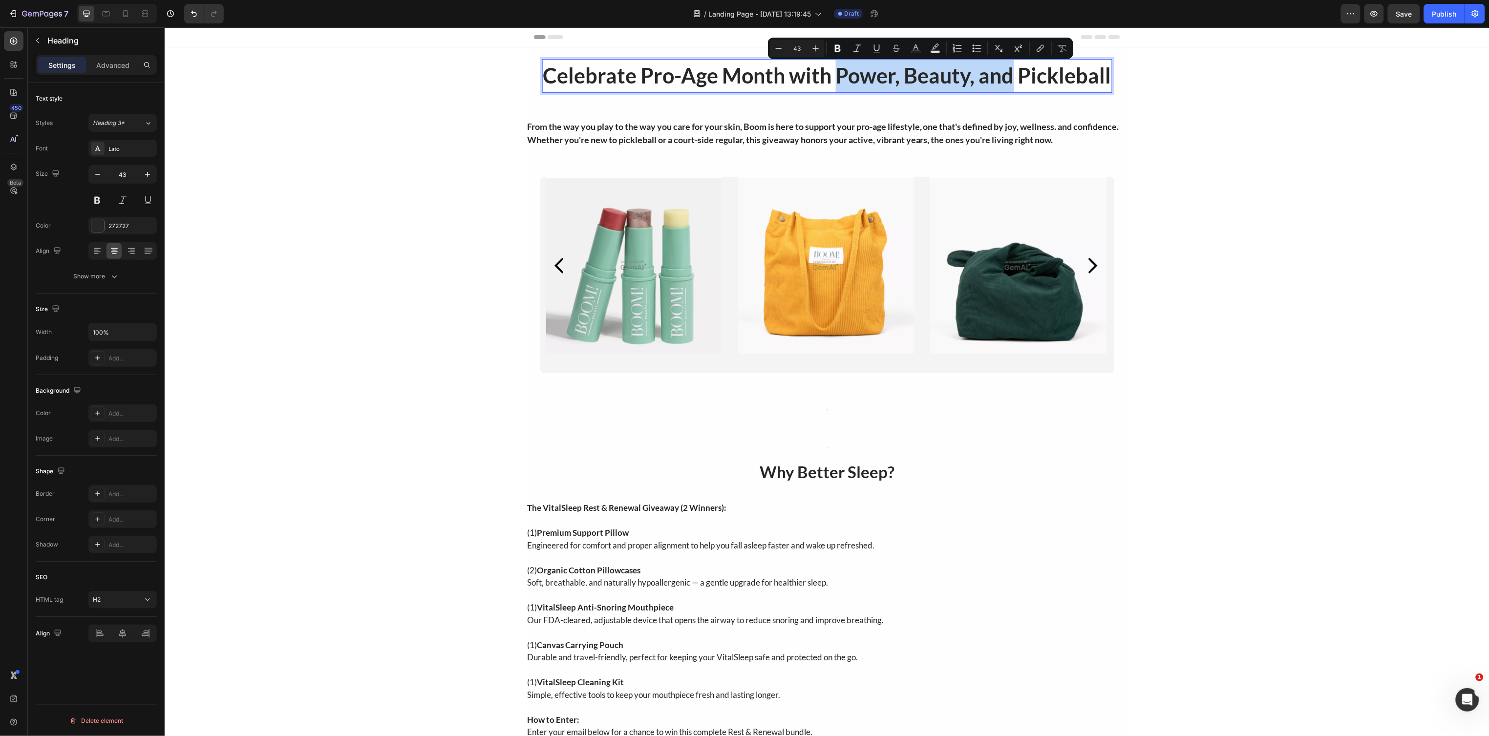
click at [917, 78] on p "Celebrate Pro-Age Month with Power, Beauty, and Pickleball" at bounding box center [827, 76] width 568 height 32
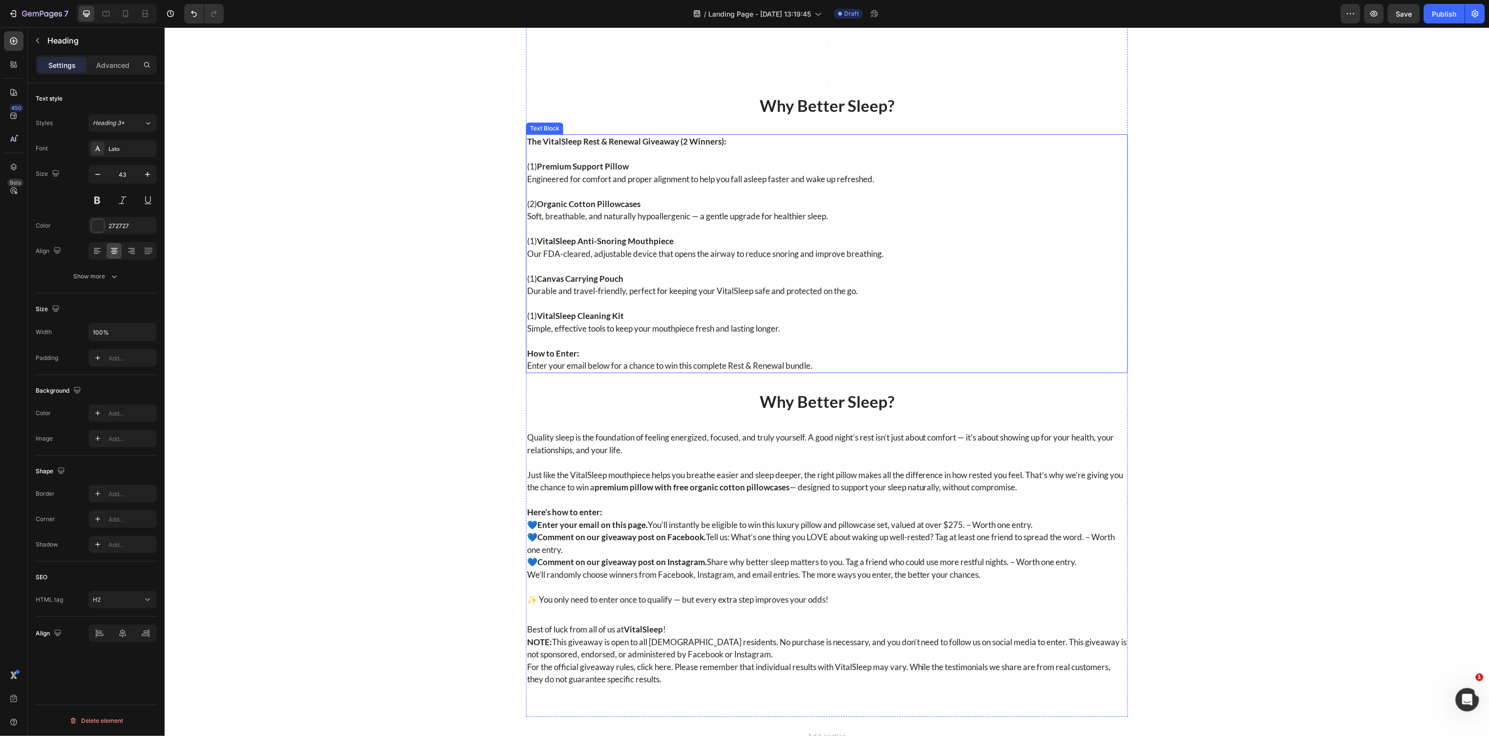
scroll to position [487, 0]
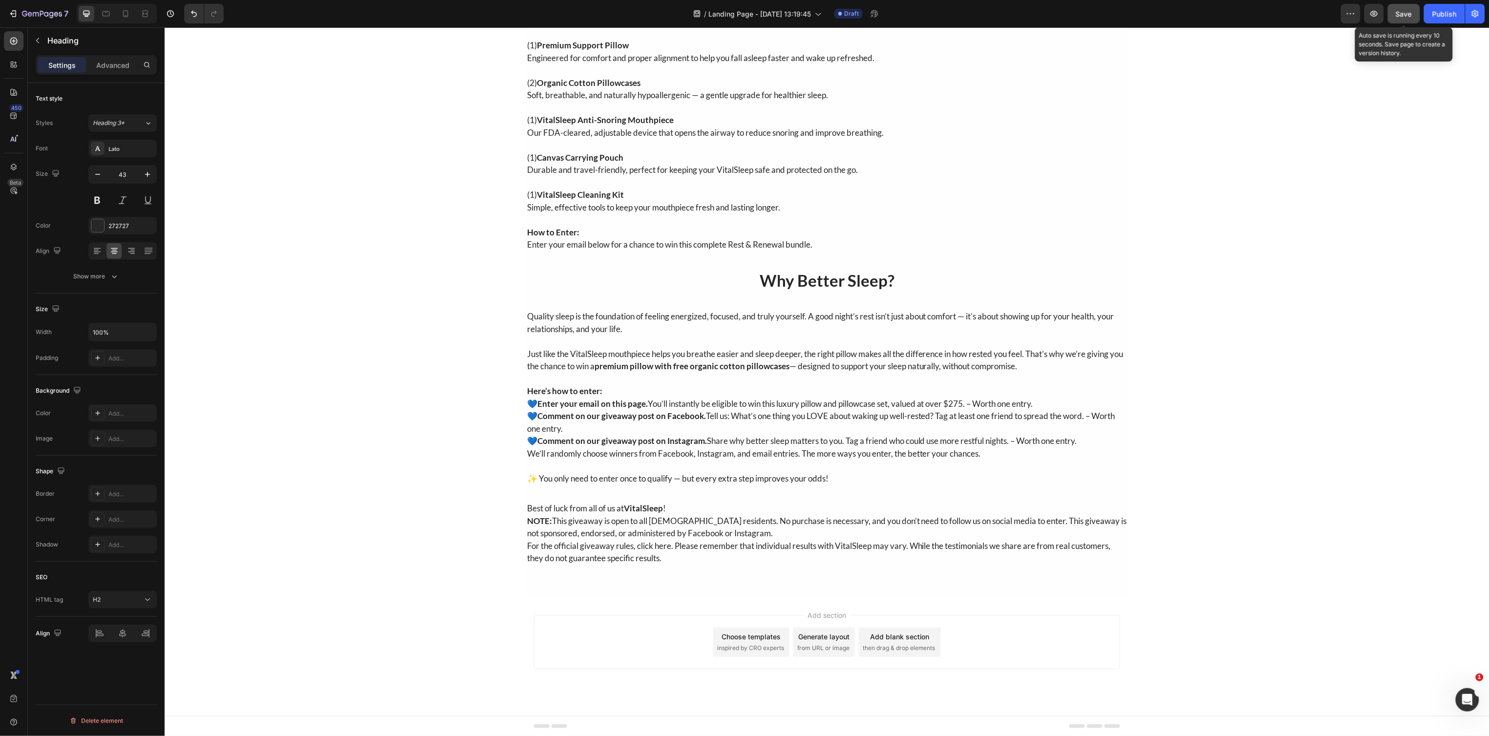
click at [1403, 16] on span "Save" at bounding box center [1404, 14] width 16 height 8
click at [130, 18] on icon at bounding box center [126, 14] width 10 height 10
type input "35"
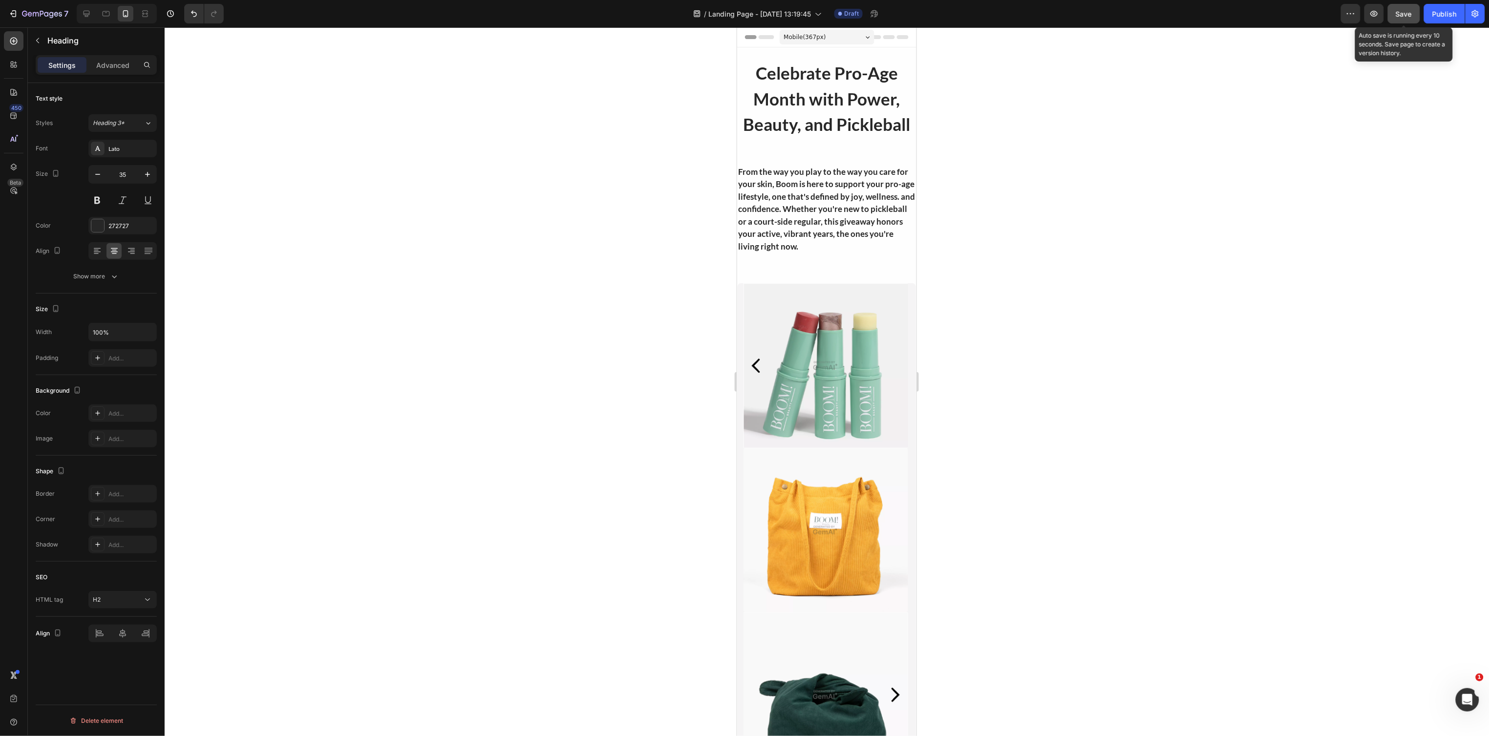
click at [1396, 17] on span "Save" at bounding box center [1404, 14] width 16 height 8
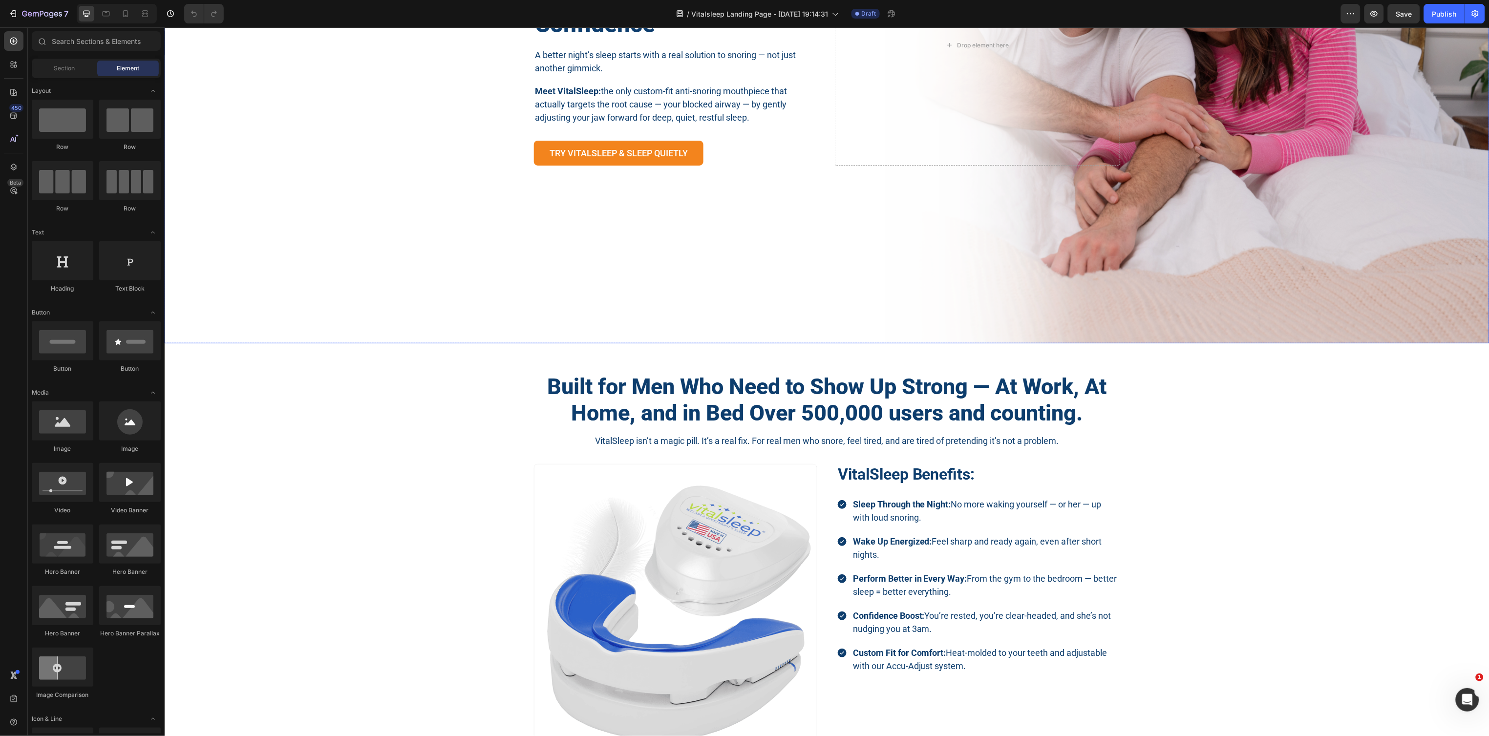
scroll to position [366, 0]
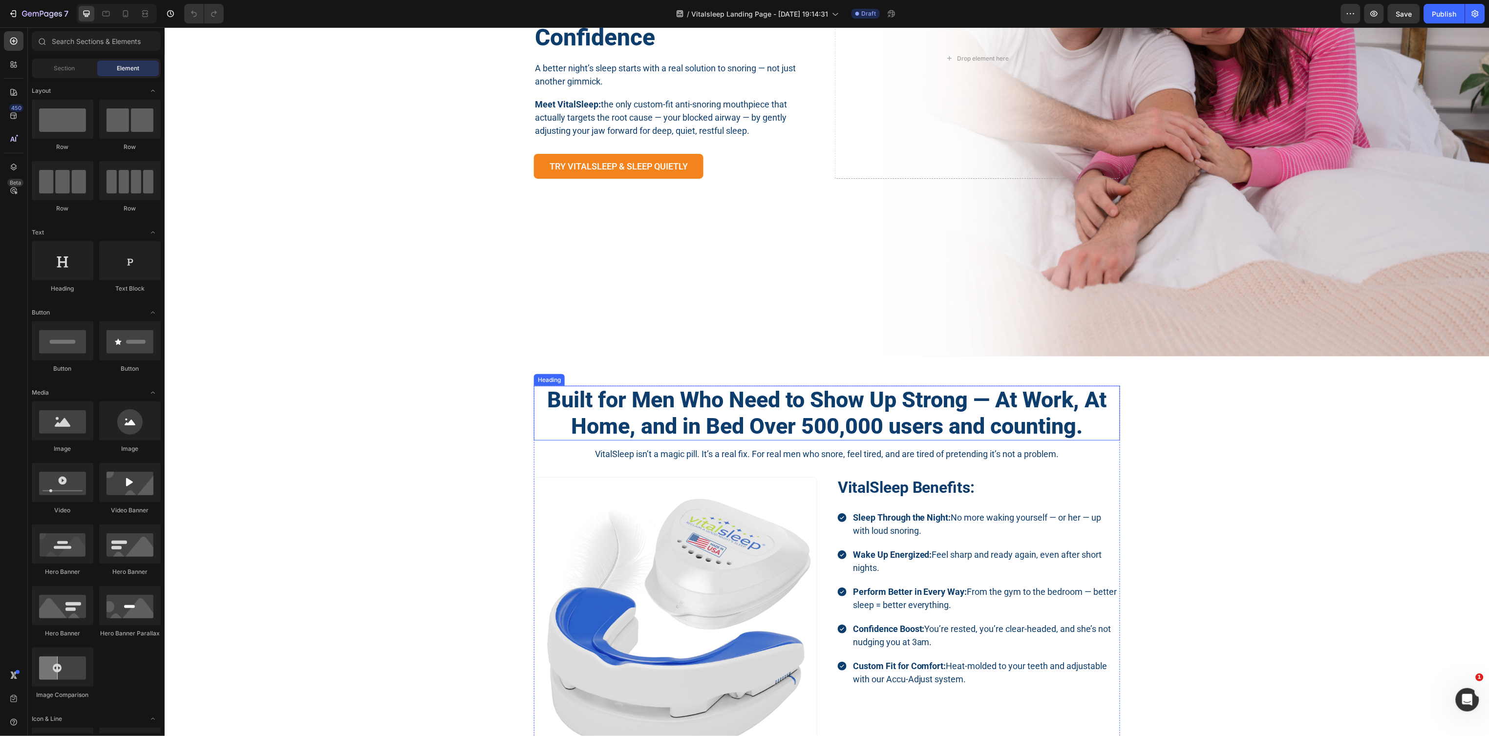
click at [832, 408] on h2 "Built for Men Who Need to Show Up Strong — At Work, At Home, and in Bed Over 50…" at bounding box center [826, 412] width 586 height 55
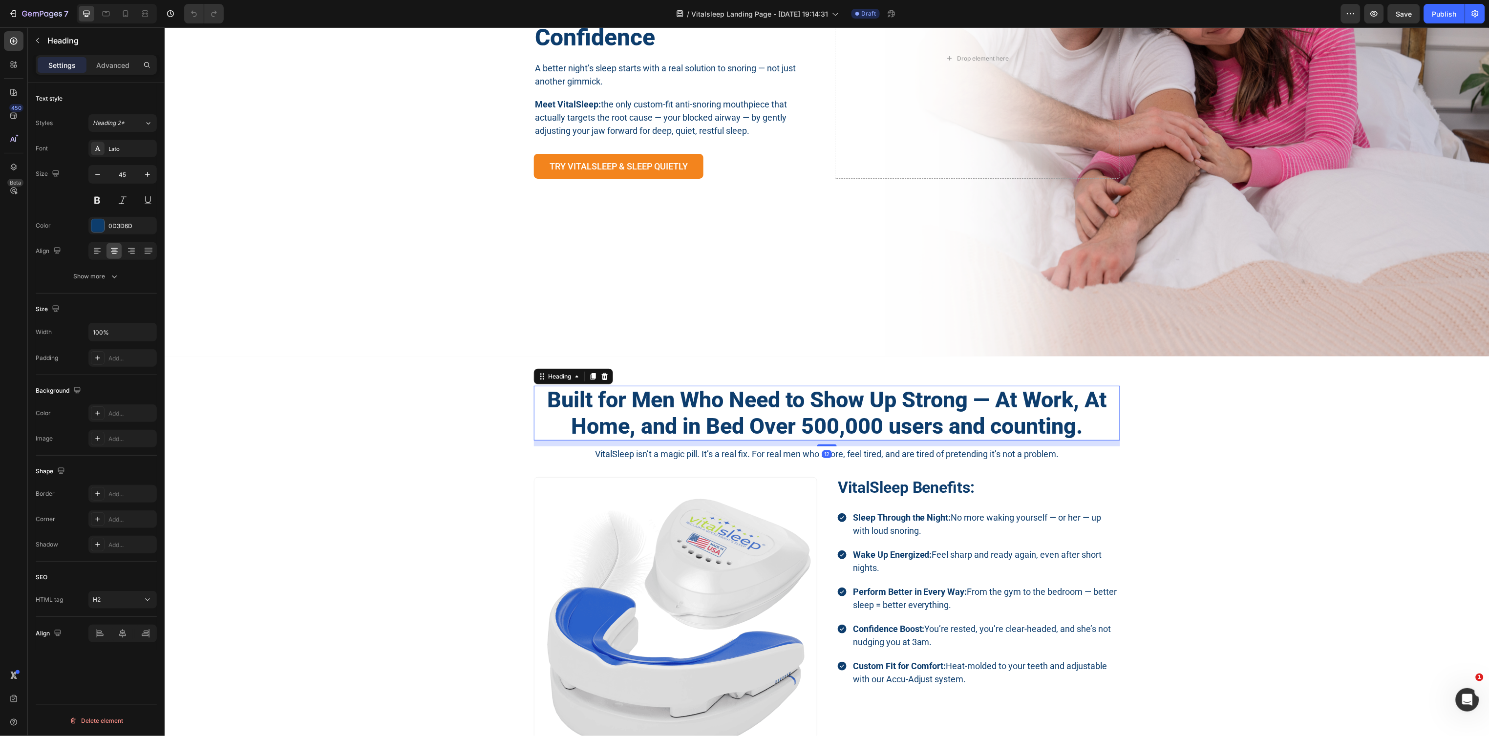
click at [812, 420] on h2 "Built for Men Who Need to Show Up Strong — At Work, At Home, and in Bed Over 50…" at bounding box center [826, 412] width 586 height 55
drag, startPoint x: 809, startPoint y: 420, endPoint x: 798, endPoint y: 420, distance: 11.2
click at [798, 420] on p "Built for Men Who Need to Show Up Strong — At Work, At Home, and in Bed Over 50…" at bounding box center [826, 412] width 584 height 53
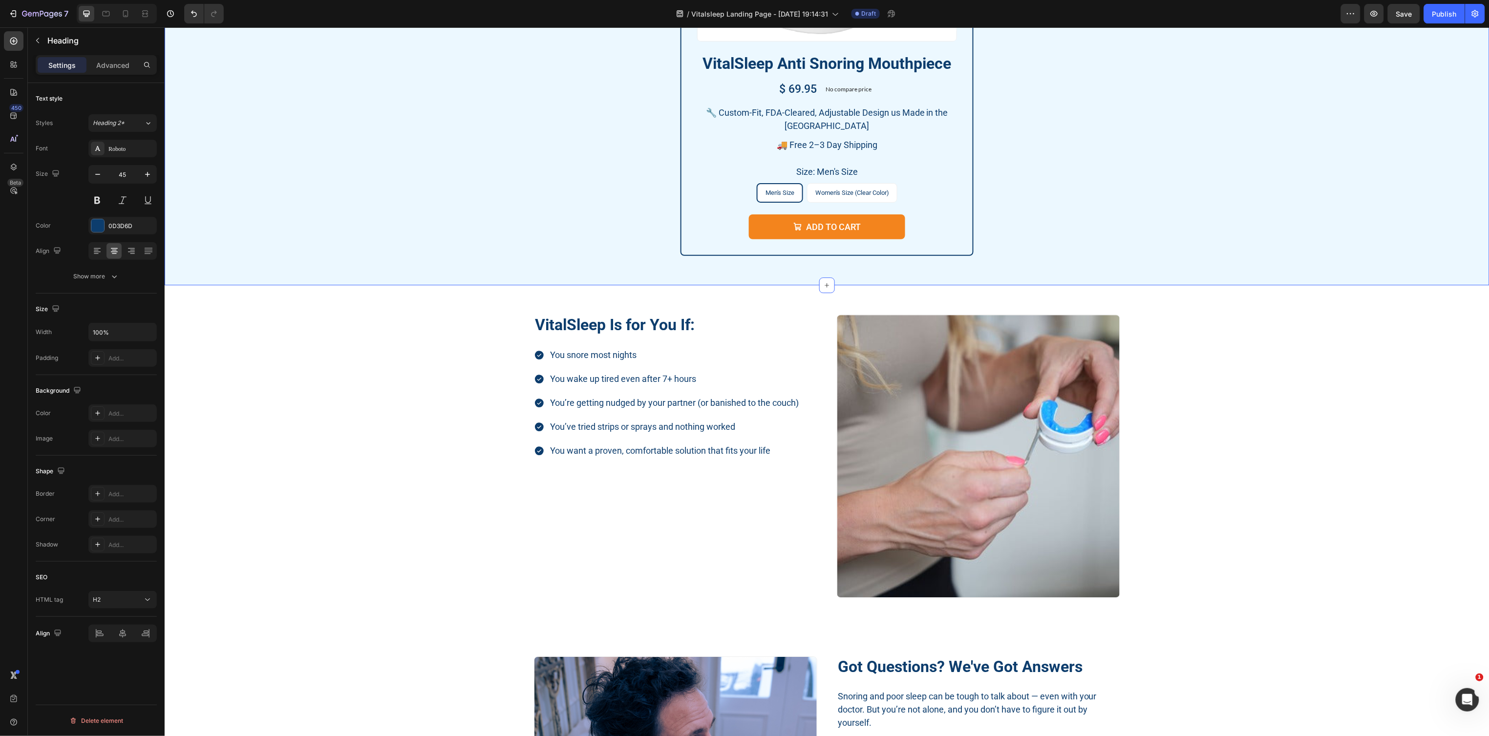
scroll to position [2930, 0]
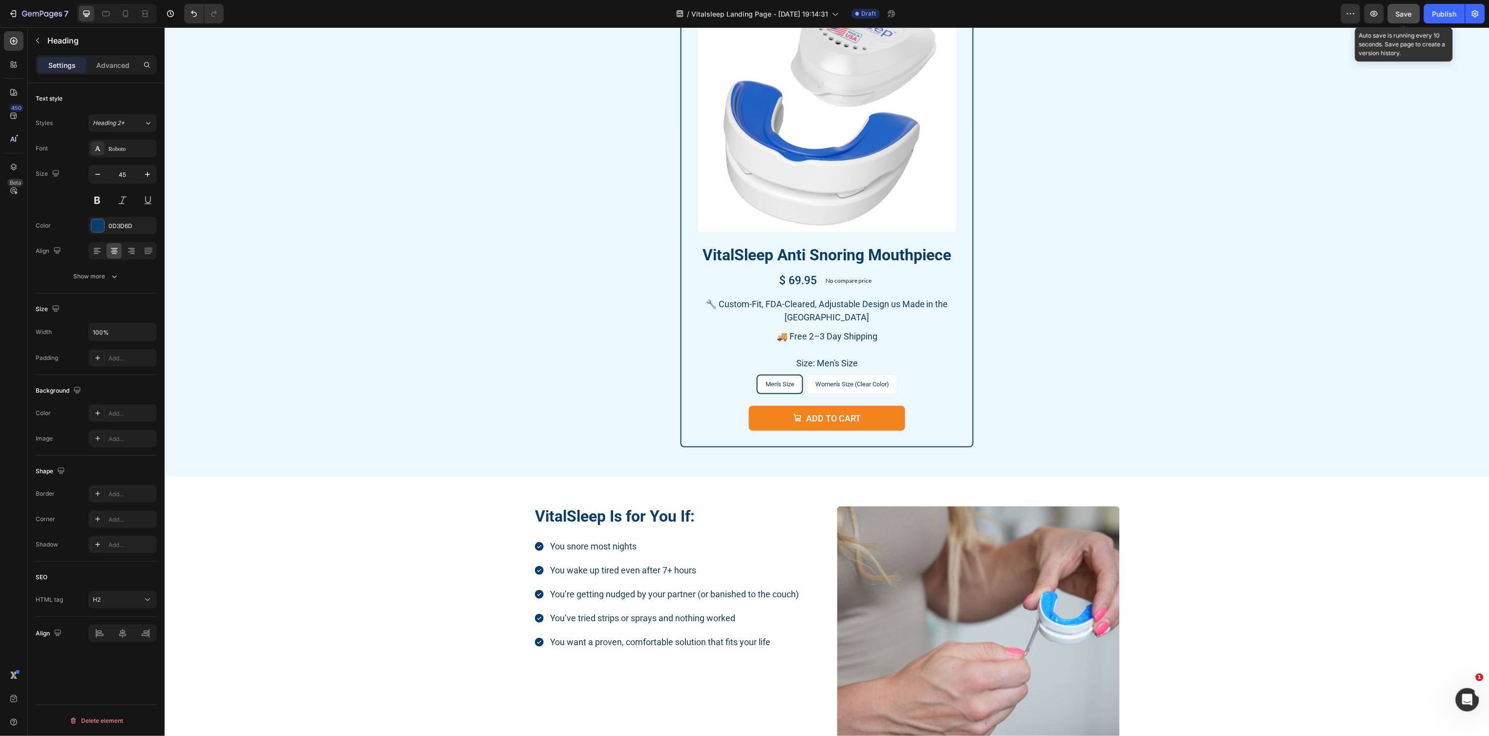
click at [1407, 11] on span "Save" at bounding box center [1404, 14] width 16 height 8
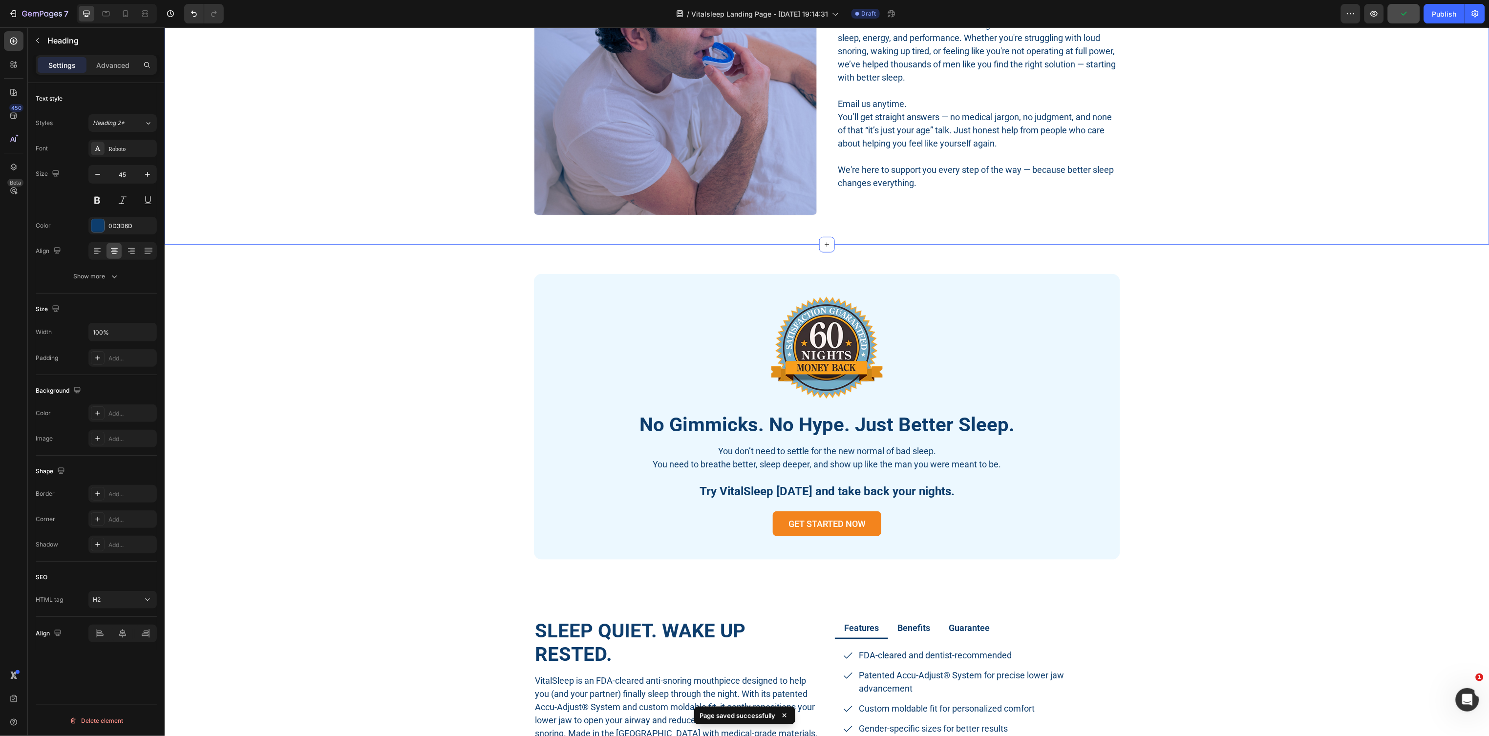
scroll to position [3114, 0]
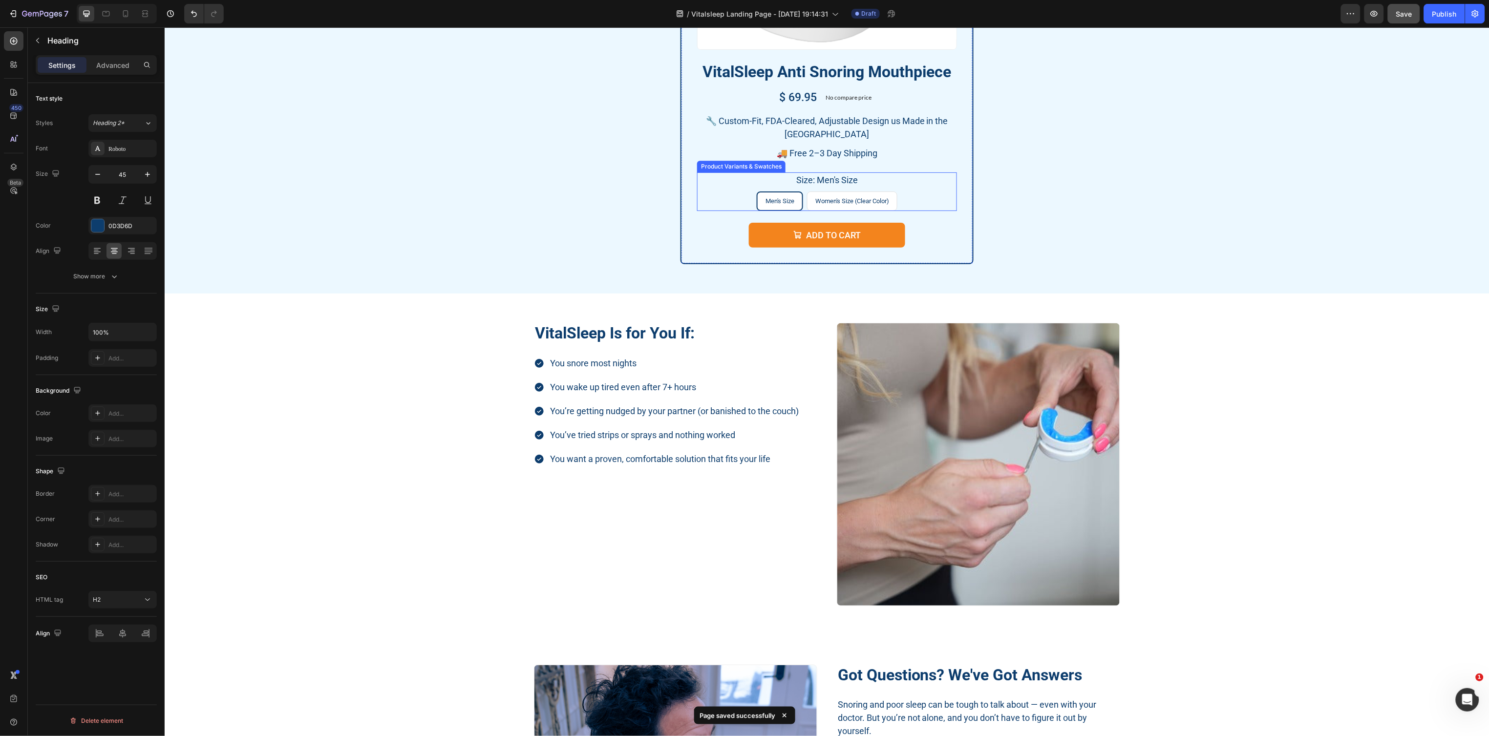
click at [853, 202] on span "Women's Size (Clear Color)" at bounding box center [852, 200] width 74 height 7
click at [852, 191] on input "Women's Size (Clear Color) Women's Size (Clear Color) Women's Size (Clear Color)" at bounding box center [851, 190] width 0 height 0
radio input "true"
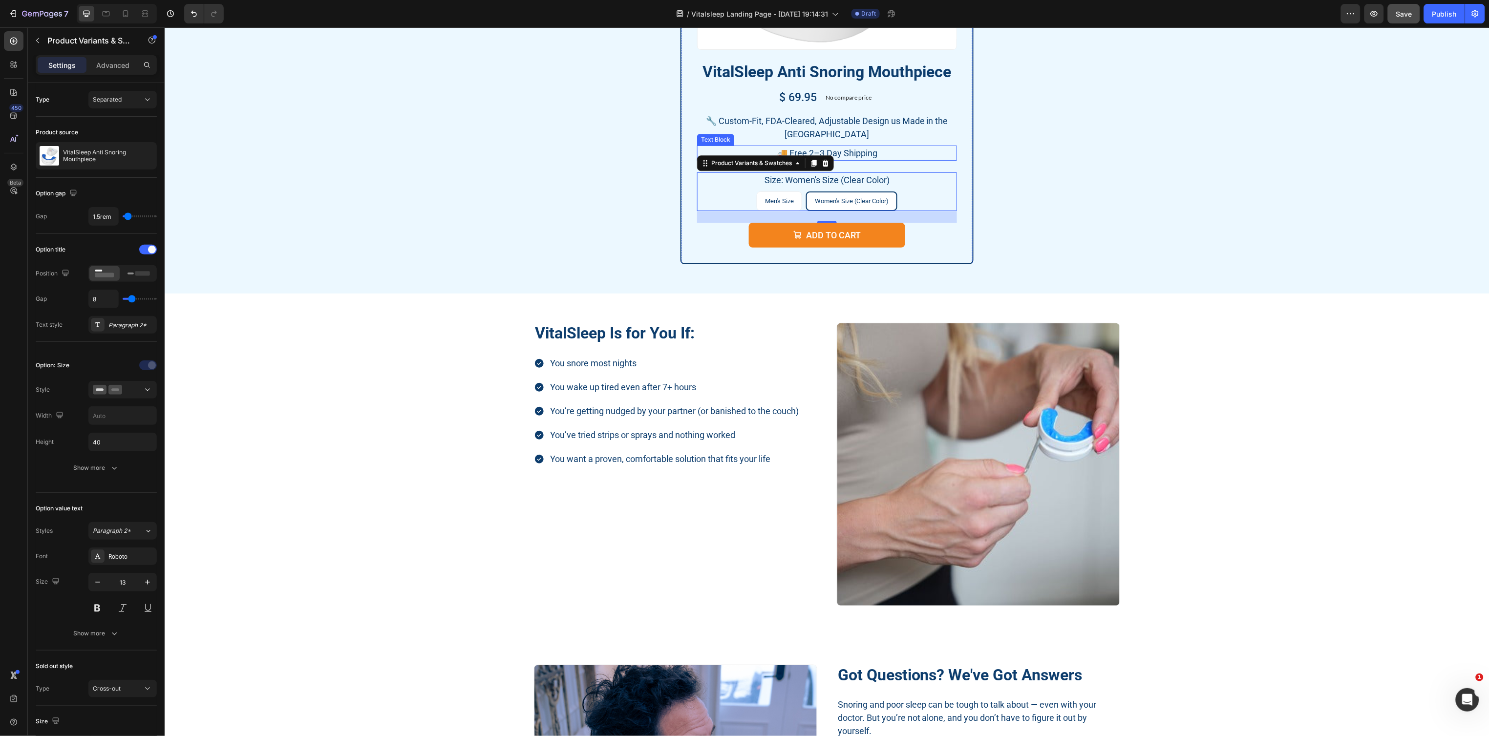
click at [819, 152] on p "🚚 Free 2–3 Day Shipping" at bounding box center [826, 152] width 258 height 13
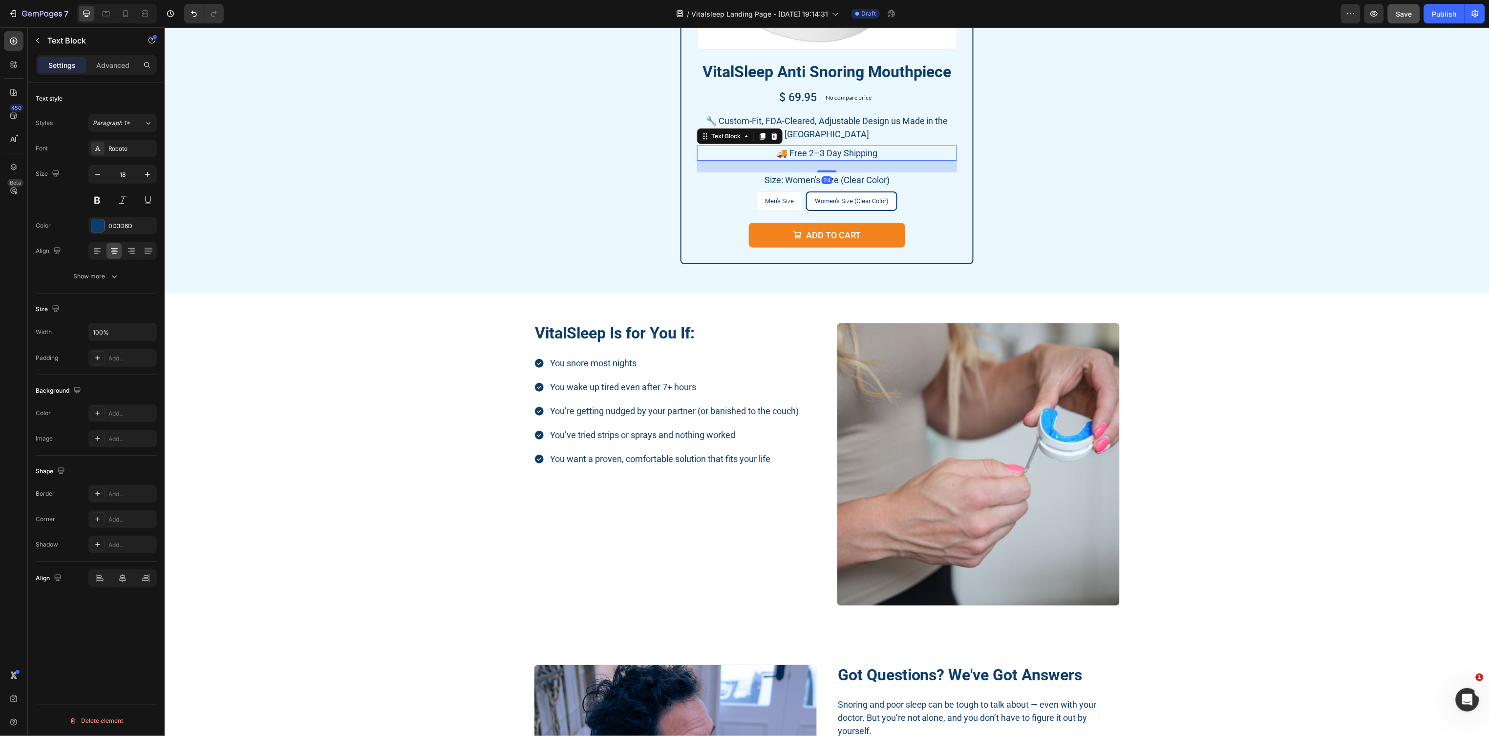
click at [821, 152] on p "🚚 Free 2–3 Day Shipping" at bounding box center [826, 152] width 258 height 13
click at [809, 153] on p "🚚 Free 2–3 Day Shipping" at bounding box center [826, 152] width 258 height 13
drag, startPoint x: 804, startPoint y: 153, endPoint x: 877, endPoint y: 154, distance: 72.3
click at [877, 154] on p "🚚 Free 2–3 Day Shipping" at bounding box center [826, 152] width 258 height 13
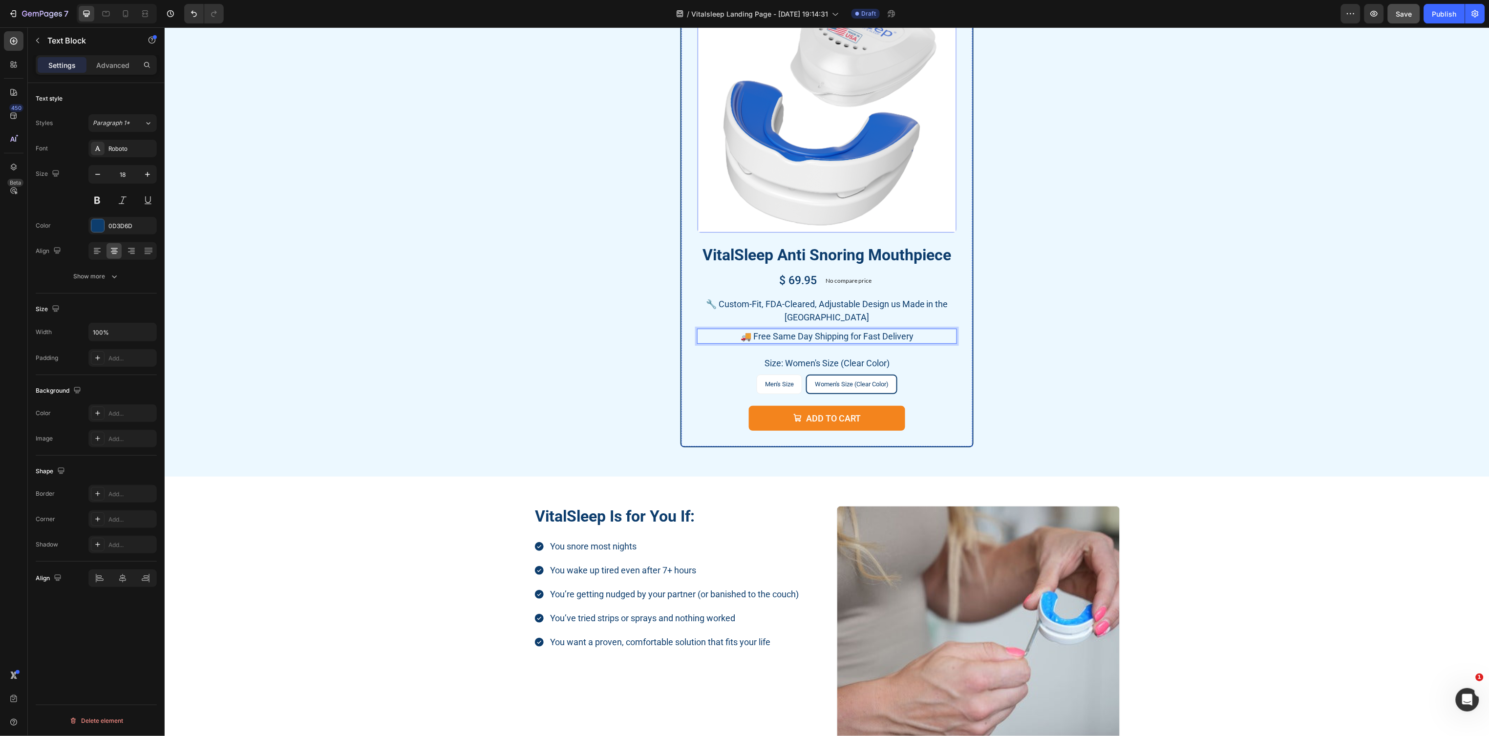
click at [850, 150] on img at bounding box center [826, 102] width 259 height 259
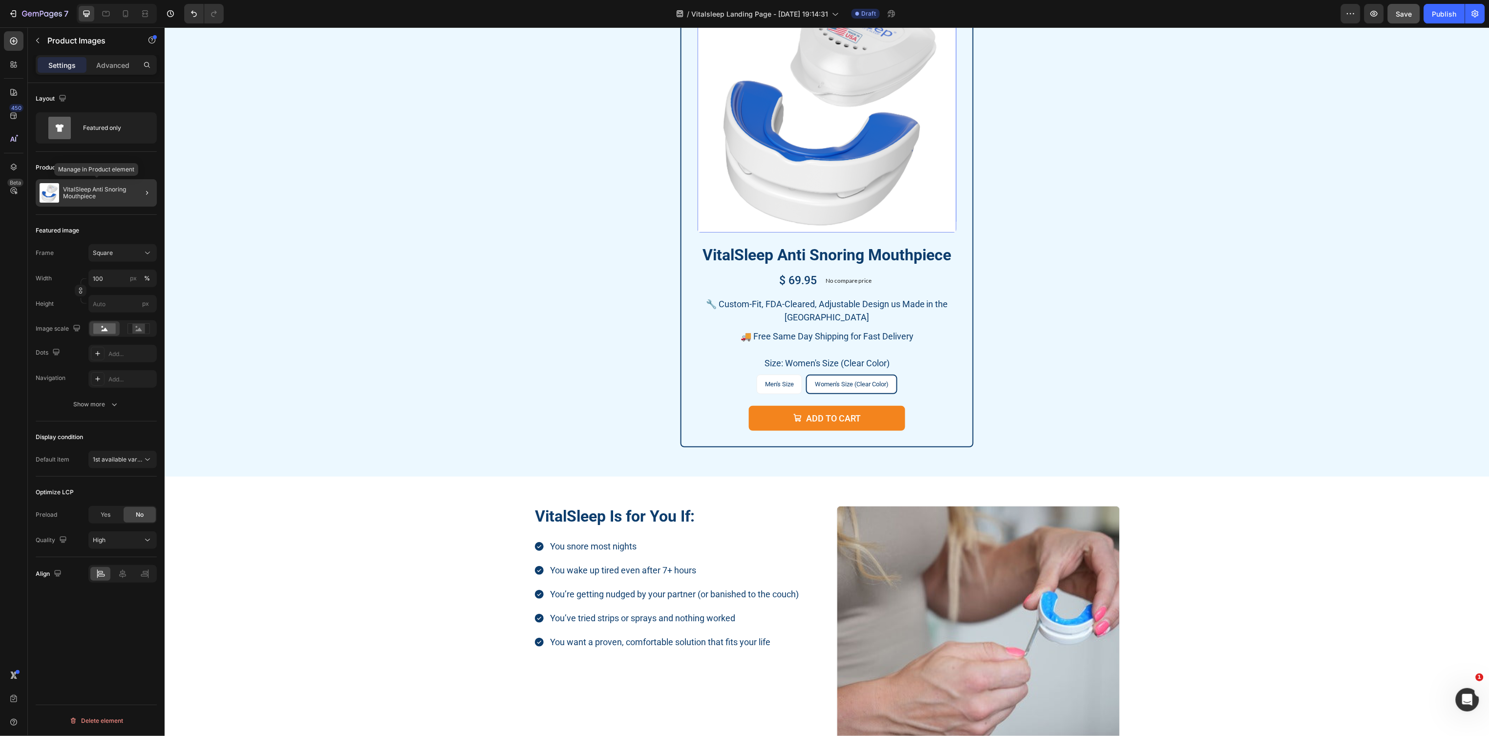
click at [121, 193] on p "VitalSleep Anti Snoring Mouthpiece" at bounding box center [108, 193] width 90 height 14
click at [146, 194] on icon "button" at bounding box center [146, 194] width 5 height 5
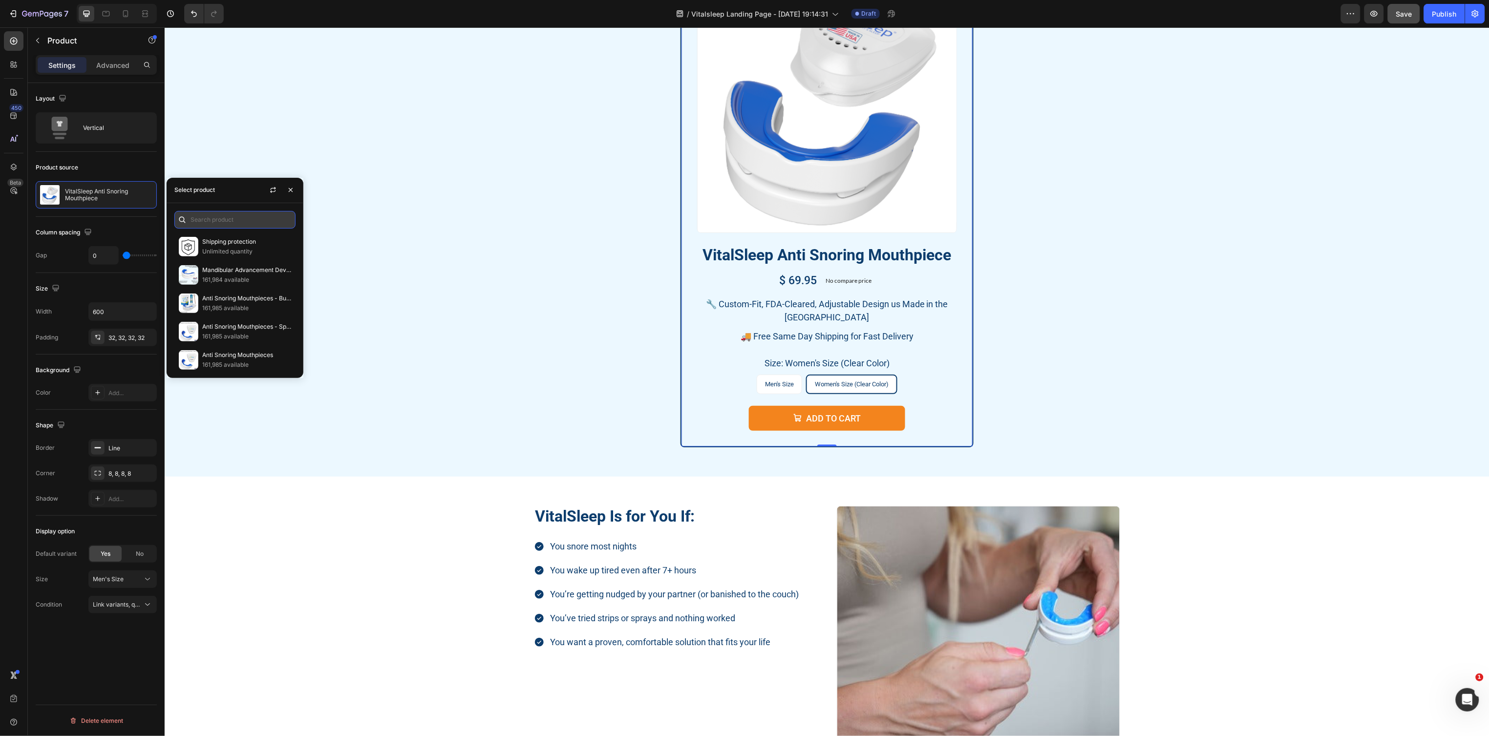
click at [201, 211] on input "text" at bounding box center [234, 220] width 121 height 18
type input "anti-sno"
click at [245, 325] on p "VitalSleep Anti-Snoring Mouthpiece" at bounding box center [246, 327] width 89 height 10
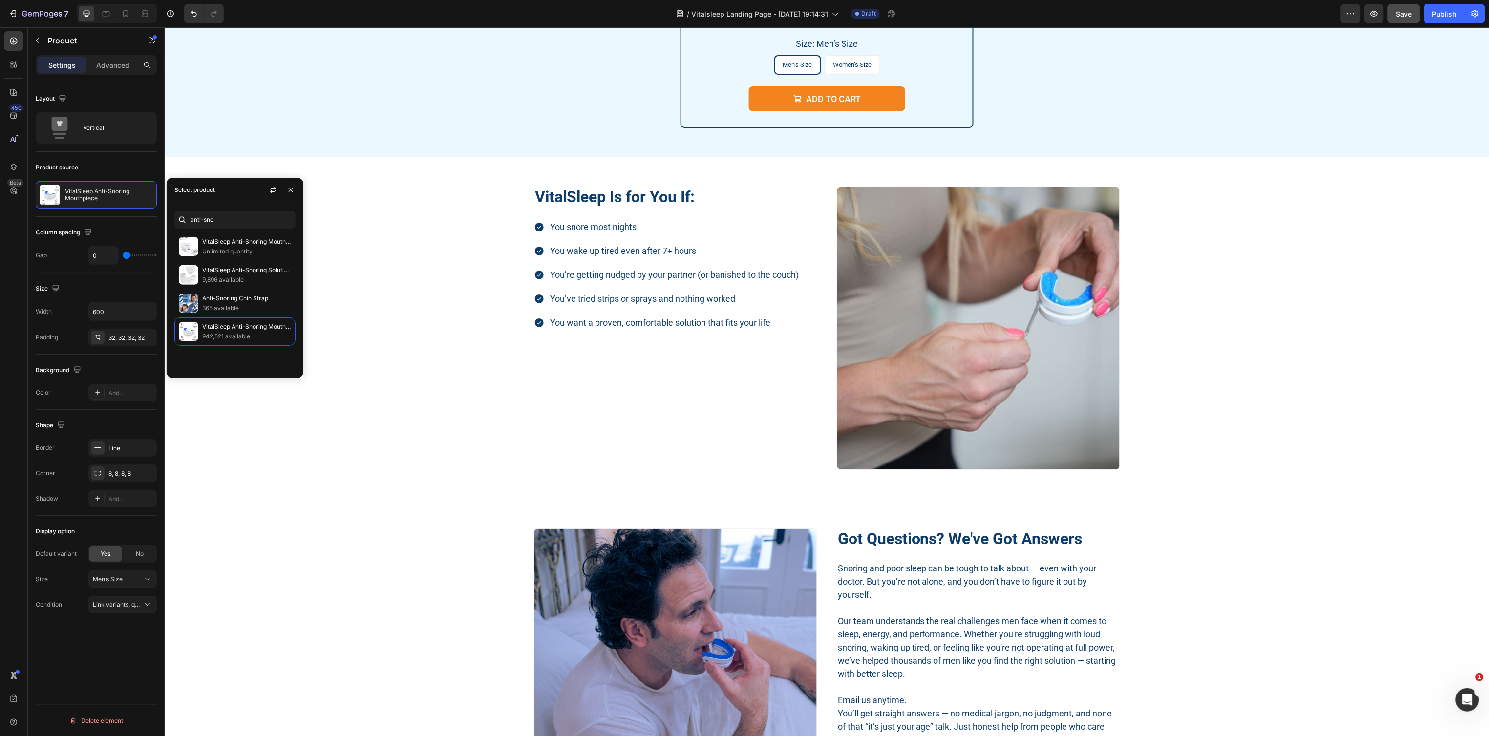
scroll to position [3982, 0]
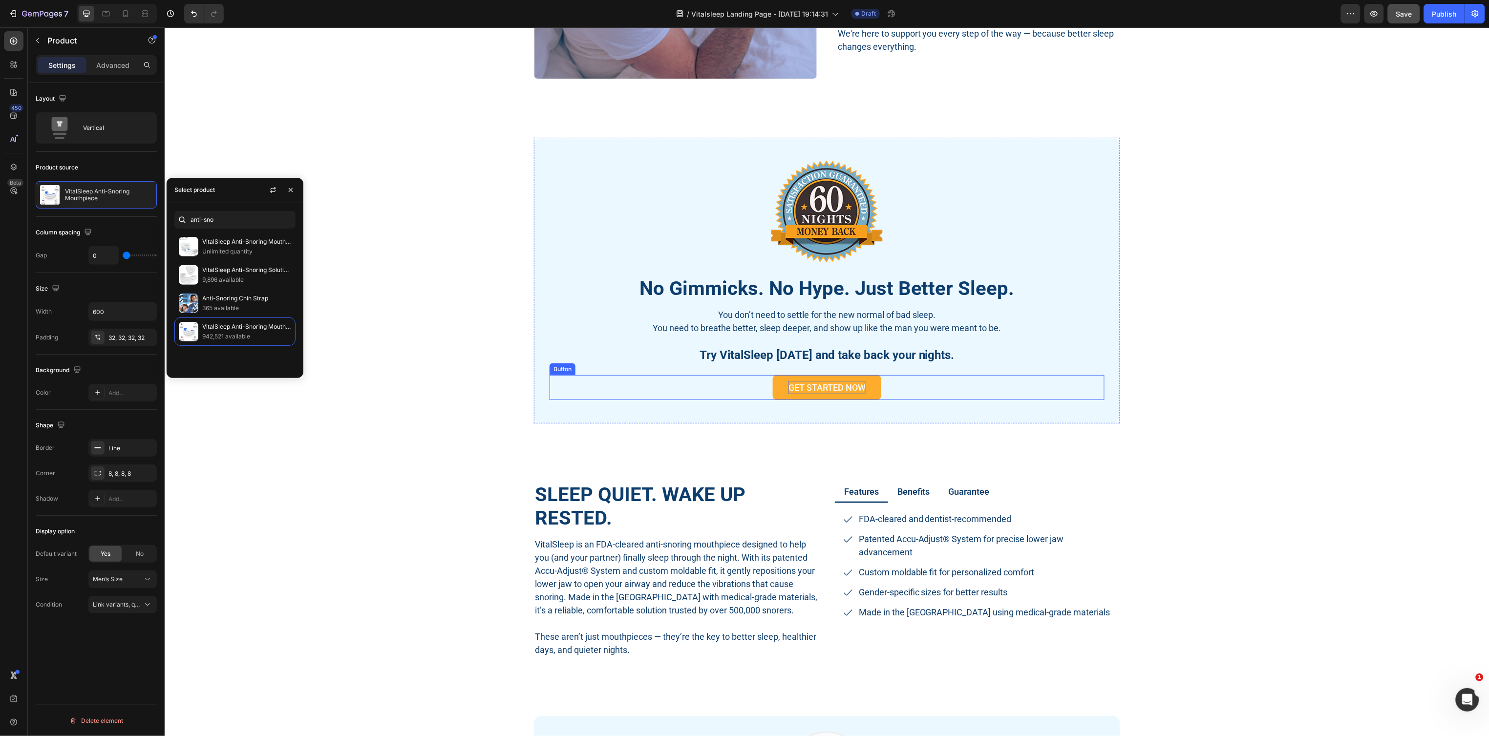
click at [819, 382] on p "Get Started Now" at bounding box center [826, 386] width 77 height 13
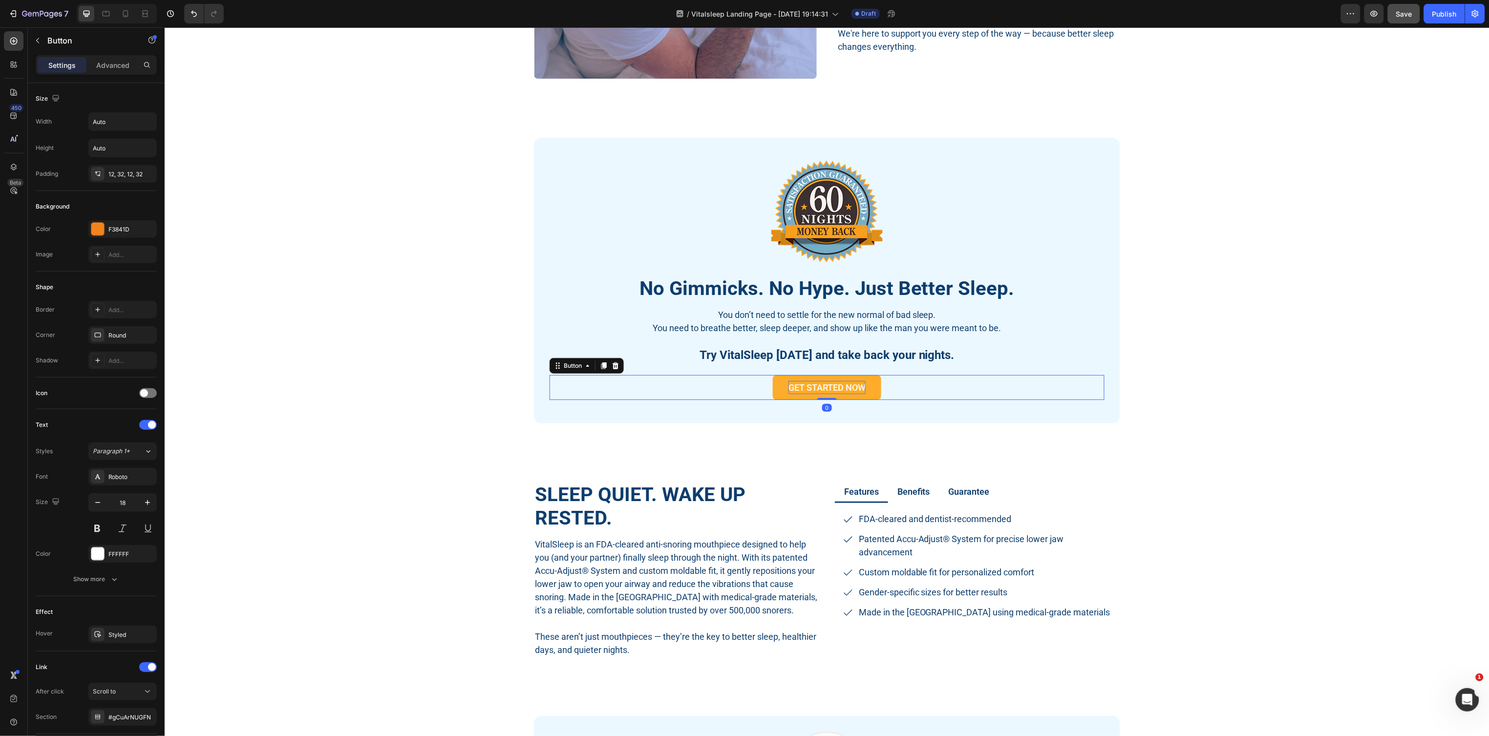
click at [819, 382] on p "Get Started Now" at bounding box center [826, 386] width 77 height 13
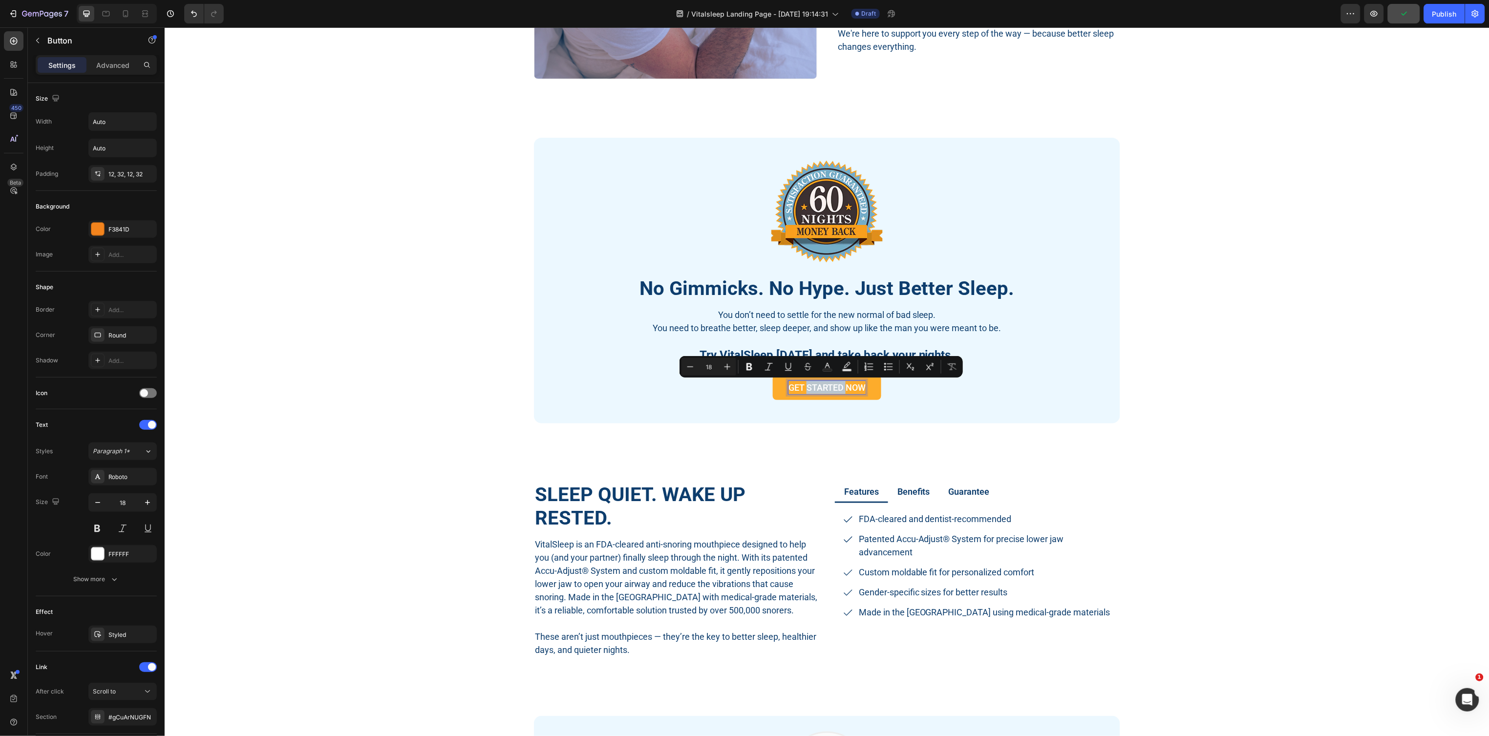
click at [819, 382] on p "Get Started Now" at bounding box center [826, 386] width 77 height 13
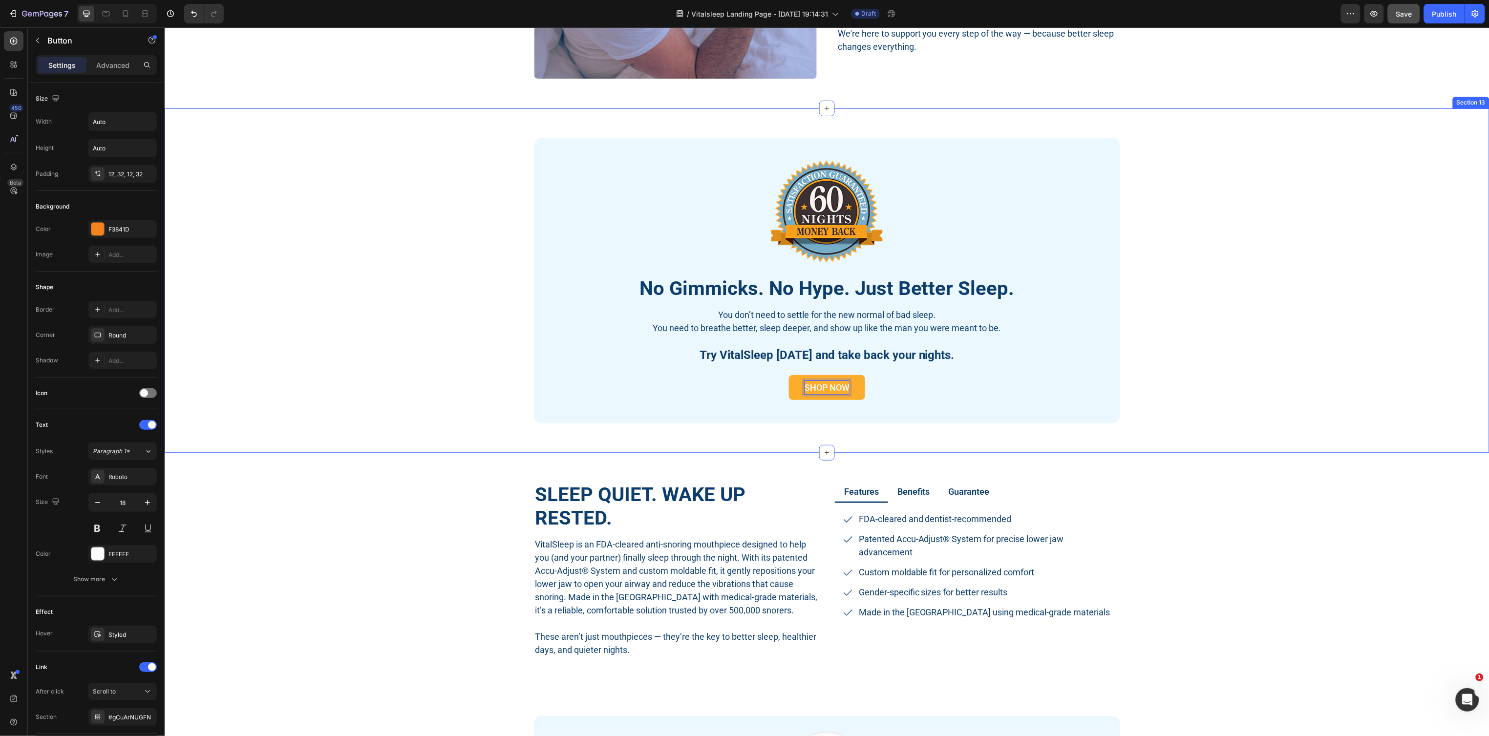
click at [1278, 377] on div "Image No Gimmicks. No Hype. Just Better Sleep. Heading You don’t need to settle…" at bounding box center [826, 280] width 1310 height 286
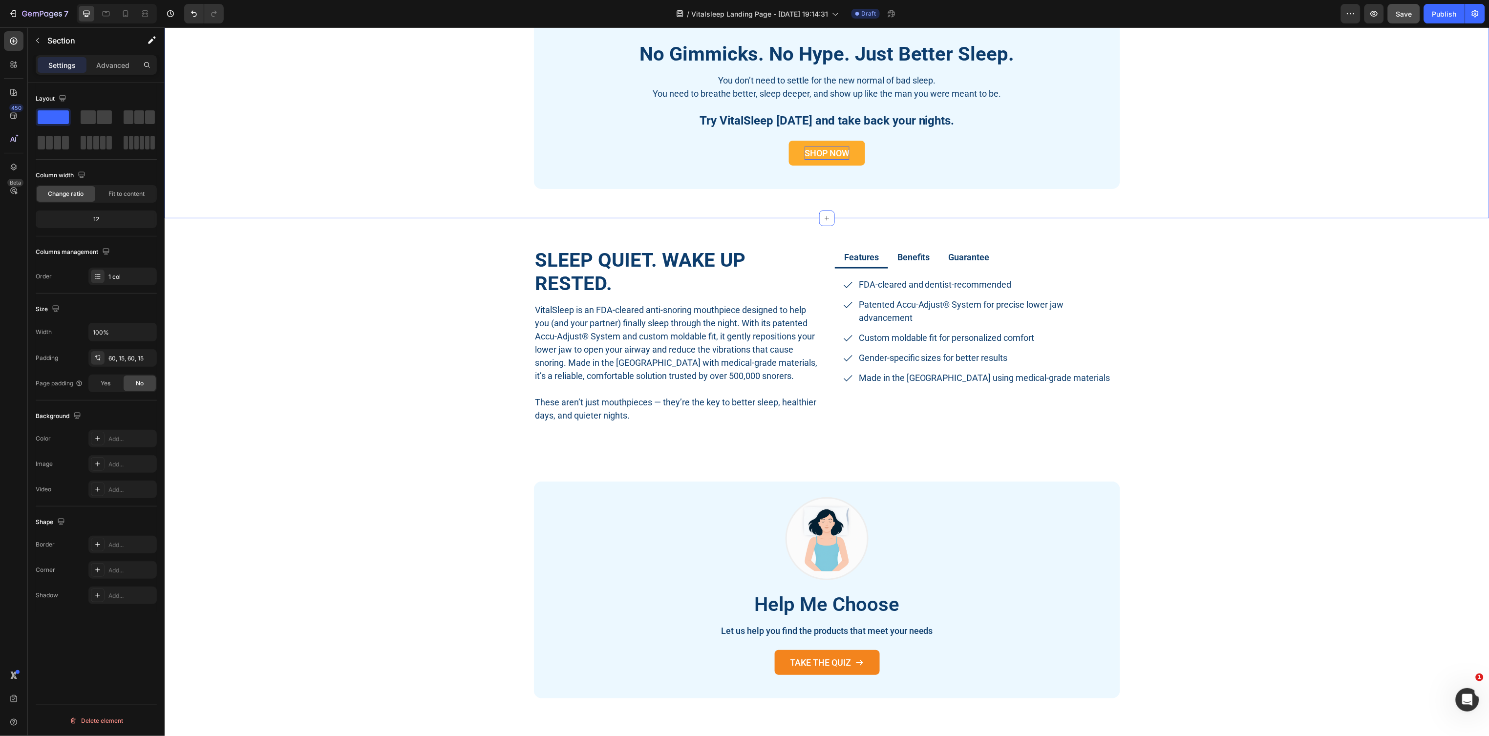
scroll to position [4349, 0]
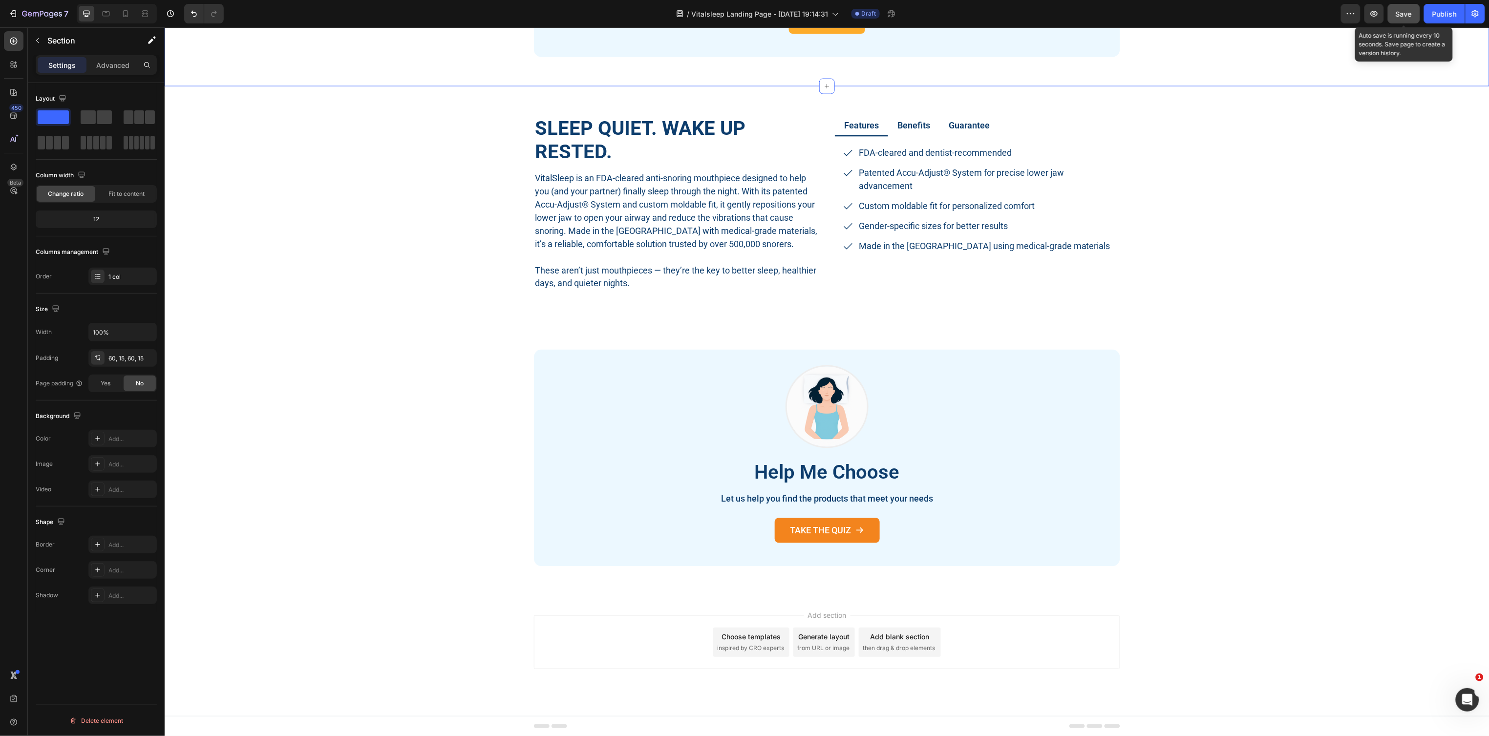
drag, startPoint x: 1396, startPoint y: 13, endPoint x: 1388, endPoint y: 15, distance: 8.0
click at [1395, 14] on button "Save" at bounding box center [1404, 14] width 32 height 20
click at [844, 479] on h2 "Help Me Choose" at bounding box center [826, 472] width 555 height 25
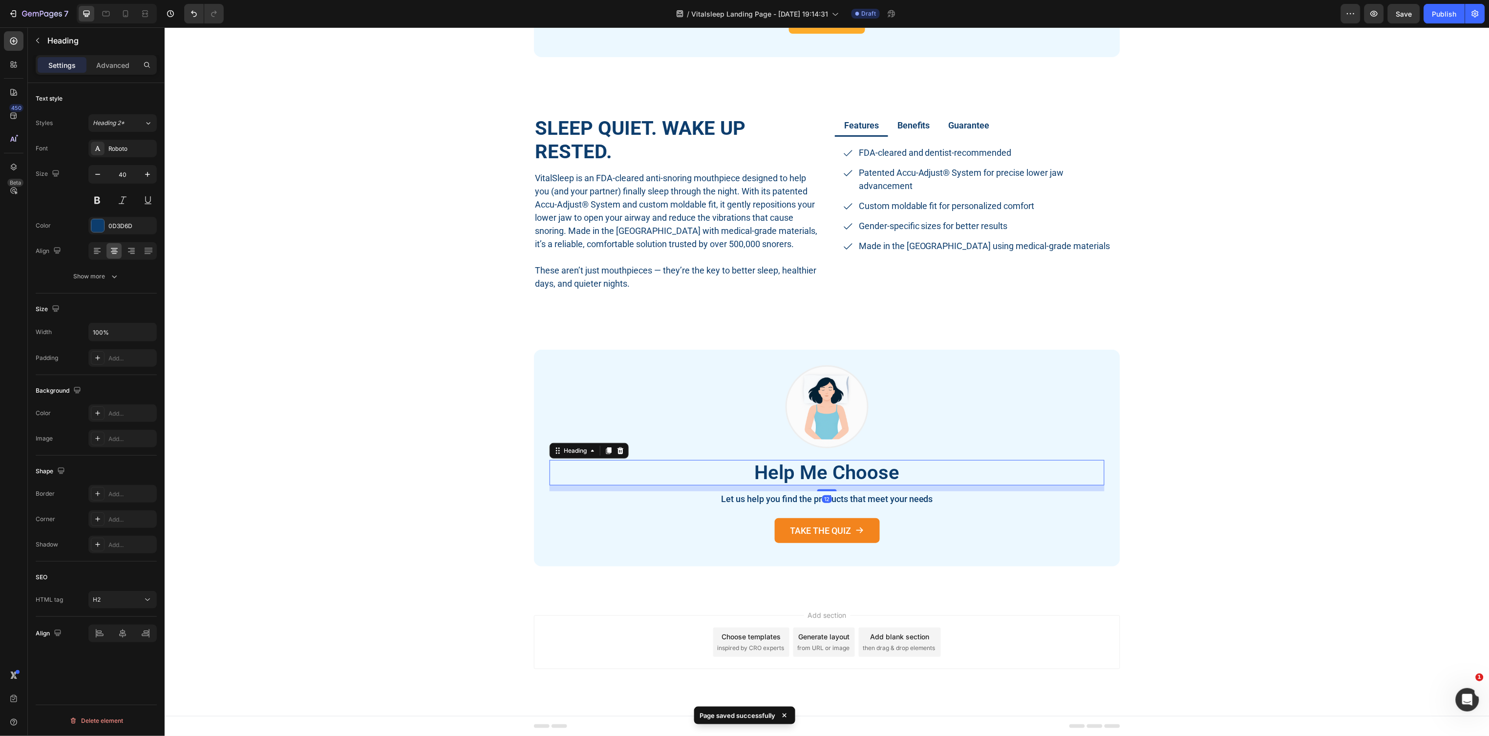
click at [861, 475] on h2 "Help Me Choose" at bounding box center [826, 472] width 555 height 25
click at [894, 472] on p "Help Me Choose" at bounding box center [826, 472] width 553 height 23
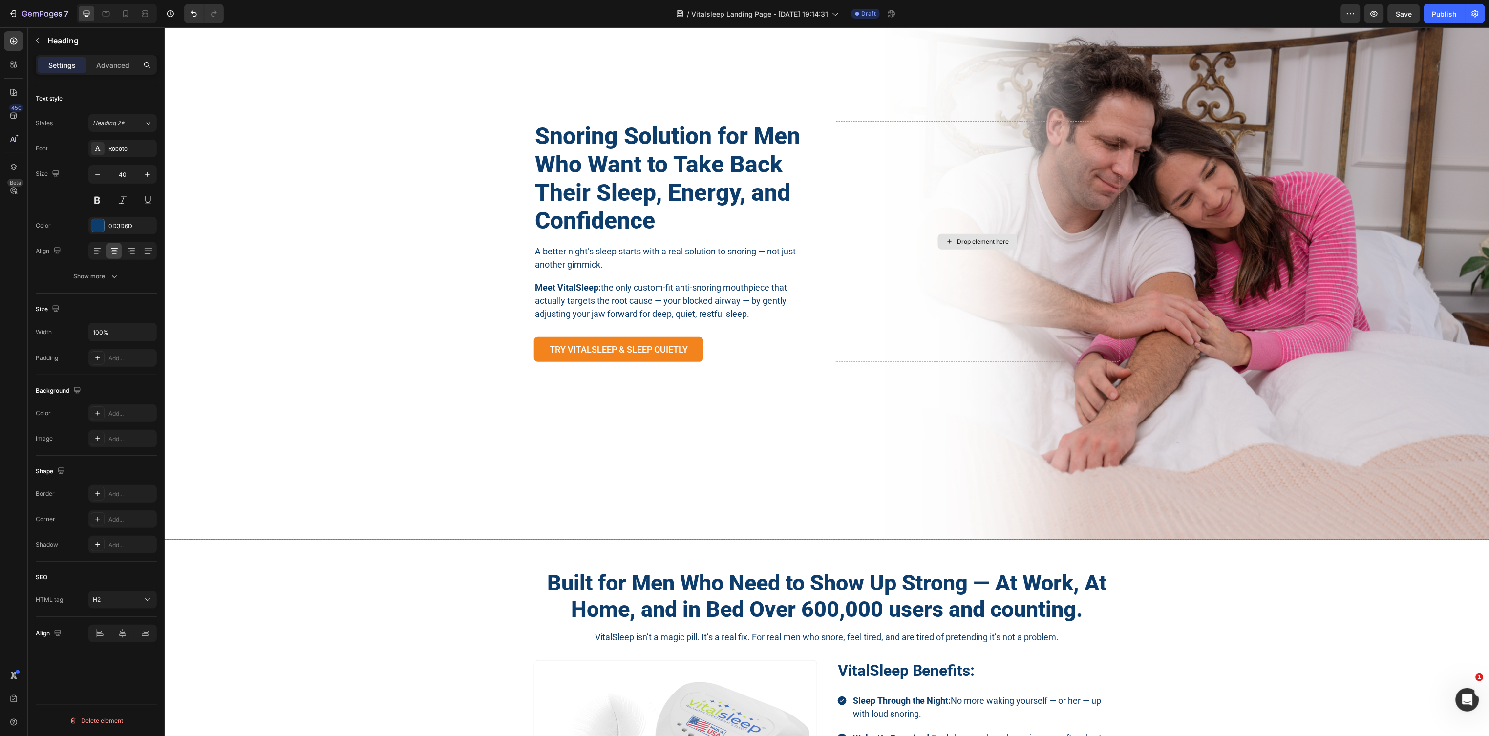
scroll to position [0, 0]
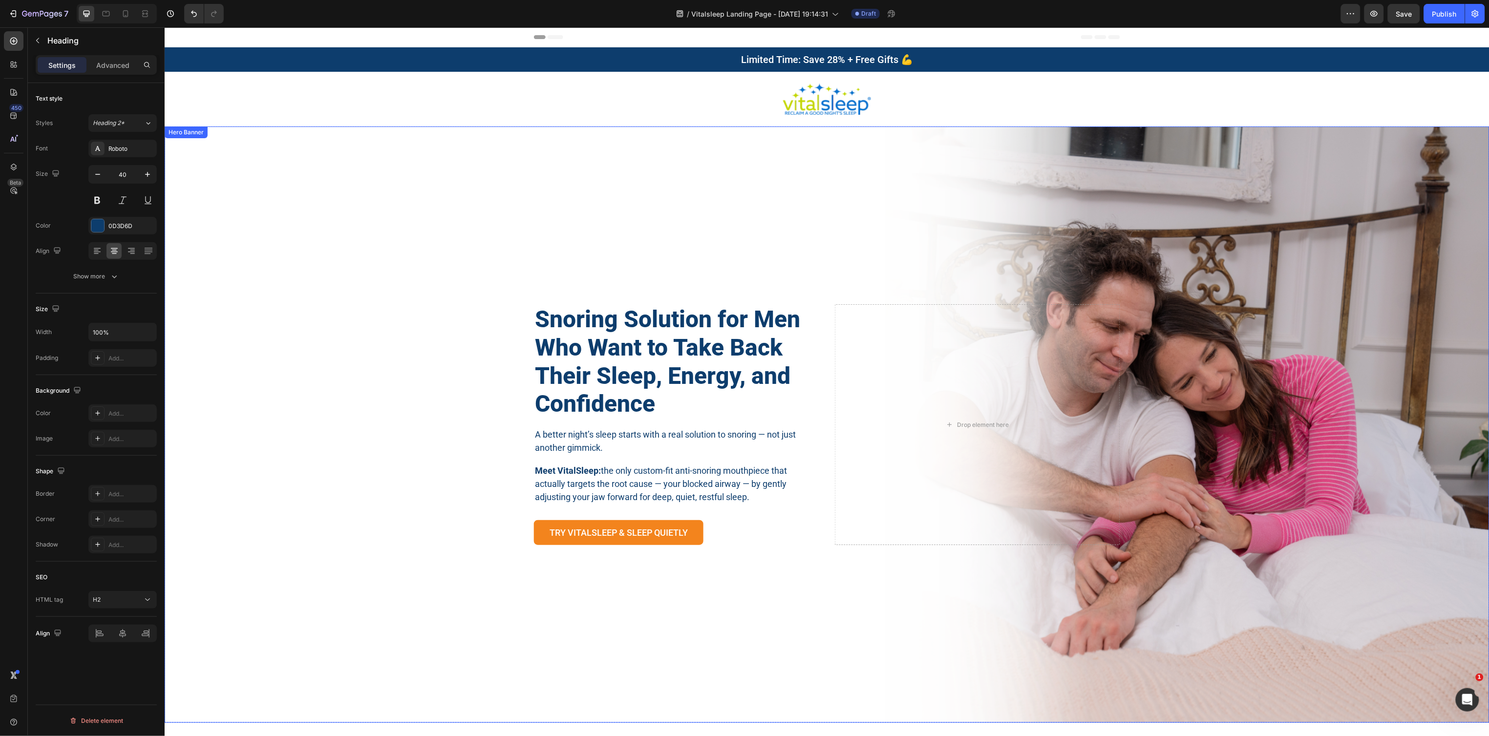
click at [840, 232] on div "Background Image" at bounding box center [826, 424] width 1325 height 596
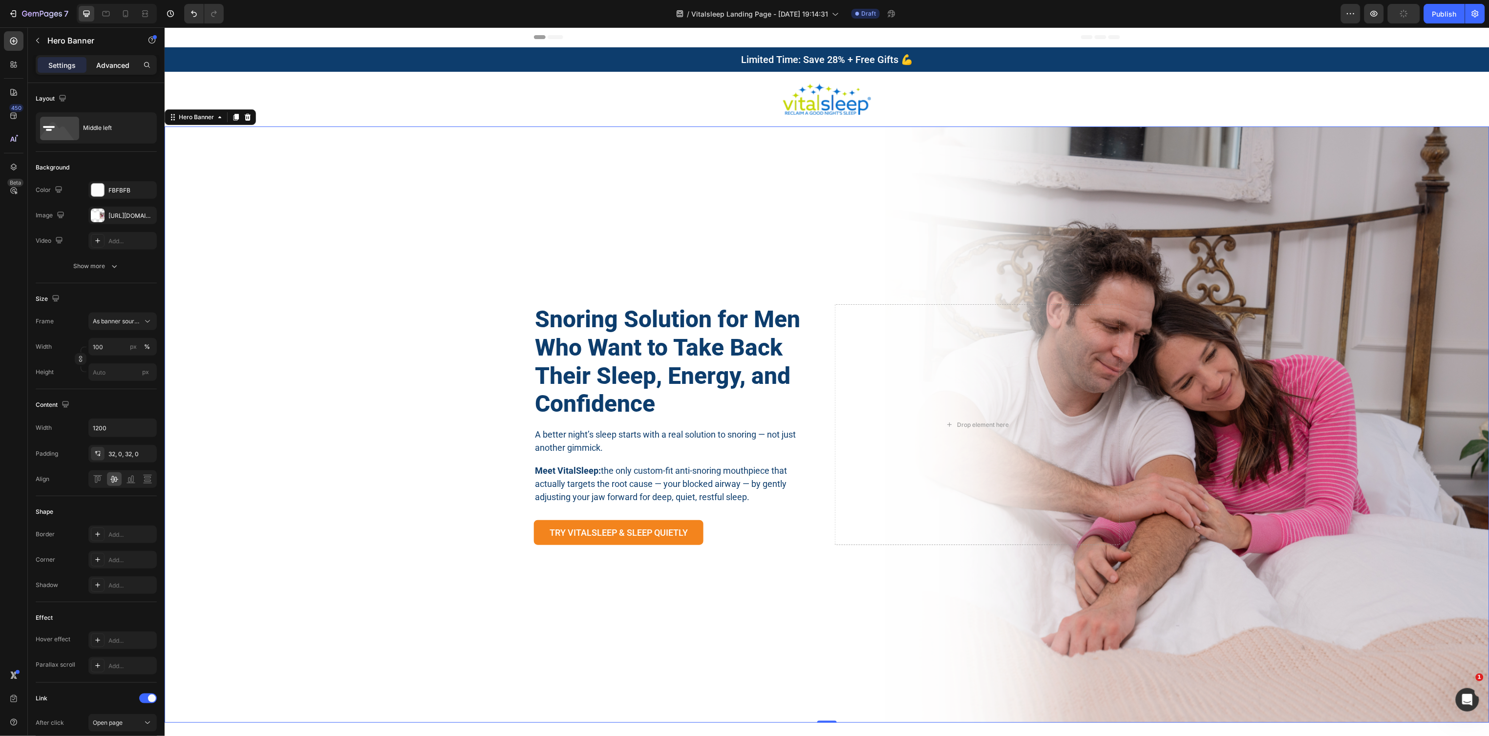
click at [112, 67] on p "Advanced" at bounding box center [112, 65] width 33 height 10
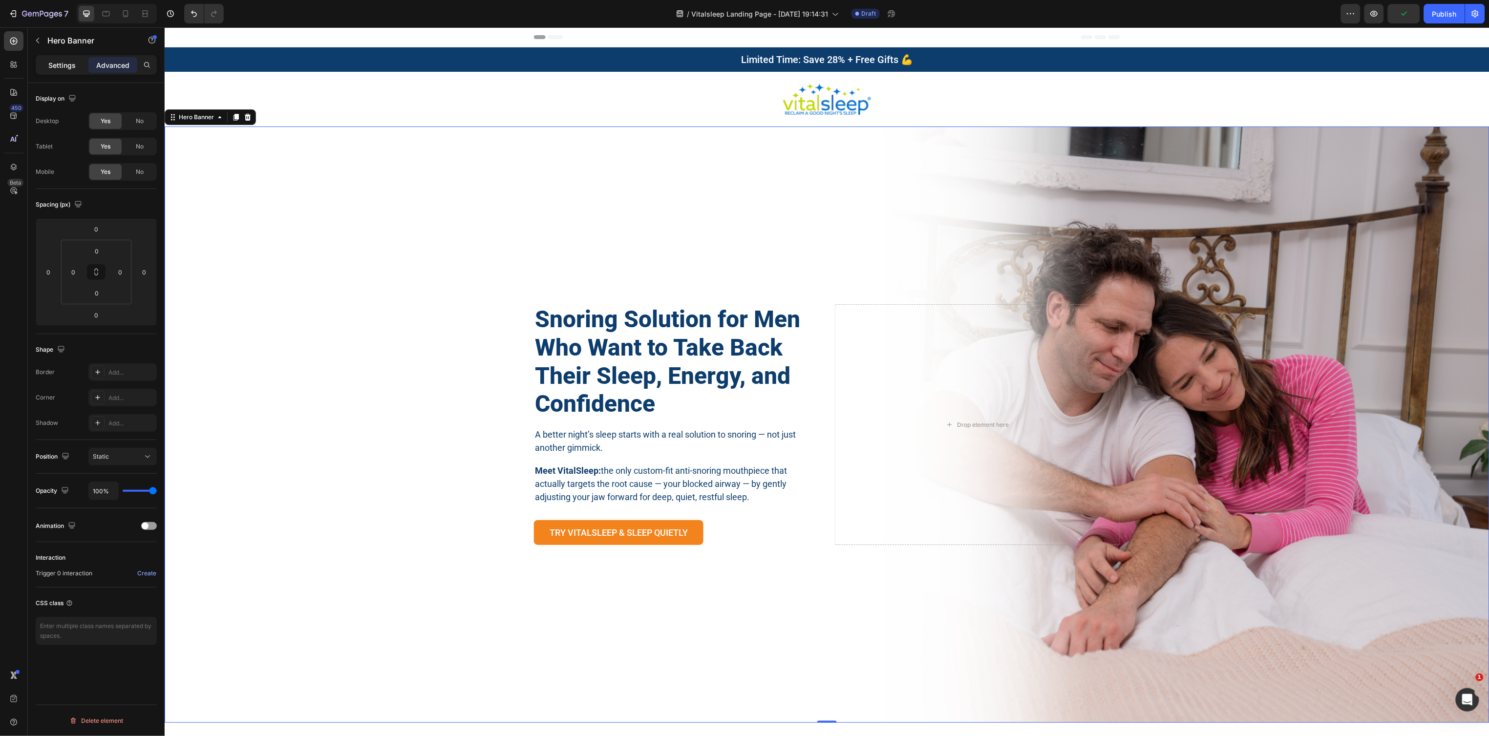
click at [66, 61] on p "Settings" at bounding box center [61, 65] width 27 height 10
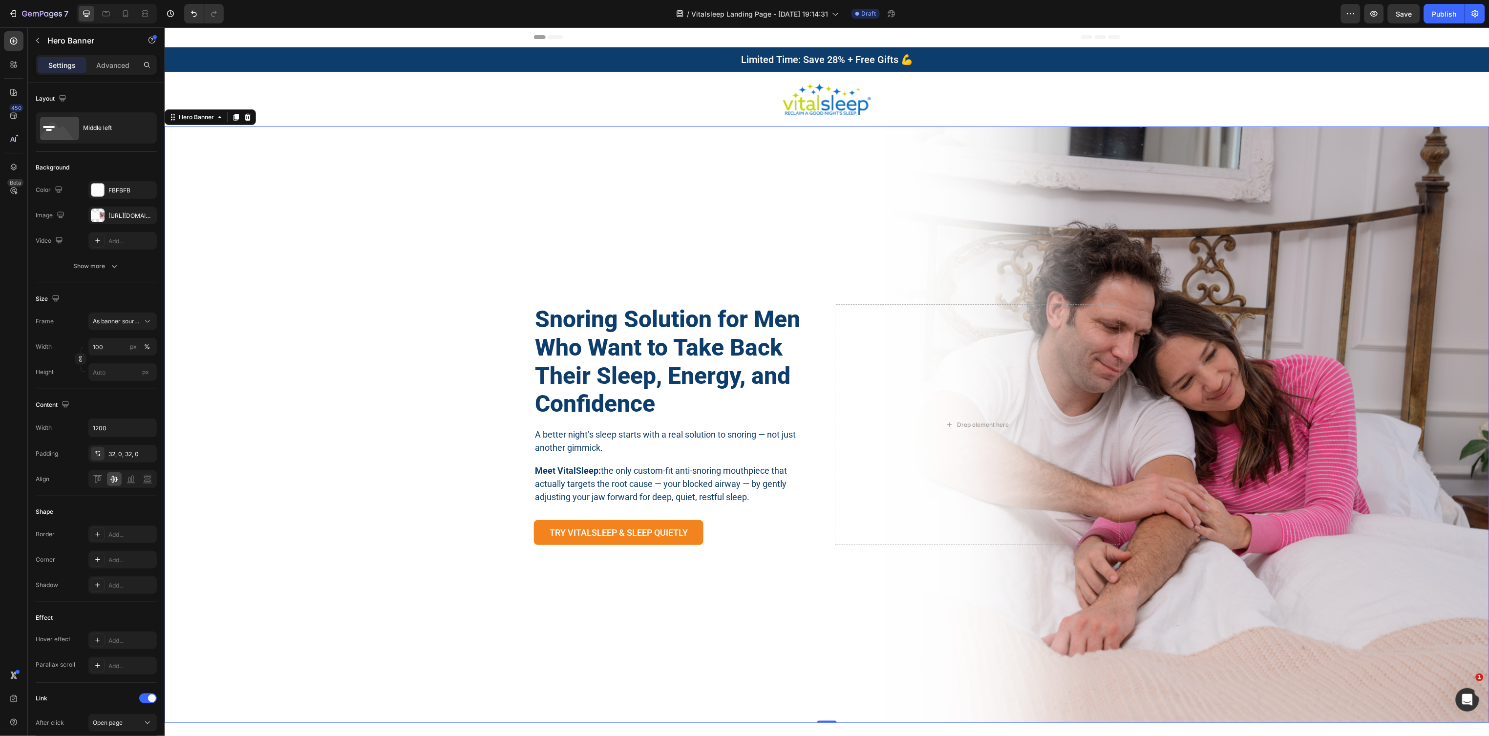
click at [691, 150] on div "Background Image" at bounding box center [826, 424] width 1325 height 596
click at [1405, 16] on span "Save" at bounding box center [1404, 14] width 16 height 8
click at [1347, 15] on icon "button" at bounding box center [1351, 14] width 10 height 10
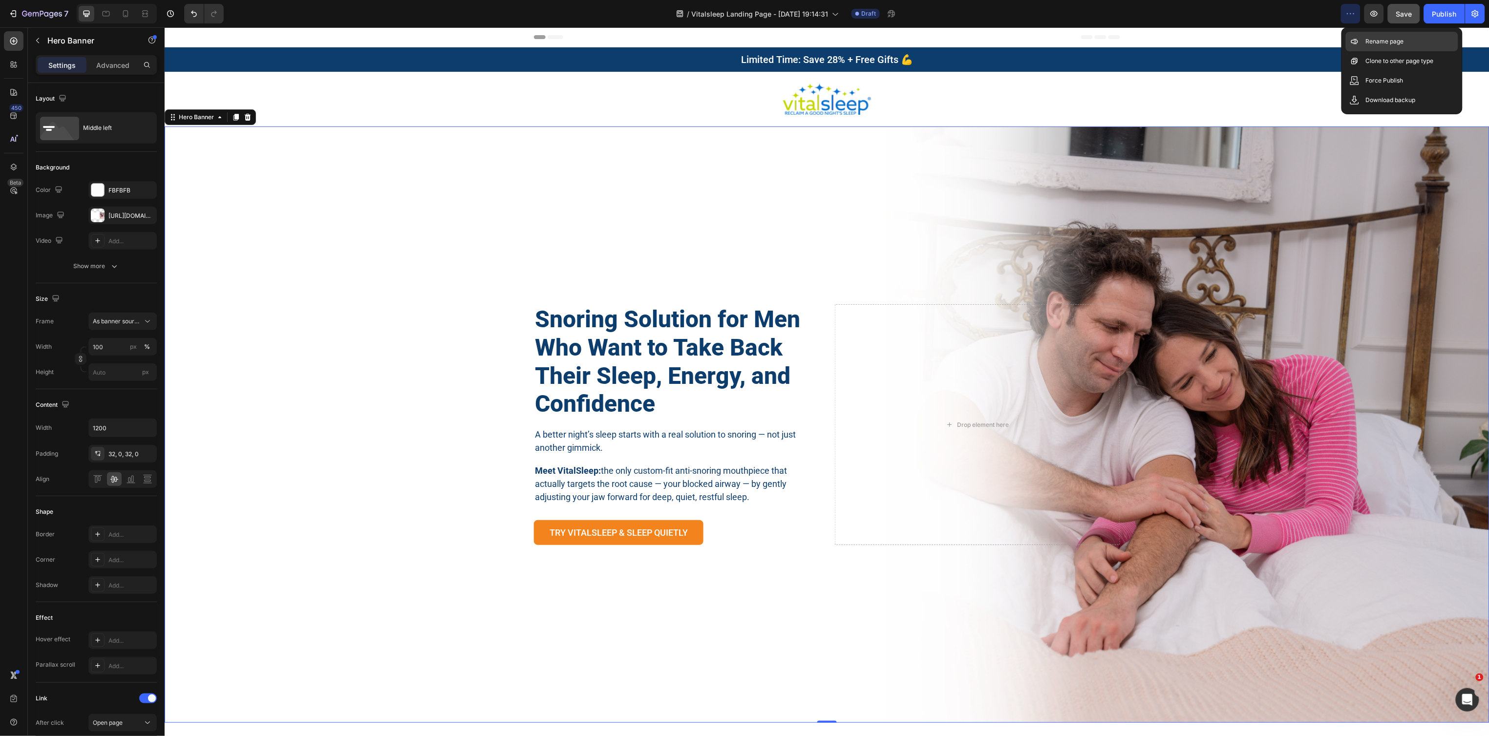
click at [1374, 43] on p "Rename page" at bounding box center [1384, 42] width 38 height 10
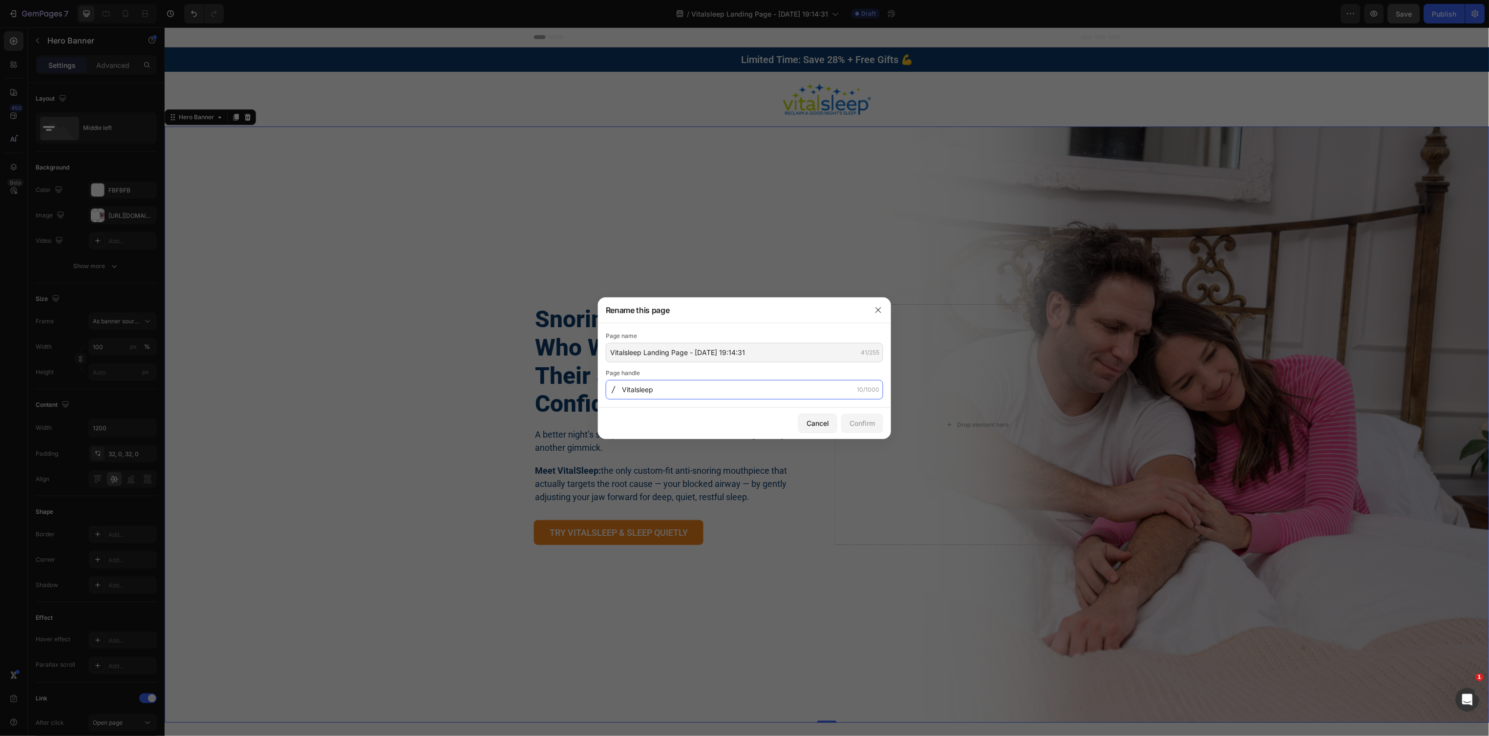
click at [660, 391] on input "Vitalsleep" at bounding box center [744, 390] width 277 height 20
type input "limited-time-offer"
click at [685, 356] on input "Vitalsleep Landing Page - [DATE] 19:14:31" at bounding box center [744, 353] width 277 height 20
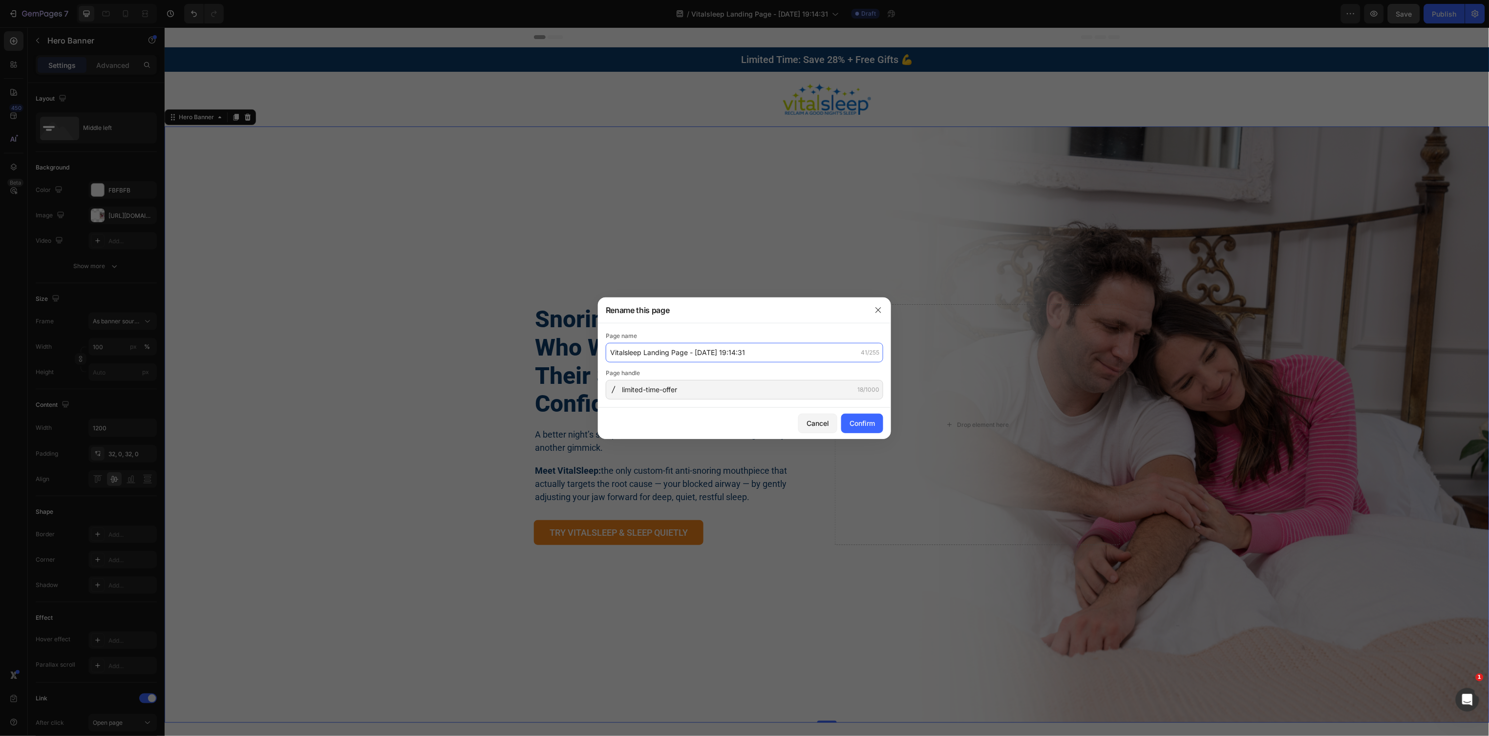
click at [685, 356] on input "Vitalsleep Landing Page - [DATE] 19:14:31" at bounding box center [744, 353] width 277 height 20
type input "Limited Time Offer"
click at [864, 420] on div "Confirm" at bounding box center [861, 423] width 25 height 10
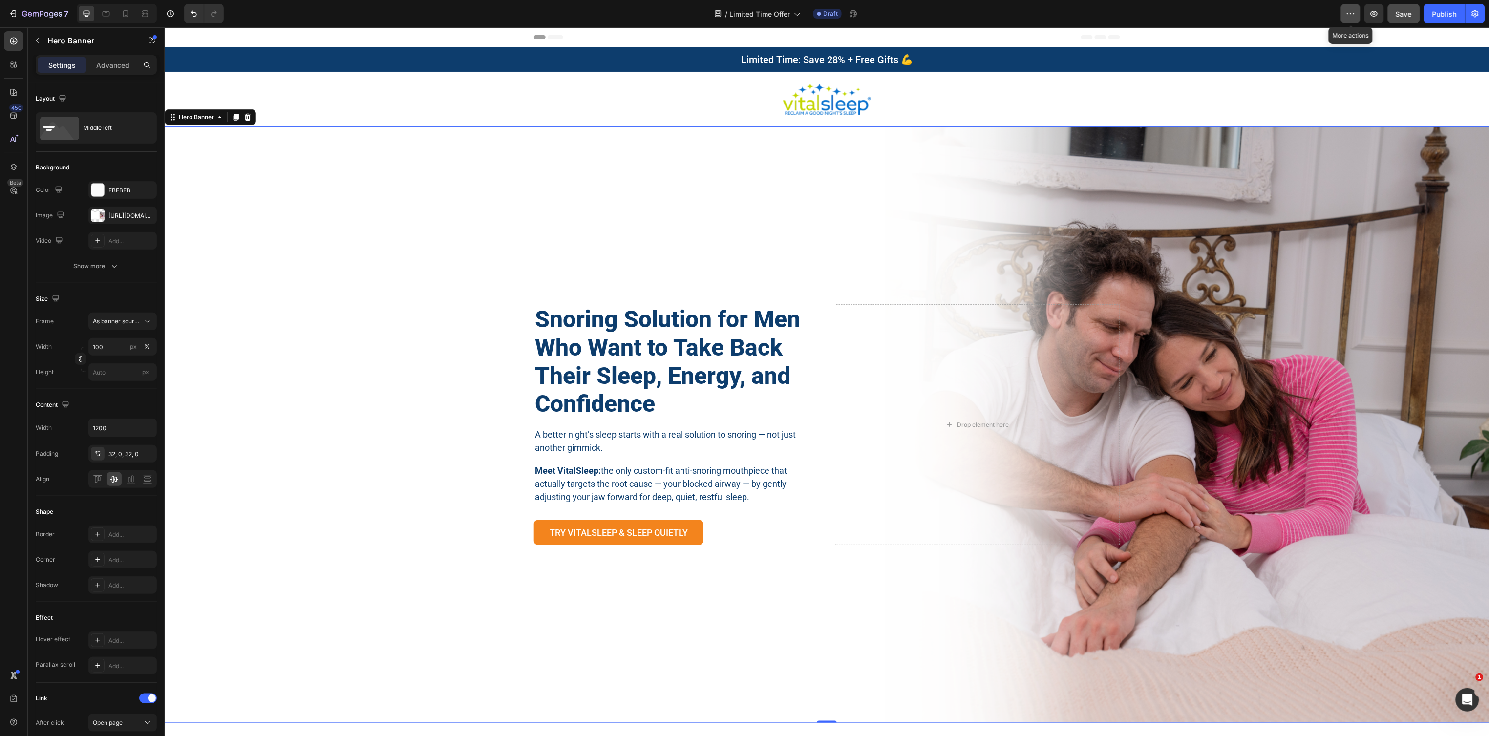
click at [1347, 13] on icon "button" at bounding box center [1351, 14] width 10 height 10
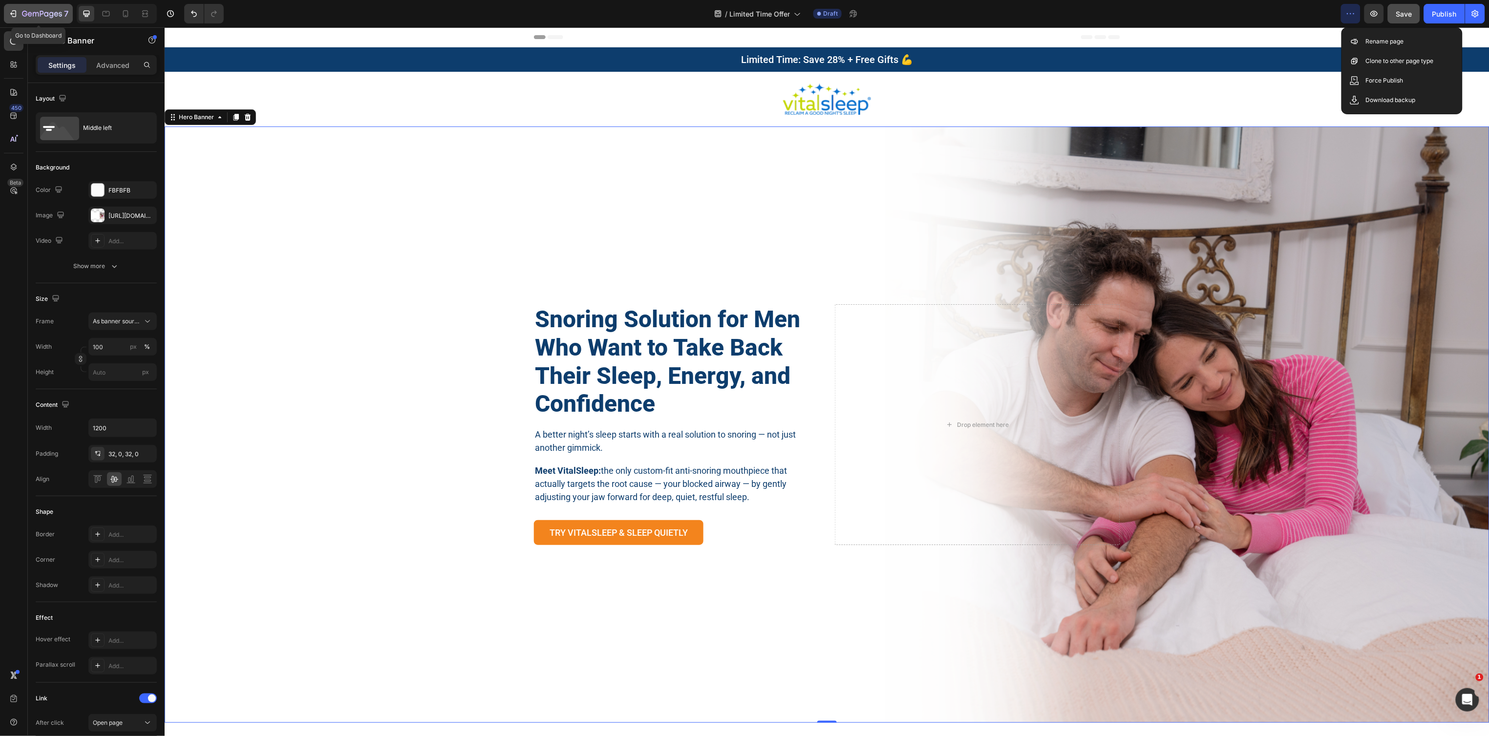
click at [16, 14] on icon "button" at bounding box center [13, 14] width 10 height 10
